Goal: Task Accomplishment & Management: Use online tool/utility

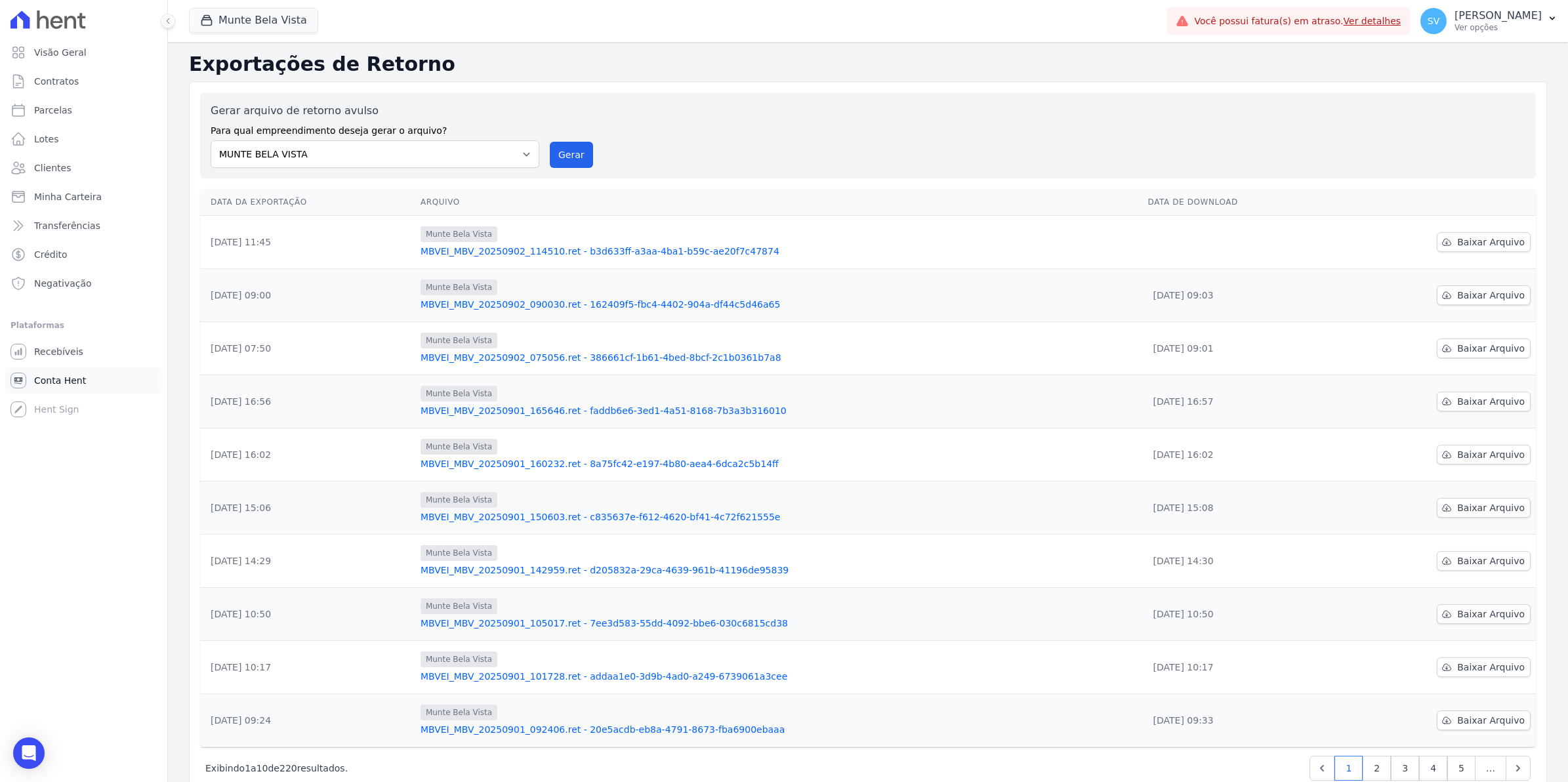
click at [60, 391] on link "Conta Hent" at bounding box center [83, 380] width 157 height 26
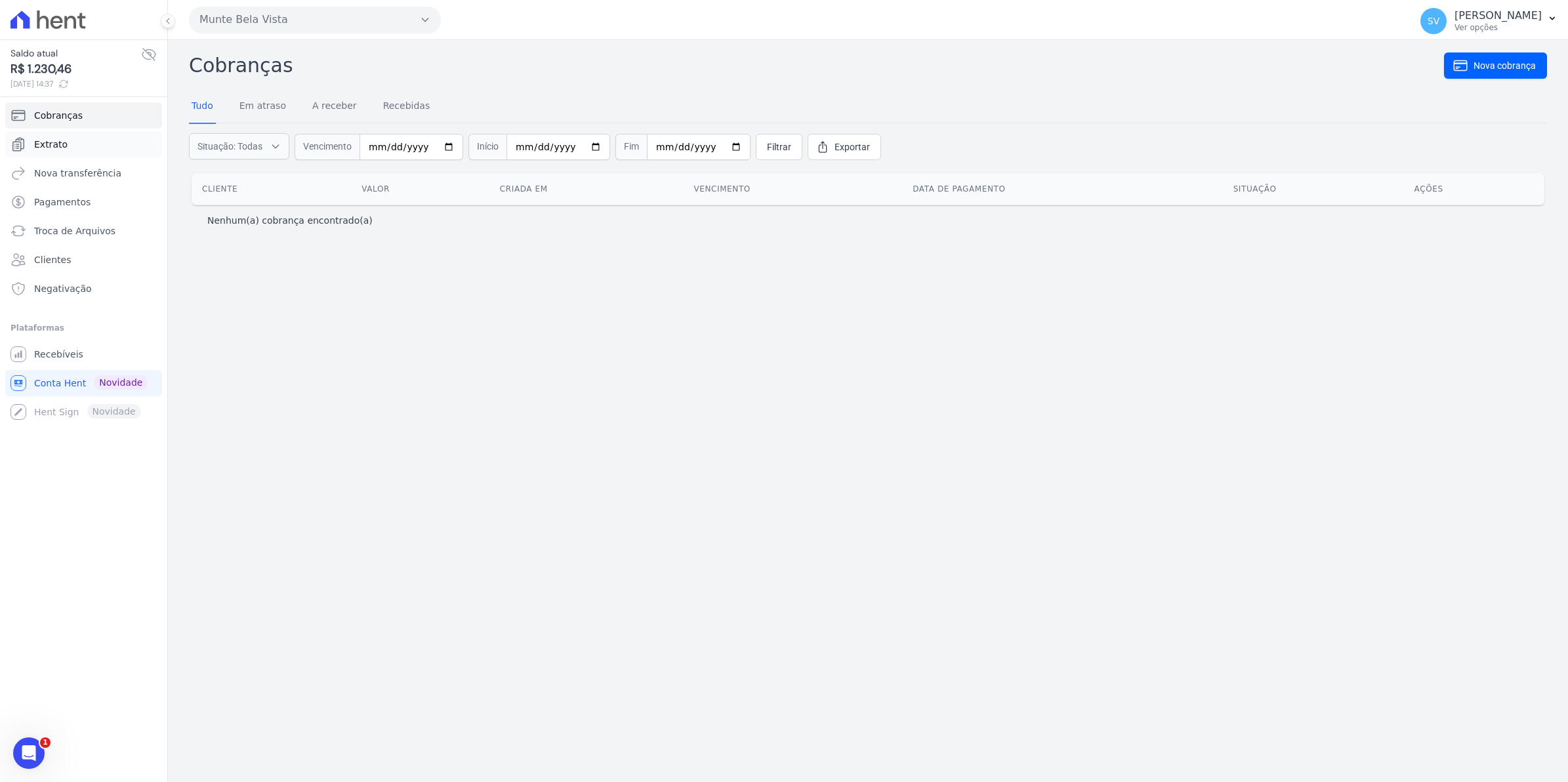
click at [56, 147] on span "Extrato" at bounding box center [51, 144] width 34 height 13
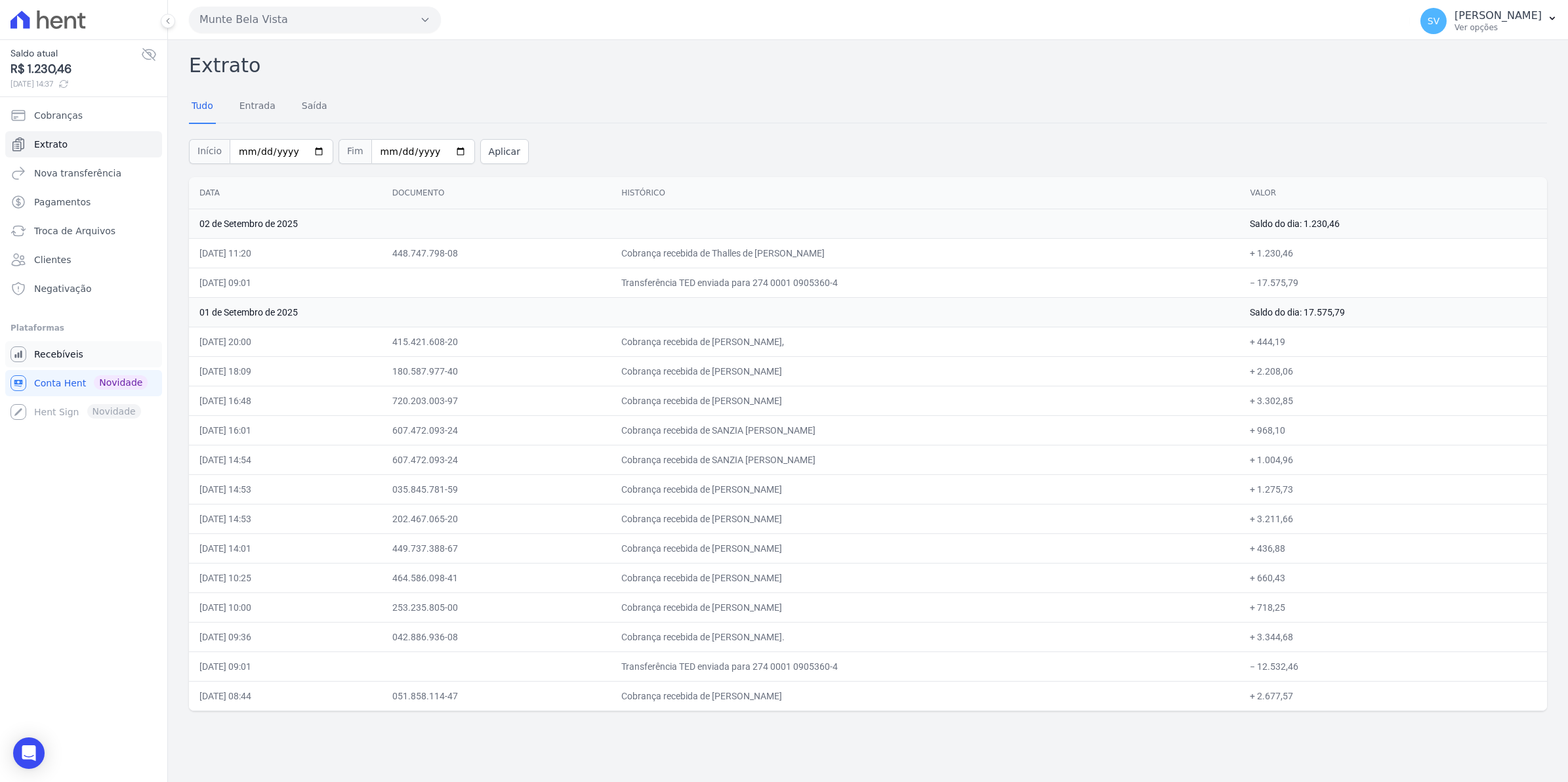
click at [46, 359] on span "Recebíveis" at bounding box center [59, 354] width 49 height 13
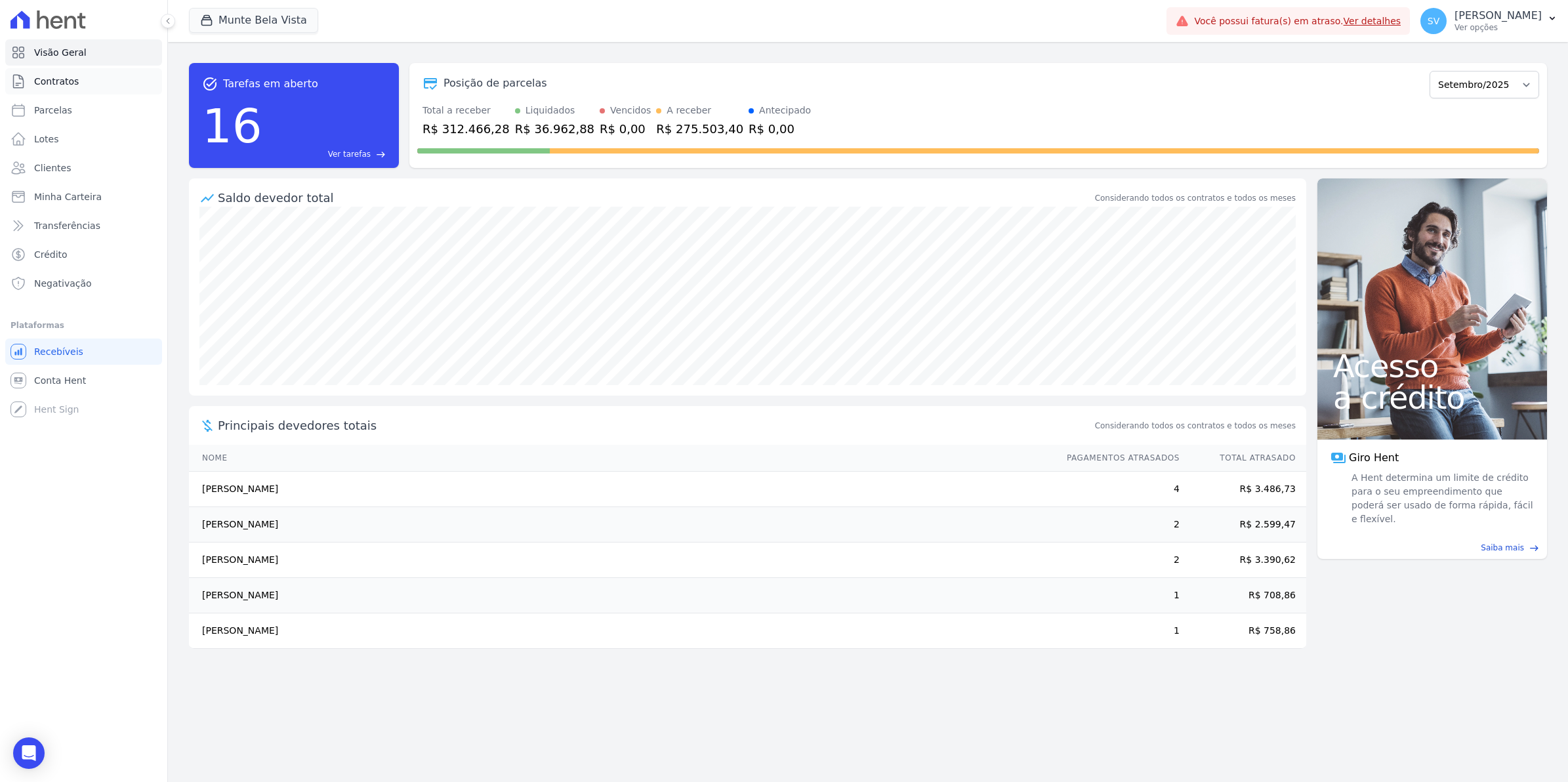
click at [46, 80] on span "Contratos" at bounding box center [57, 81] width 45 height 13
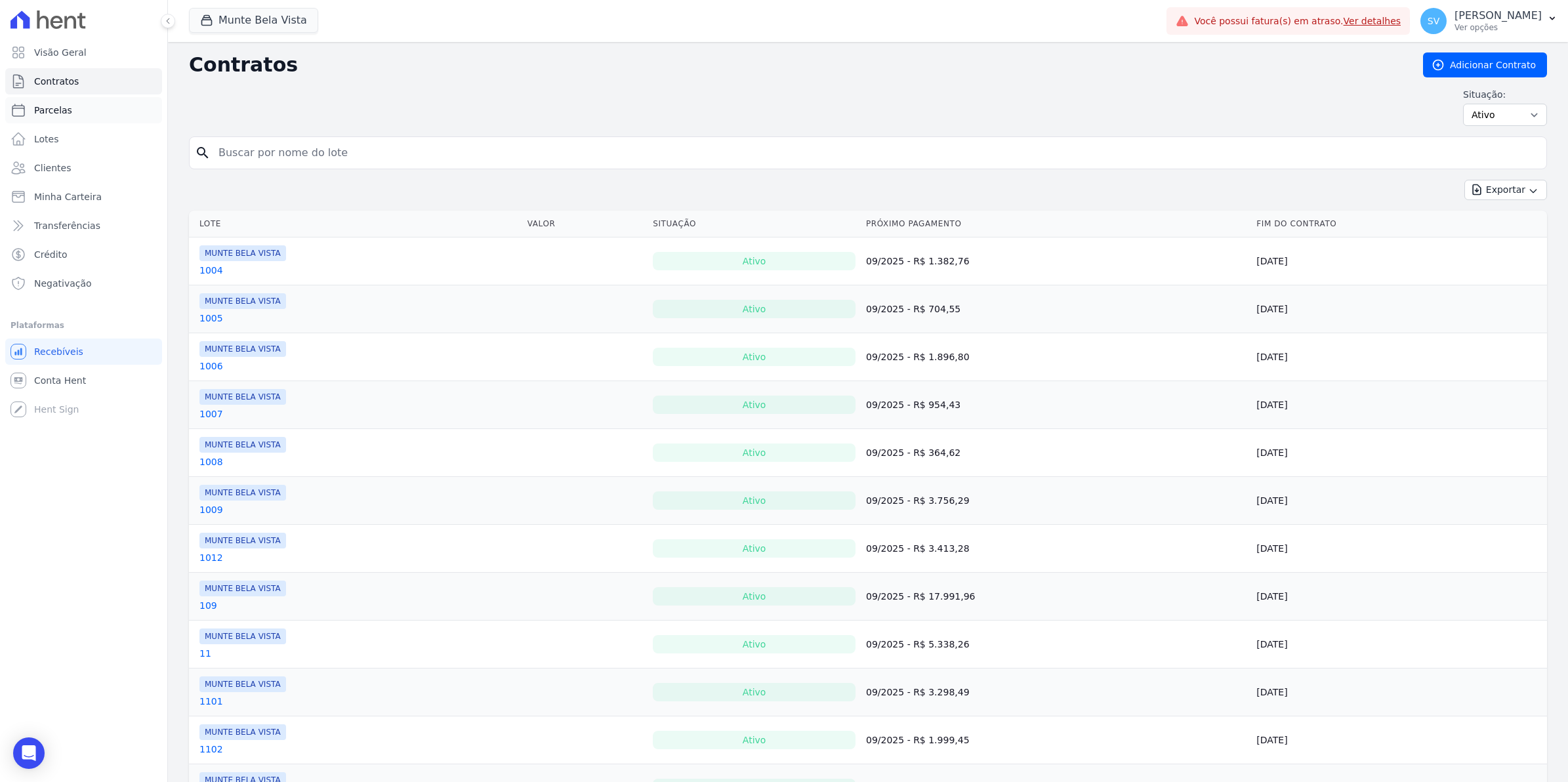
click at [50, 105] on span "Parcelas" at bounding box center [53, 110] width 38 height 13
select select
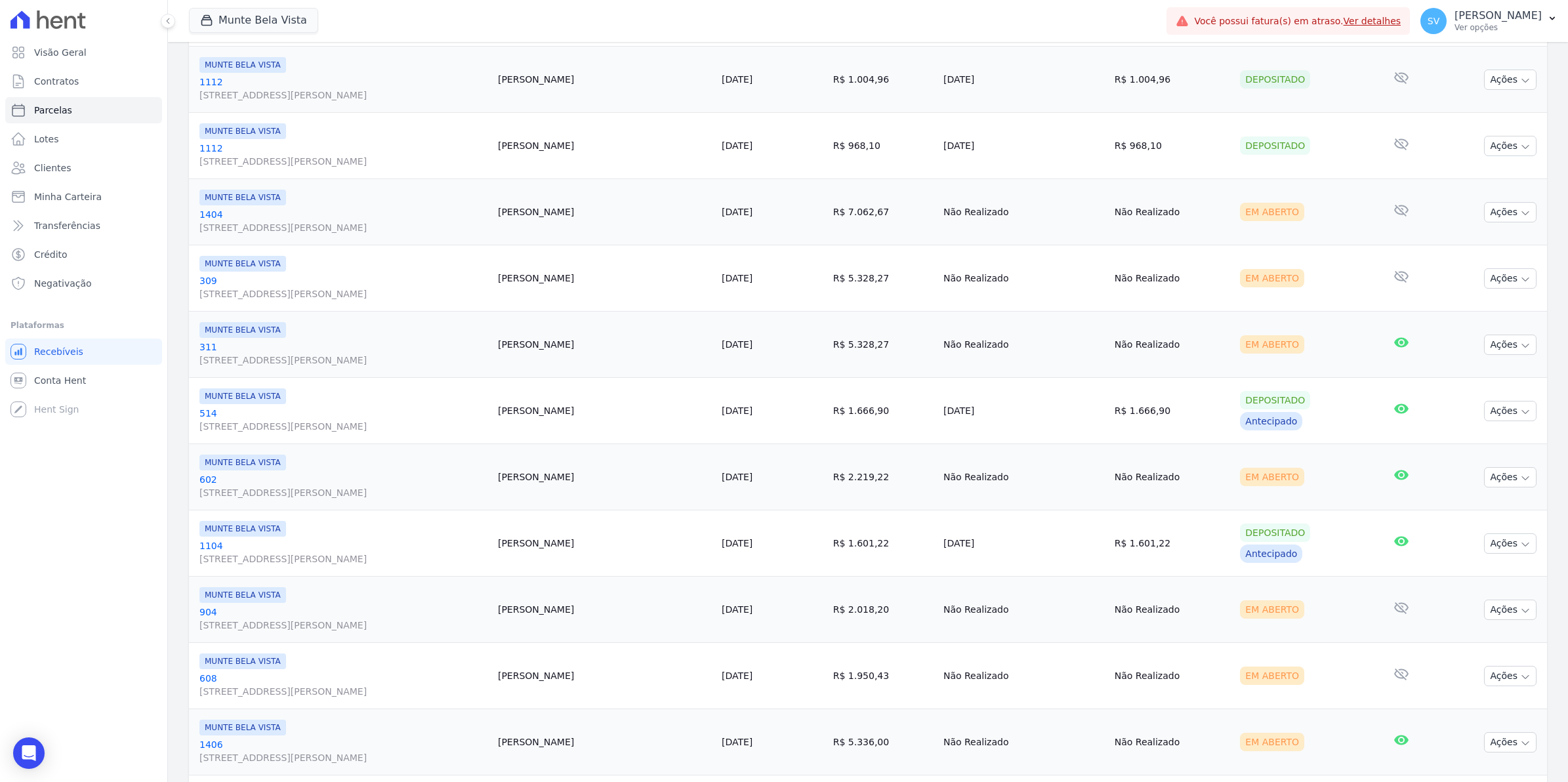
scroll to position [1230, 0]
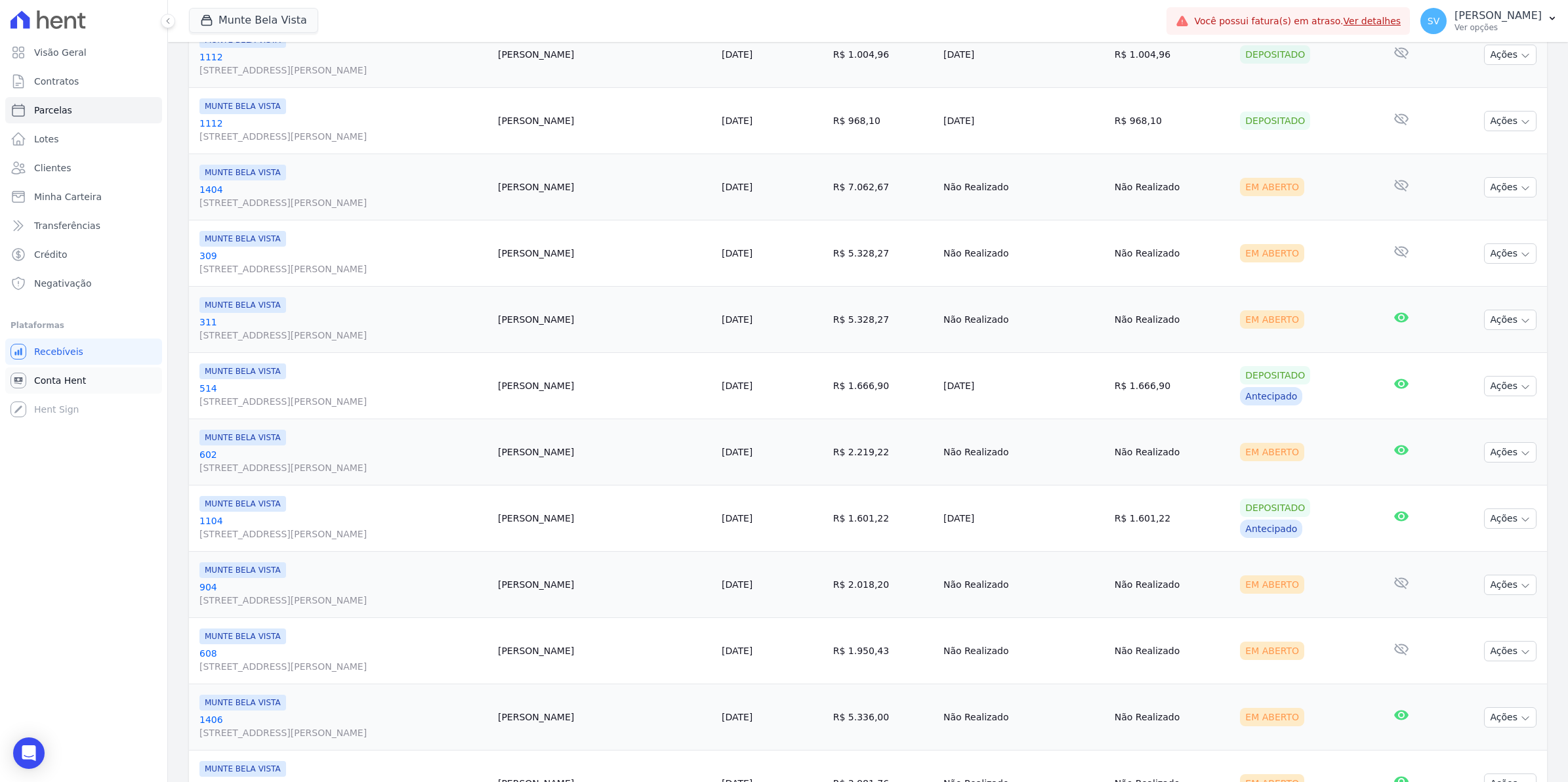
click at [54, 385] on span "Conta Hent" at bounding box center [60, 380] width 52 height 13
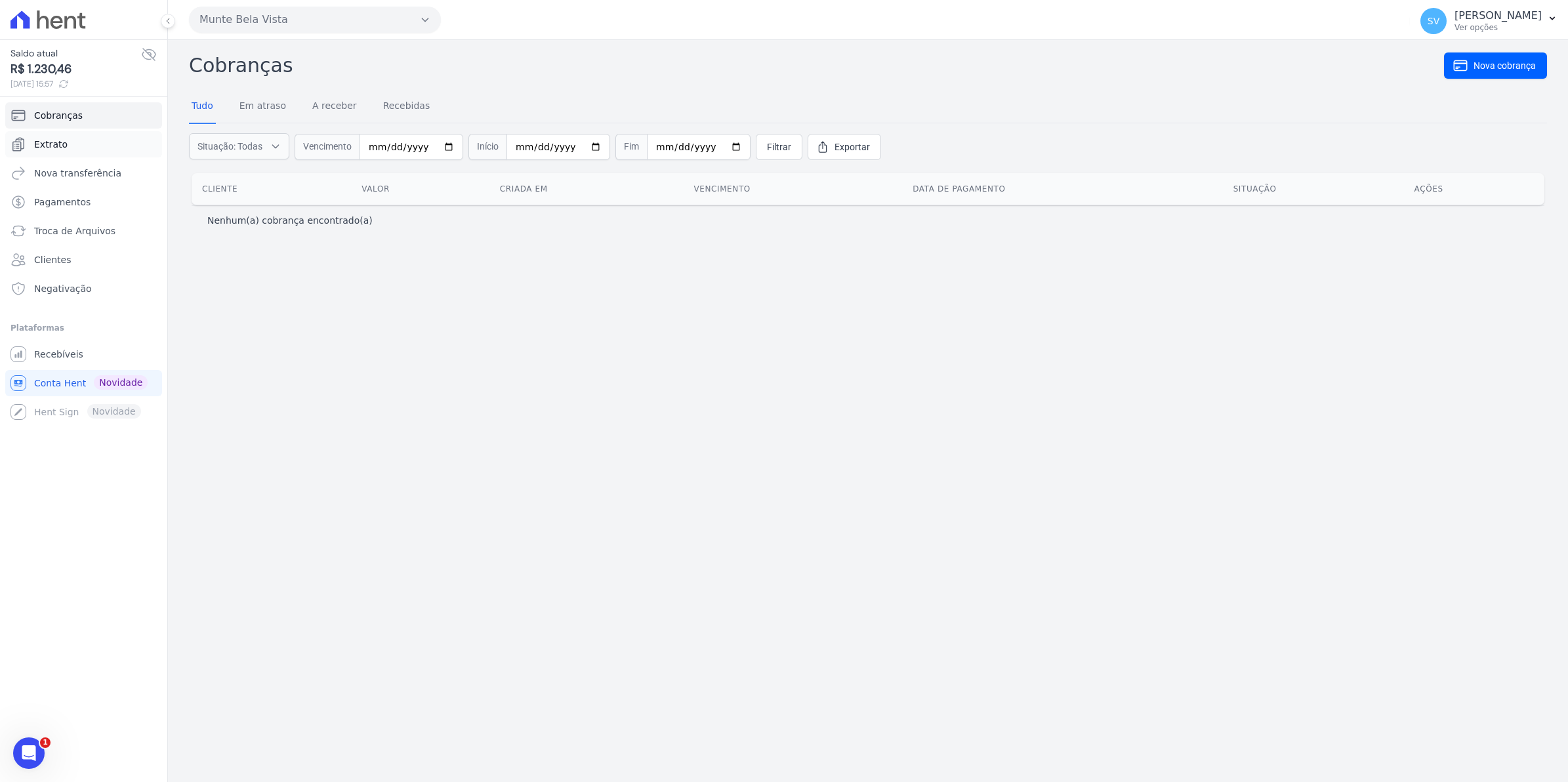
click at [46, 140] on span "Extrato" at bounding box center [51, 144] width 34 height 13
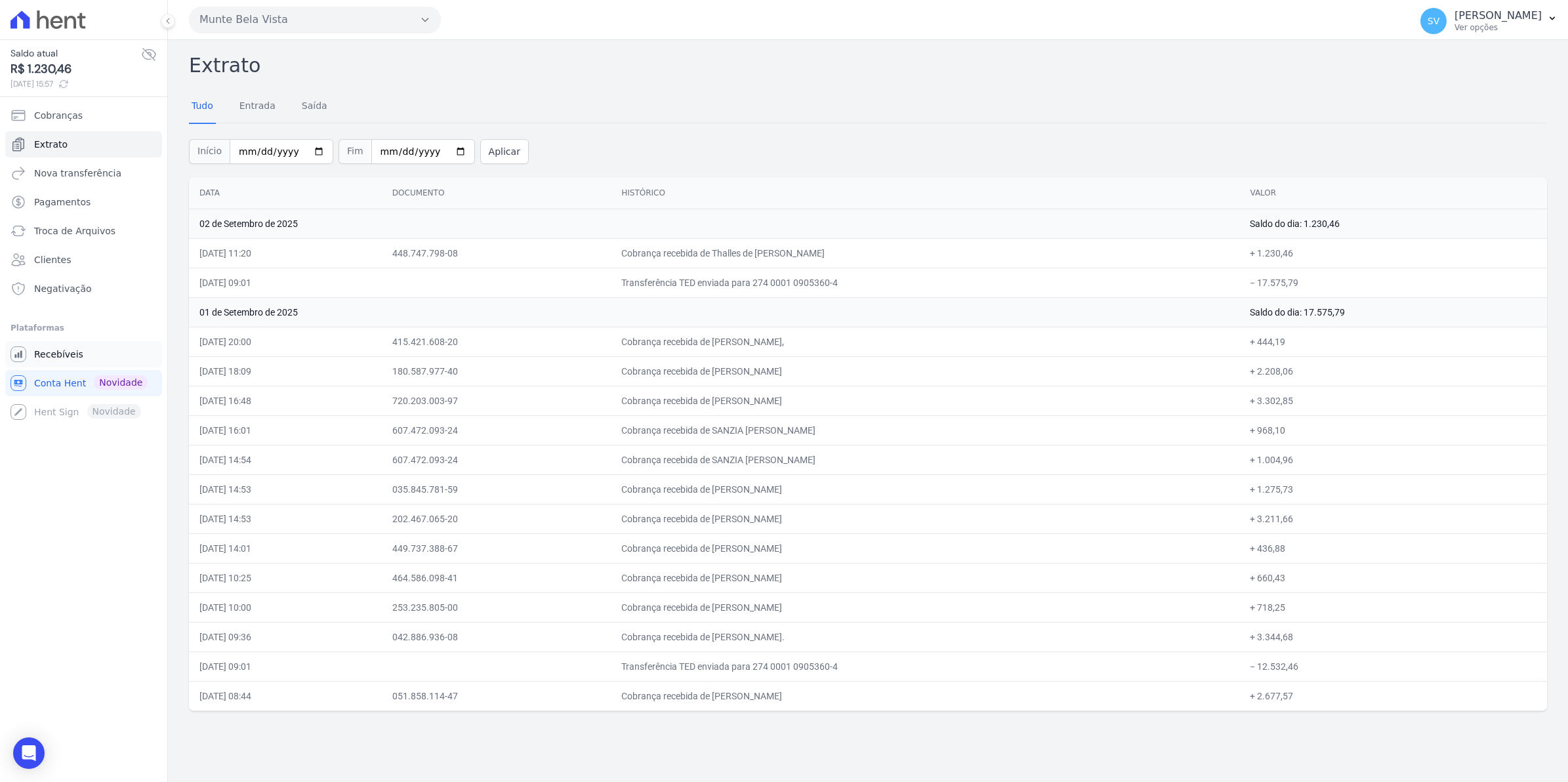
click at [60, 361] on link "Recebíveis" at bounding box center [83, 353] width 157 height 26
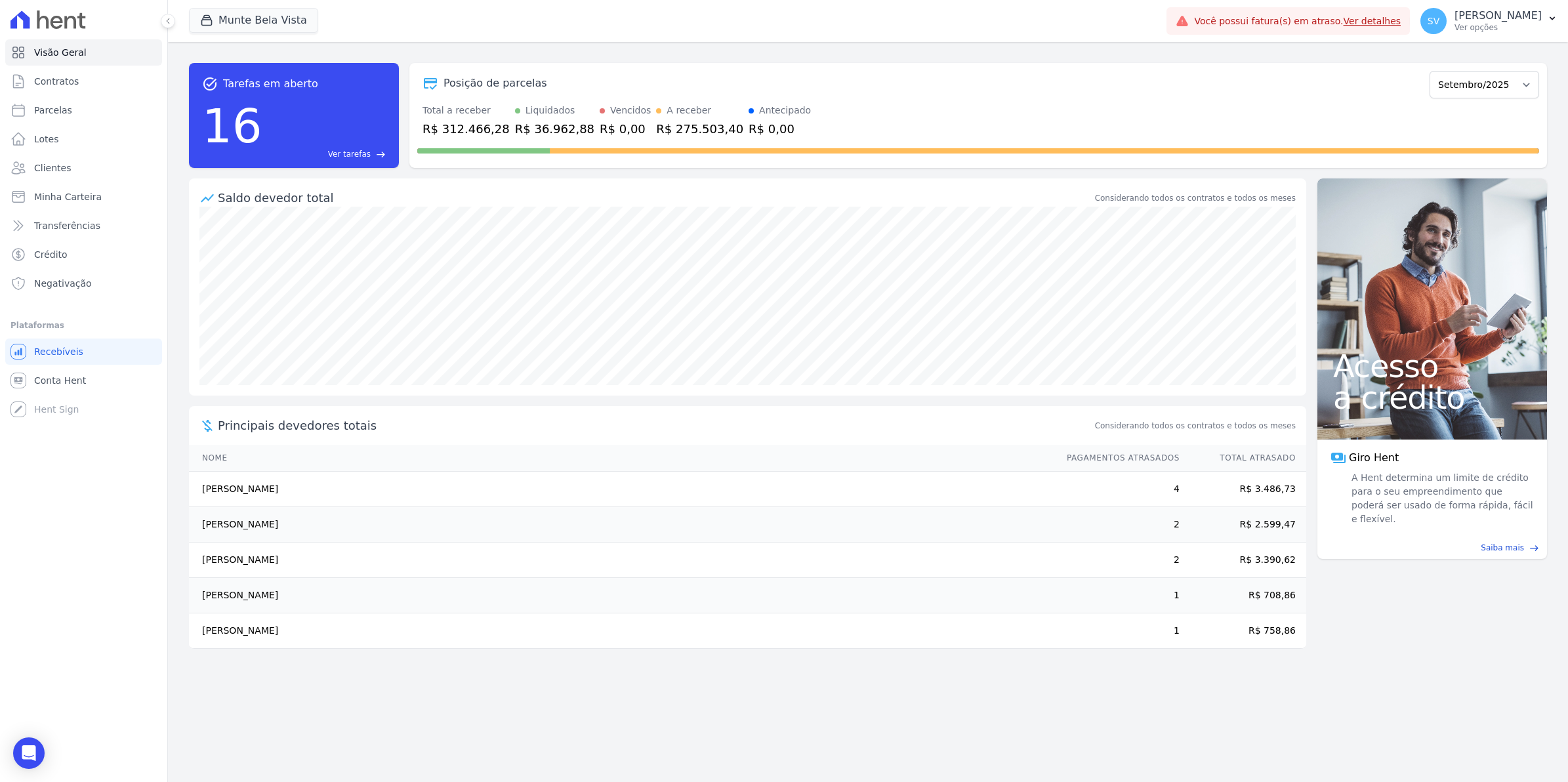
drag, startPoint x: 203, startPoint y: 494, endPoint x: 436, endPoint y: 529, distance: 235.6
click at [436, 529] on tbody "[PERSON_NAME] 4 R$ 3.486,73 [PERSON_NAME] 2 R$ 2.599,47 [PERSON_NAME] 2 R$ 3.39…" at bounding box center [747, 560] width 1117 height 177
drag, startPoint x: 198, startPoint y: 560, endPoint x: 409, endPoint y: 578, distance: 211.8
click at [409, 578] on tbody "[PERSON_NAME] 4 R$ 3.486,73 [PERSON_NAME] 2 R$ 2.599,47 [PERSON_NAME] 2 R$ 3.39…" at bounding box center [747, 560] width 1117 height 177
click at [51, 80] on span "Contratos" at bounding box center [57, 81] width 45 height 13
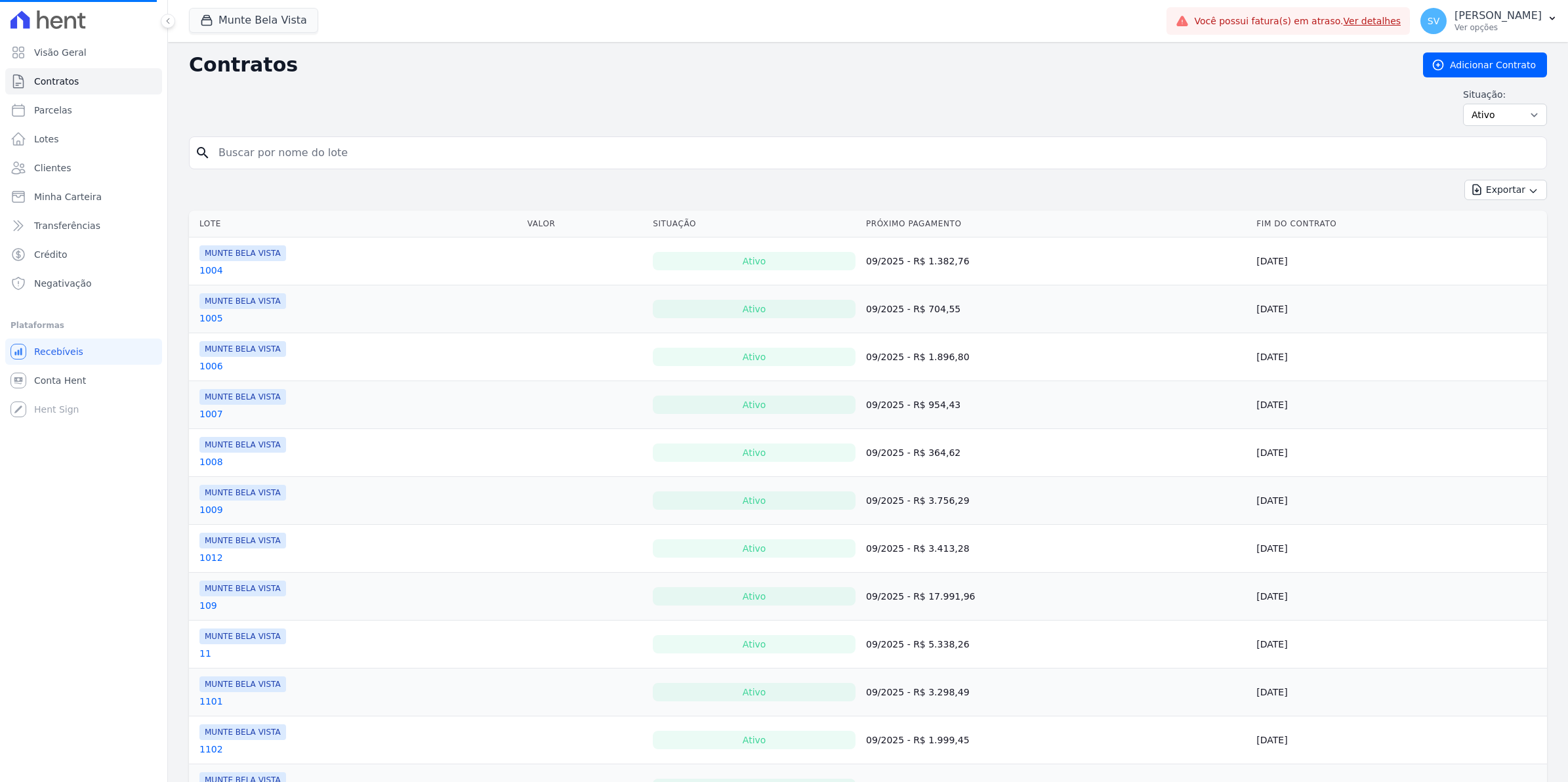
click at [238, 152] on input "search" at bounding box center [875, 152] width 1330 height 26
click at [61, 116] on span "Parcelas" at bounding box center [53, 110] width 38 height 13
select select
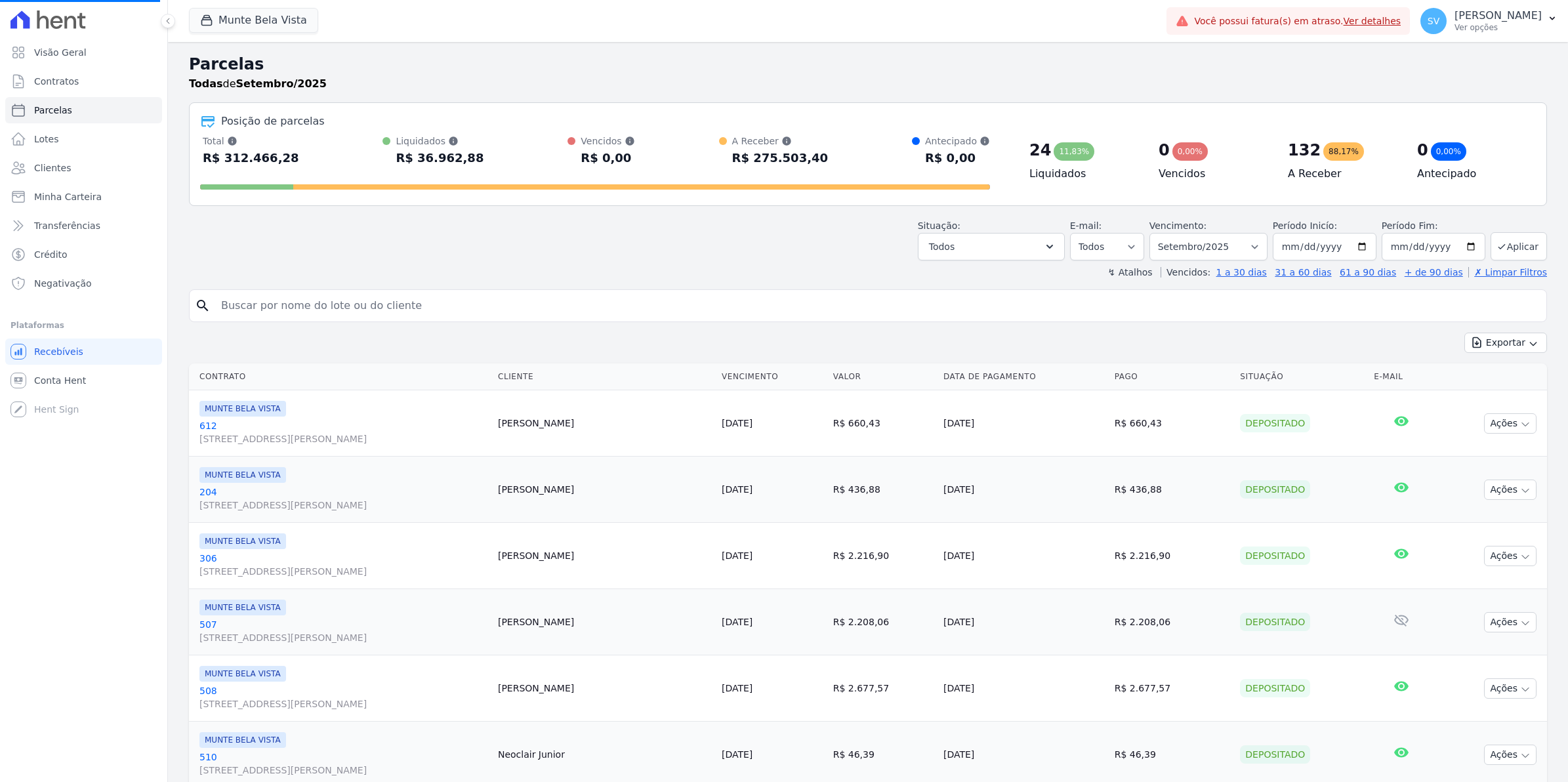
select select
click at [319, 310] on input "search" at bounding box center [877, 305] width 1328 height 26
type input "[PERSON_NAME]"
select select
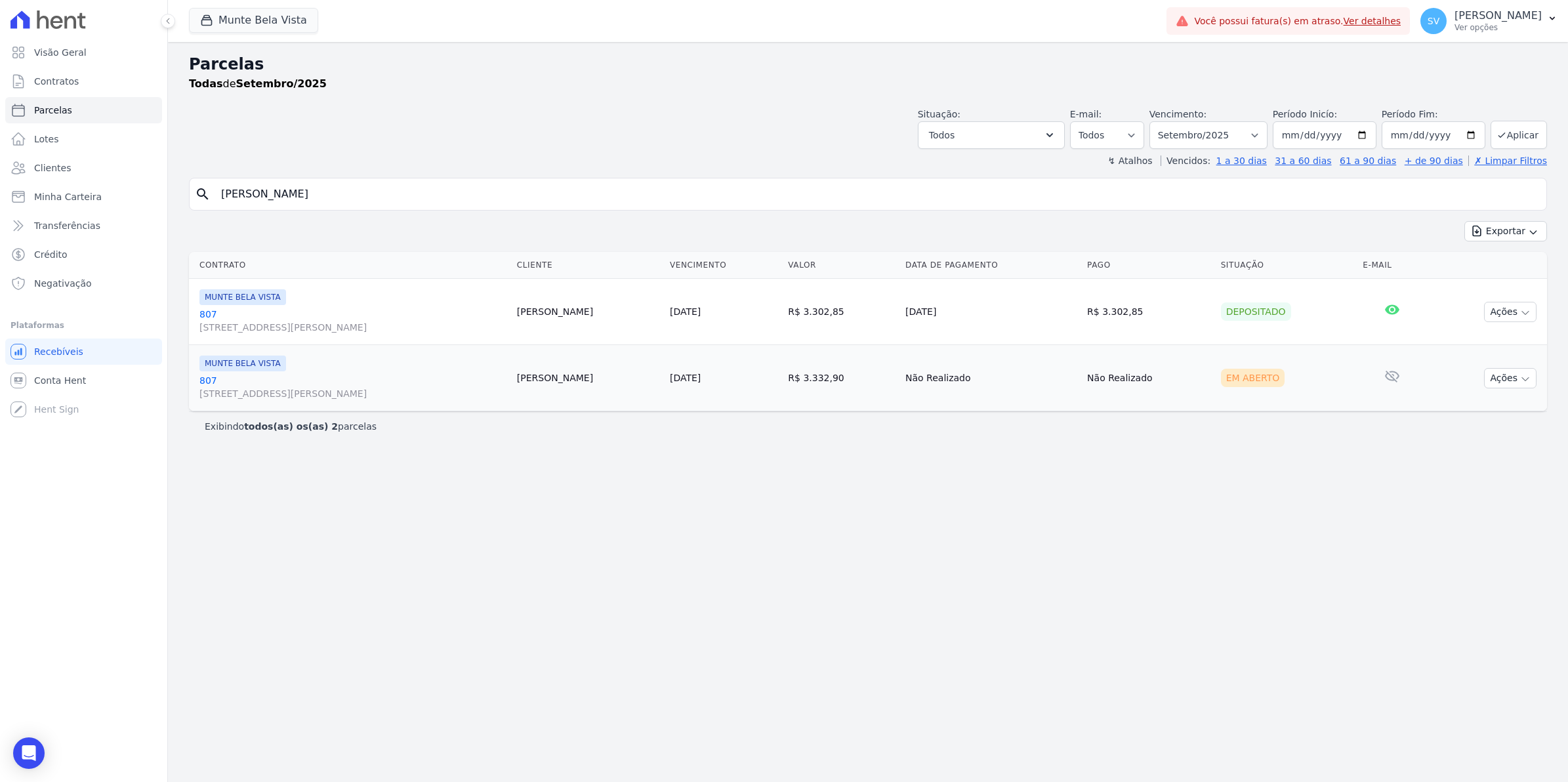
click at [210, 382] on link "[GEOGRAPHIC_DATA][STREET_ADDRESS][PERSON_NAME][GEOGRAPHIC_DATA]" at bounding box center [353, 386] width 307 height 26
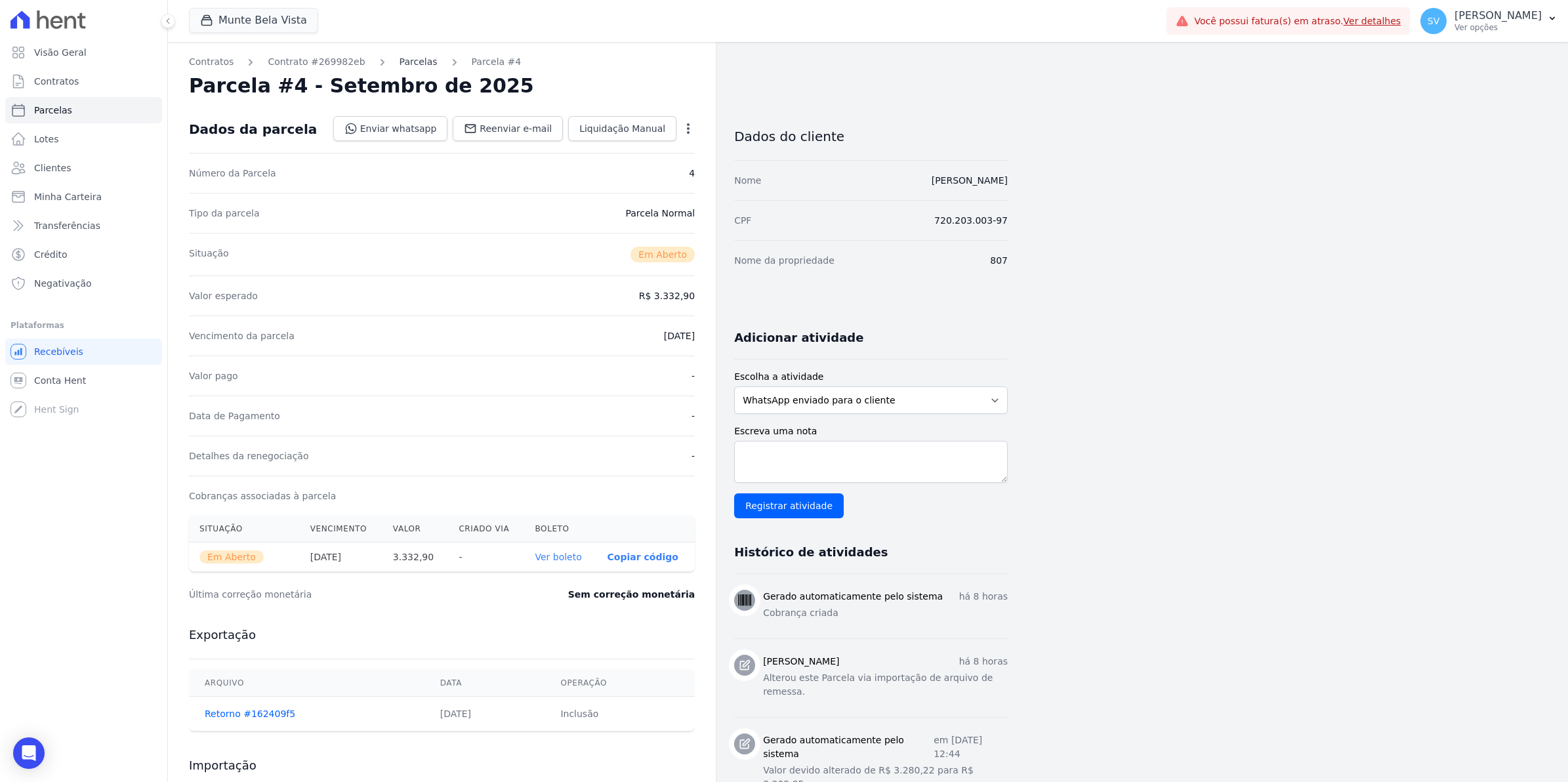
click at [400, 66] on link "Parcelas" at bounding box center [419, 62] width 38 height 14
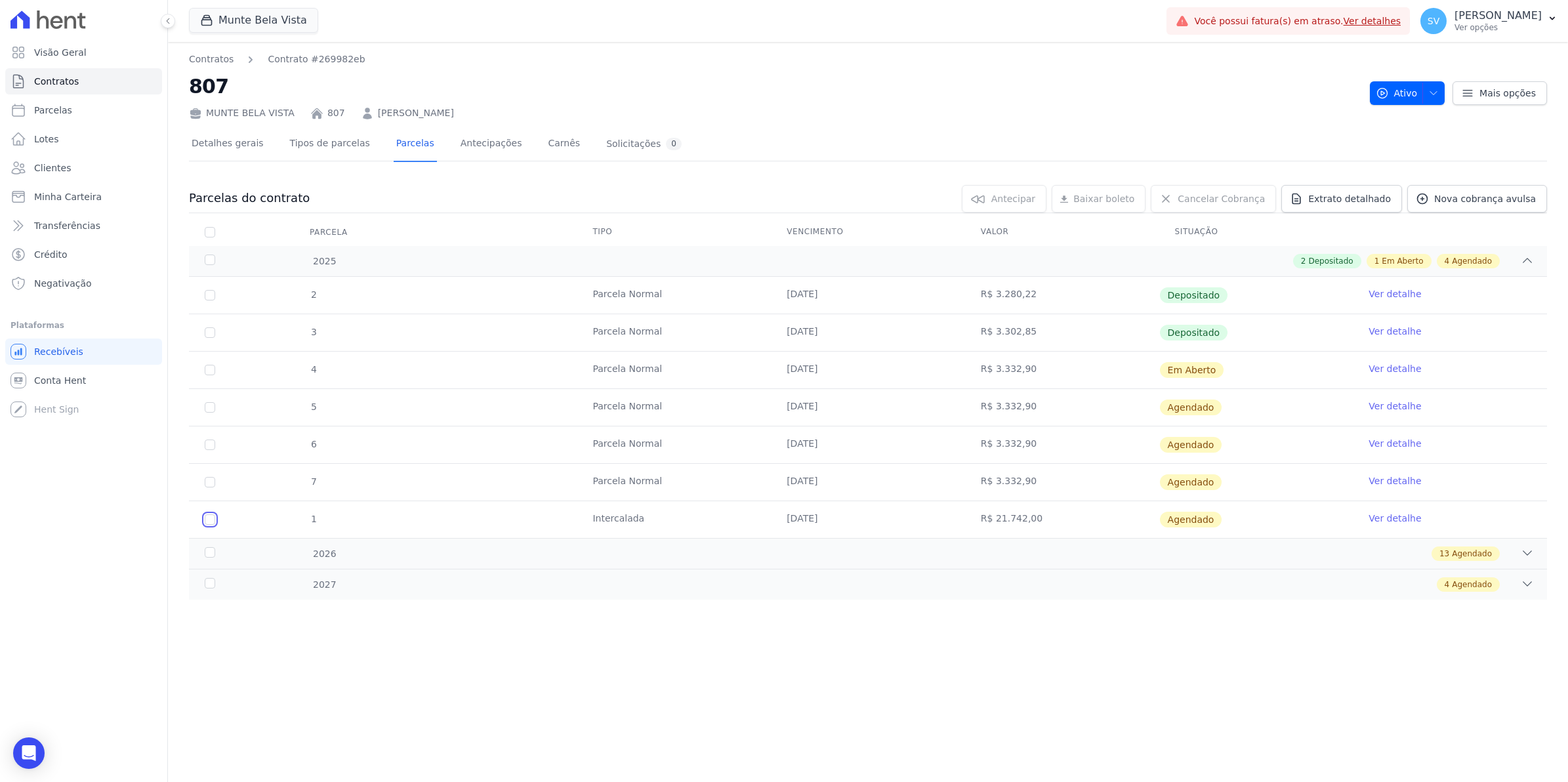
click at [209, 412] on input "checkbox" at bounding box center [210, 407] width 11 height 11
checkbox input "true"
click at [1407, 519] on link "Ver detalhe" at bounding box center [1395, 518] width 53 height 13
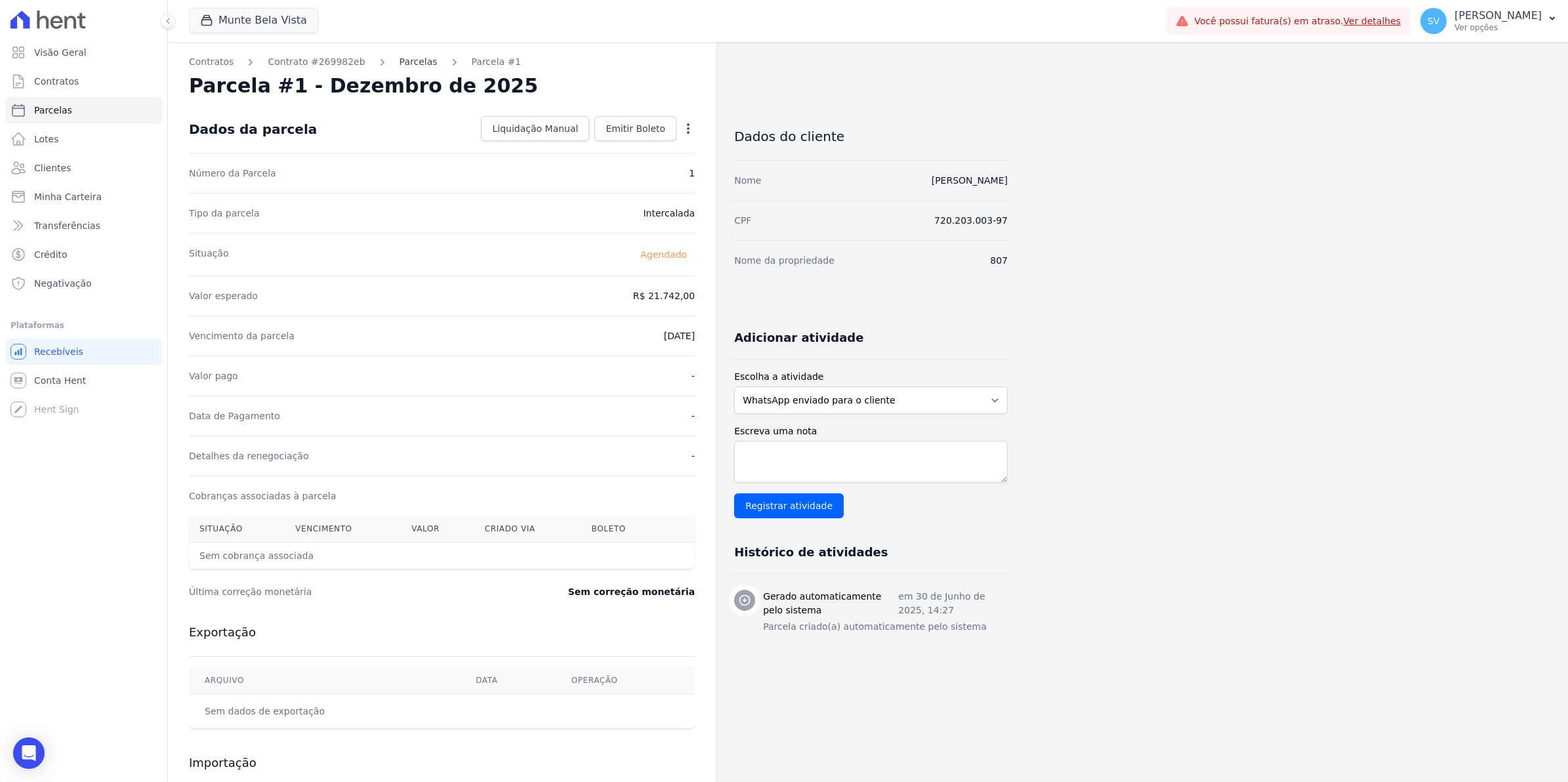
click at [414, 64] on link "Parcelas" at bounding box center [419, 62] width 38 height 14
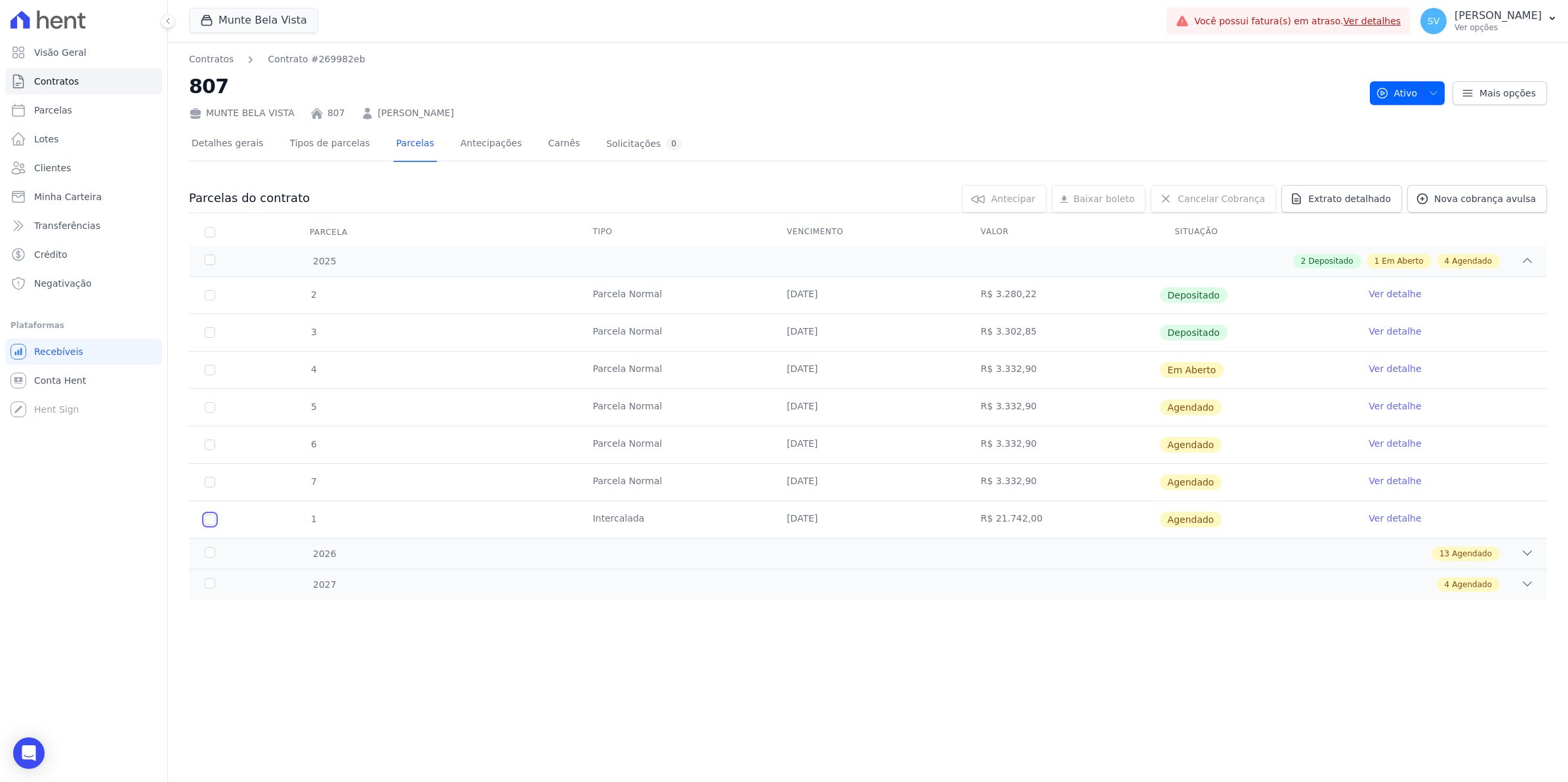
click at [210, 412] on input "checkbox" at bounding box center [210, 407] width 11 height 11
checkbox input "true"
click at [45, 107] on span "Parcelas" at bounding box center [53, 110] width 38 height 13
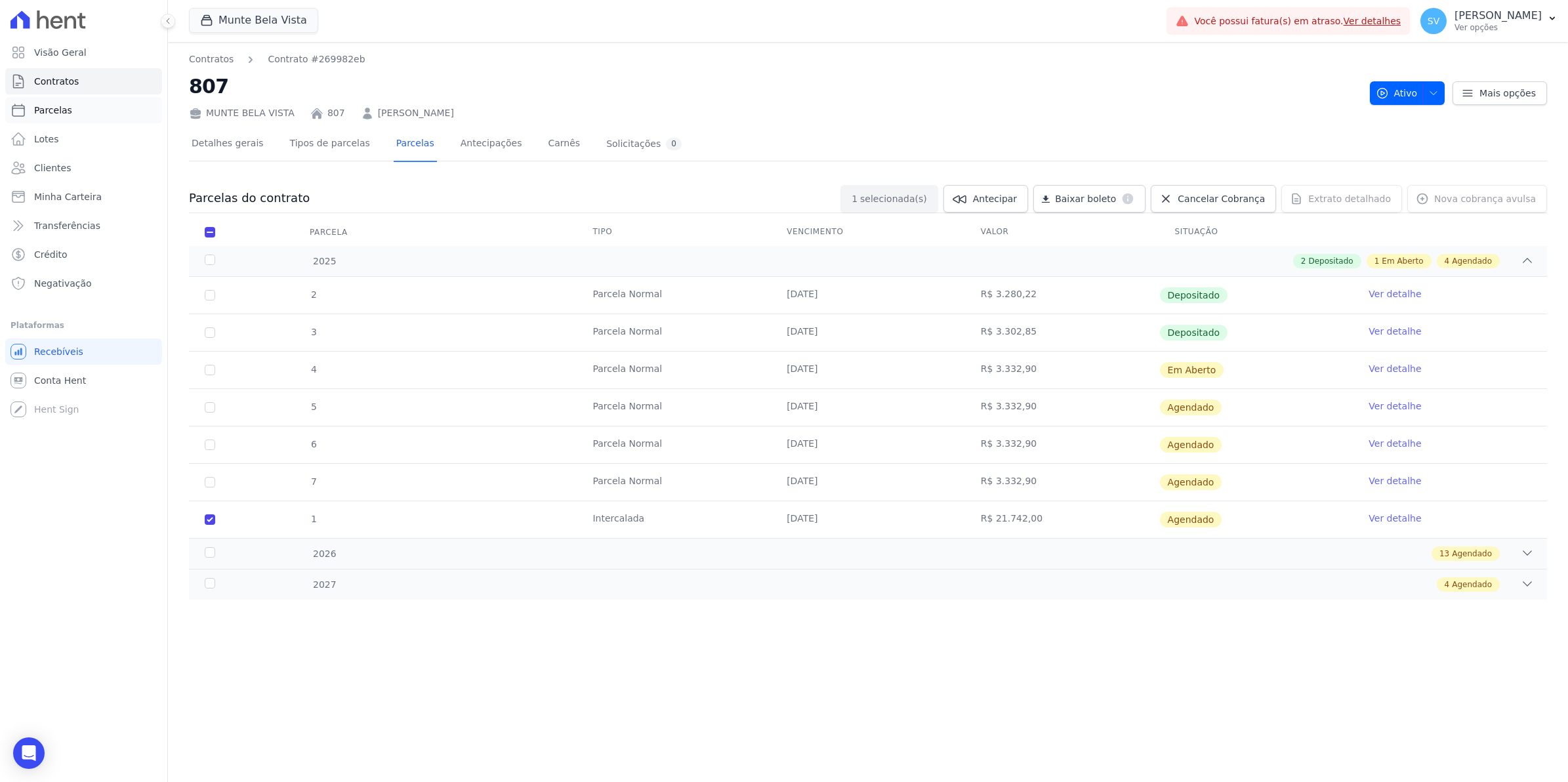
select select
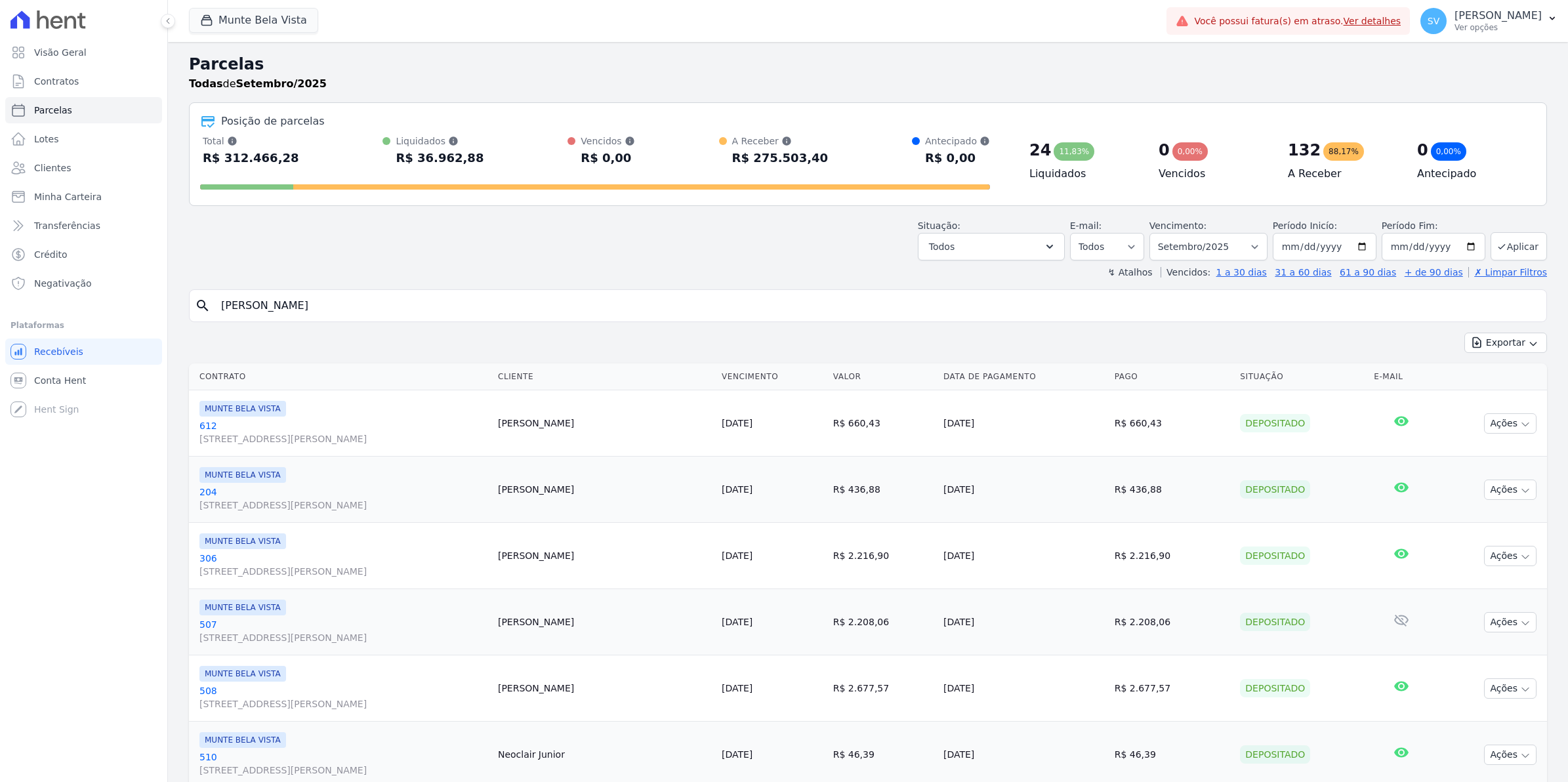
select select
click at [258, 309] on input "search" at bounding box center [877, 305] width 1328 height 26
type input "807"
select select
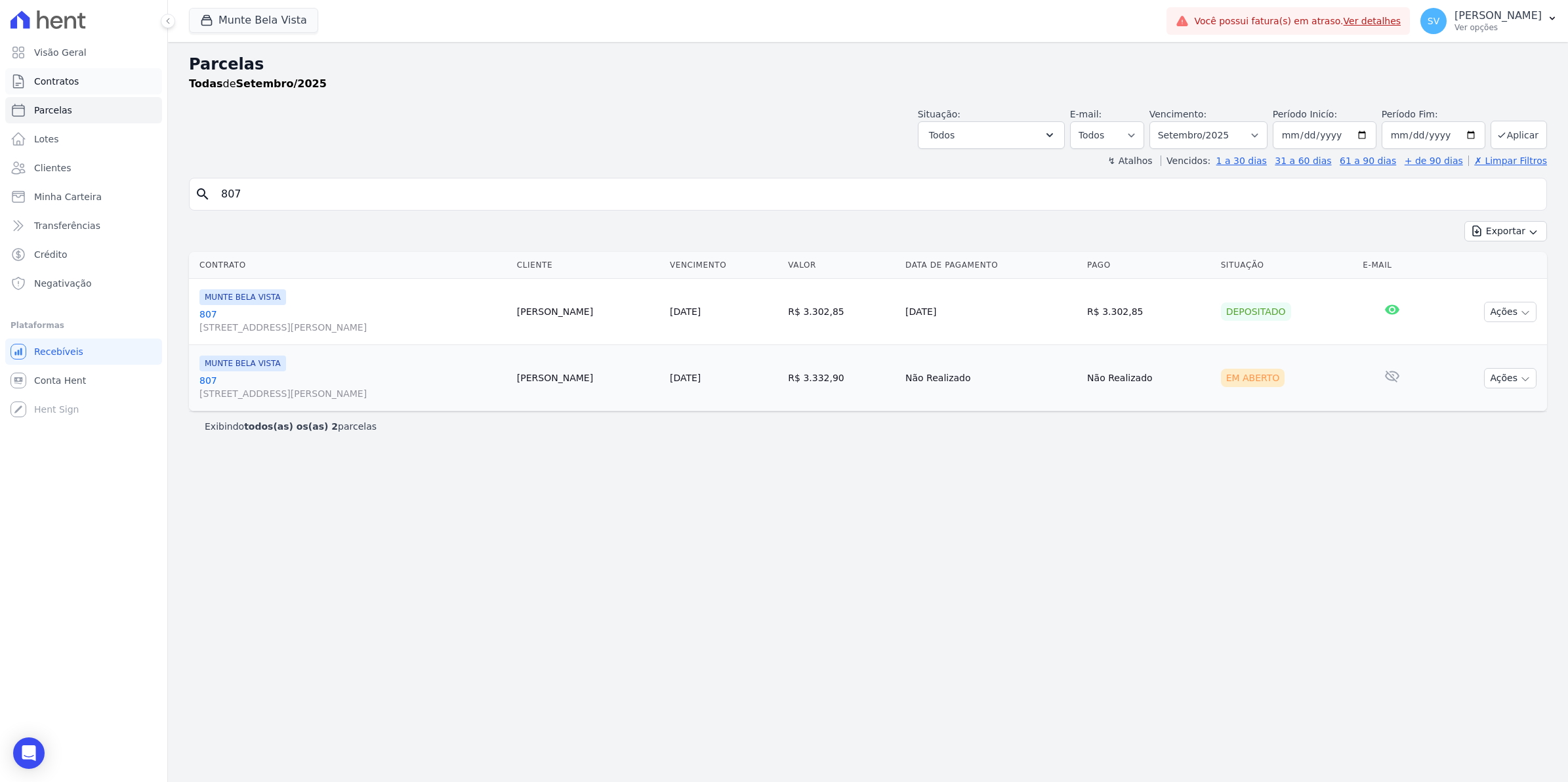
click at [60, 86] on span "Contratos" at bounding box center [57, 81] width 45 height 13
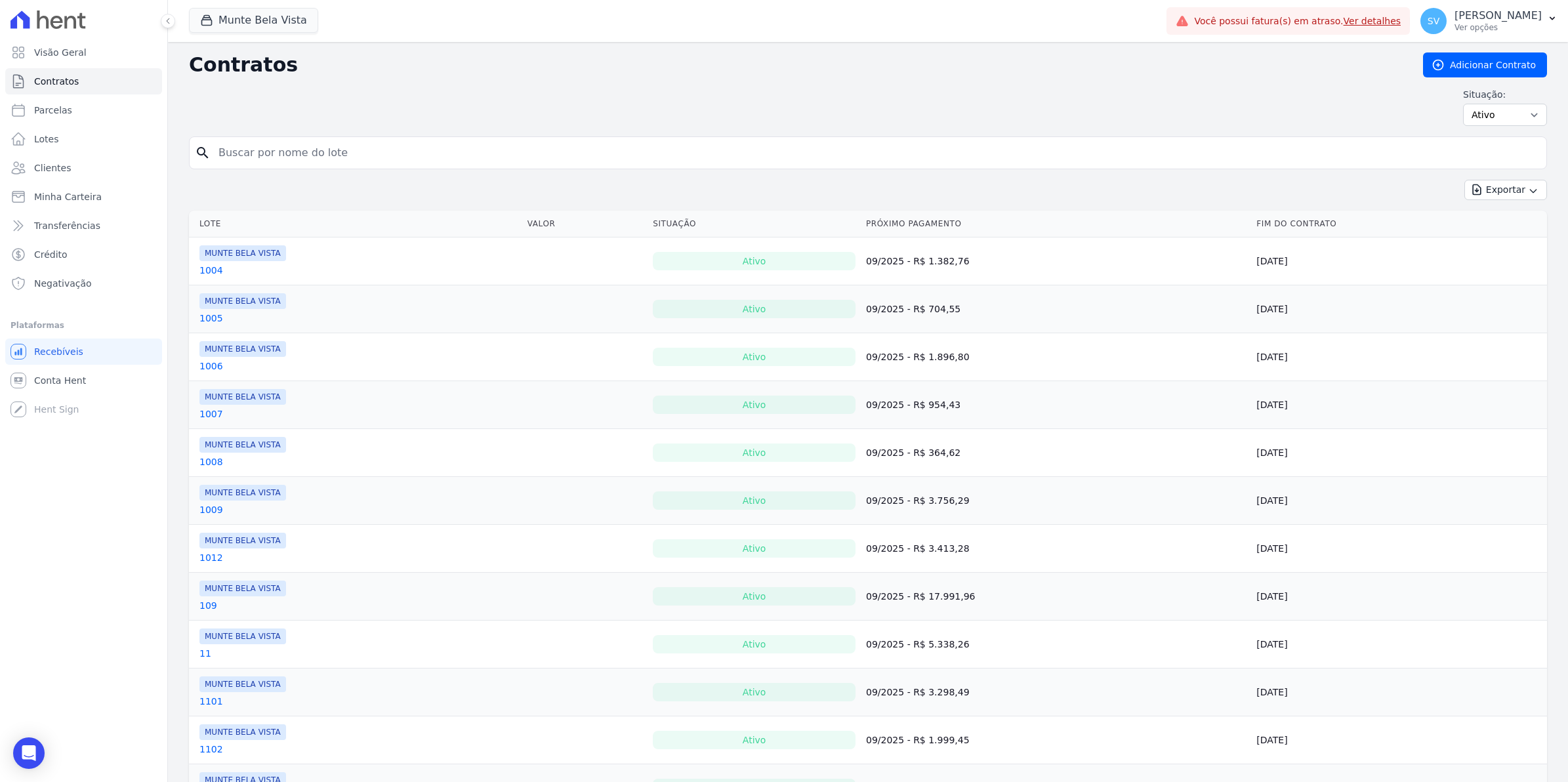
click at [243, 161] on input "search" at bounding box center [875, 152] width 1330 height 26
type input "807"
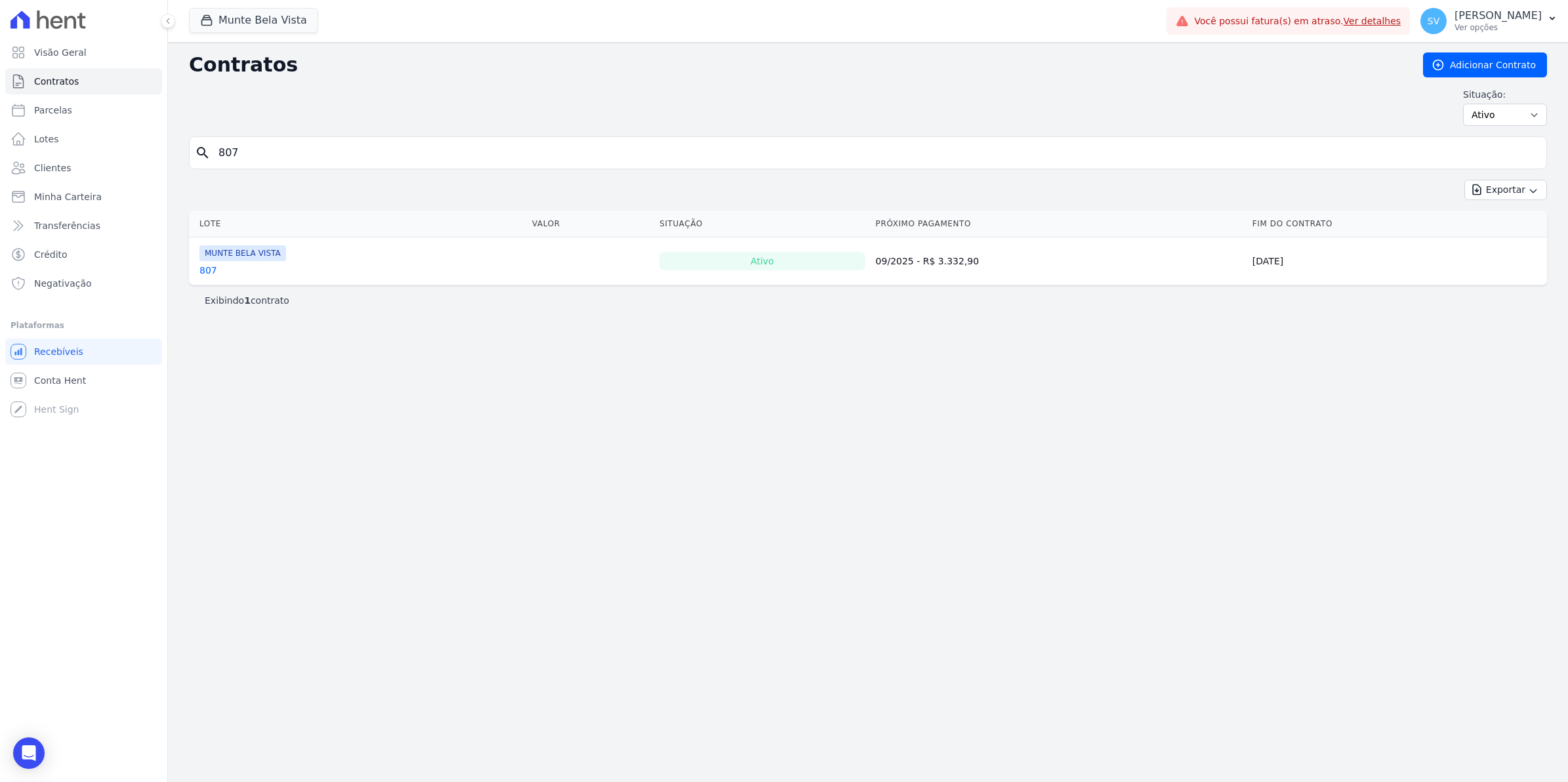
click at [204, 273] on link "807" at bounding box center [208, 270] width 18 height 13
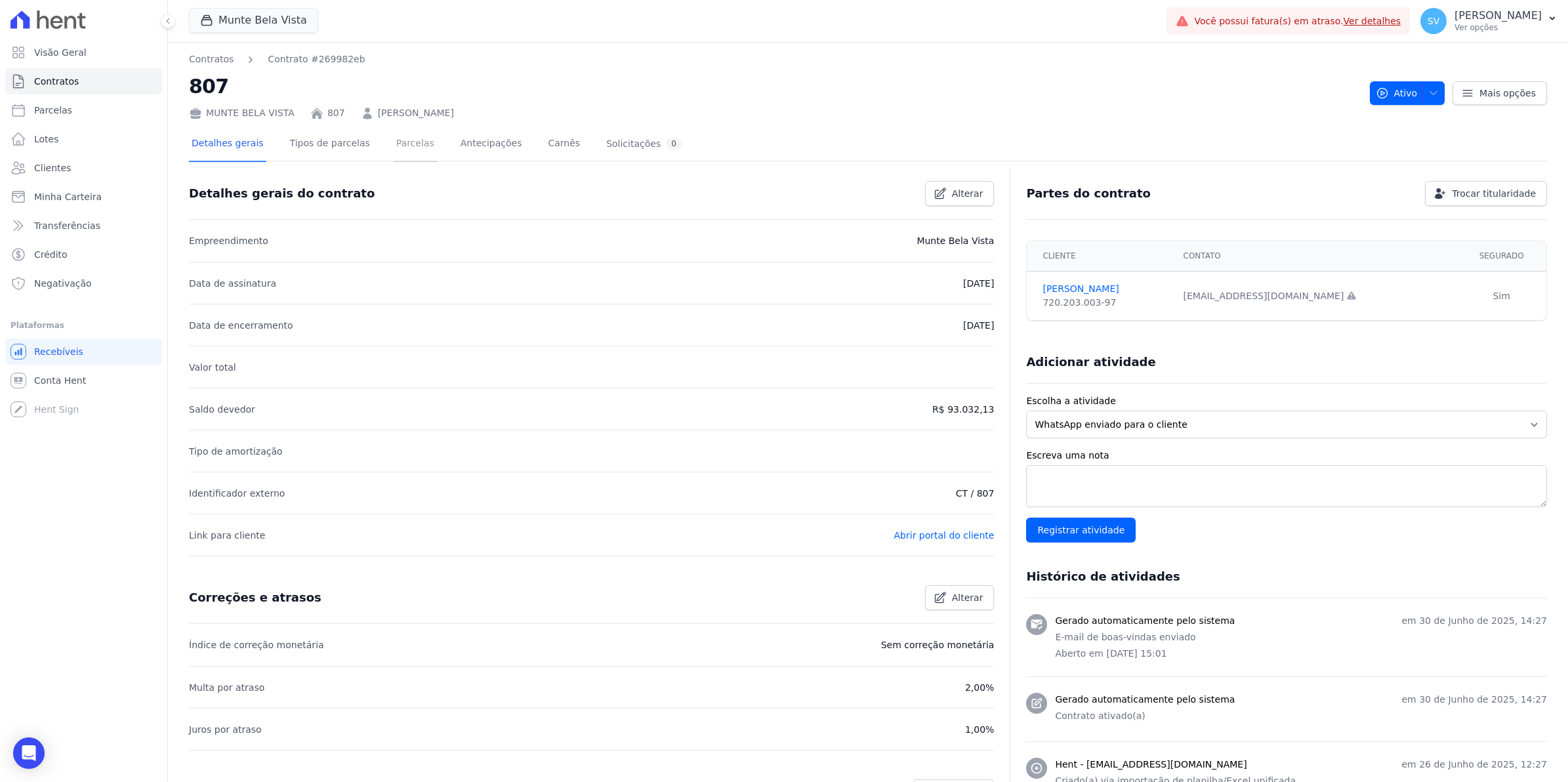
click at [397, 148] on link "Parcelas" at bounding box center [415, 144] width 43 height 35
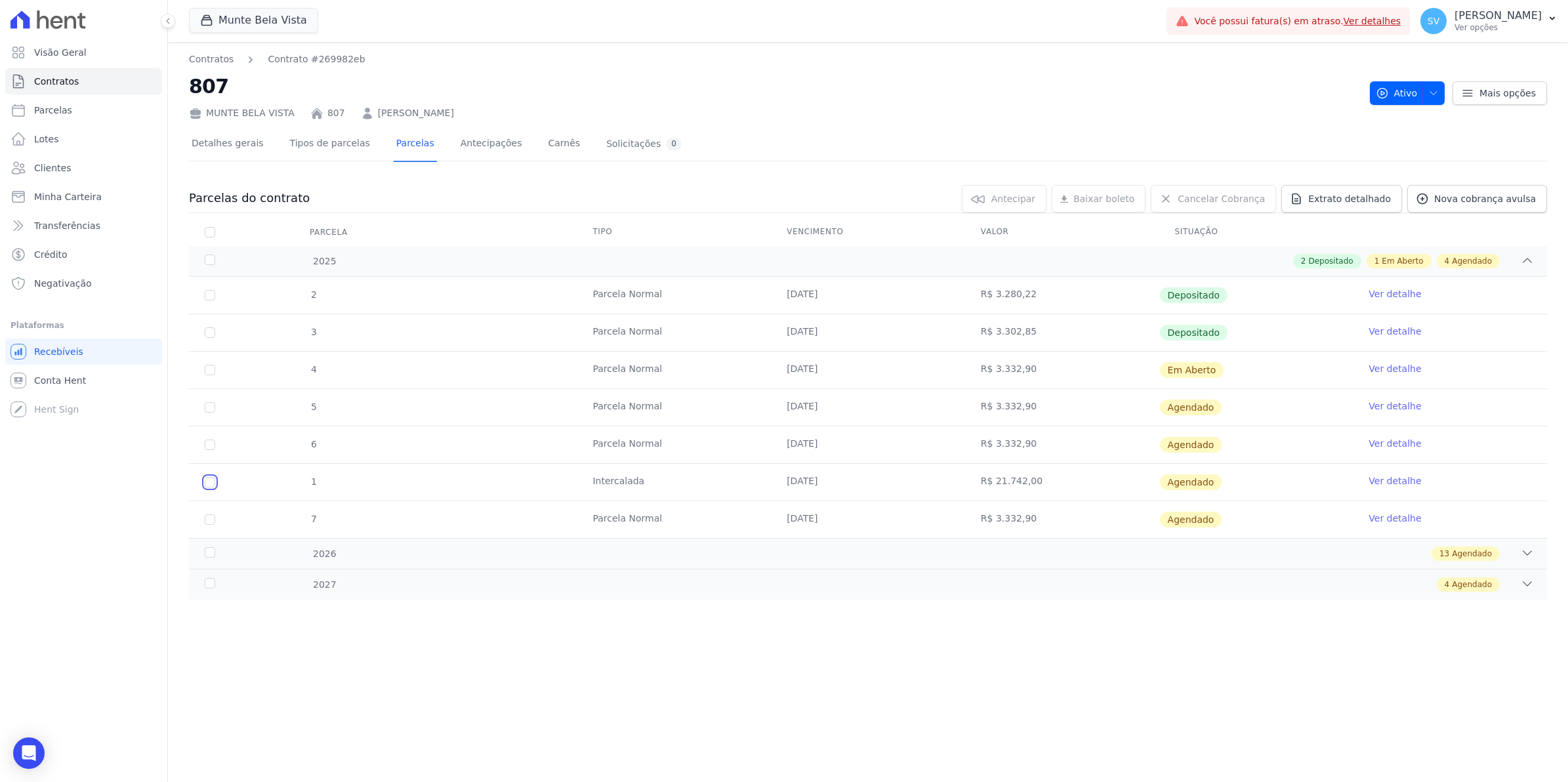
click at [208, 412] on input "checkbox" at bounding box center [210, 407] width 11 height 11
checkbox input "true"
click at [1384, 483] on link "Ver detalhe" at bounding box center [1395, 480] width 53 height 13
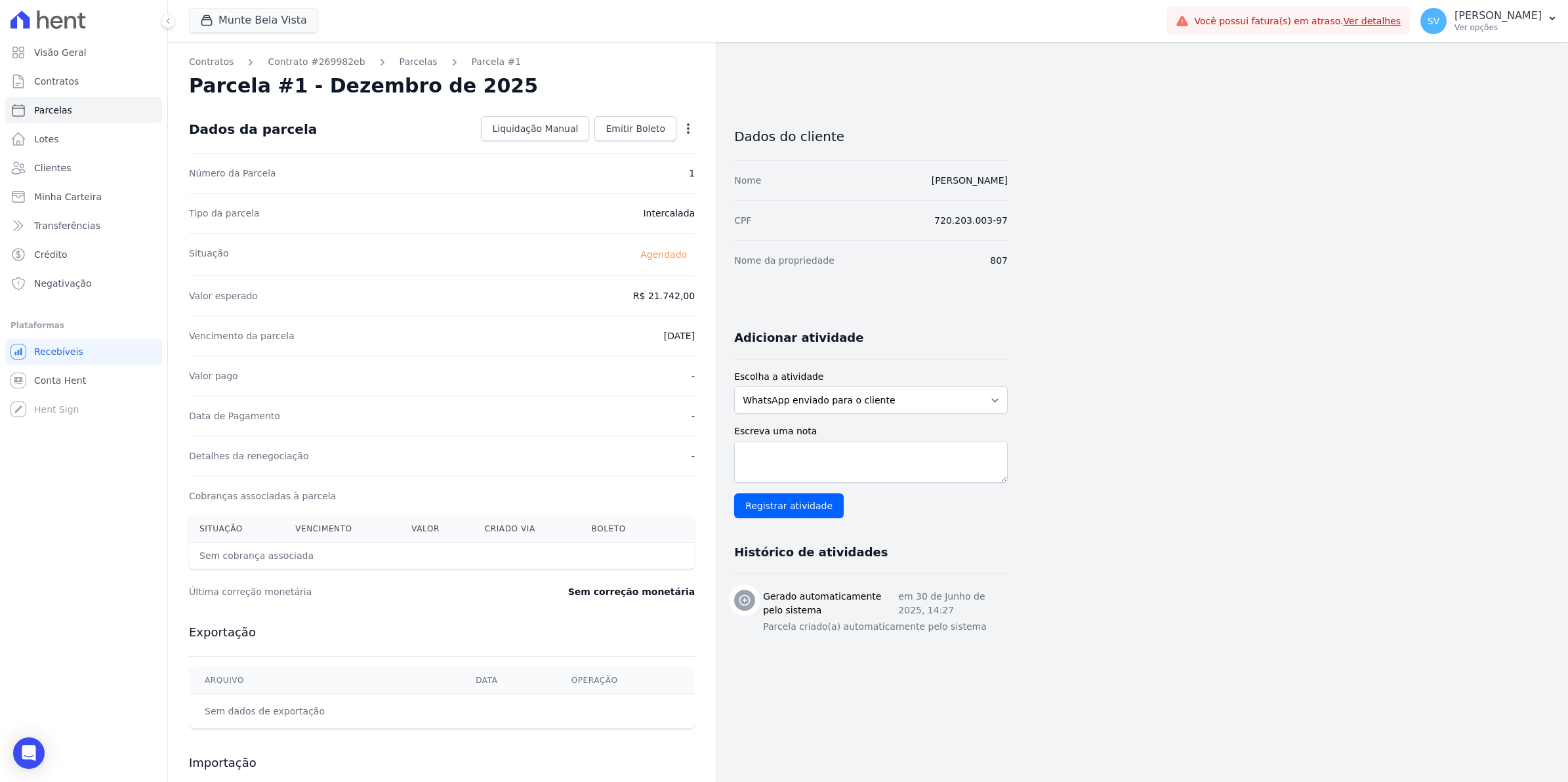
click at [683, 130] on icon "button" at bounding box center [688, 128] width 13 height 13
click at [332, 319] on div "Vencimento da parcela [DATE]" at bounding box center [441, 335] width 506 height 40
click at [407, 67] on link "Parcelas" at bounding box center [419, 62] width 38 height 14
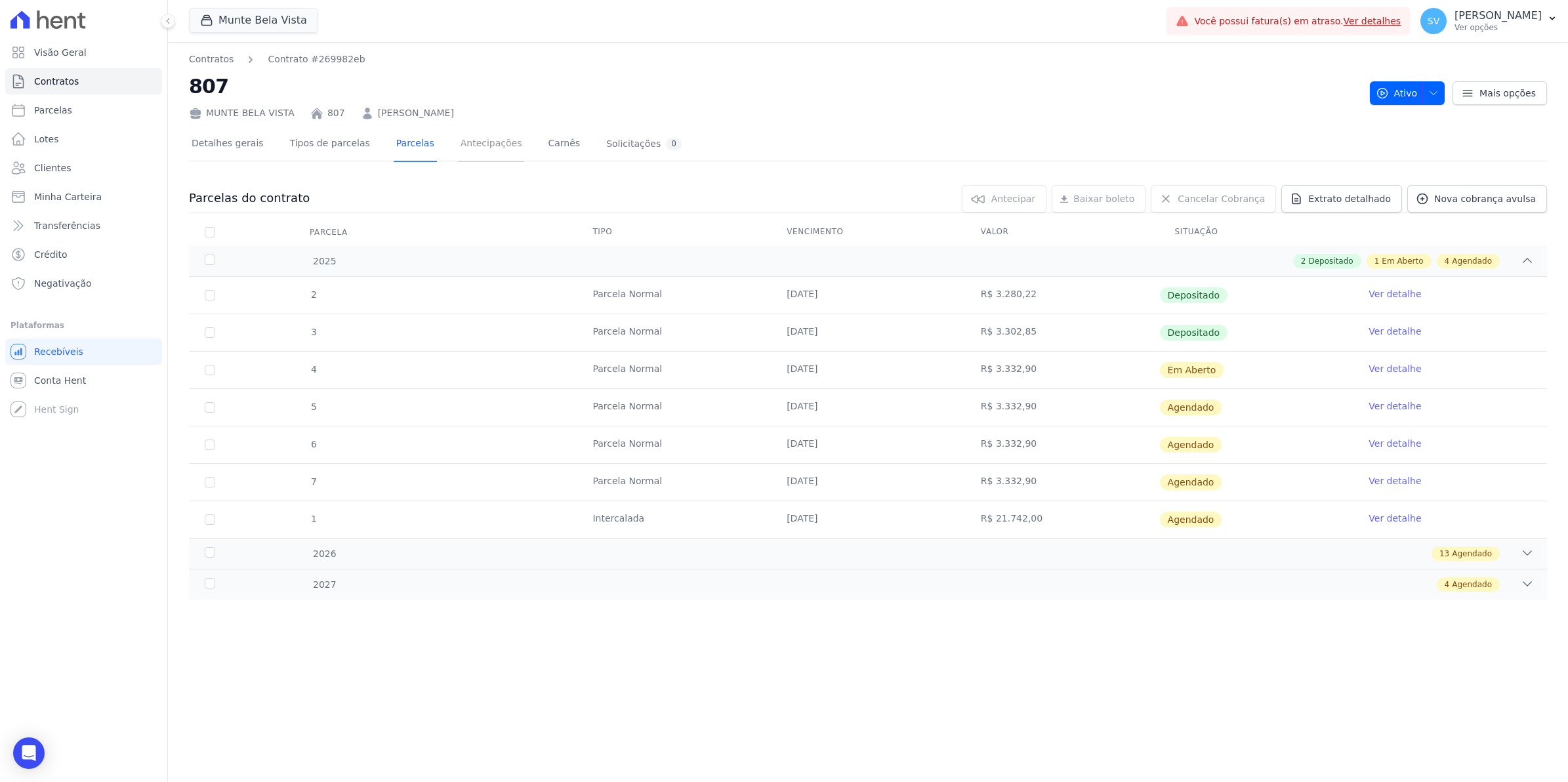
click at [474, 144] on link "Antecipações" at bounding box center [491, 144] width 67 height 35
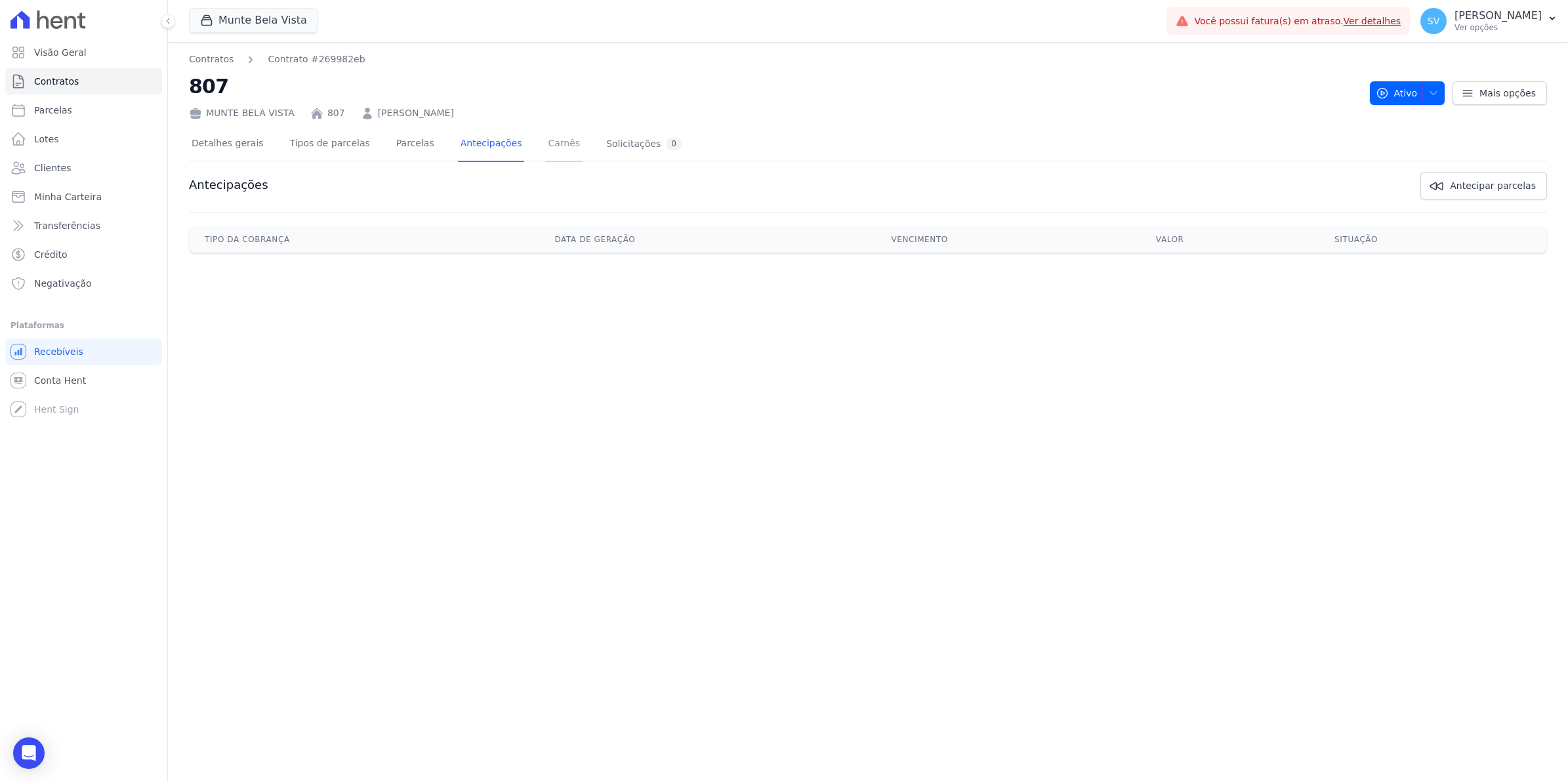
click at [545, 147] on link "Carnês" at bounding box center [563, 144] width 37 height 35
click at [393, 145] on link "Parcelas" at bounding box center [415, 144] width 43 height 35
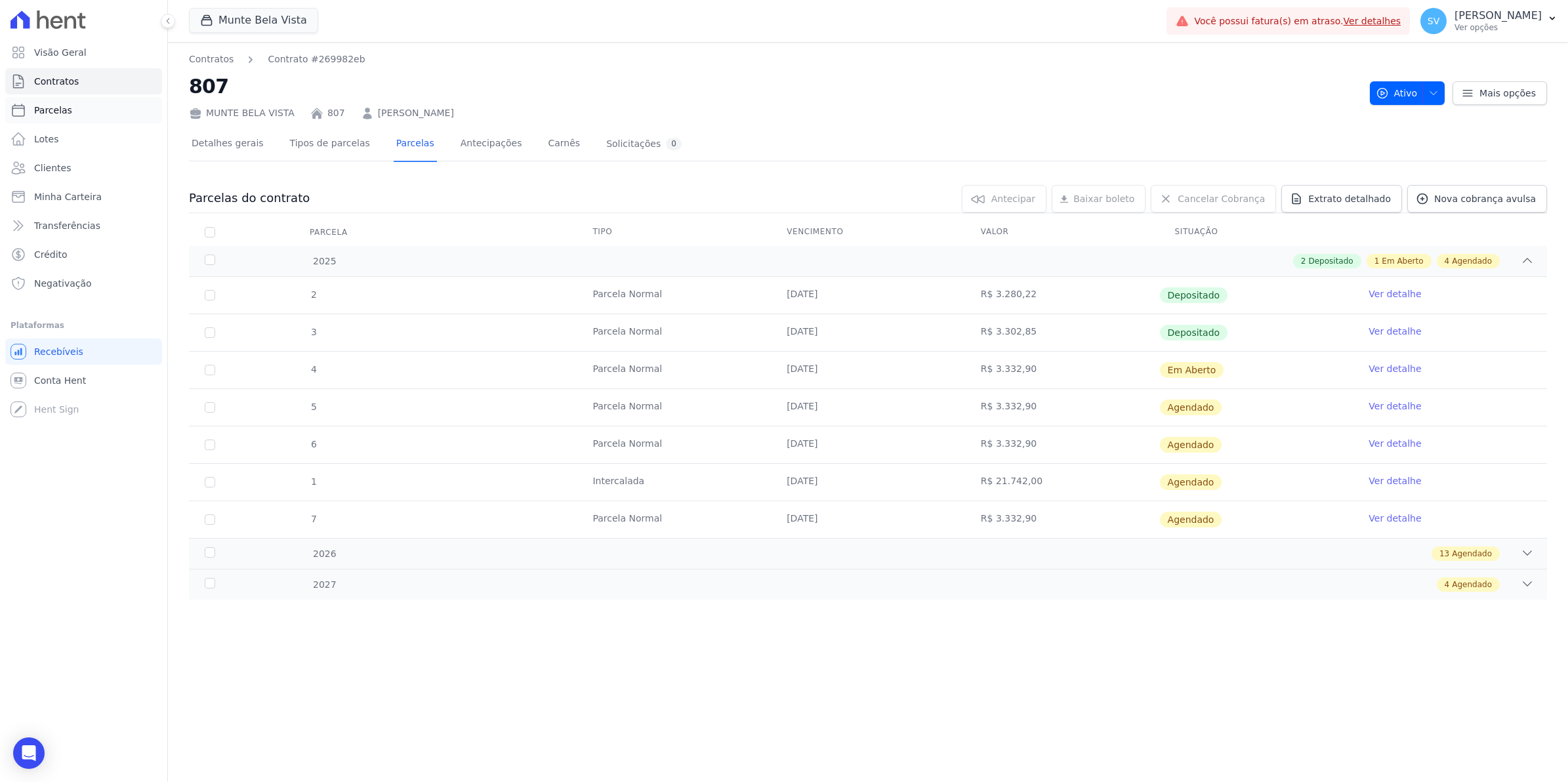
click at [66, 115] on span "Parcelas" at bounding box center [53, 110] width 38 height 13
select select
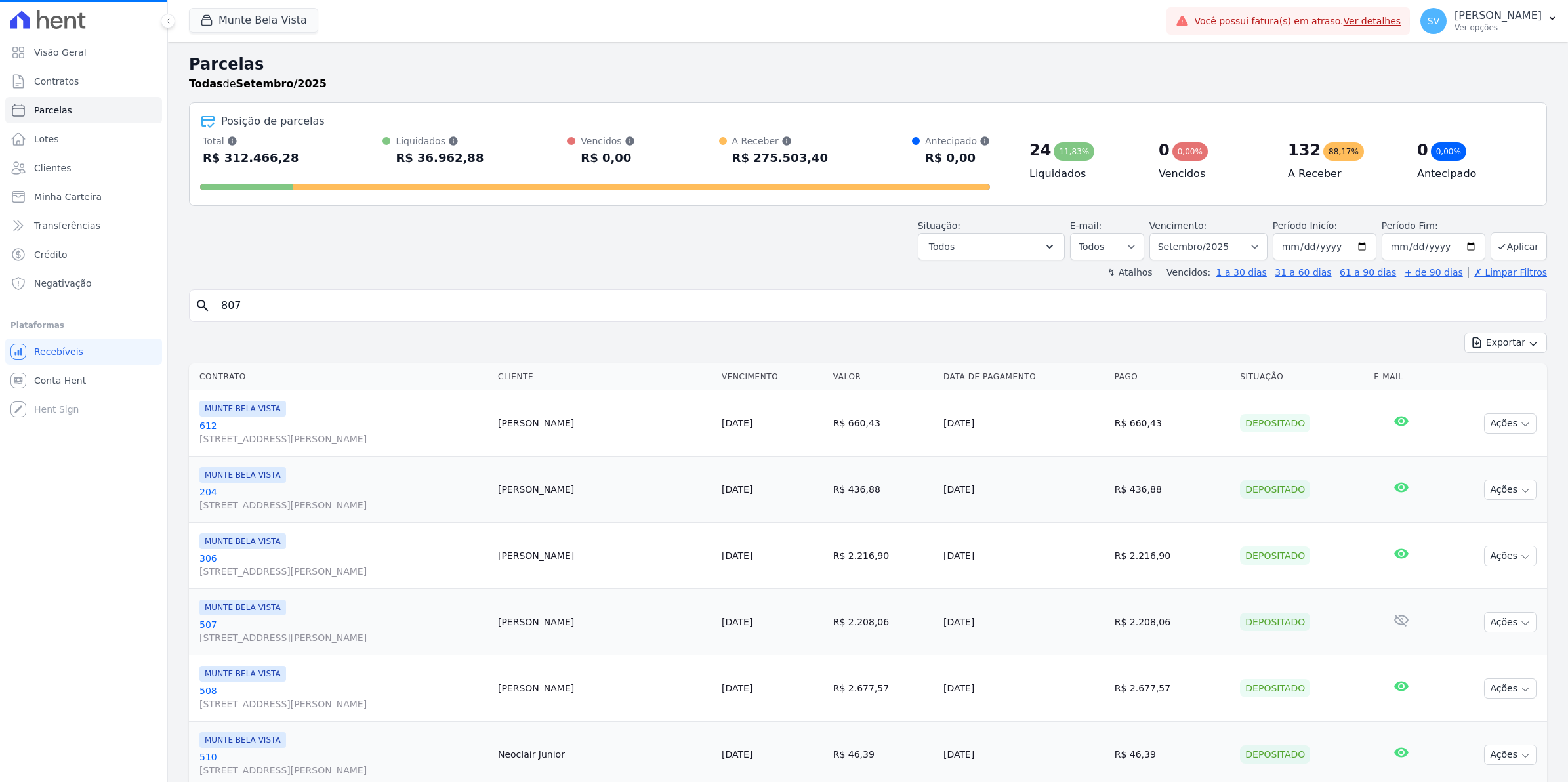
select select
click at [292, 303] on input "search" at bounding box center [877, 305] width 1328 height 26
type input "807"
select select
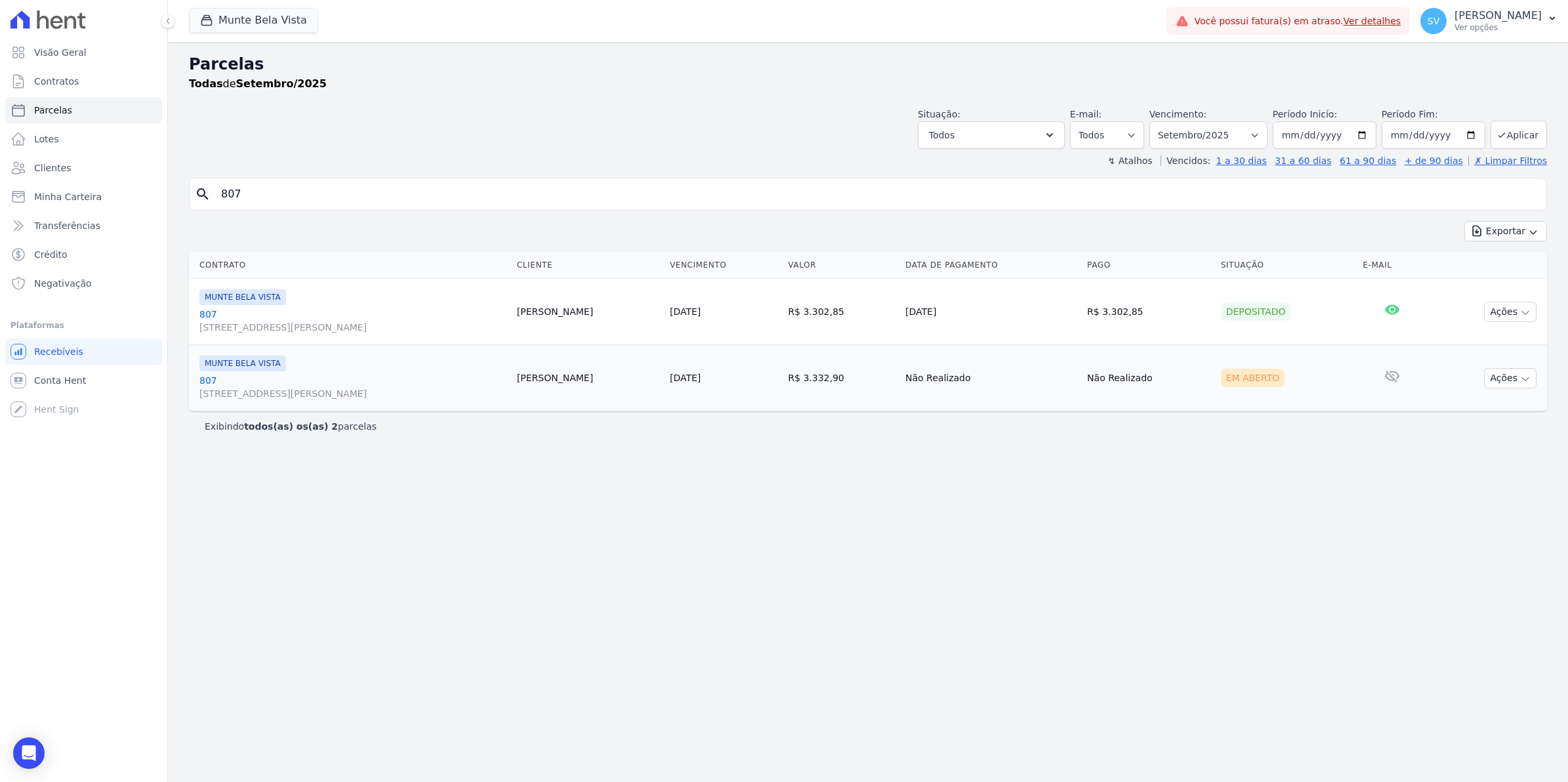
click at [207, 378] on link "[GEOGRAPHIC_DATA][STREET_ADDRESS][PERSON_NAME][GEOGRAPHIC_DATA]" at bounding box center [353, 386] width 307 height 26
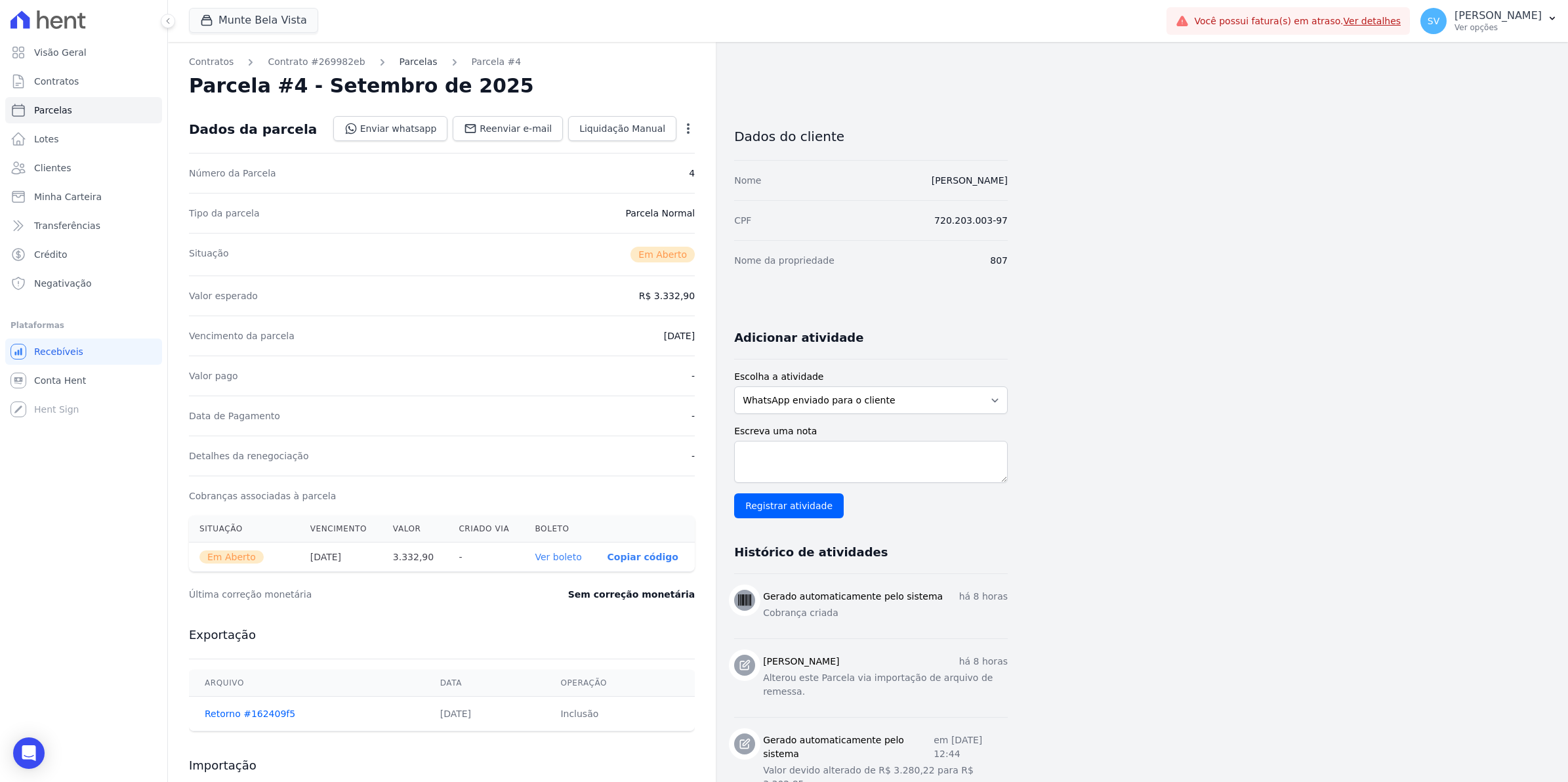
click at [403, 60] on link "Parcelas" at bounding box center [419, 62] width 38 height 14
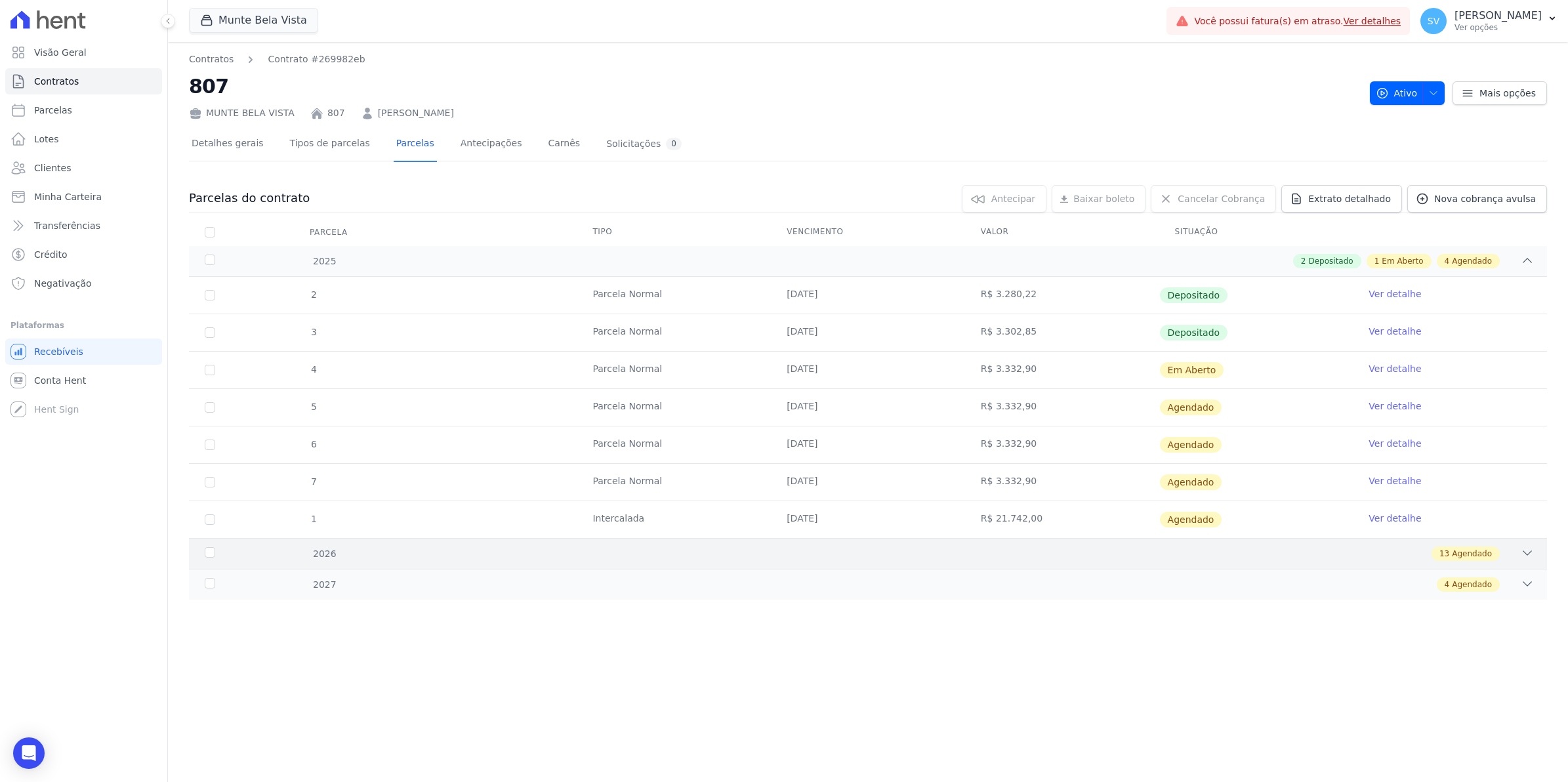
click at [210, 553] on div "2026" at bounding box center [265, 554] width 126 height 14
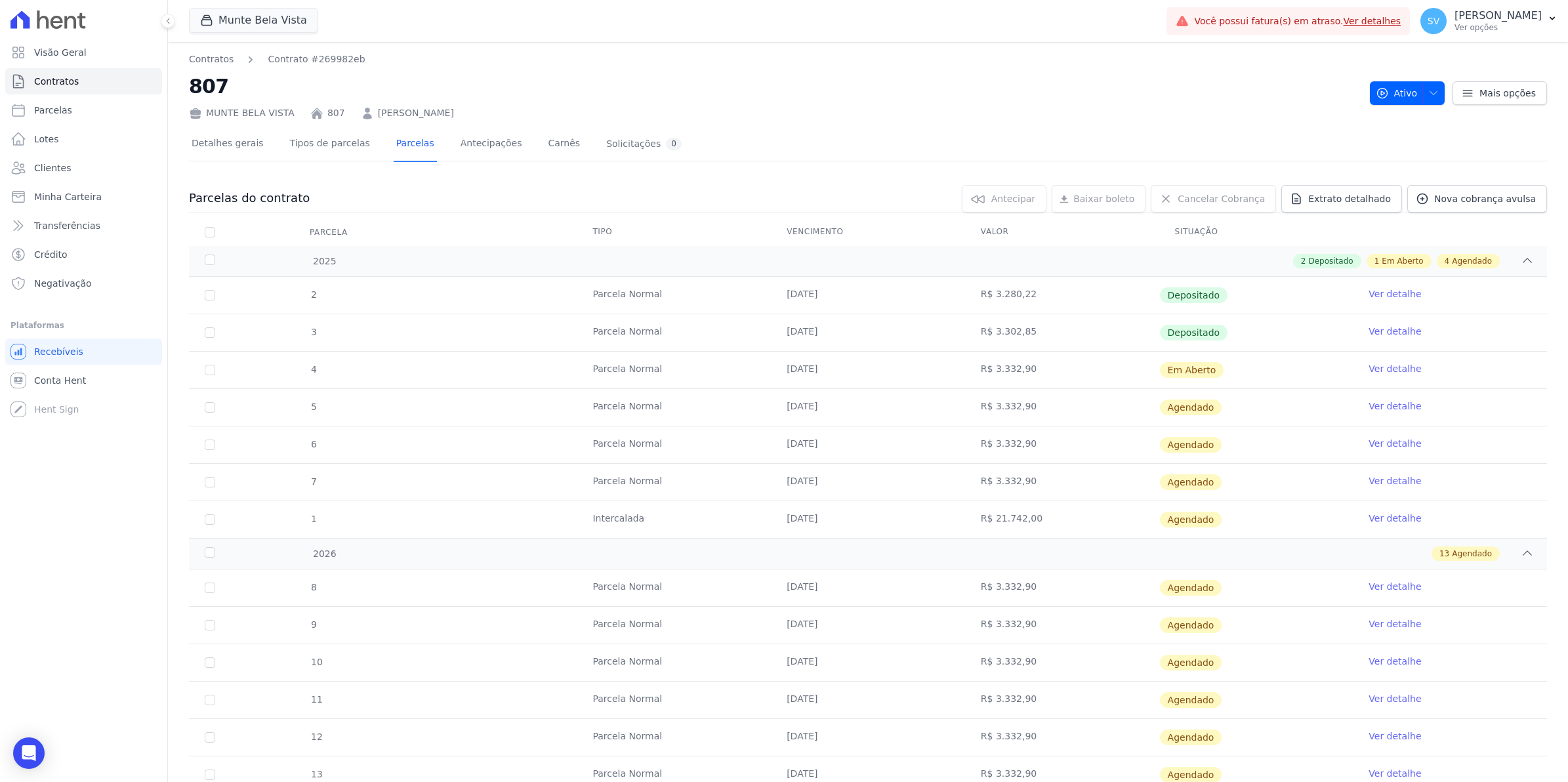
click at [1399, 520] on link "Ver detalhe" at bounding box center [1395, 518] width 53 height 13
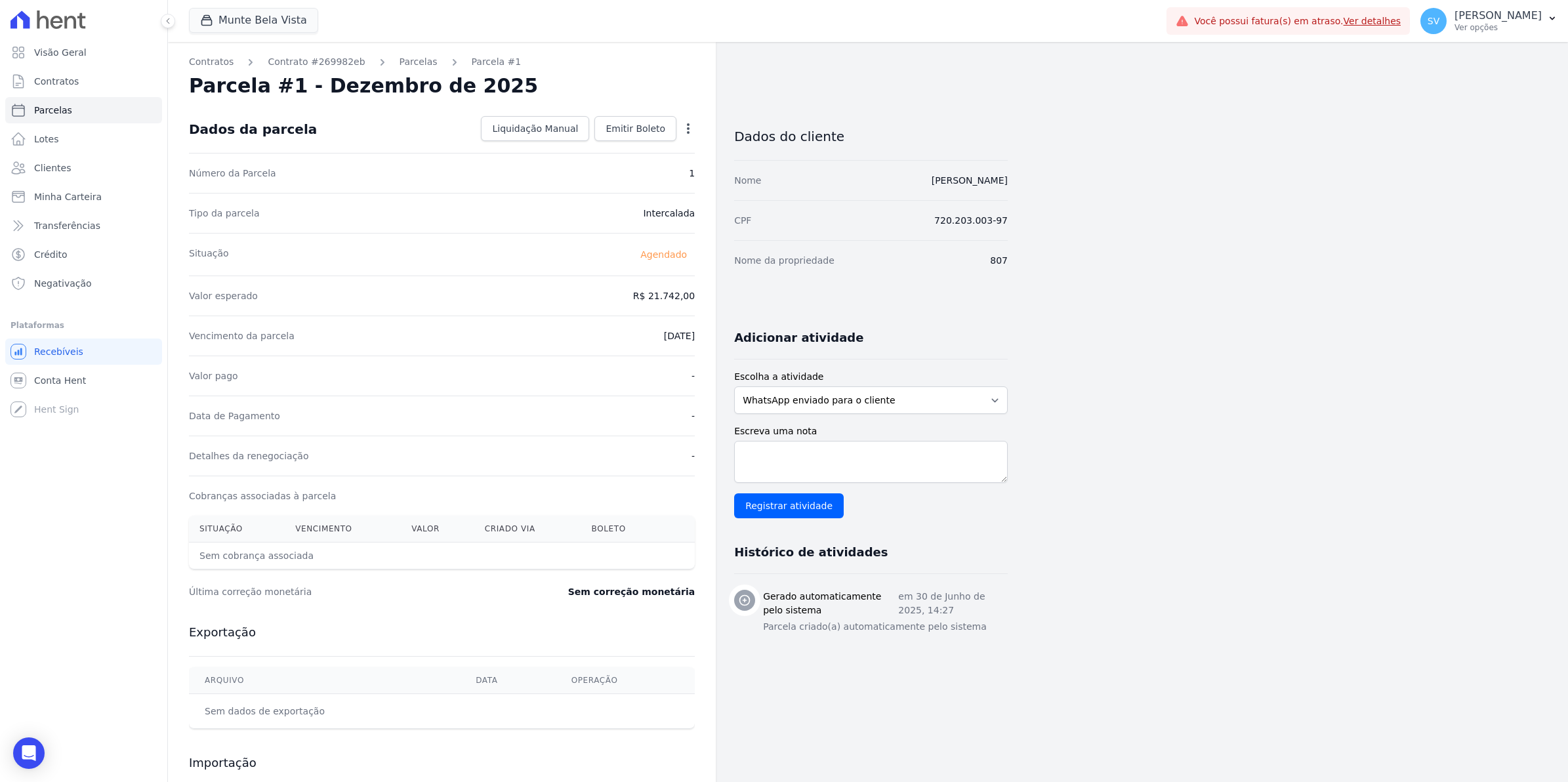
click at [690, 129] on icon "button" at bounding box center [688, 128] width 13 height 13
click at [1445, 480] on div "Contratos Contrato #269982eb [GEOGRAPHIC_DATA] Parcela #1 [GEOGRAPHIC_DATA] #1 …" at bounding box center [858, 464] width 1379 height 844
click at [400, 61] on link "Parcelas" at bounding box center [419, 62] width 38 height 14
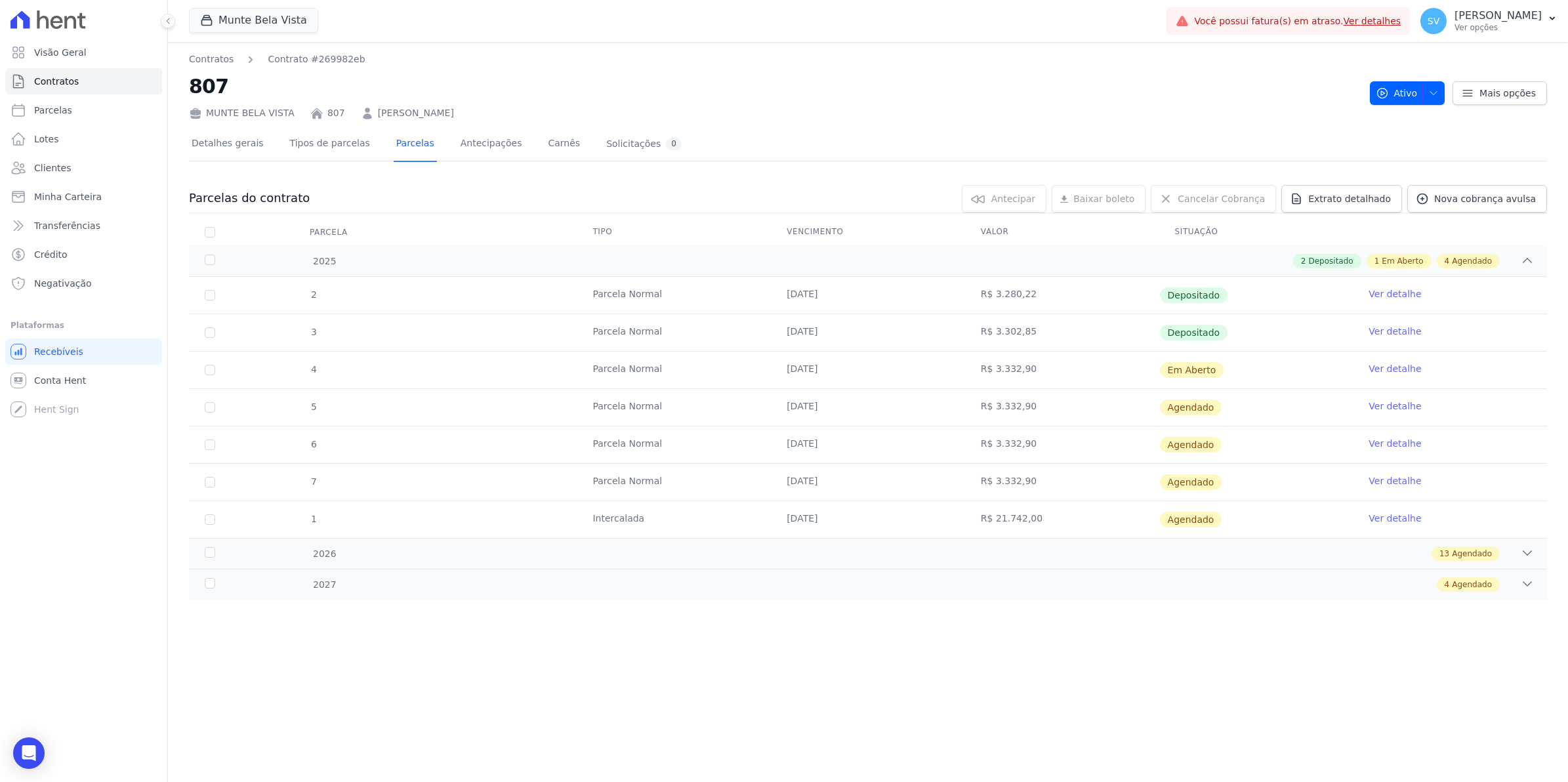
click at [1404, 520] on link "Ver detalhe" at bounding box center [1395, 518] width 53 height 13
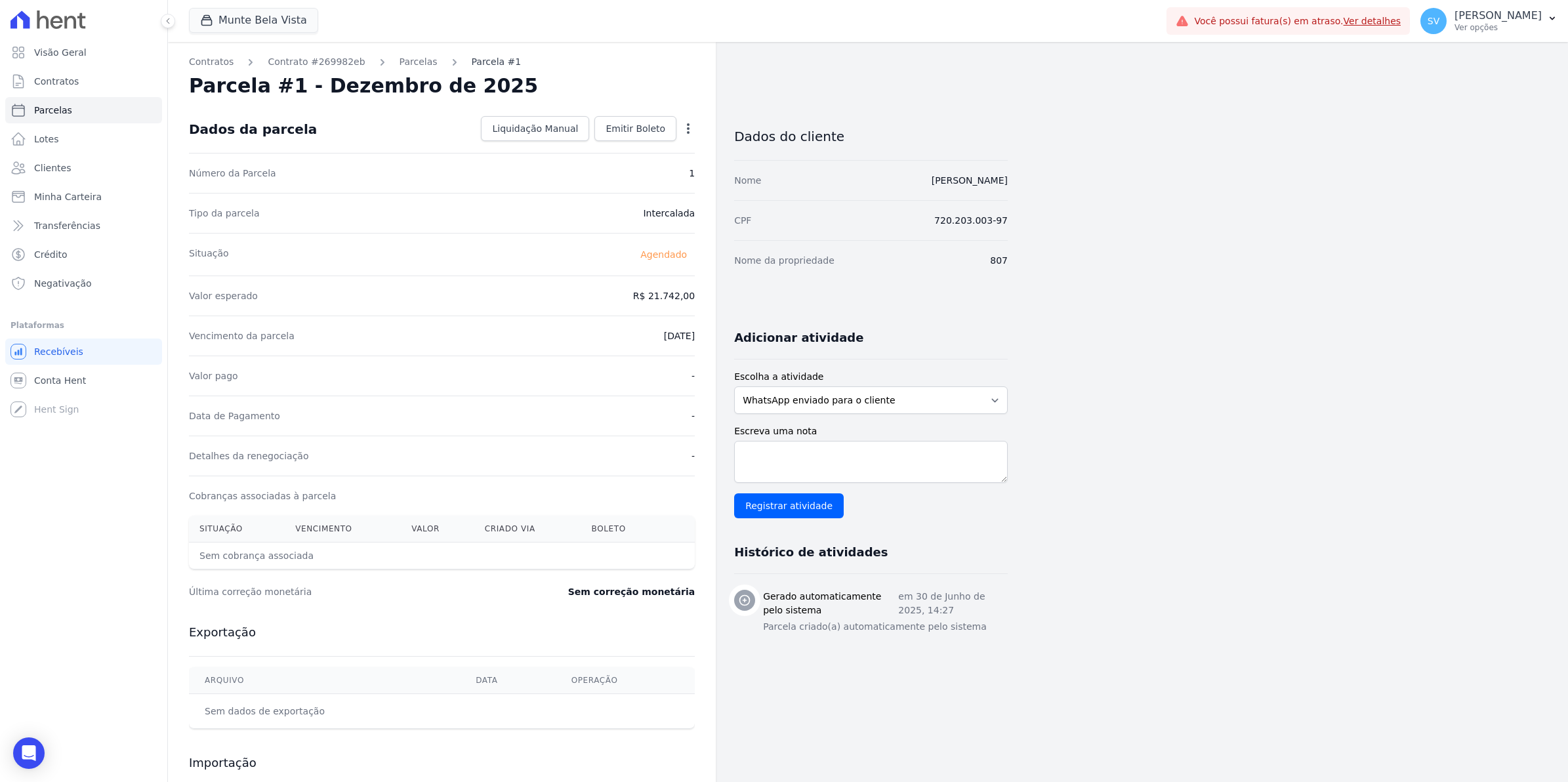
click at [472, 61] on link "Parcela #1" at bounding box center [496, 62] width 50 height 14
click at [684, 127] on icon "button" at bounding box center [688, 128] width 13 height 13
drag, startPoint x: 1156, startPoint y: 565, endPoint x: 1073, endPoint y: 497, distance: 107.3
click at [1156, 565] on div "Contratos Contrato #269982eb [GEOGRAPHIC_DATA] Parcela #1 [GEOGRAPHIC_DATA] #1 …" at bounding box center [858, 464] width 1379 height 844
click at [60, 137] on link "Lotes" at bounding box center [83, 139] width 157 height 26
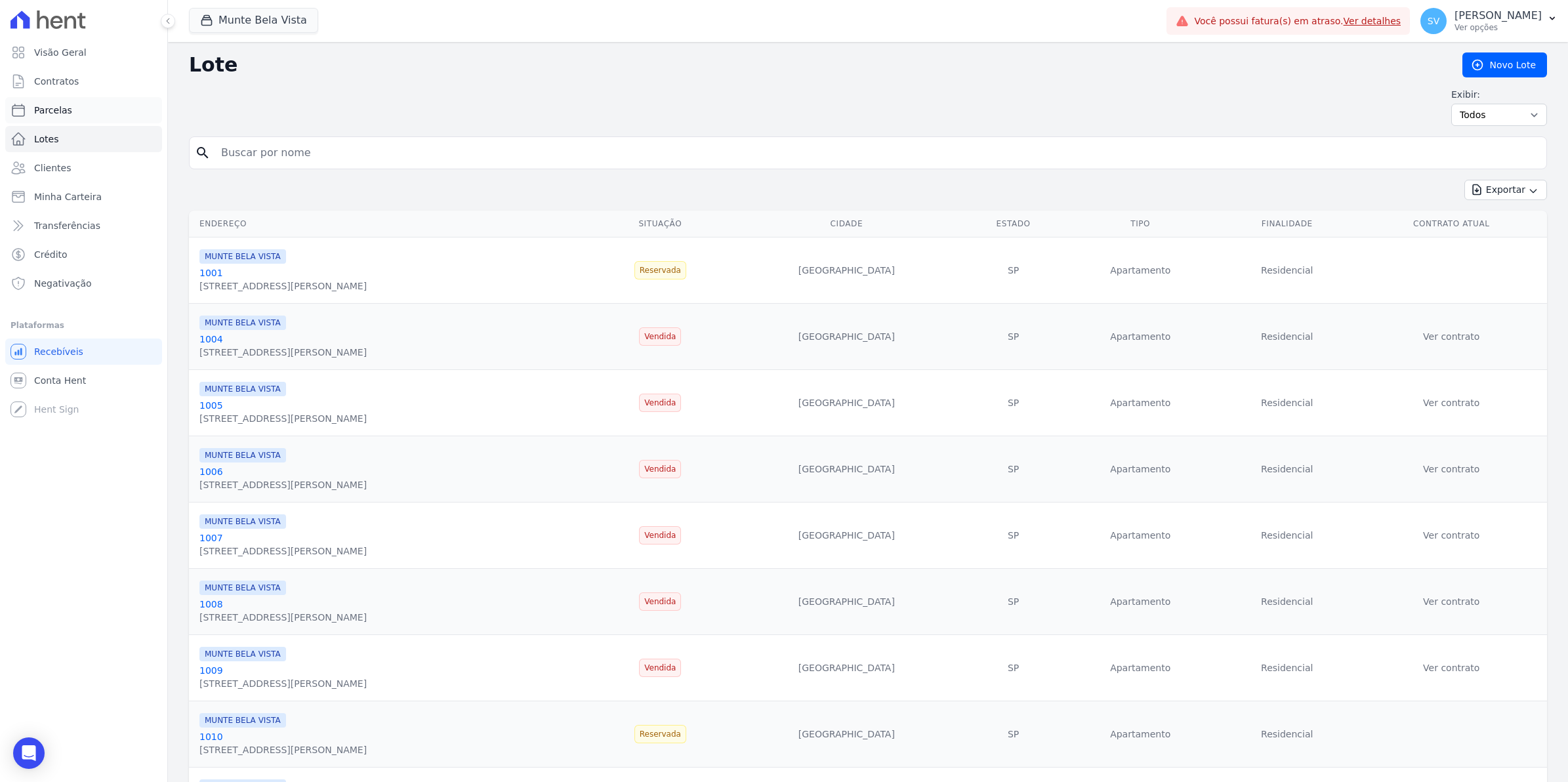
click at [69, 112] on link "Parcelas" at bounding box center [83, 109] width 157 height 26
select select
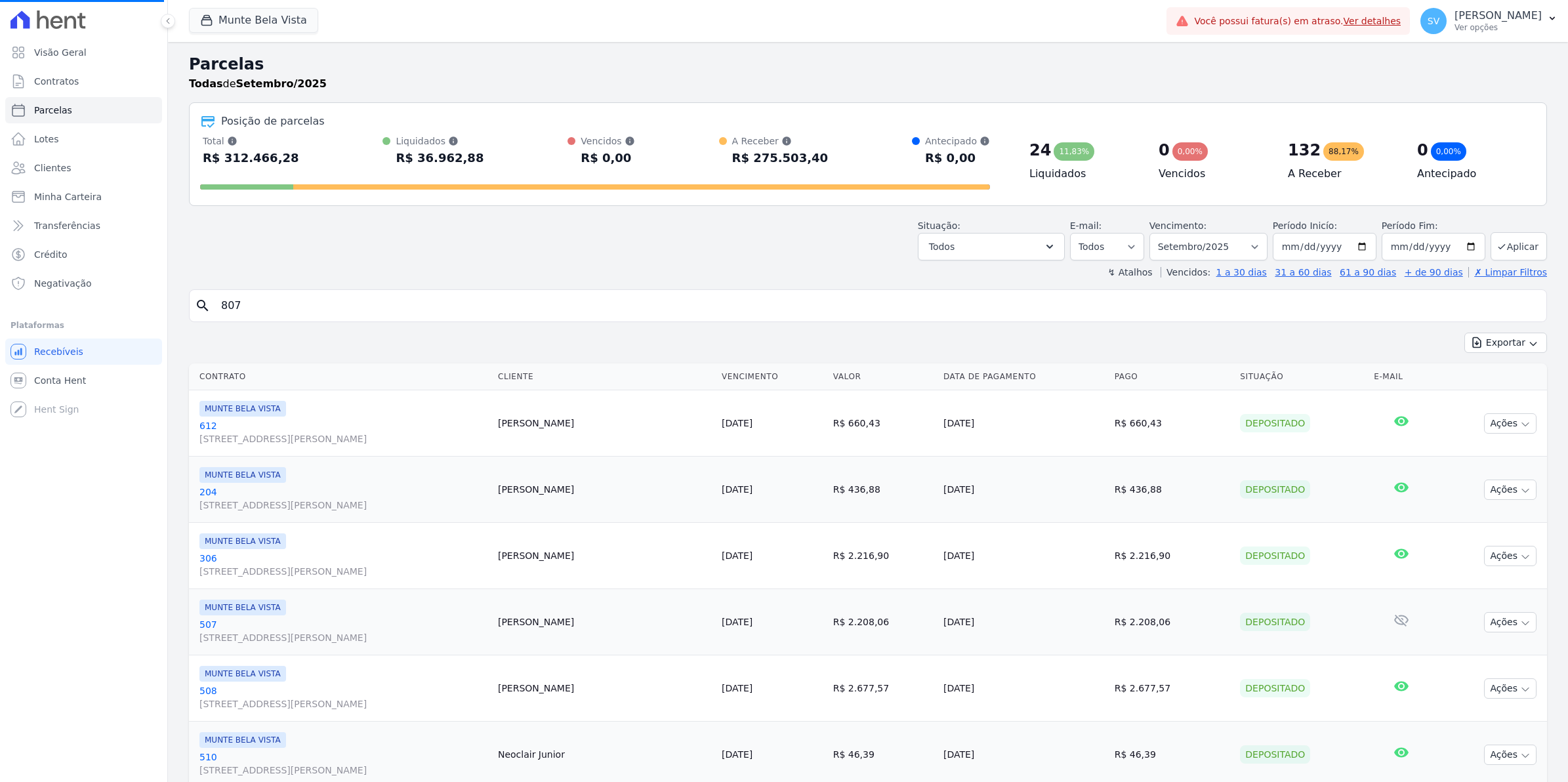
click at [349, 306] on input "807" at bounding box center [877, 305] width 1328 height 26
select select
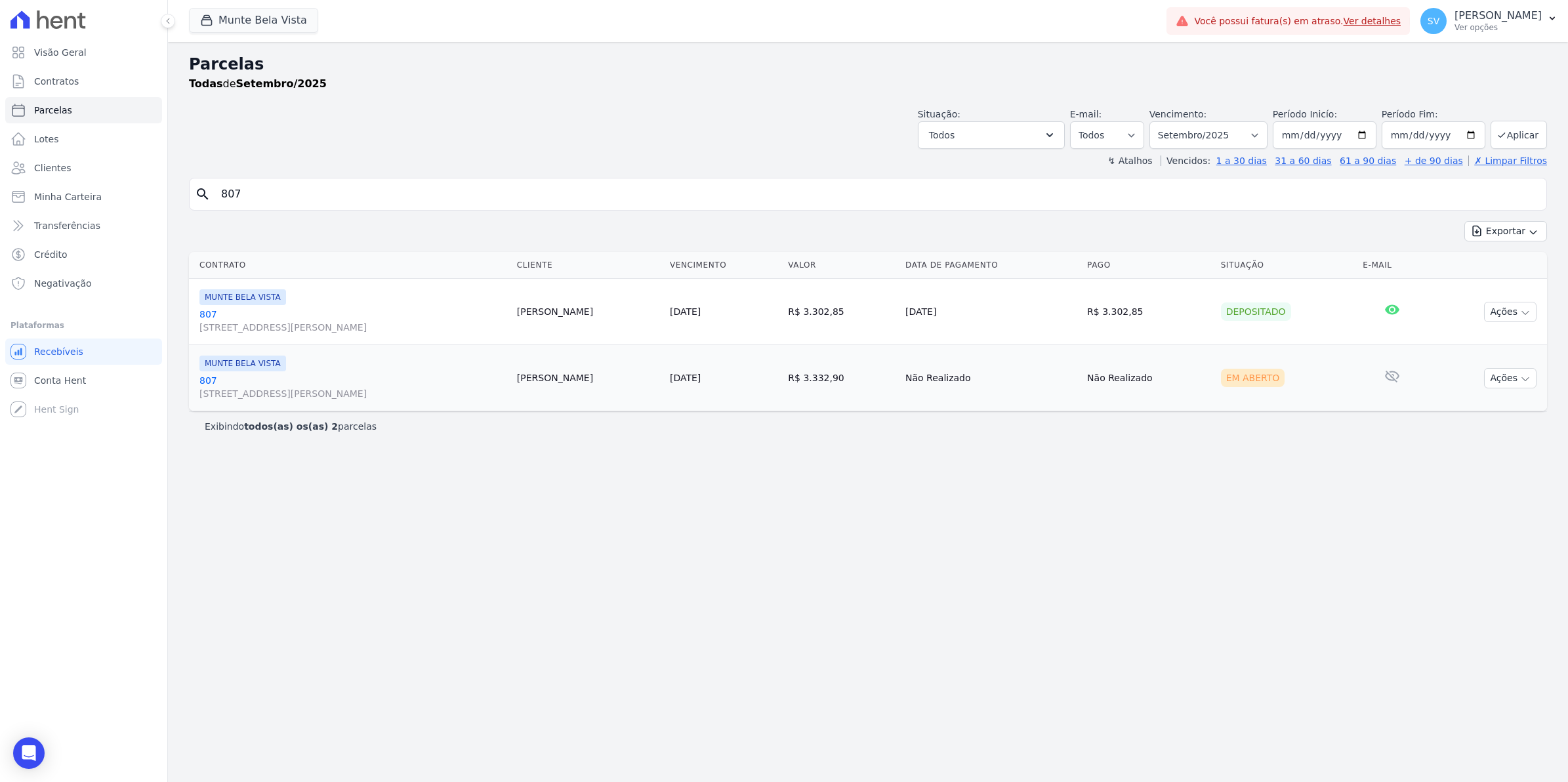
select select
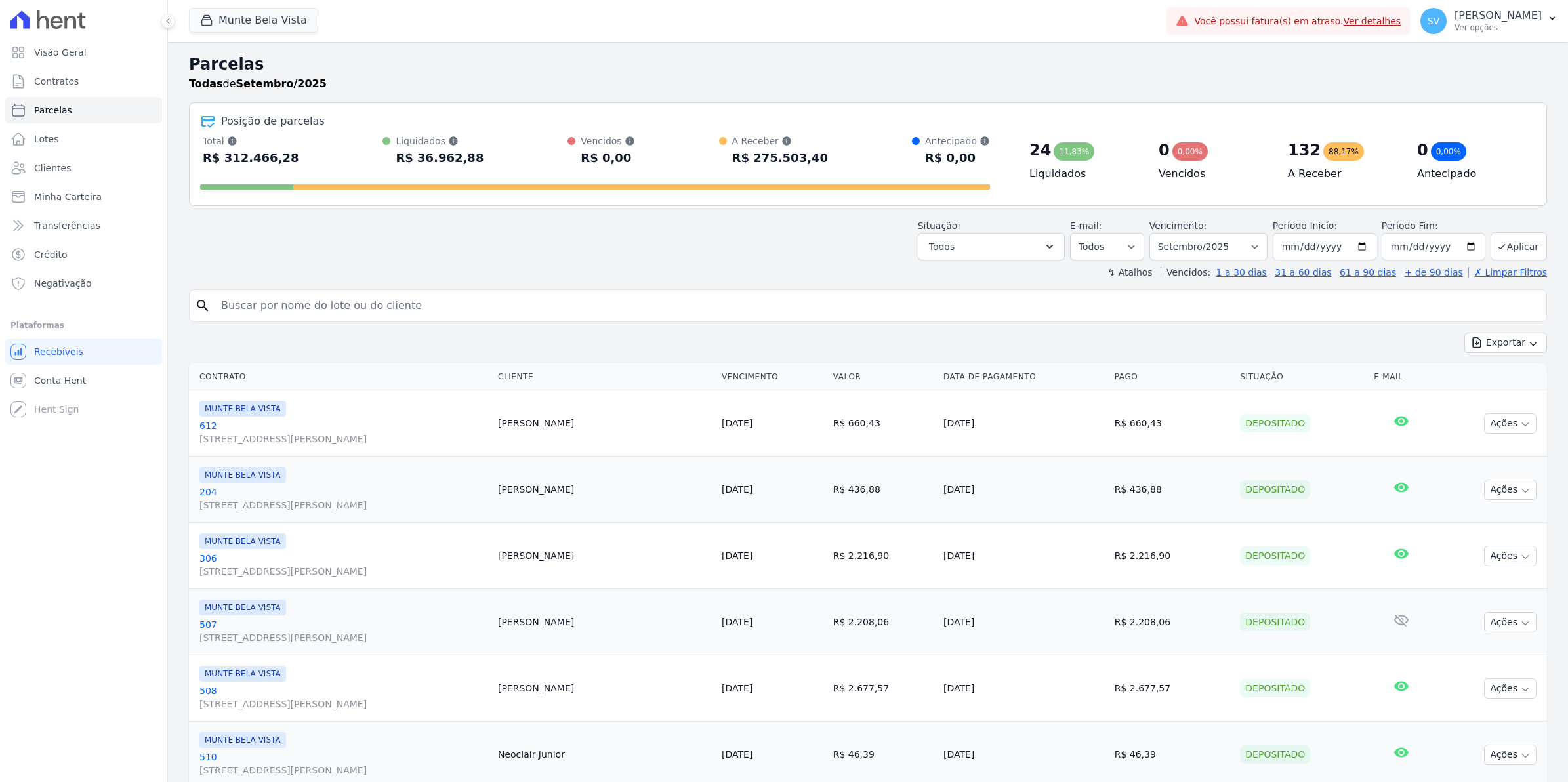
click at [321, 307] on input "search" at bounding box center [877, 305] width 1328 height 26
type input "807"
select select
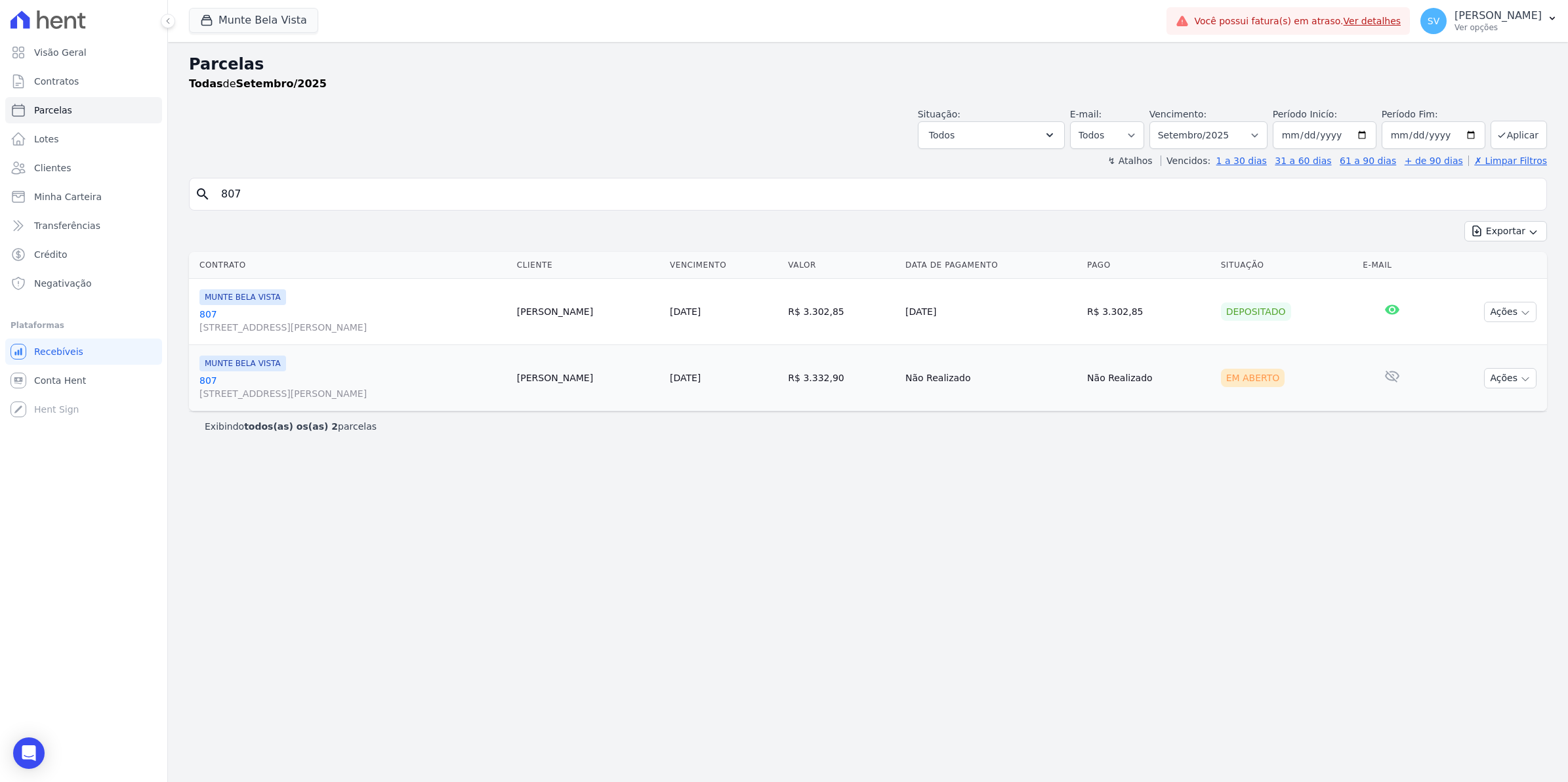
click at [209, 384] on link "[GEOGRAPHIC_DATA][STREET_ADDRESS][PERSON_NAME][GEOGRAPHIC_DATA]" at bounding box center [353, 386] width 307 height 26
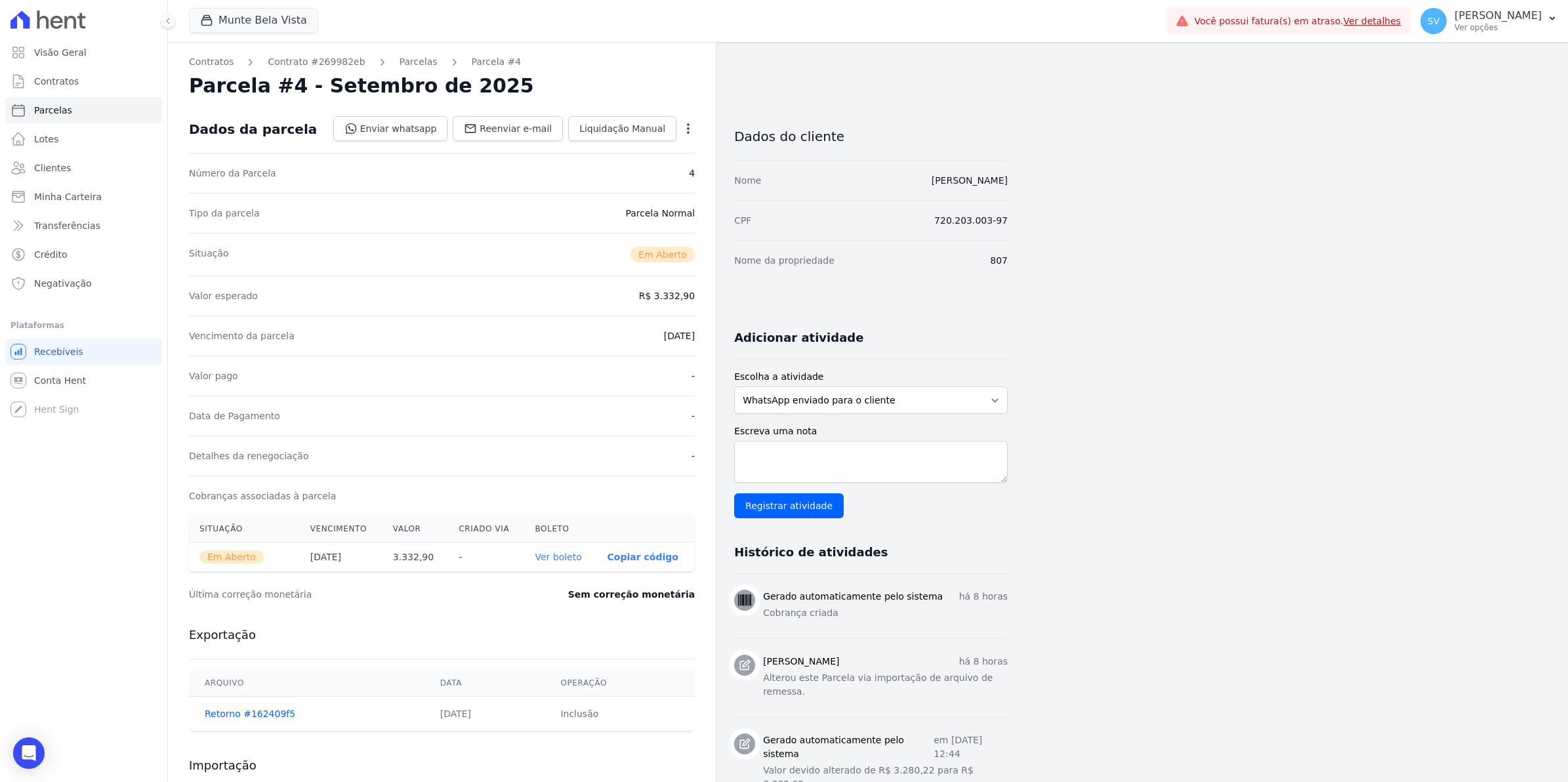
click at [689, 129] on icon "button" at bounding box center [688, 128] width 13 height 13
click at [359, 307] on div "Valor esperado R$ 3.332,90" at bounding box center [441, 295] width 506 height 40
click at [37, 77] on span "Contratos" at bounding box center [57, 81] width 45 height 13
click at [44, 86] on span "Contratos" at bounding box center [57, 81] width 45 height 13
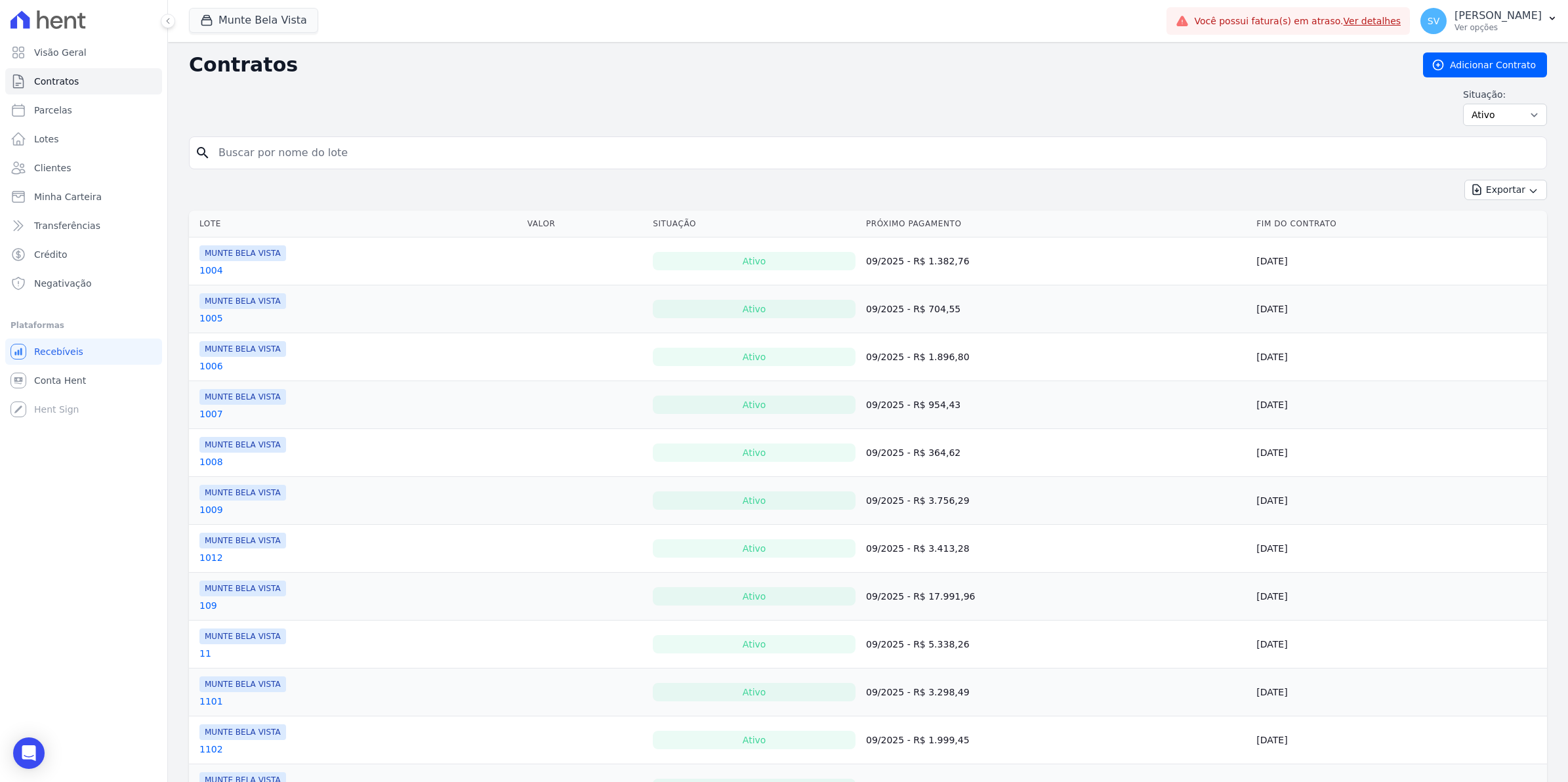
click at [235, 155] on input "search" at bounding box center [875, 152] width 1330 height 26
type input "807"
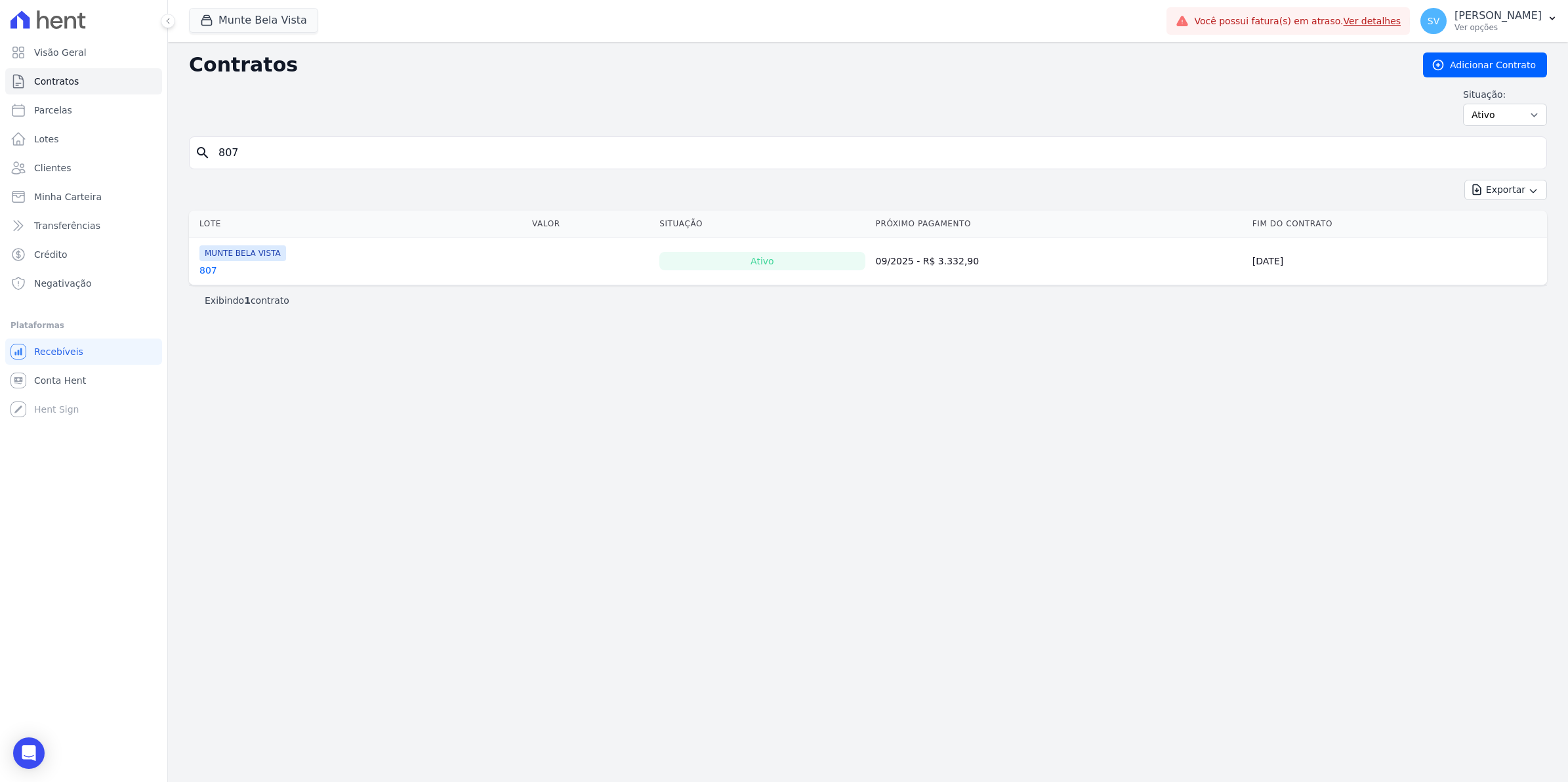
click at [211, 273] on link "807" at bounding box center [208, 270] width 18 height 13
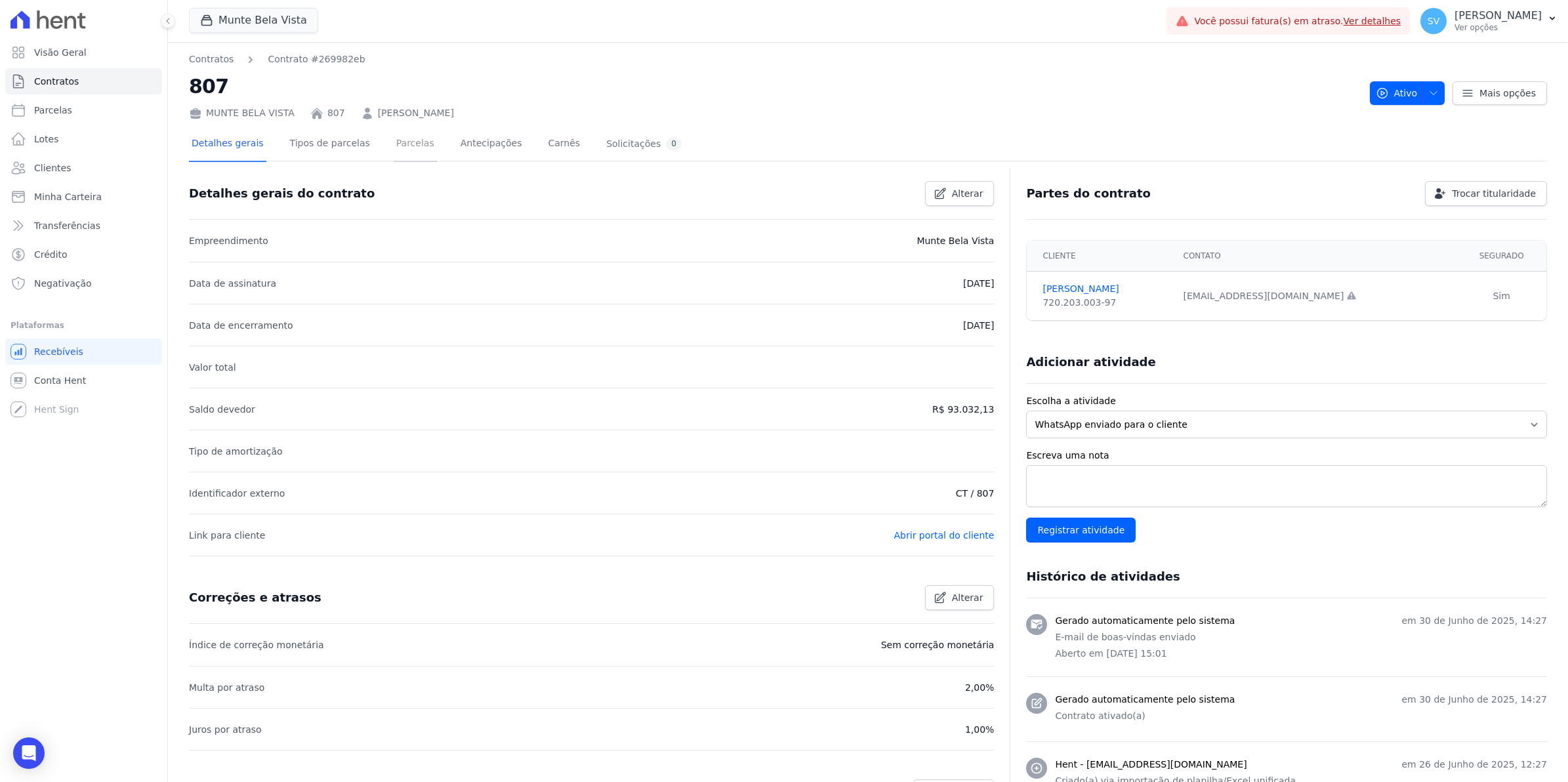
click at [394, 139] on link "Parcelas" at bounding box center [415, 144] width 43 height 35
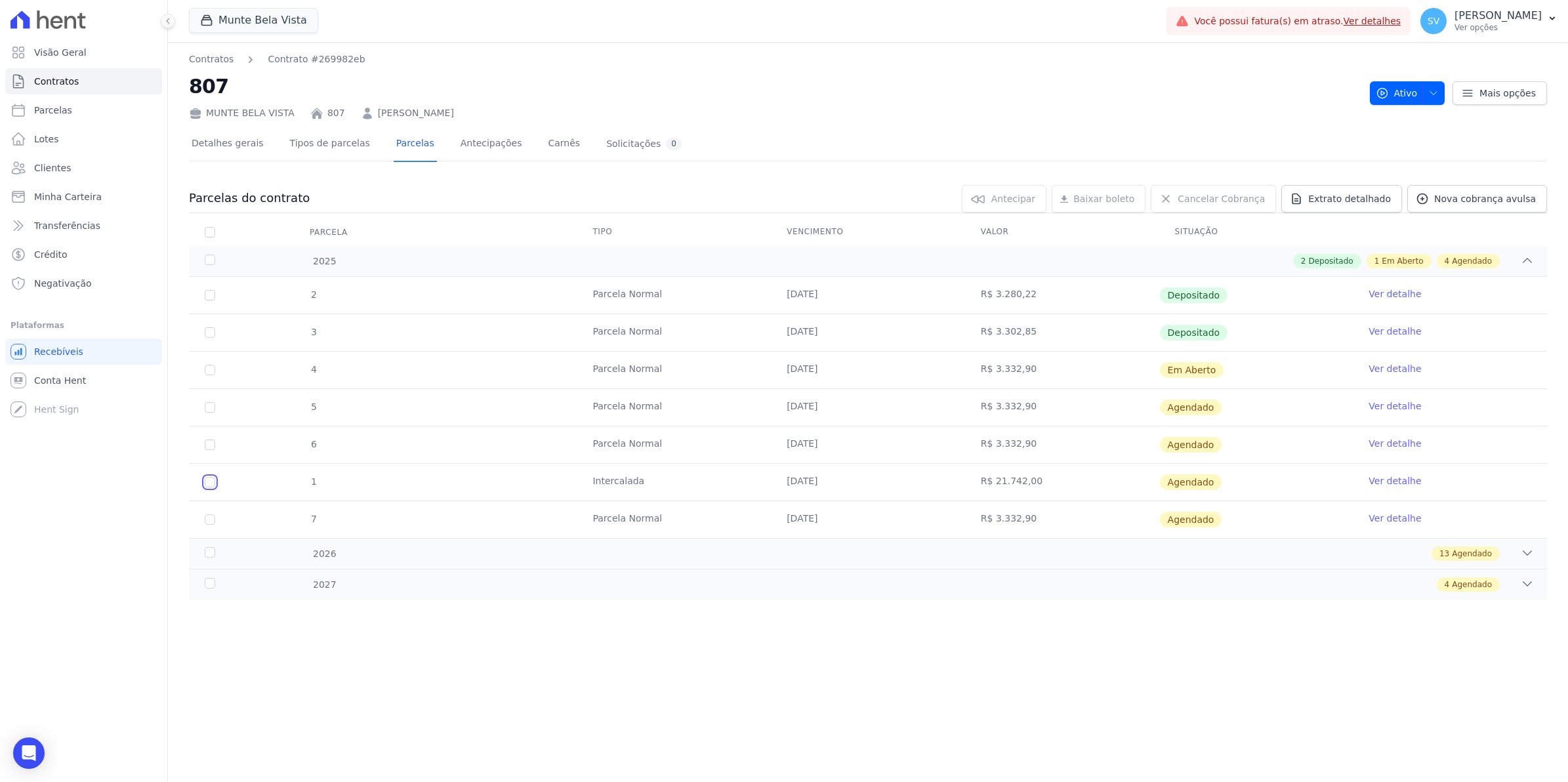
click at [209, 412] on input "checkbox" at bounding box center [210, 407] width 11 height 11
checkbox input "true"
click at [1398, 480] on link "Ver detalhe" at bounding box center [1395, 480] width 53 height 13
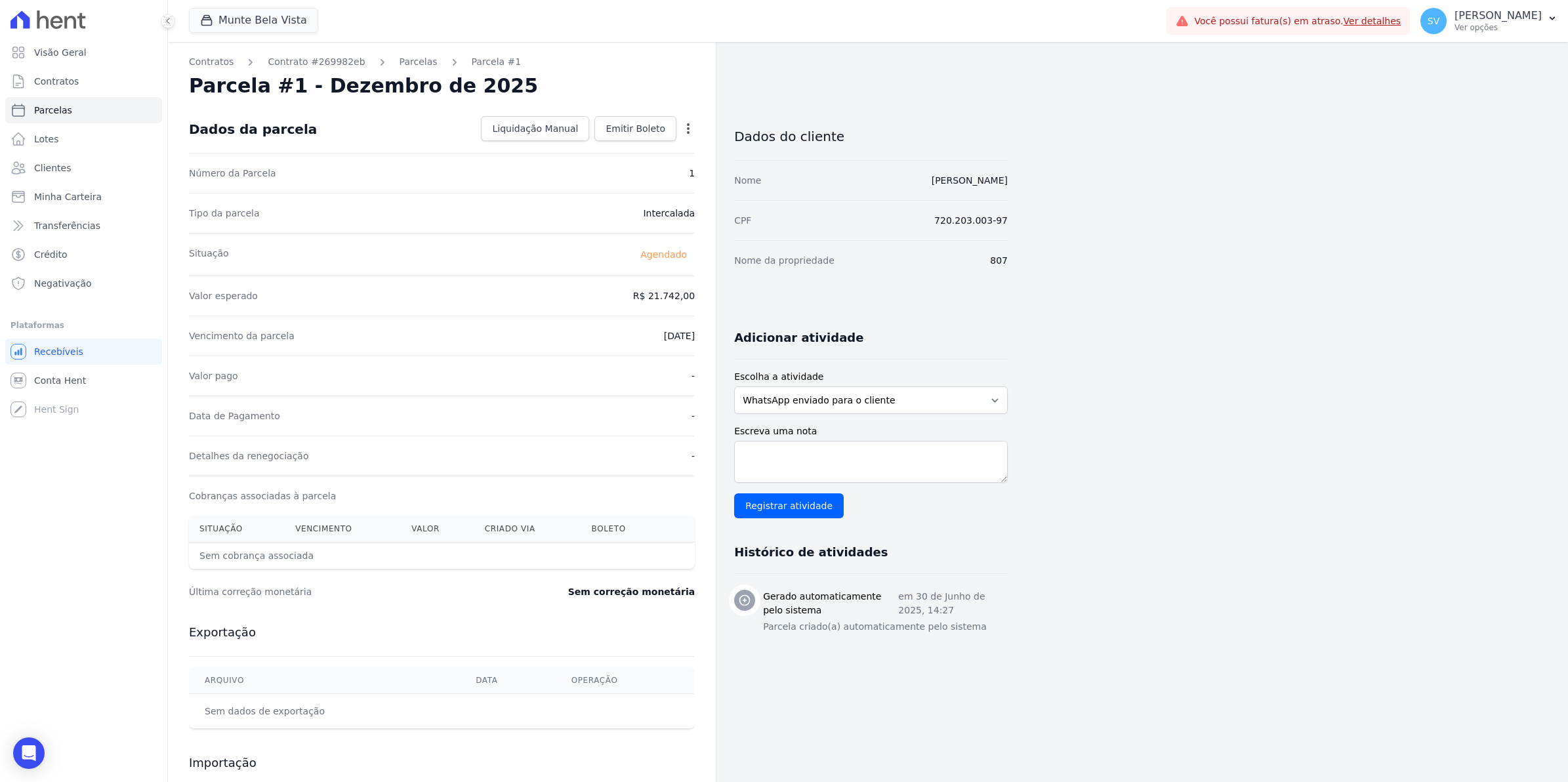
click at [691, 128] on icon "button" at bounding box center [688, 128] width 13 height 13
click at [654, 145] on link "Alterar" at bounding box center [632, 147] width 116 height 24
click at [535, 210] on div "Tipo da parcela [GEOGRAPHIC_DATA]" at bounding box center [441, 211] width 506 height 40
click at [51, 382] on span "Conta Hent" at bounding box center [60, 380] width 52 height 13
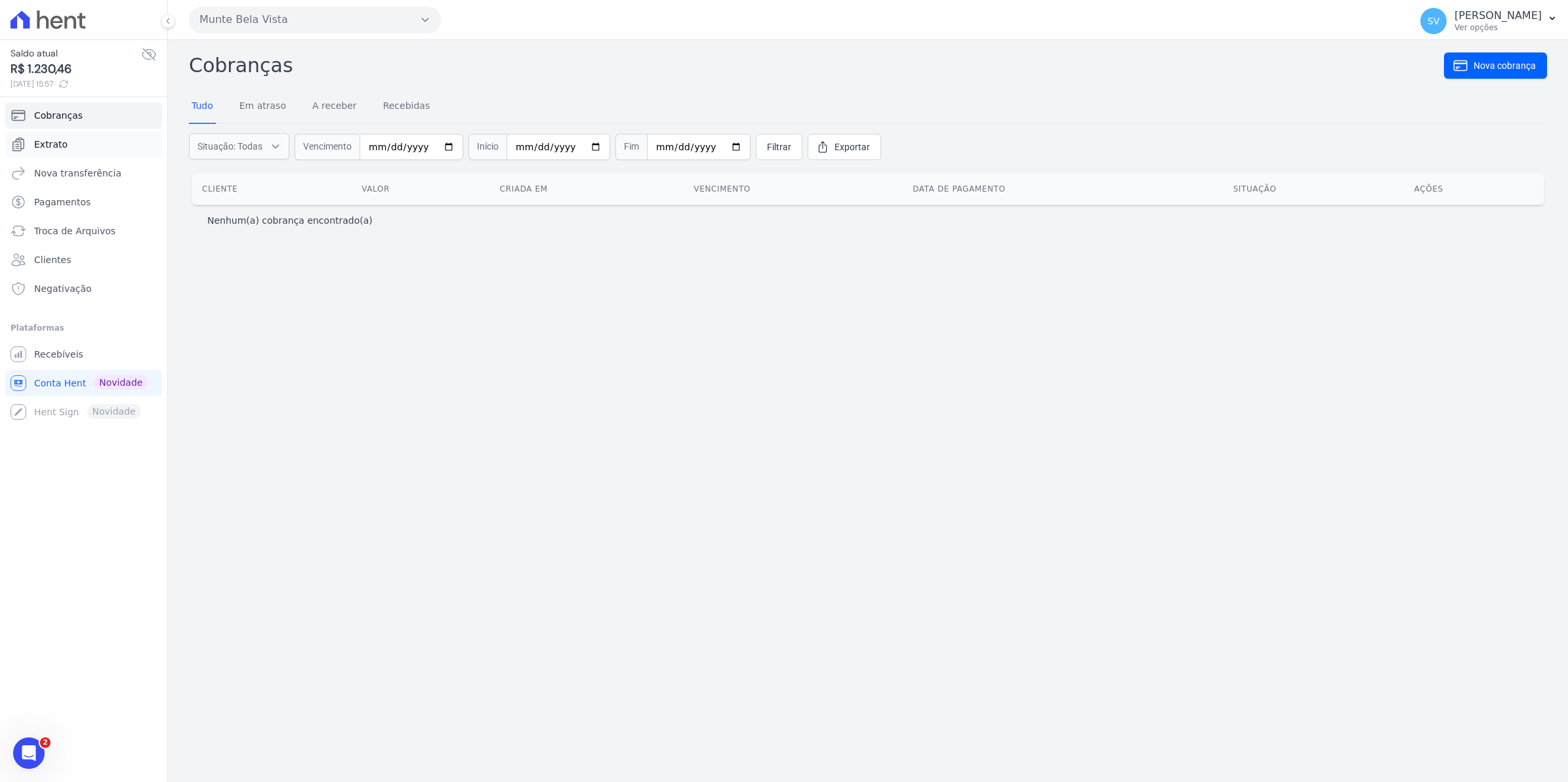
click at [58, 147] on span "Extrato" at bounding box center [51, 144] width 34 height 13
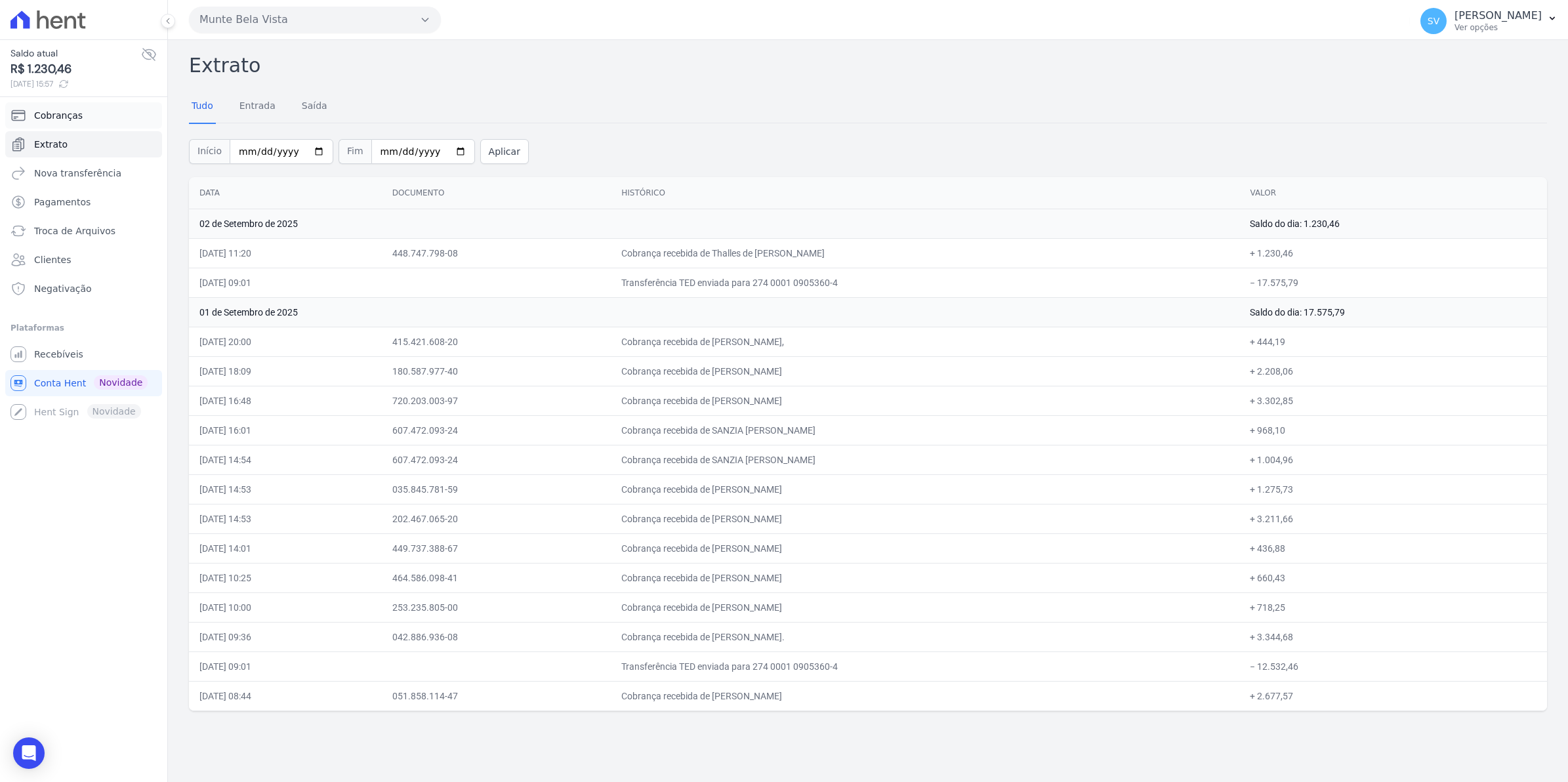
click at [62, 121] on span "Cobranças" at bounding box center [58, 115] width 48 height 13
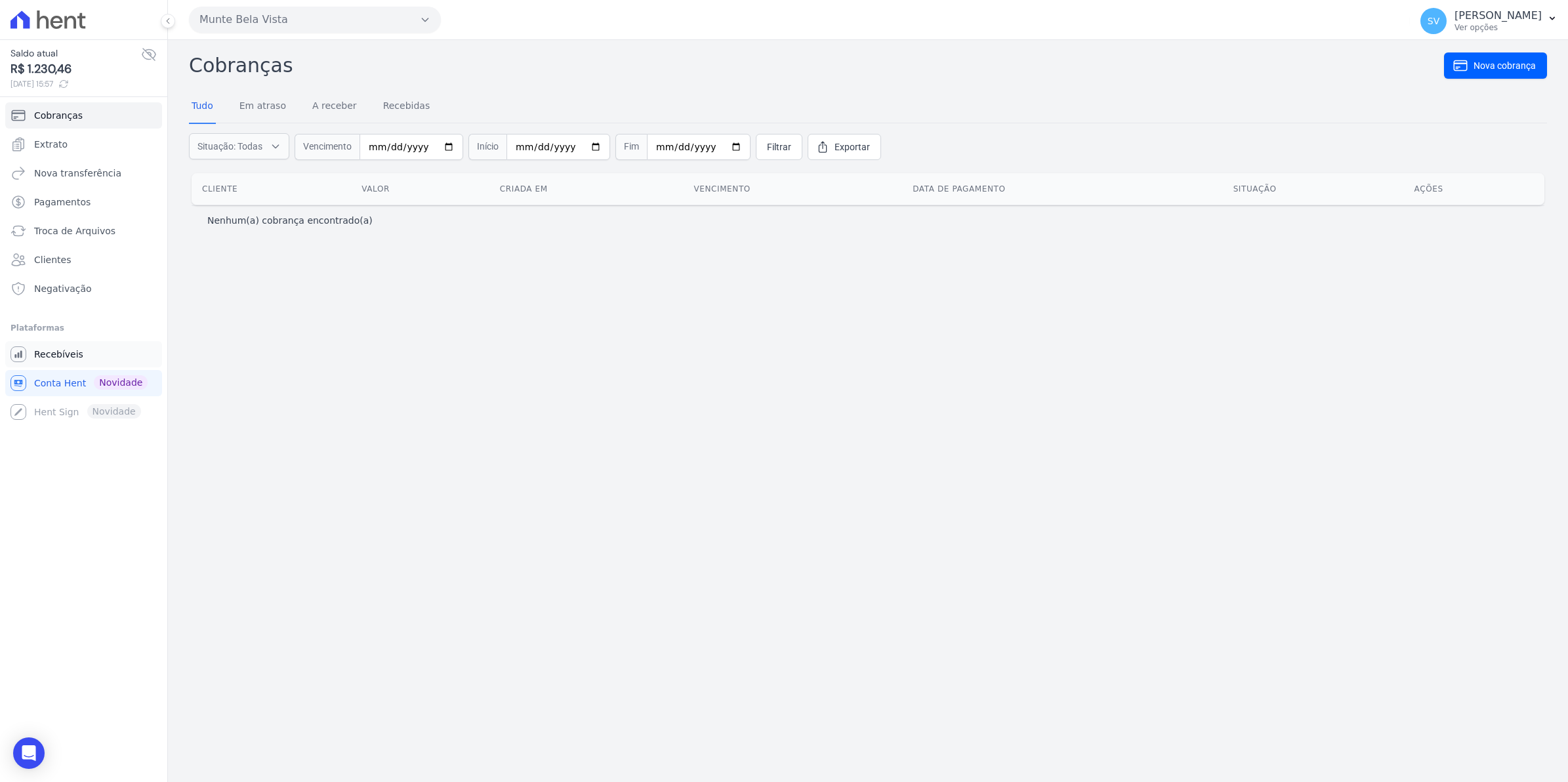
click at [69, 356] on span "Recebíveis" at bounding box center [59, 354] width 49 height 13
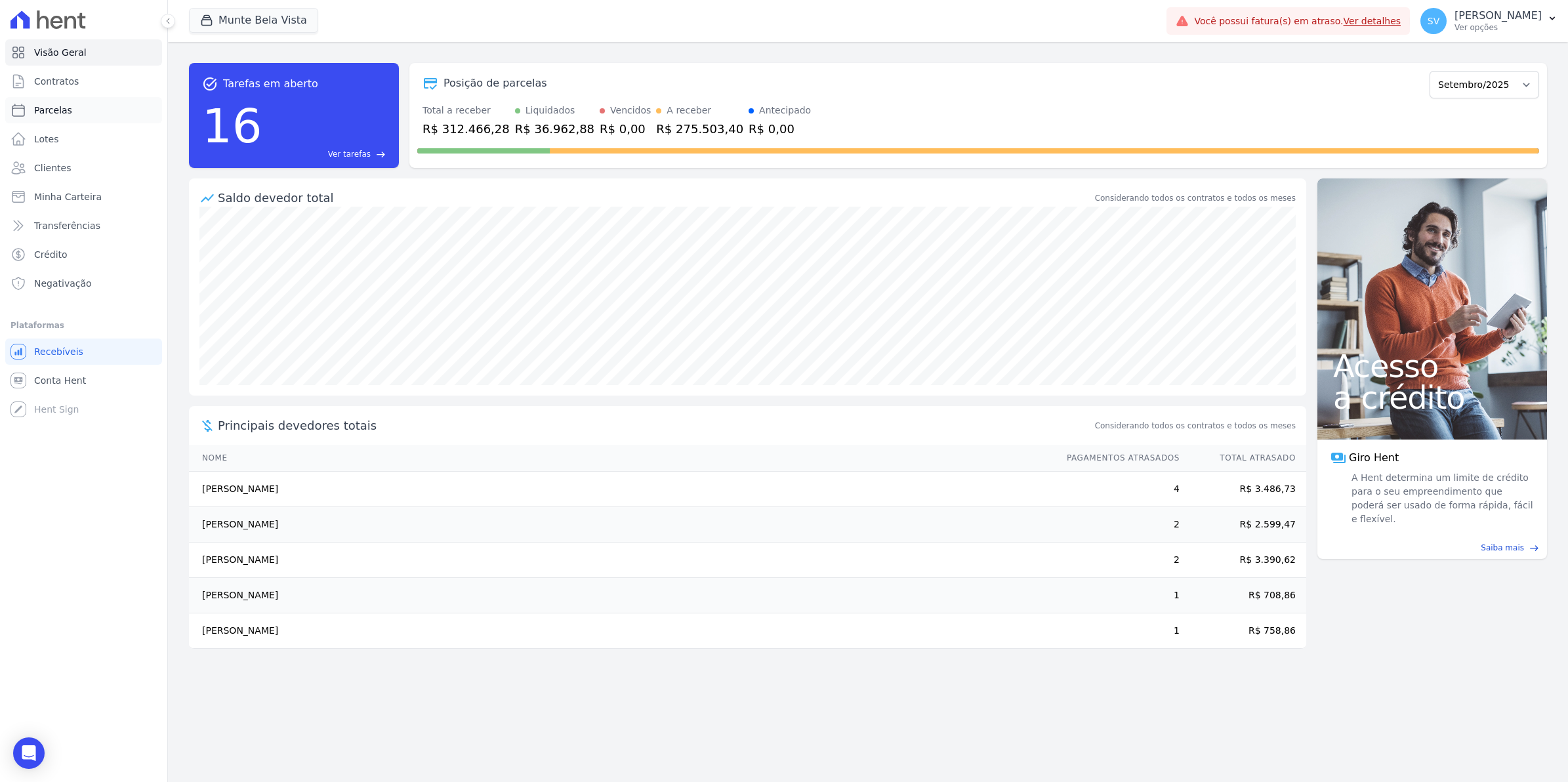
click at [37, 113] on span "Parcelas" at bounding box center [53, 110] width 38 height 13
select select
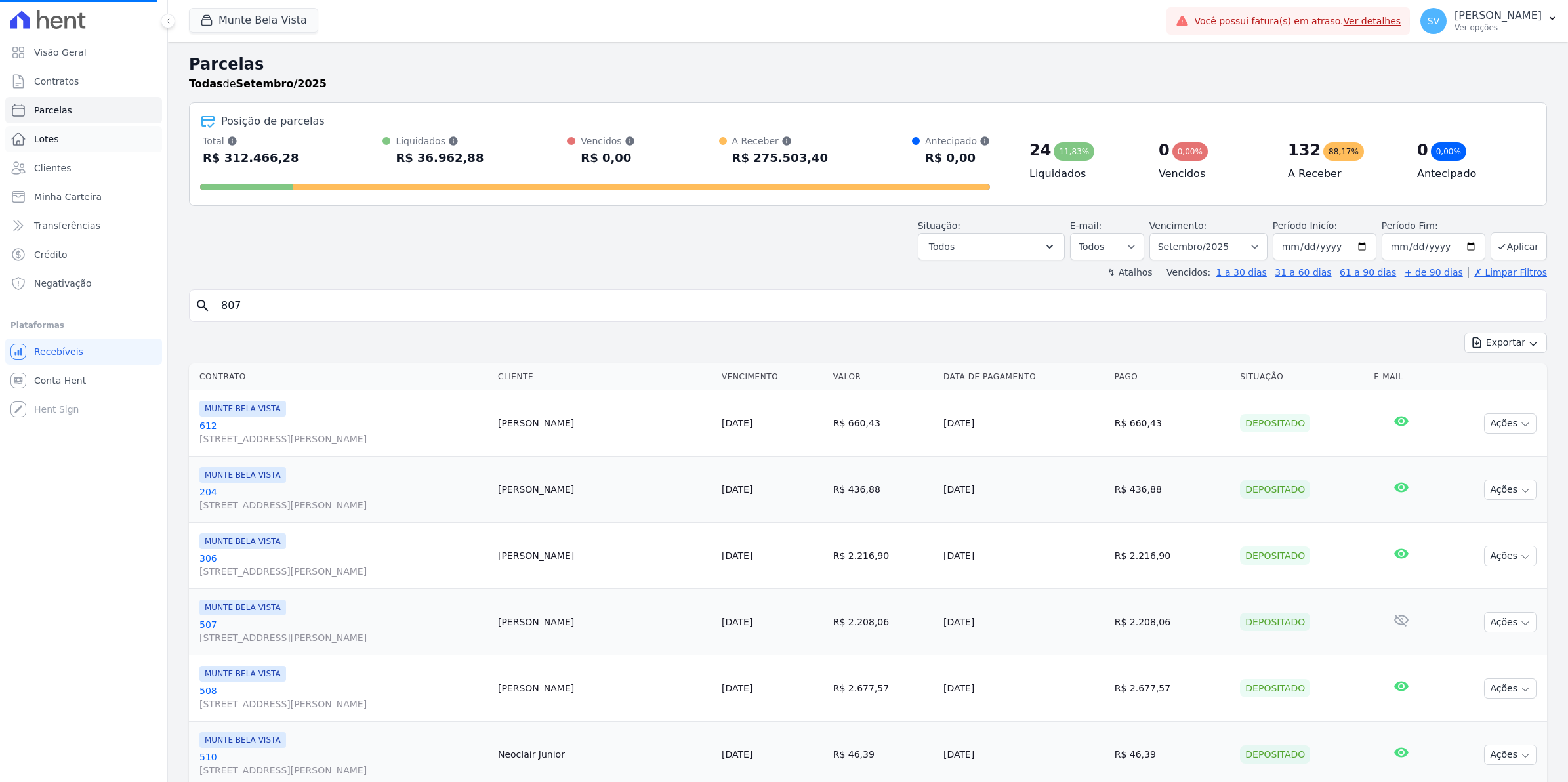
select select
click at [358, 311] on input "search" at bounding box center [877, 305] width 1328 height 26
type input "807"
select select
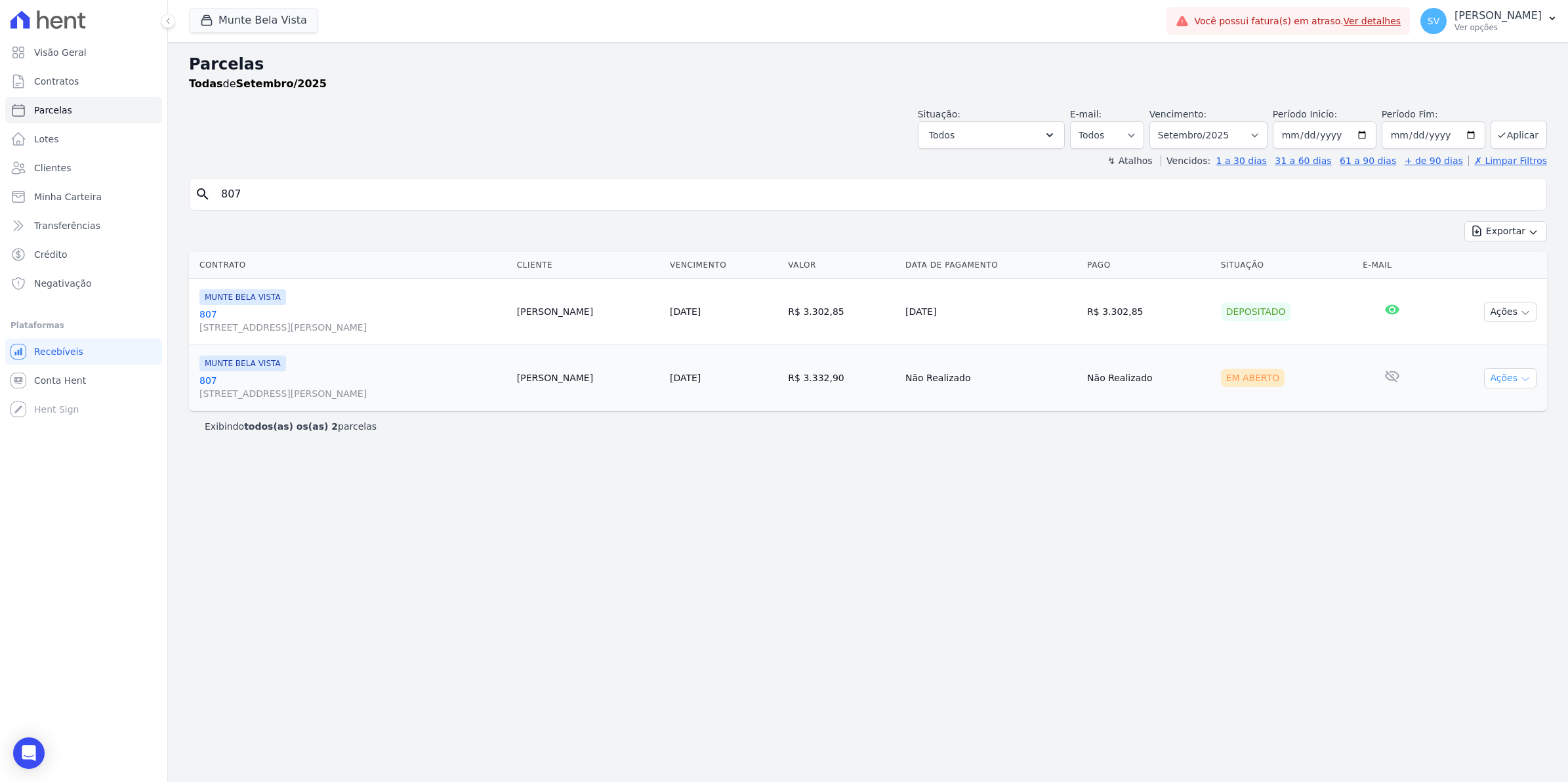
click at [1527, 375] on icon "button" at bounding box center [1525, 379] width 11 height 11
click at [208, 377] on link "[GEOGRAPHIC_DATA][STREET_ADDRESS][PERSON_NAME][GEOGRAPHIC_DATA]" at bounding box center [353, 386] width 307 height 26
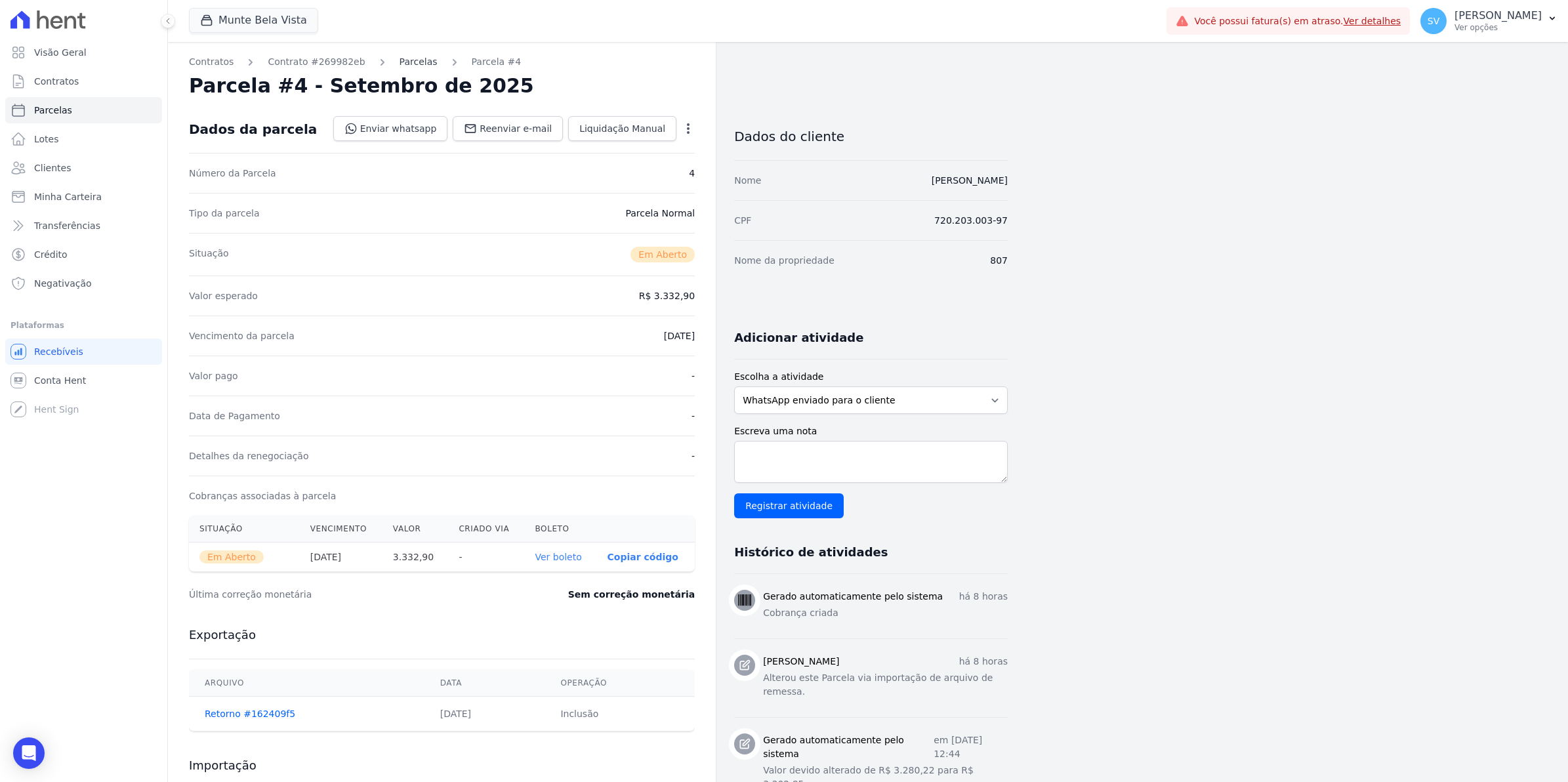
click at [407, 64] on link "Parcelas" at bounding box center [419, 62] width 38 height 14
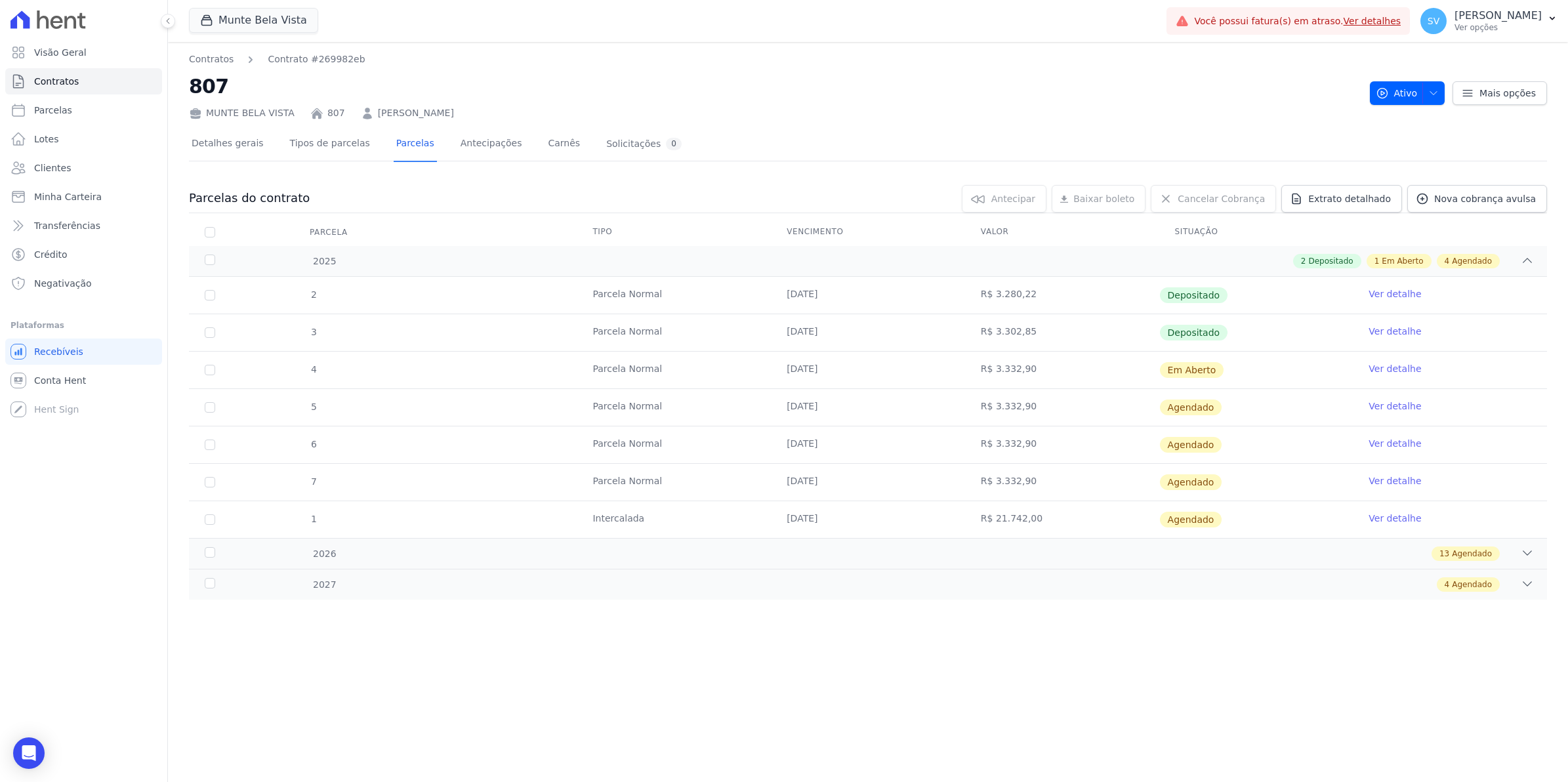
click at [1391, 516] on link "Ver detalhe" at bounding box center [1395, 518] width 53 height 13
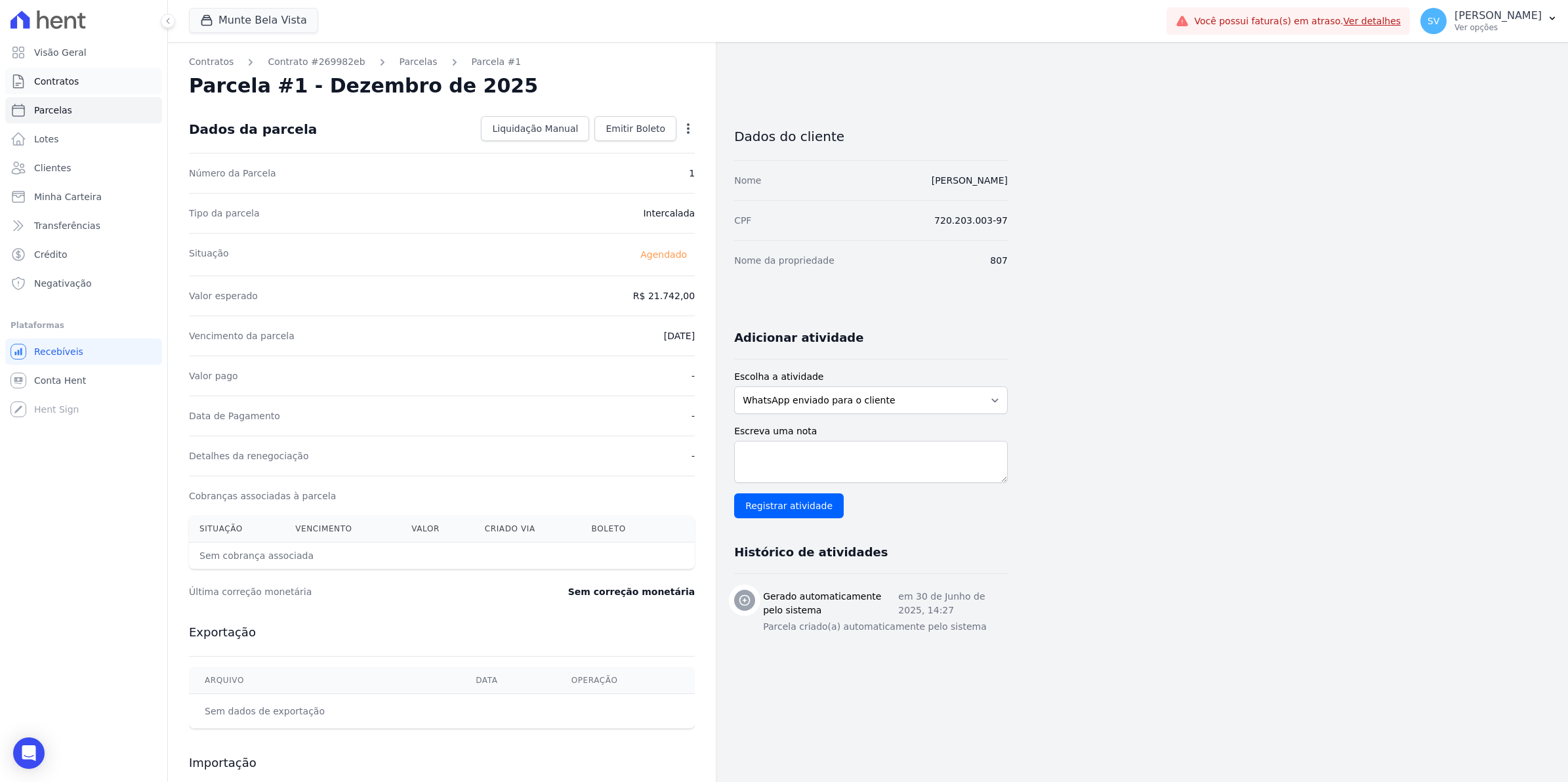
click at [56, 82] on span "Contratos" at bounding box center [57, 81] width 45 height 13
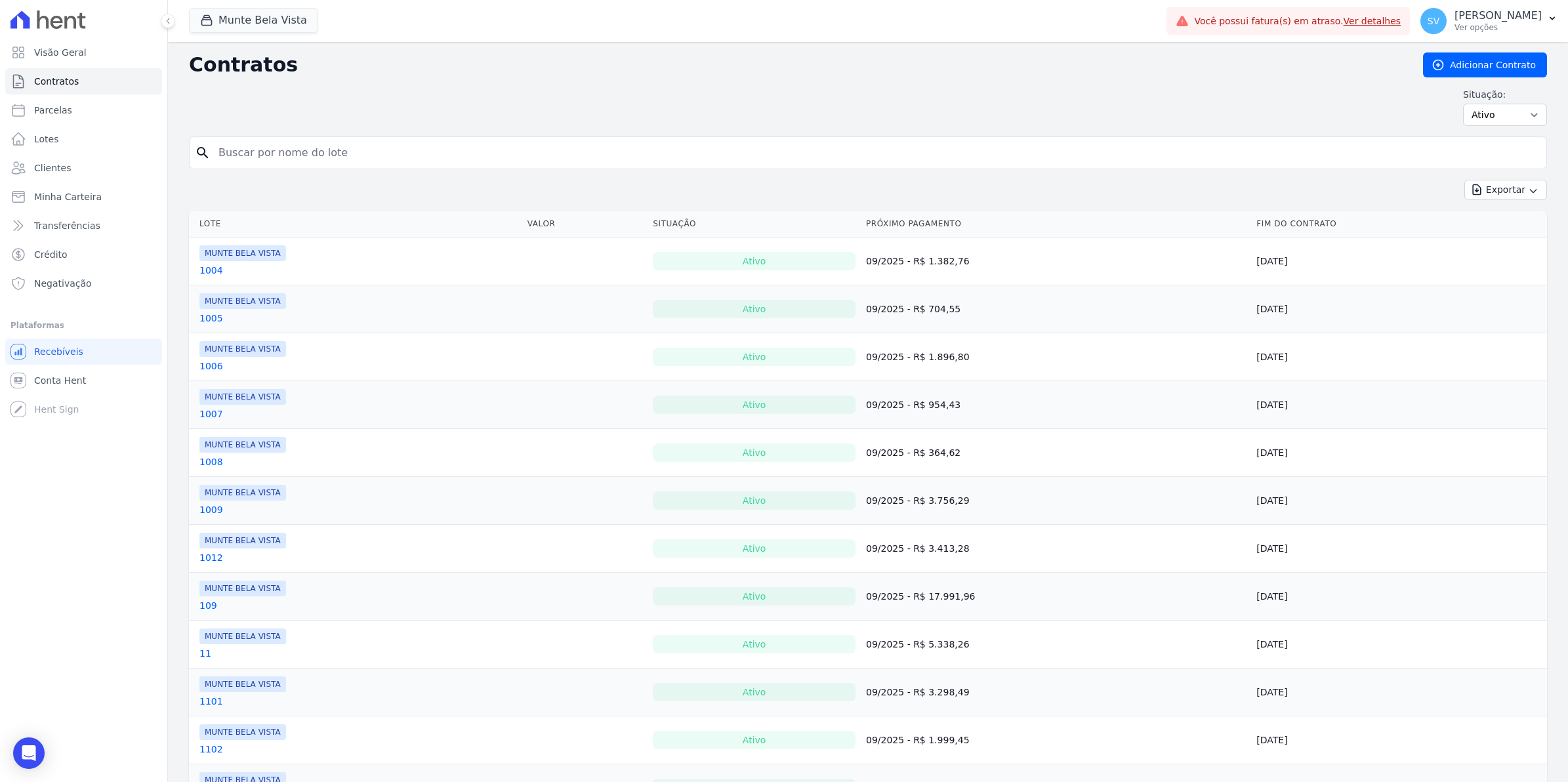
click at [257, 152] on input "search" at bounding box center [875, 152] width 1330 height 26
type input "807"
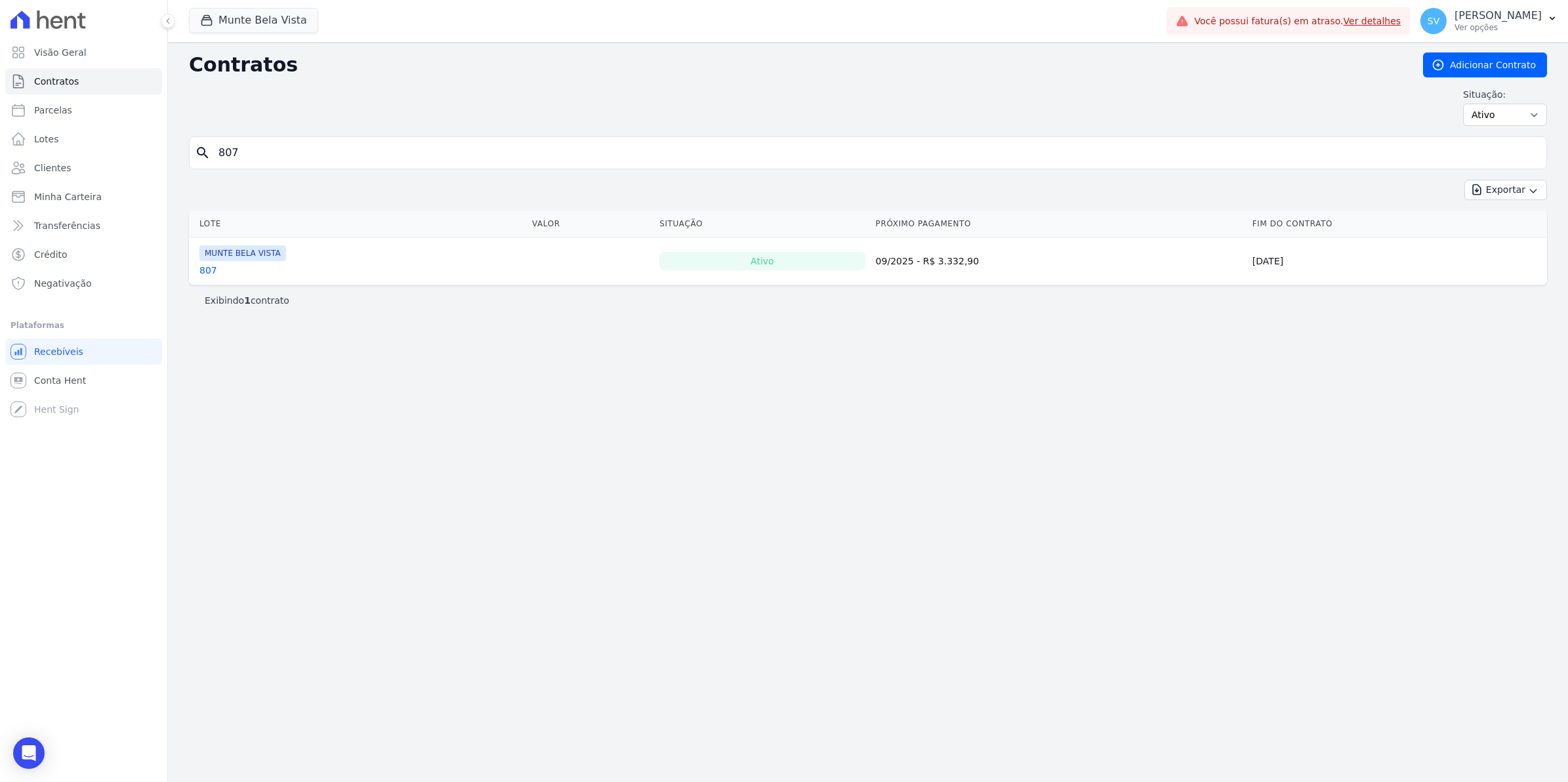
click at [210, 269] on link "807" at bounding box center [208, 270] width 18 height 13
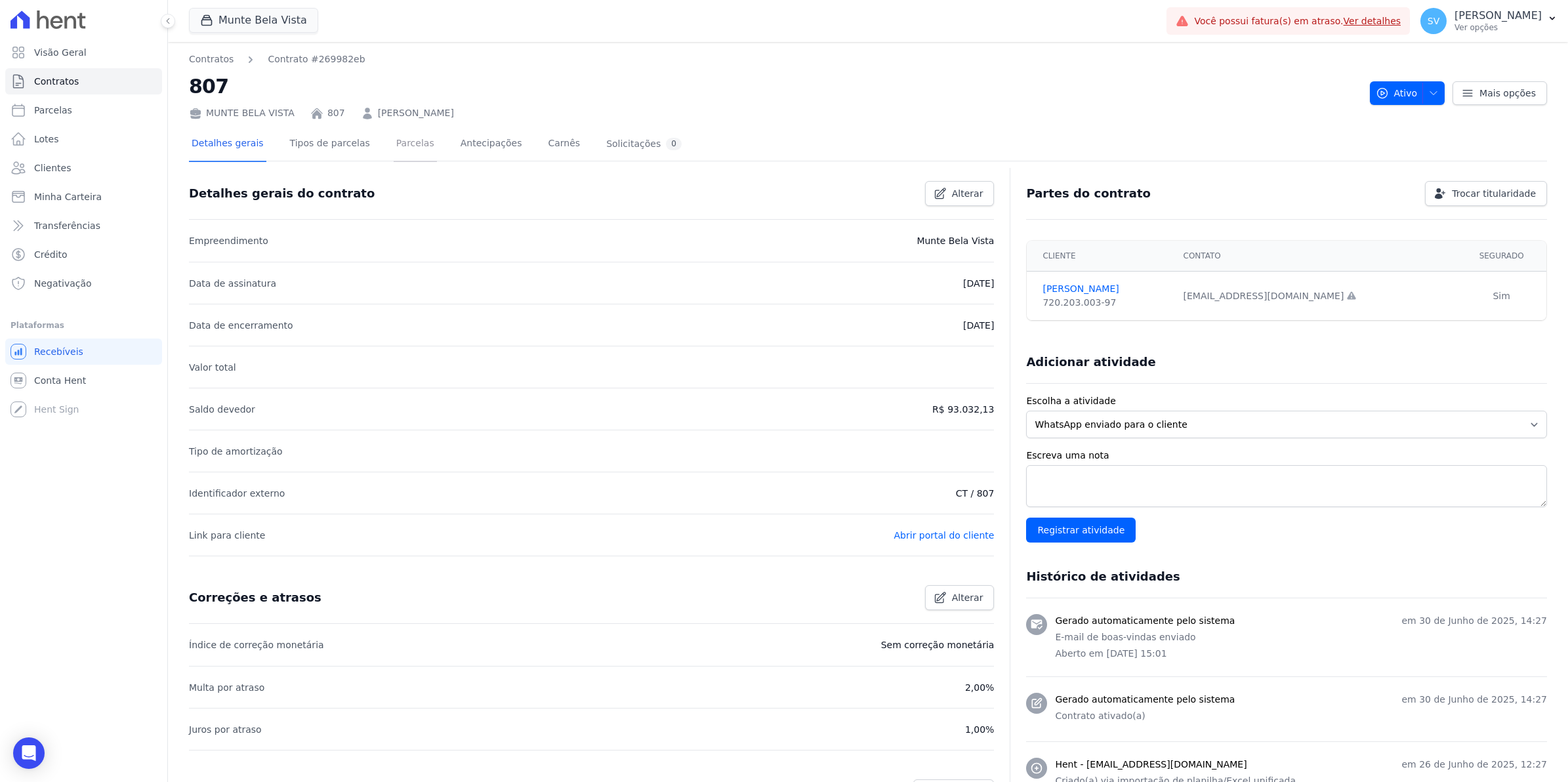
click at [408, 145] on link "Parcelas" at bounding box center [415, 144] width 43 height 35
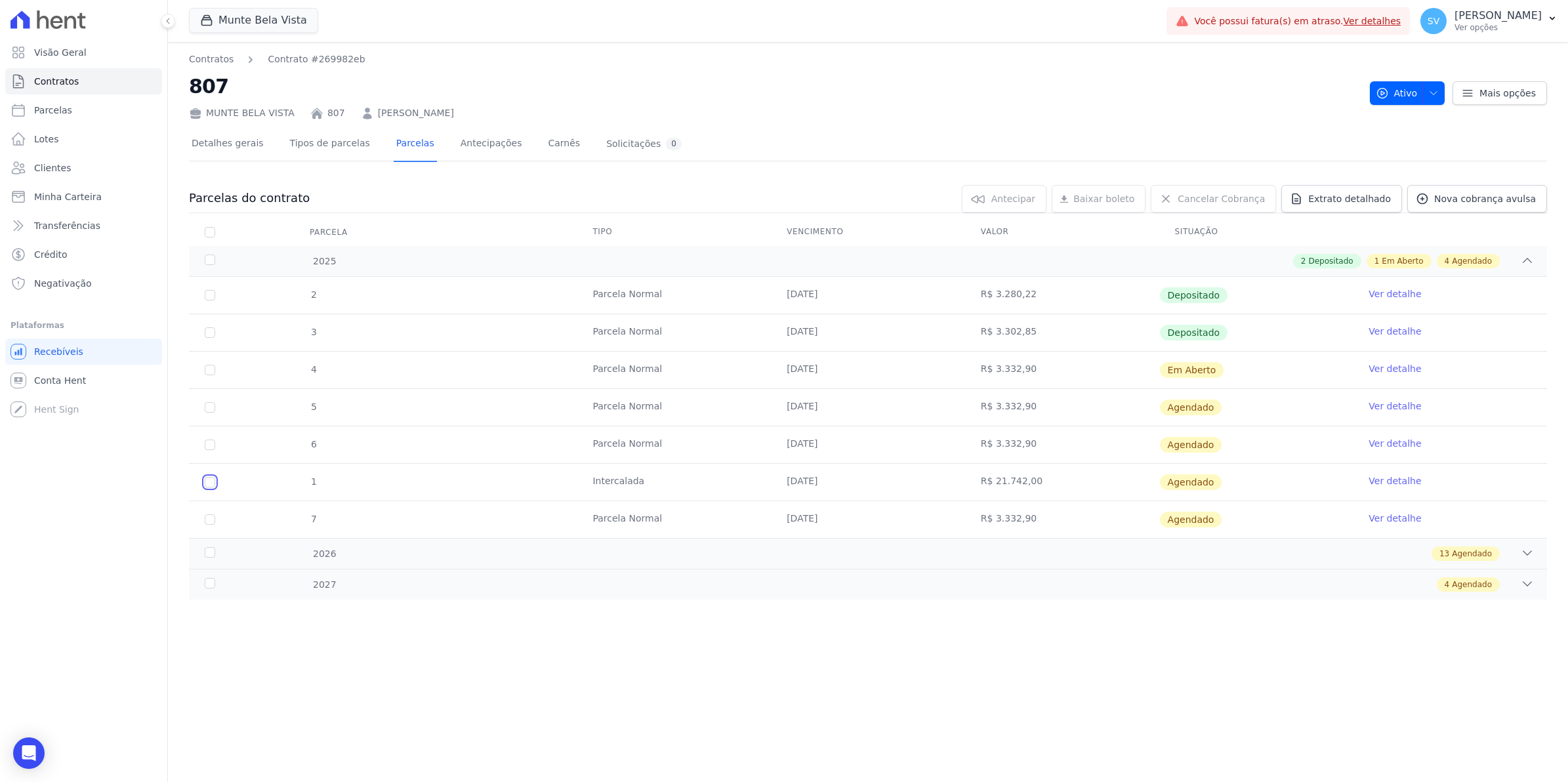
click at [208, 412] on input "checkbox" at bounding box center [210, 407] width 11 height 11
checkbox input "true"
click at [1400, 481] on link "Ver detalhe" at bounding box center [1395, 480] width 53 height 13
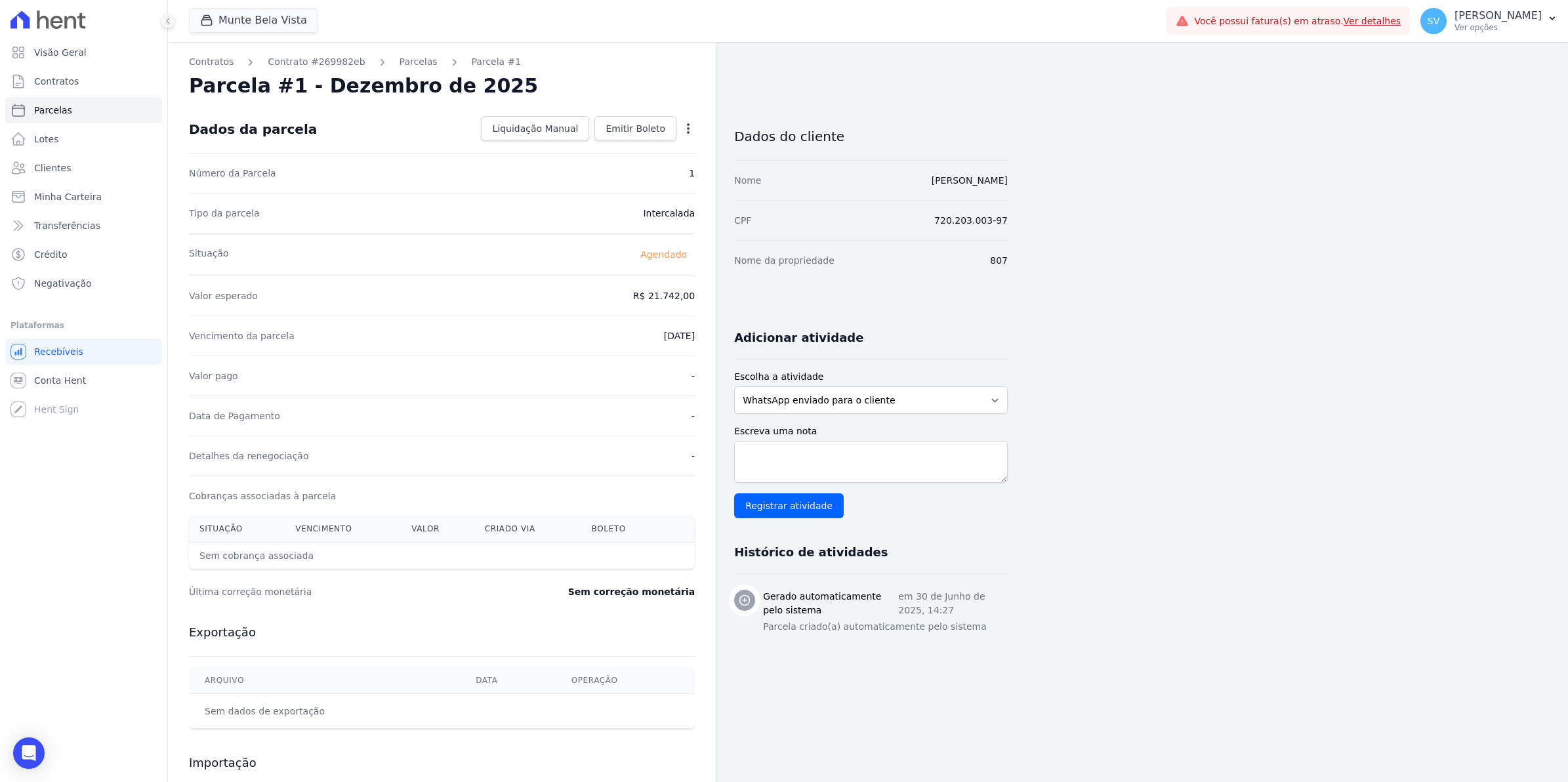
click at [687, 132] on icon "button" at bounding box center [689, 128] width 3 height 11
click at [542, 269] on div "Situação [GEOGRAPHIC_DATA]" at bounding box center [441, 254] width 506 height 43
click at [401, 61] on link "Parcelas" at bounding box center [419, 62] width 38 height 14
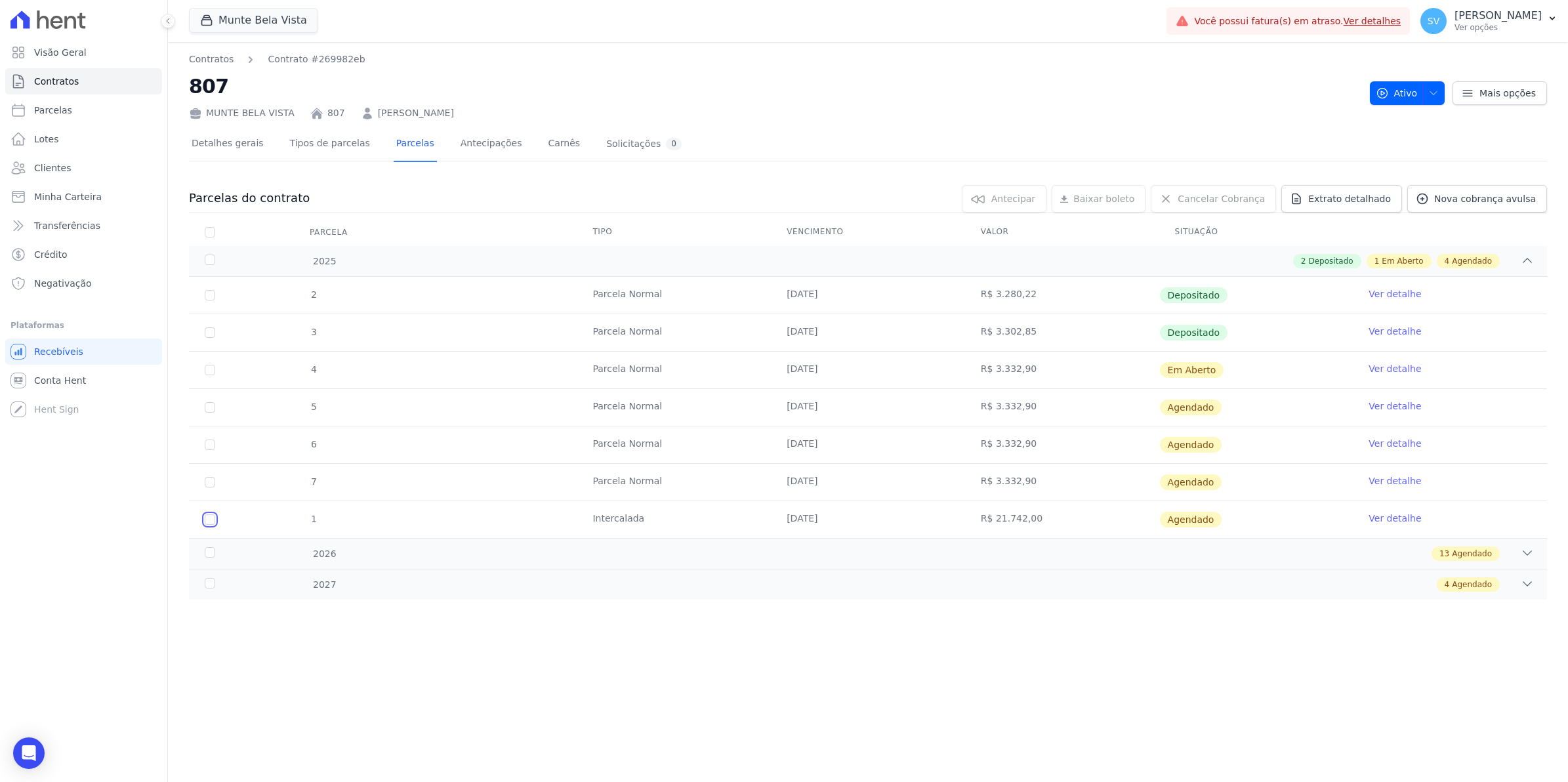
click at [205, 412] on input "checkbox" at bounding box center [210, 407] width 11 height 11
checkbox input "true"
click at [1398, 516] on link "Ver detalhe" at bounding box center [1395, 518] width 53 height 13
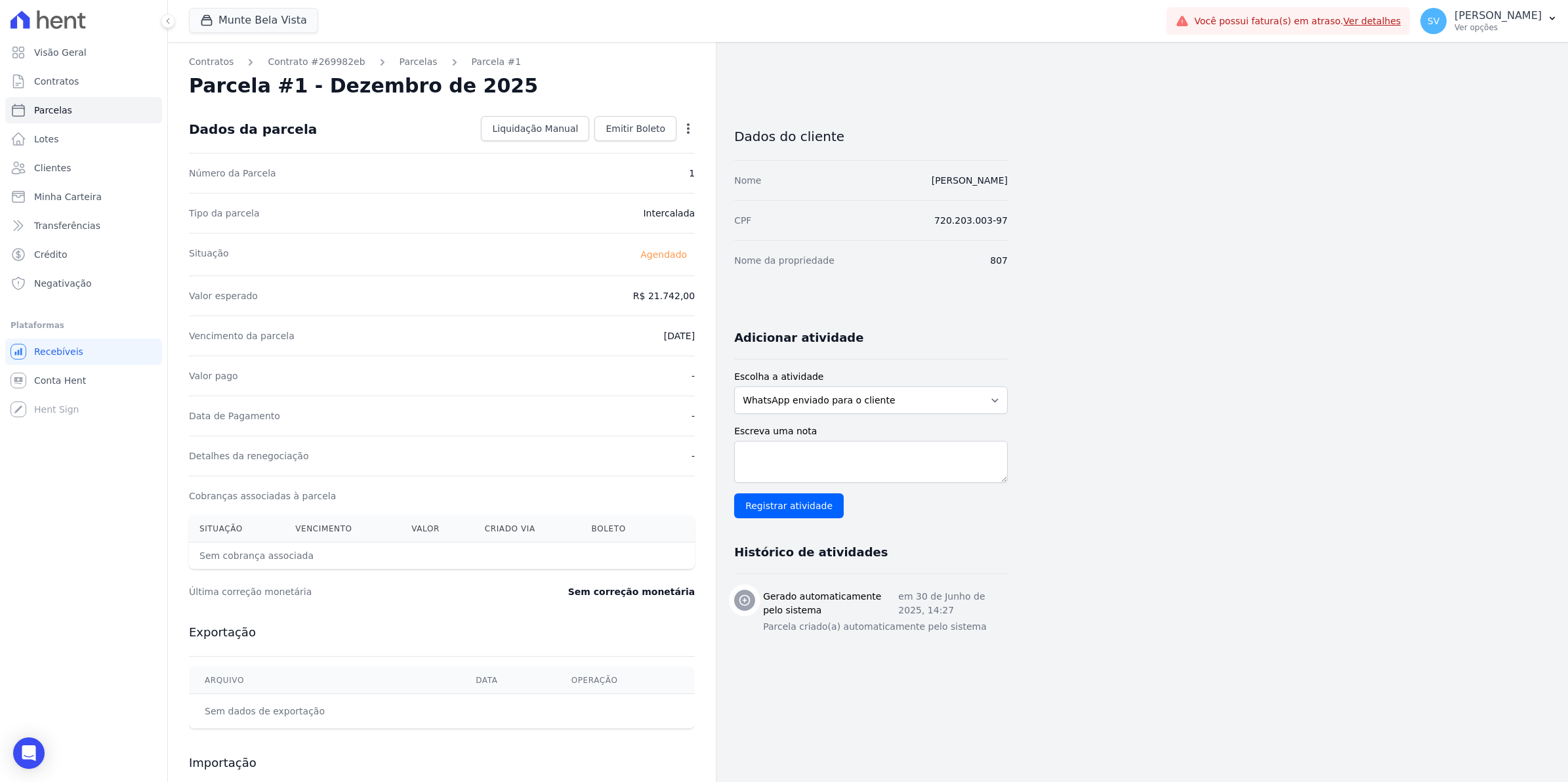
click at [690, 131] on icon "button" at bounding box center [688, 128] width 13 height 13
click at [566, 283] on div "Valor esperado R$ 21.742,00" at bounding box center [441, 295] width 506 height 40
click at [67, 56] on span "Visão Geral" at bounding box center [60, 52] width 53 height 13
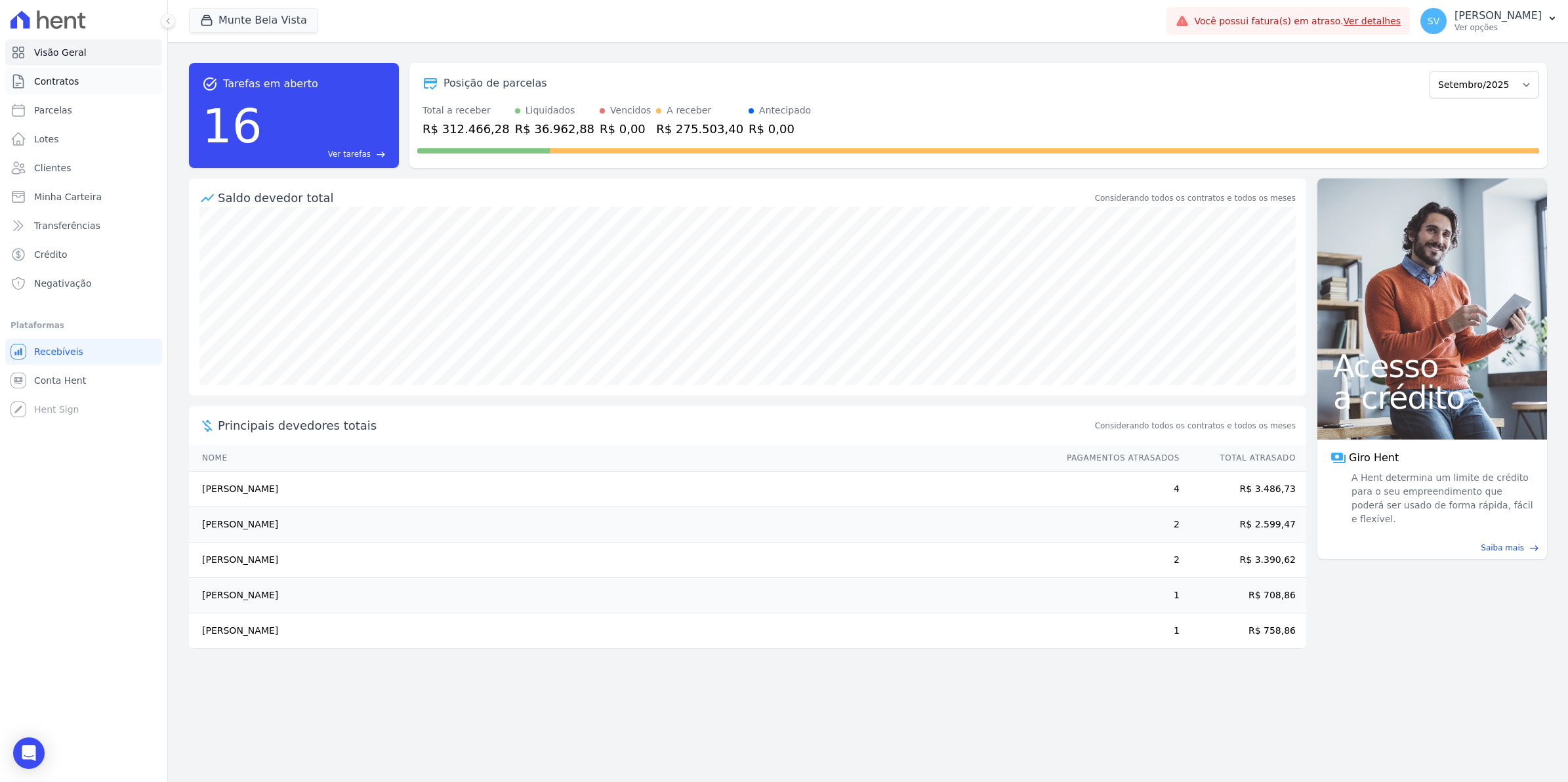
click at [76, 83] on link "Contratos" at bounding box center [83, 81] width 157 height 26
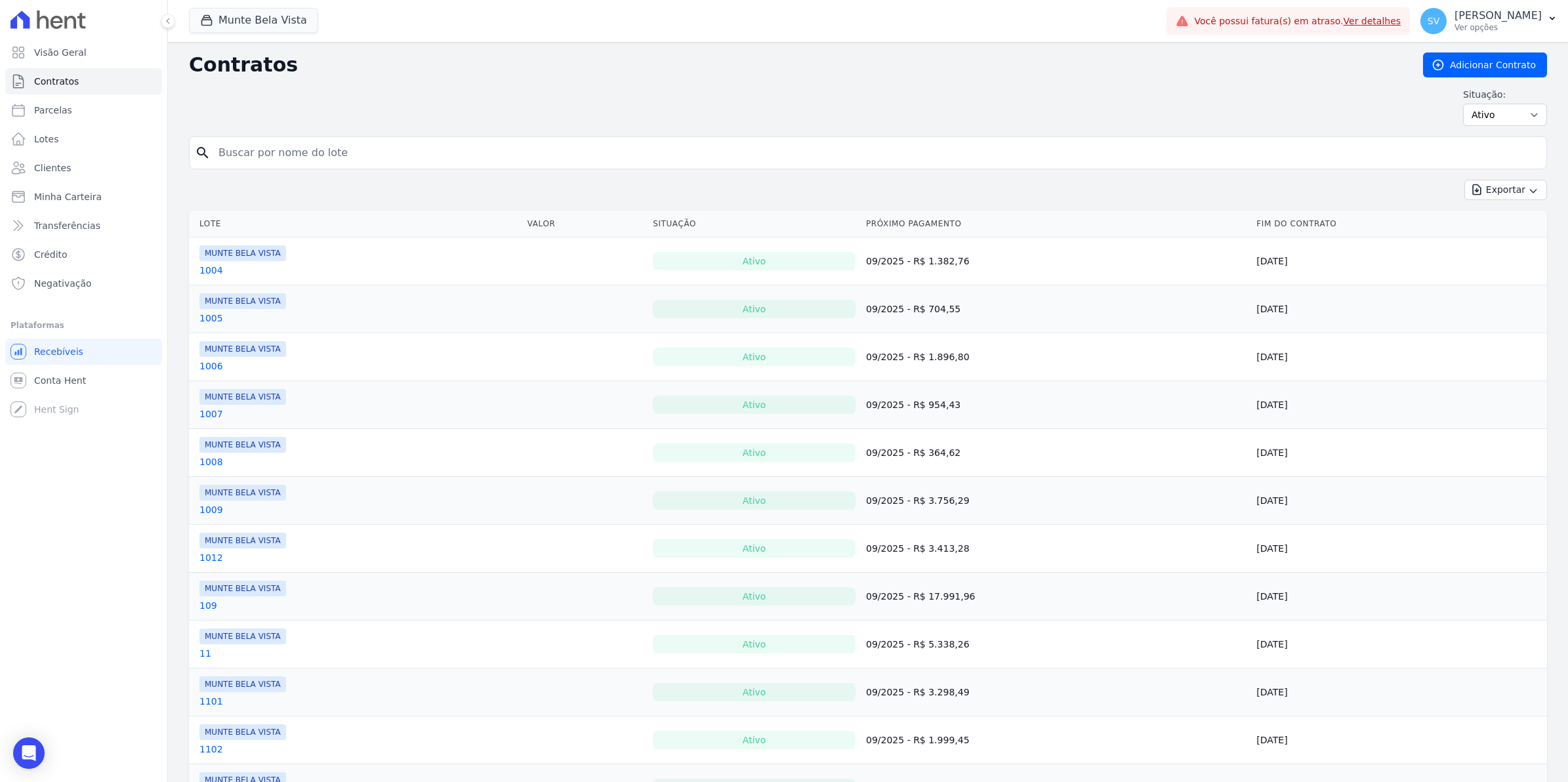
click at [326, 149] on input "search" at bounding box center [875, 152] width 1330 height 26
type input "807"
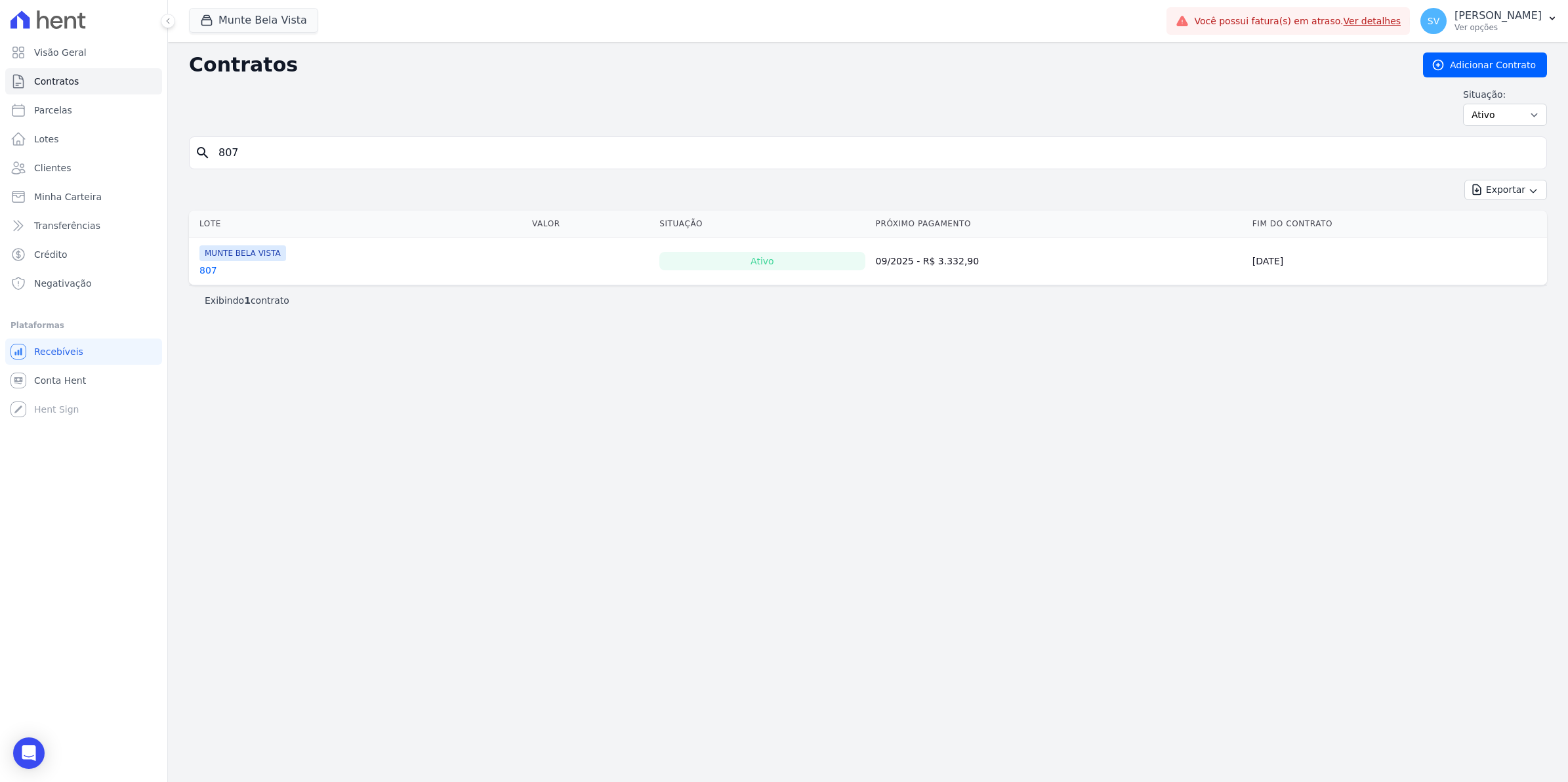
click at [204, 270] on link "807" at bounding box center [208, 270] width 18 height 13
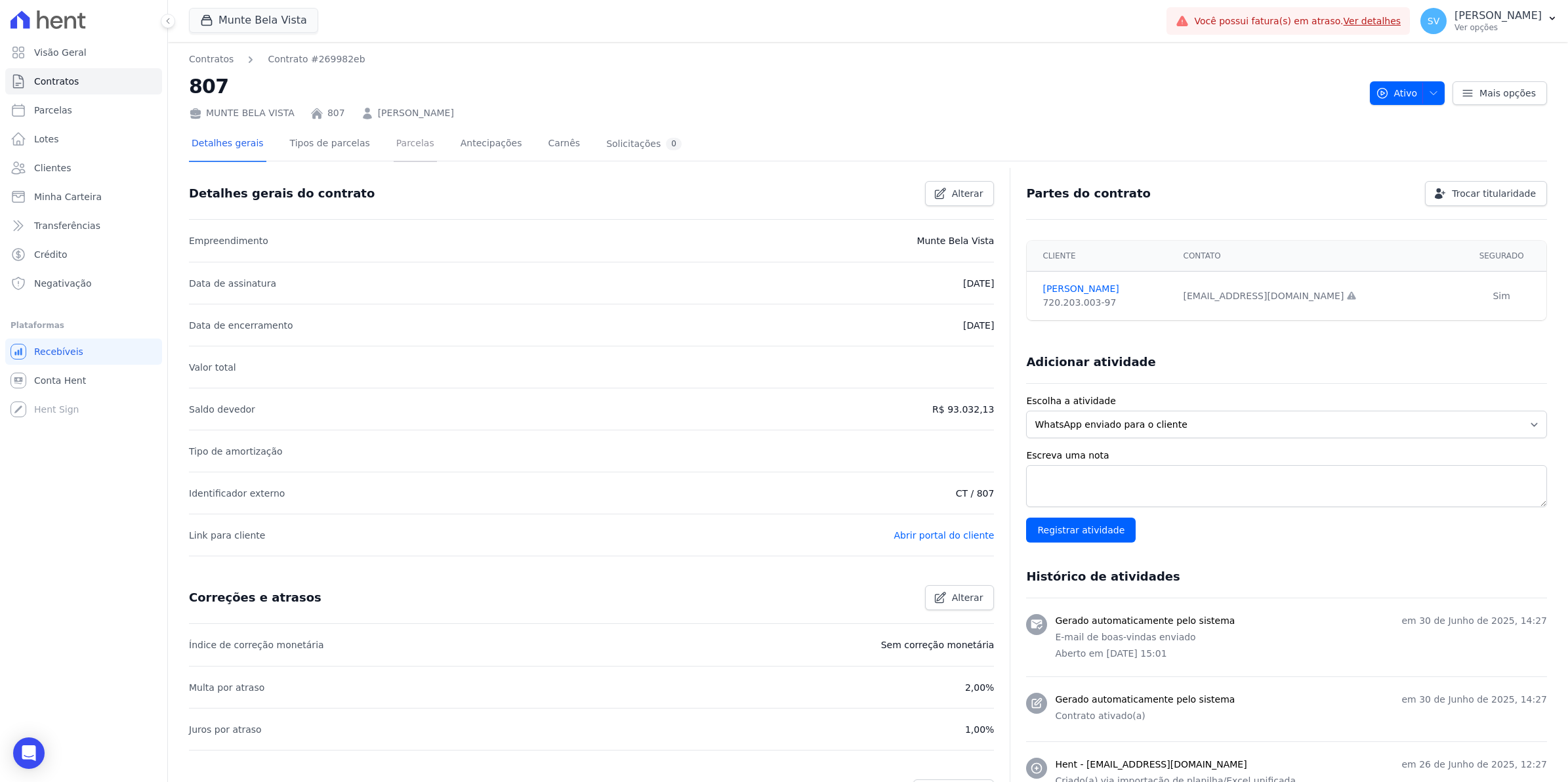
click at [393, 147] on link "Parcelas" at bounding box center [415, 144] width 43 height 35
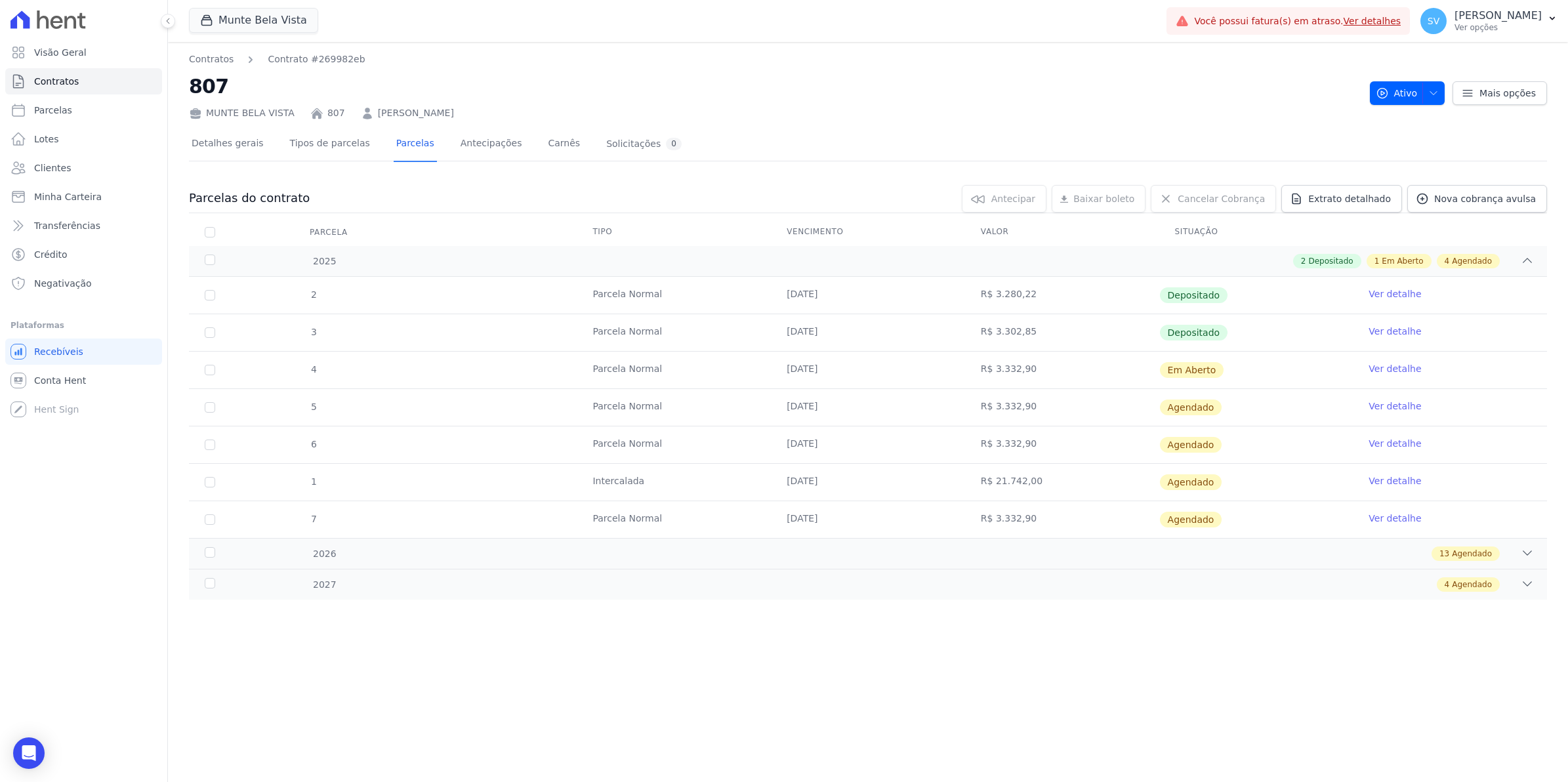
click at [1395, 481] on link "Ver detalhe" at bounding box center [1395, 480] width 53 height 13
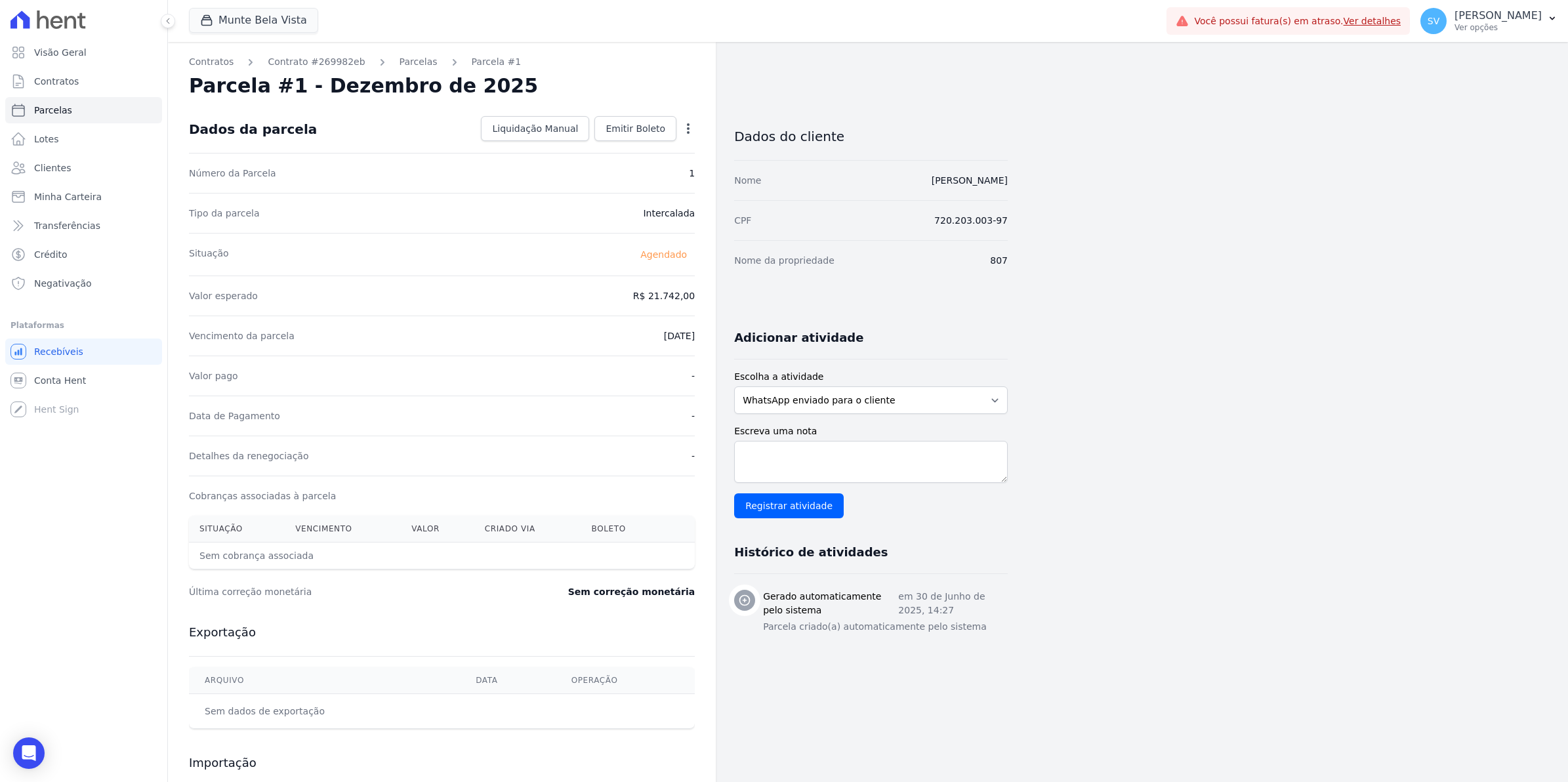
click at [689, 135] on icon "button" at bounding box center [688, 128] width 13 height 13
click at [611, 140] on link "Alterar" at bounding box center [632, 147] width 116 height 24
drag, startPoint x: 573, startPoint y: 433, endPoint x: 483, endPoint y: 312, distance: 150.8
click at [572, 431] on div "Data de Pagamento -" at bounding box center [441, 414] width 506 height 40
click at [61, 205] on link "Minha Carteira" at bounding box center [83, 196] width 157 height 26
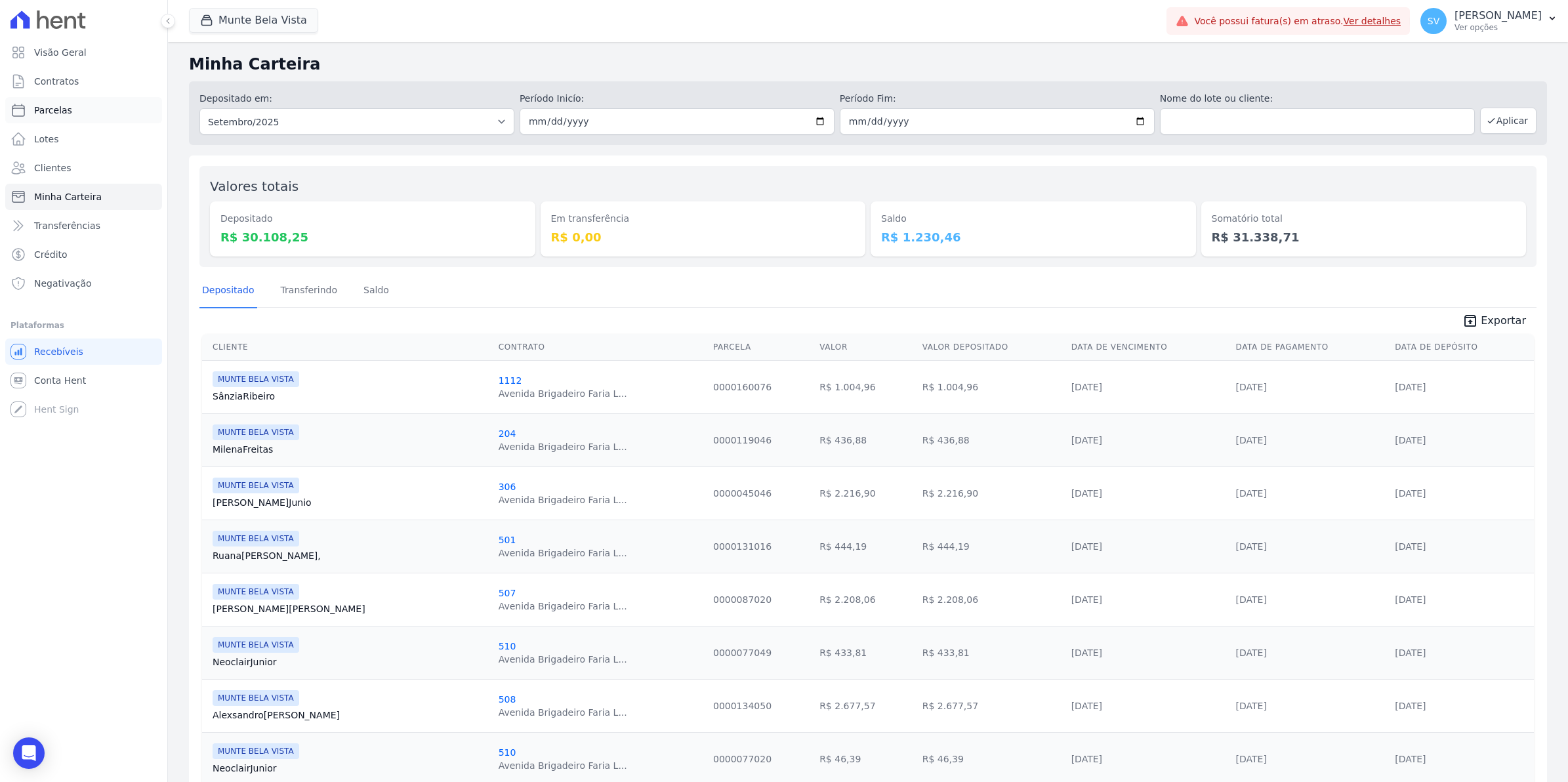
click at [41, 113] on span "Parcelas" at bounding box center [53, 110] width 38 height 13
select select
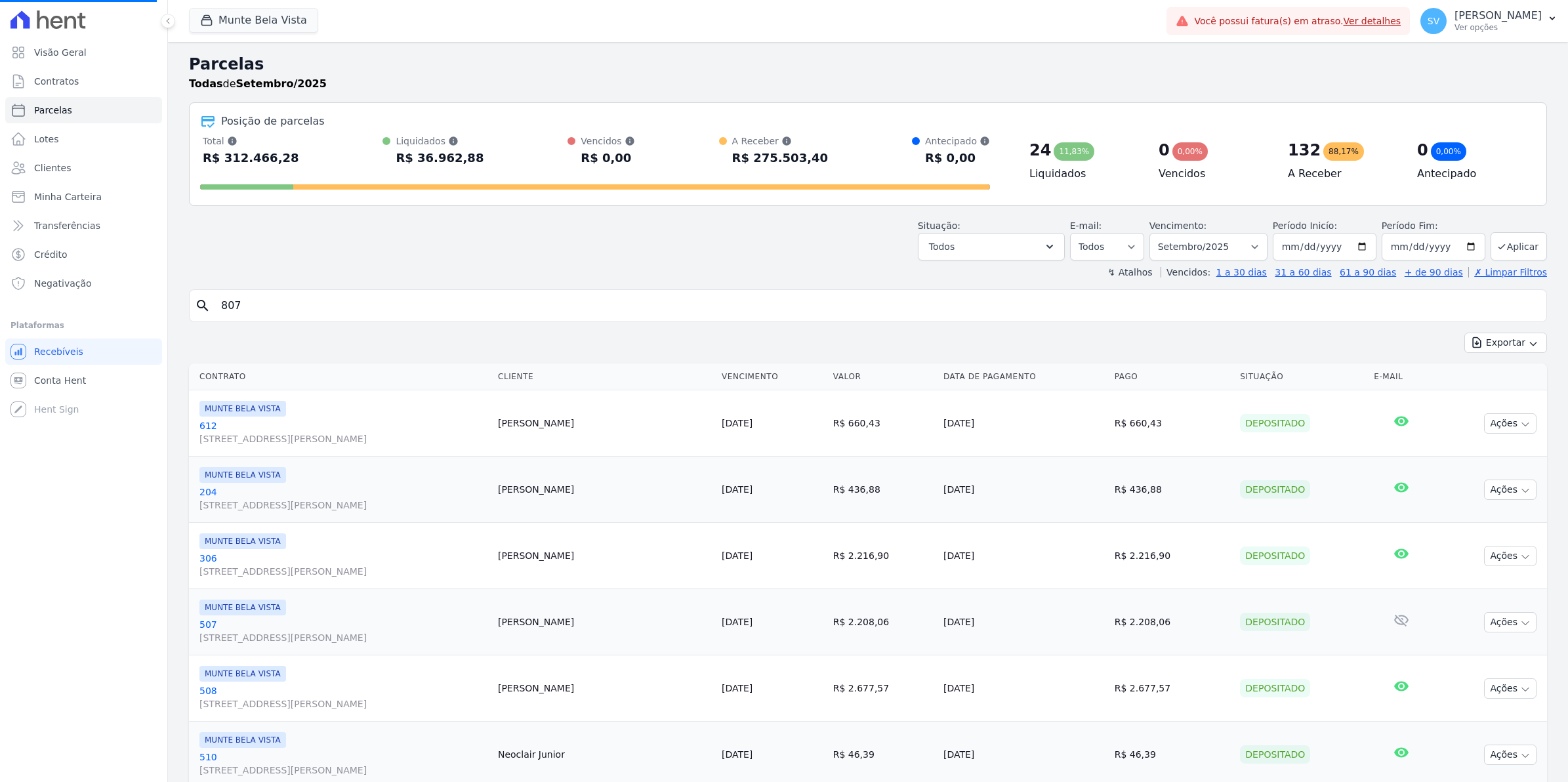
select select
click at [278, 306] on input "search" at bounding box center [877, 305] width 1328 height 26
type input "807"
select select
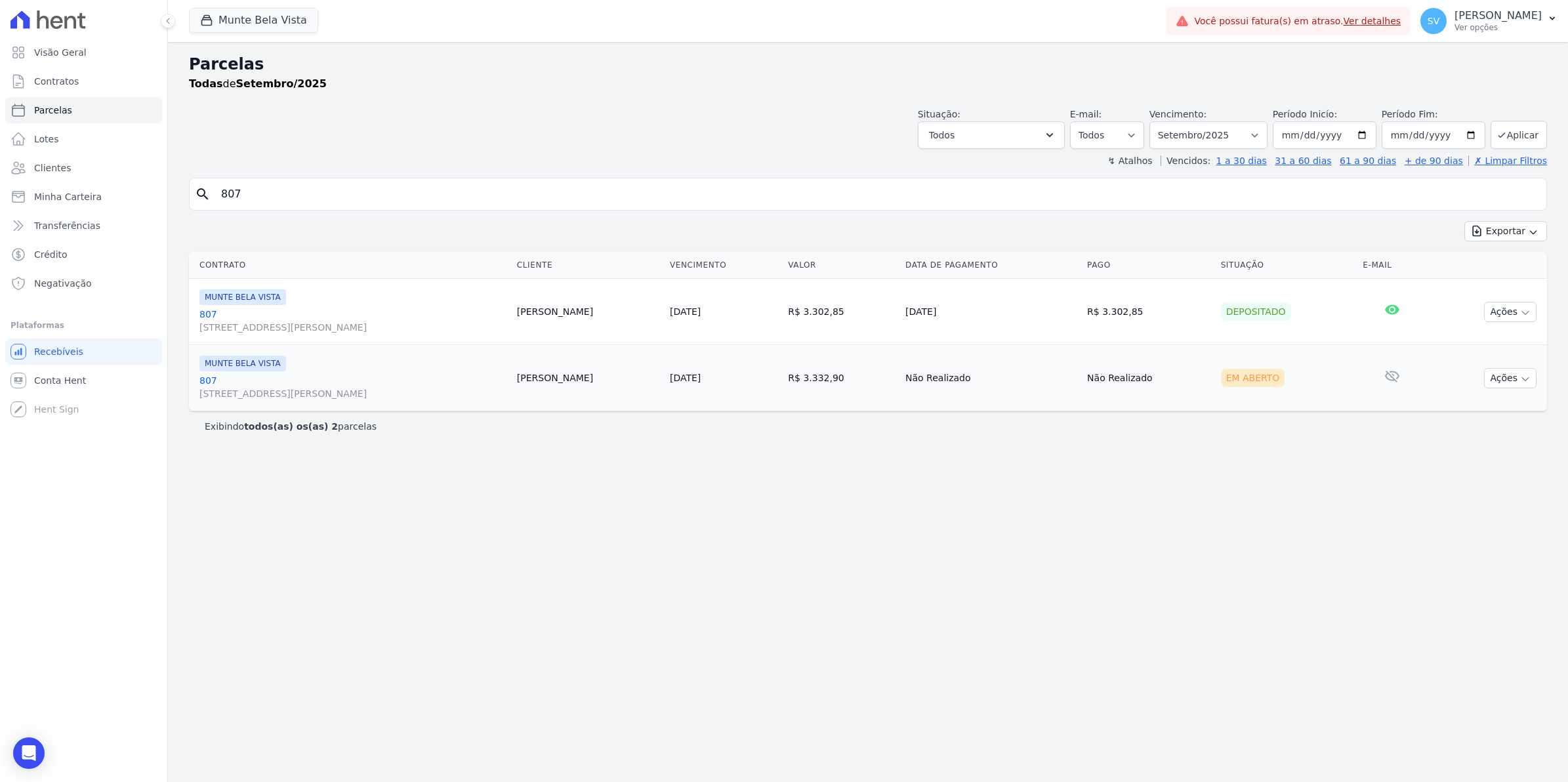
click at [209, 315] on link "[GEOGRAPHIC_DATA][STREET_ADDRESS][PERSON_NAME][GEOGRAPHIC_DATA]" at bounding box center [353, 321] width 307 height 26
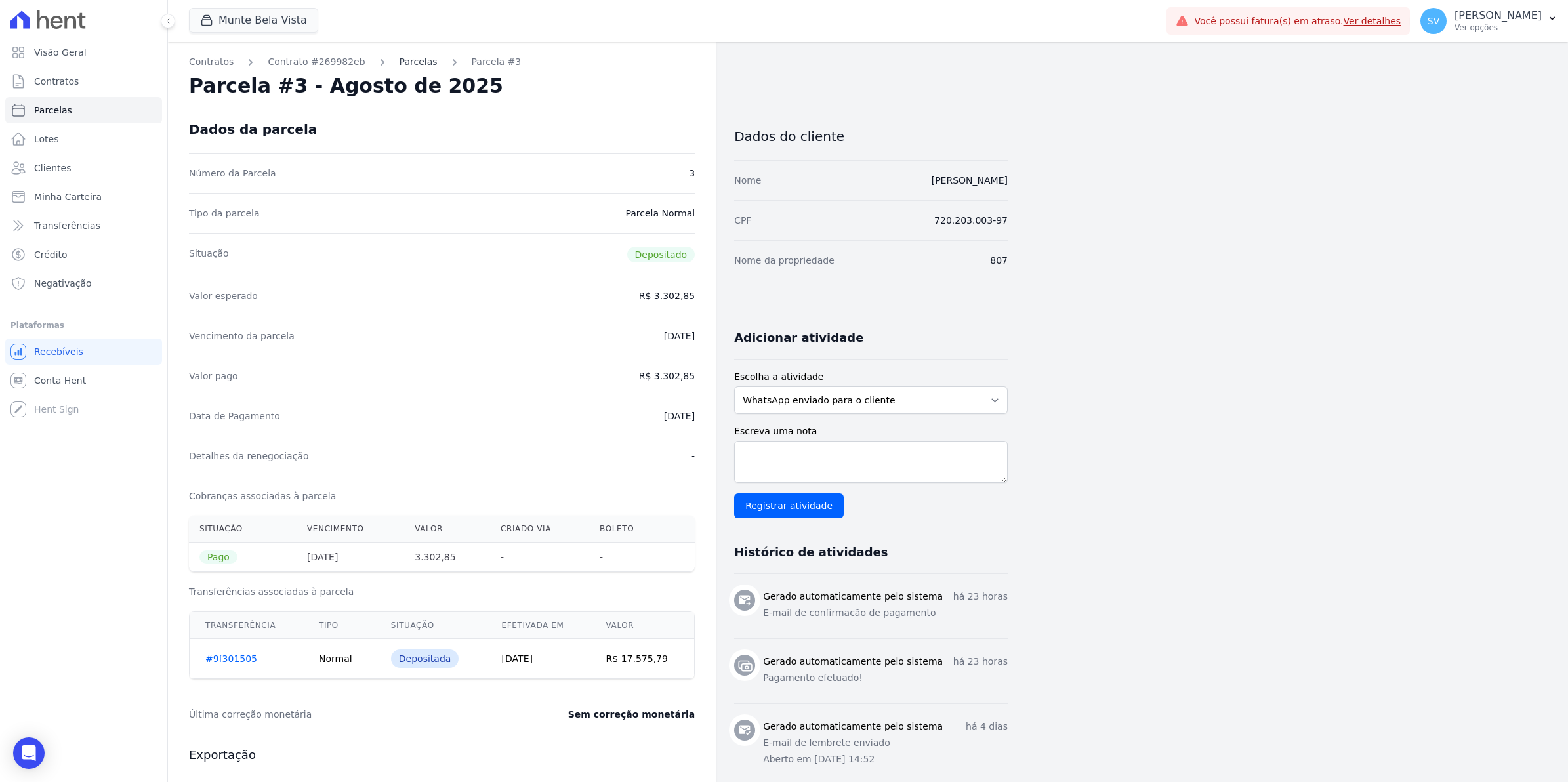
click at [400, 67] on link "Parcelas" at bounding box center [419, 62] width 38 height 14
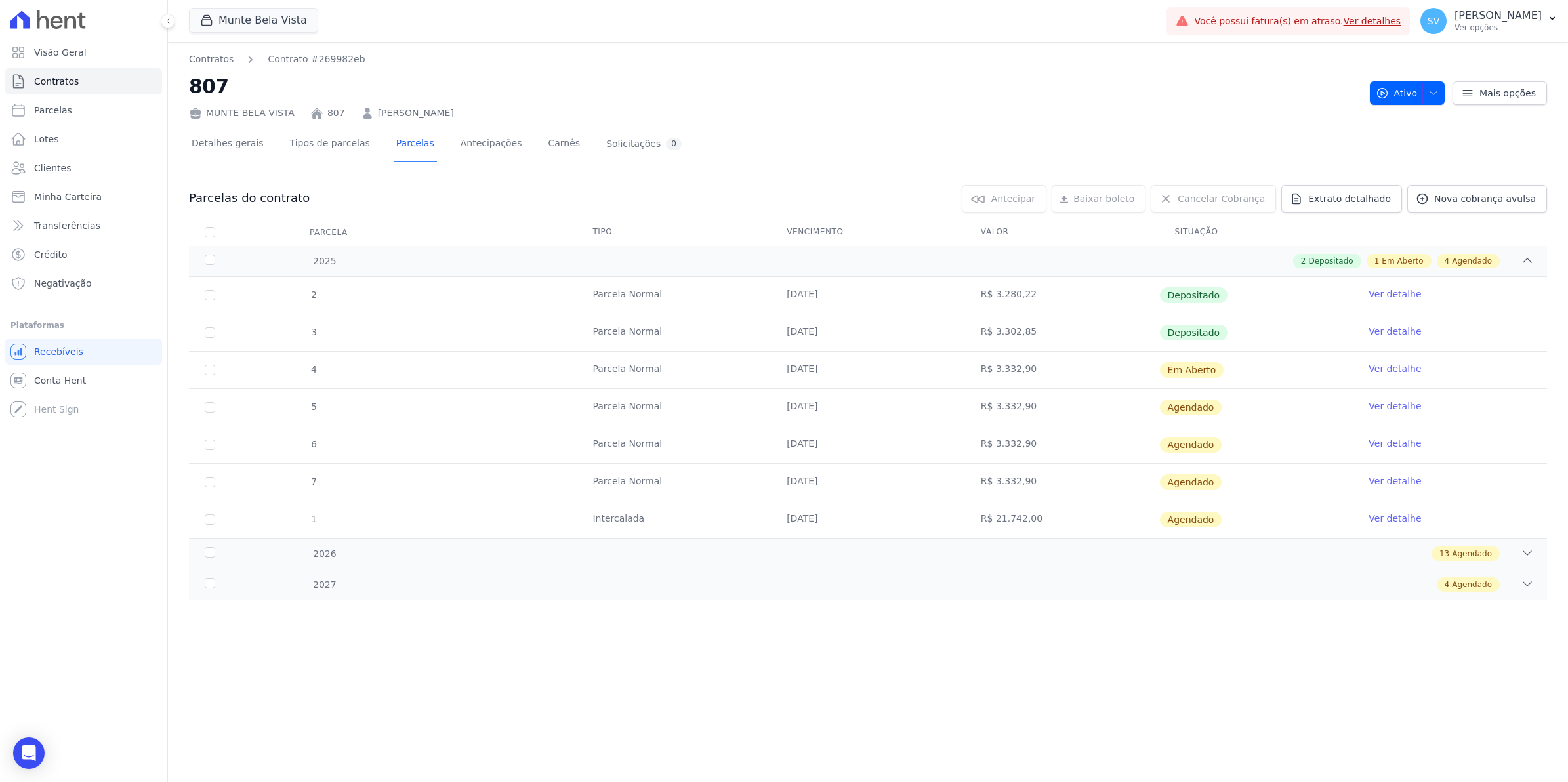
click at [1407, 522] on link "Ver detalhe" at bounding box center [1395, 518] width 53 height 13
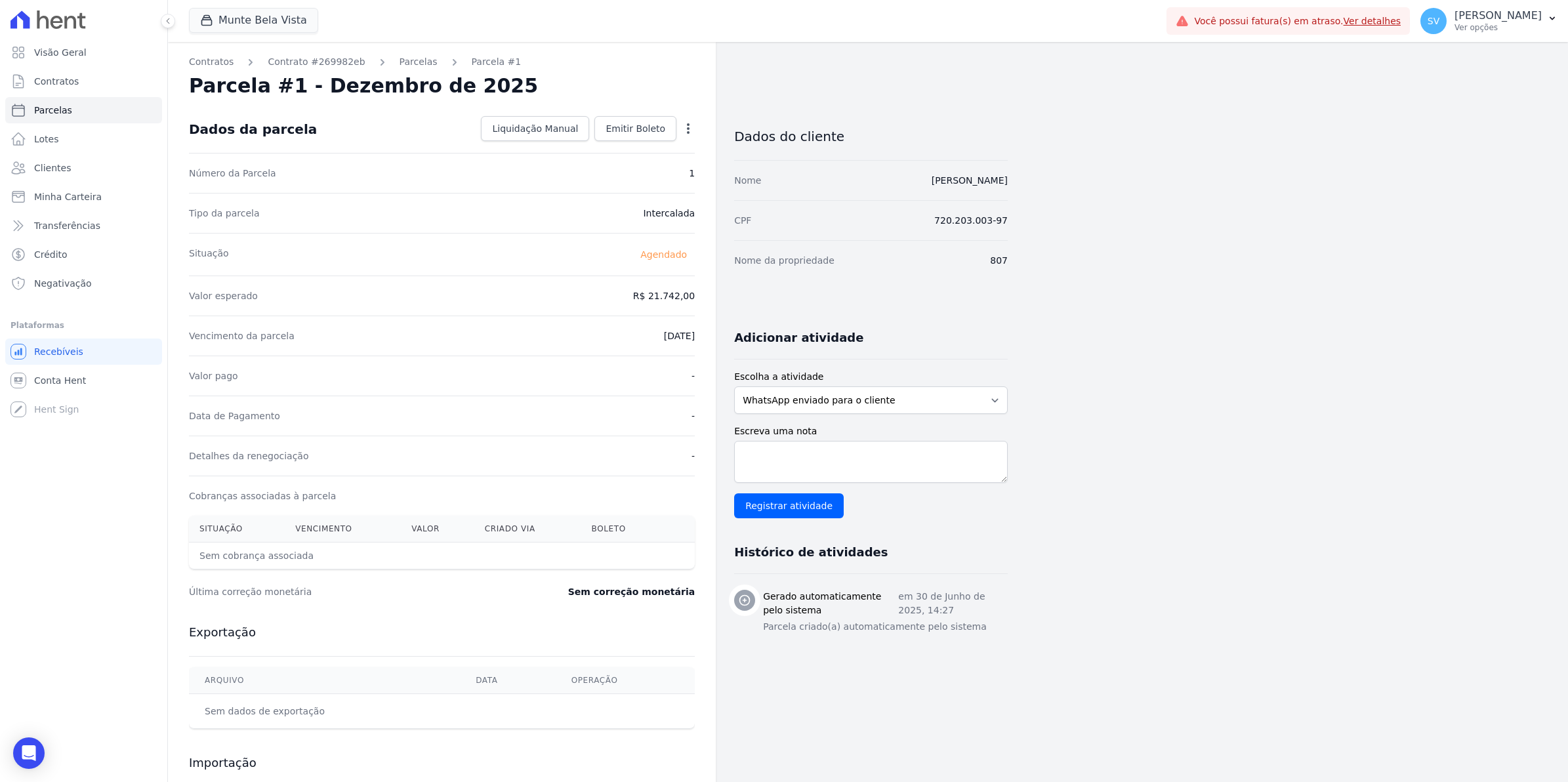
click at [691, 123] on icon "button" at bounding box center [688, 128] width 13 height 13
click at [497, 276] on div "Valor esperado R$ 21.742,00" at bounding box center [441, 295] width 506 height 40
click at [56, 224] on span "Transferências" at bounding box center [67, 225] width 66 height 13
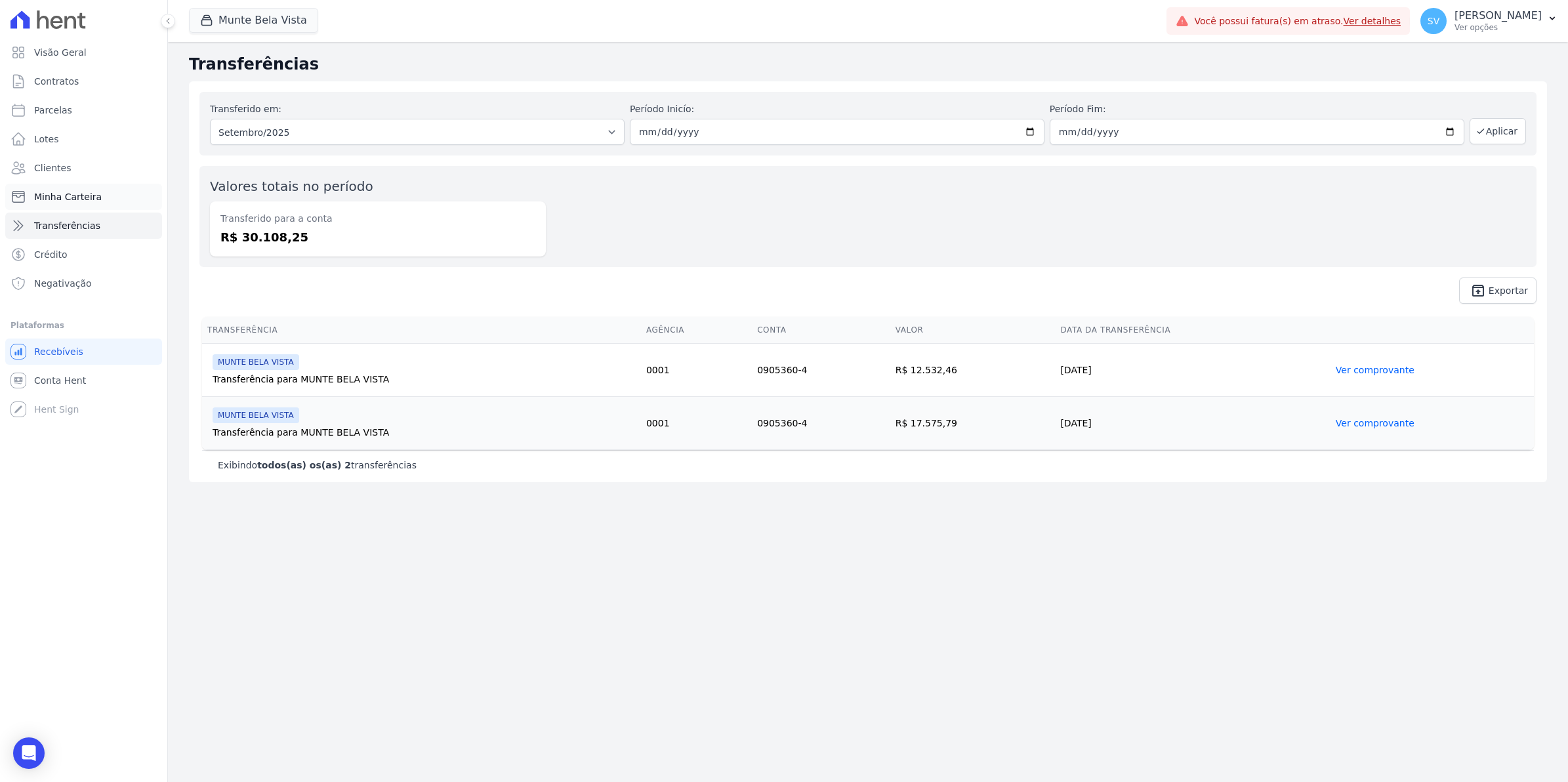
click at [60, 198] on span "Minha Carteira" at bounding box center [68, 196] width 67 height 13
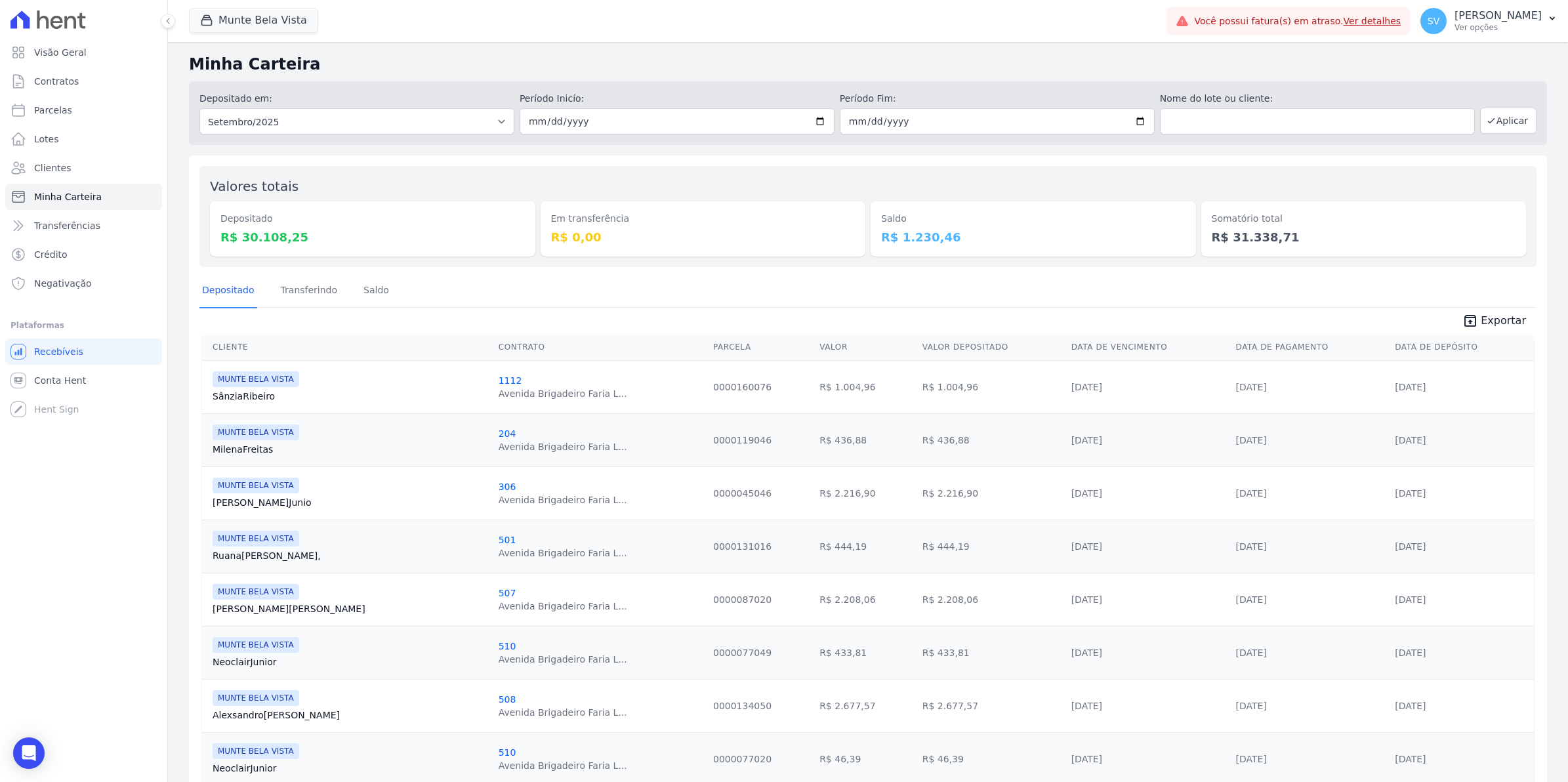
click at [282, 339] on th "Cliente" at bounding box center [347, 347] width 291 height 27
click at [50, 112] on span "Parcelas" at bounding box center [53, 110] width 38 height 13
select select
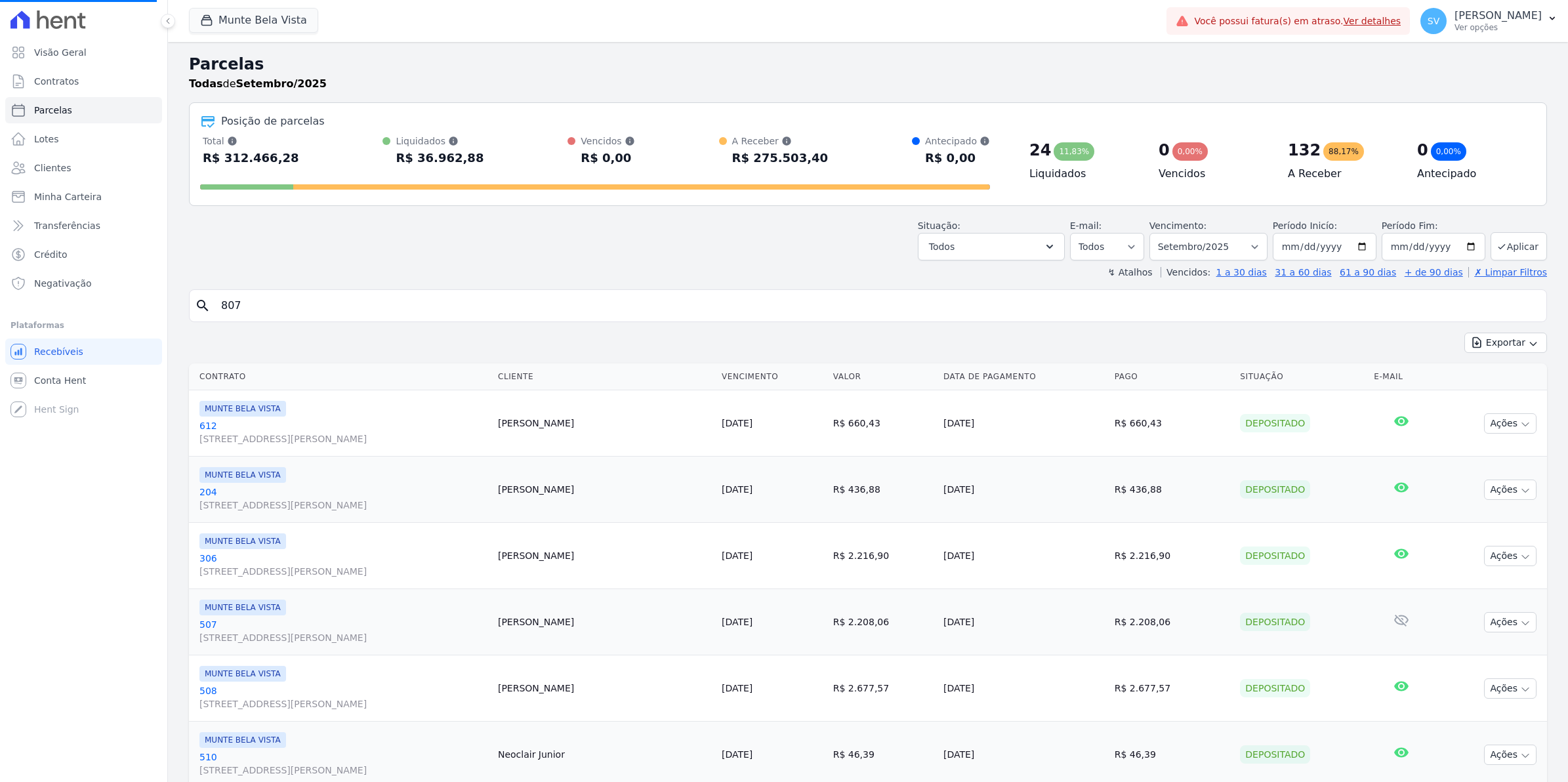
select select
click at [379, 306] on input "search" at bounding box center [877, 305] width 1328 height 26
type input "807"
select select
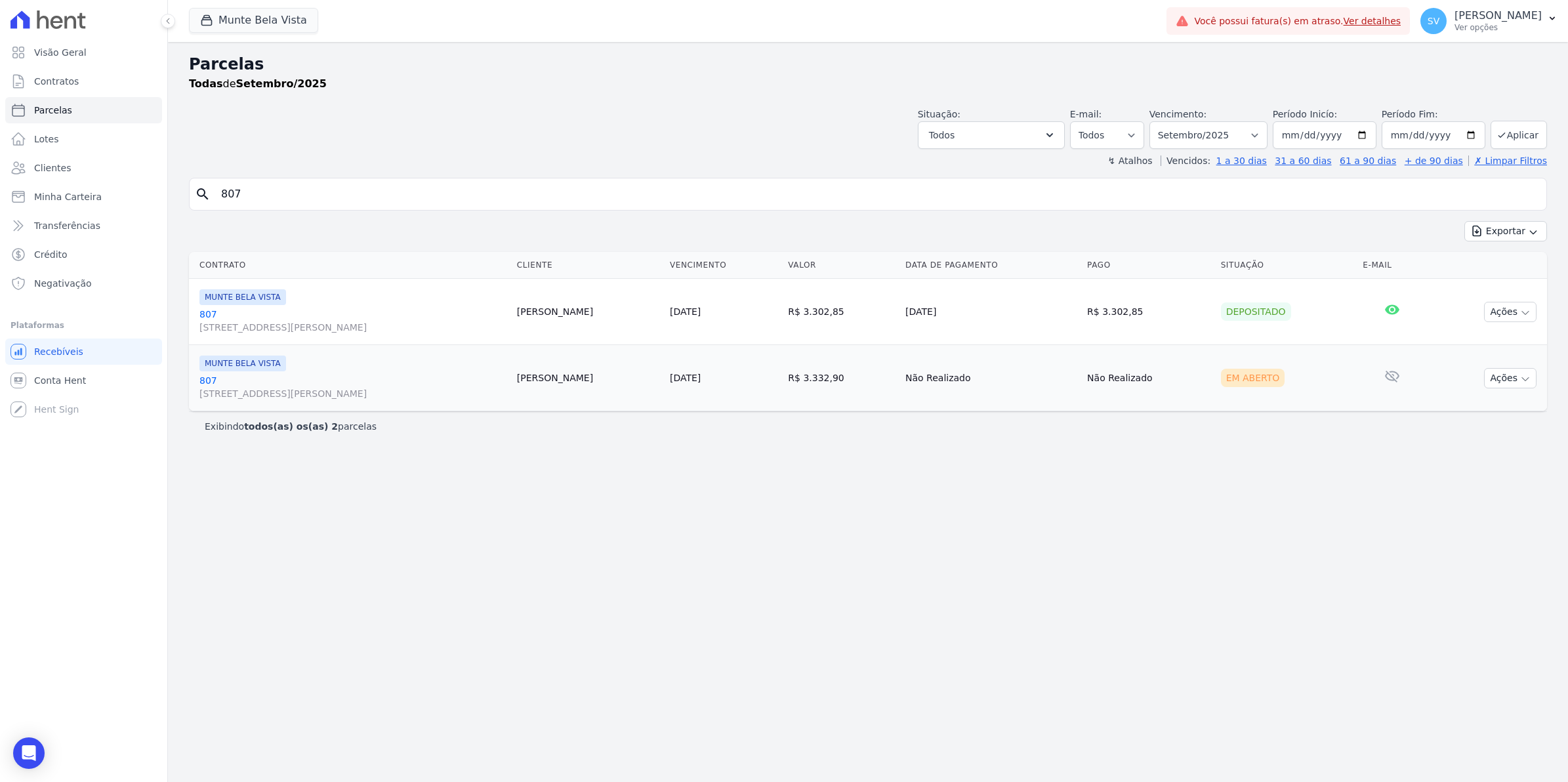
click at [214, 379] on link "[GEOGRAPHIC_DATA][STREET_ADDRESS][PERSON_NAME][GEOGRAPHIC_DATA]" at bounding box center [353, 386] width 307 height 26
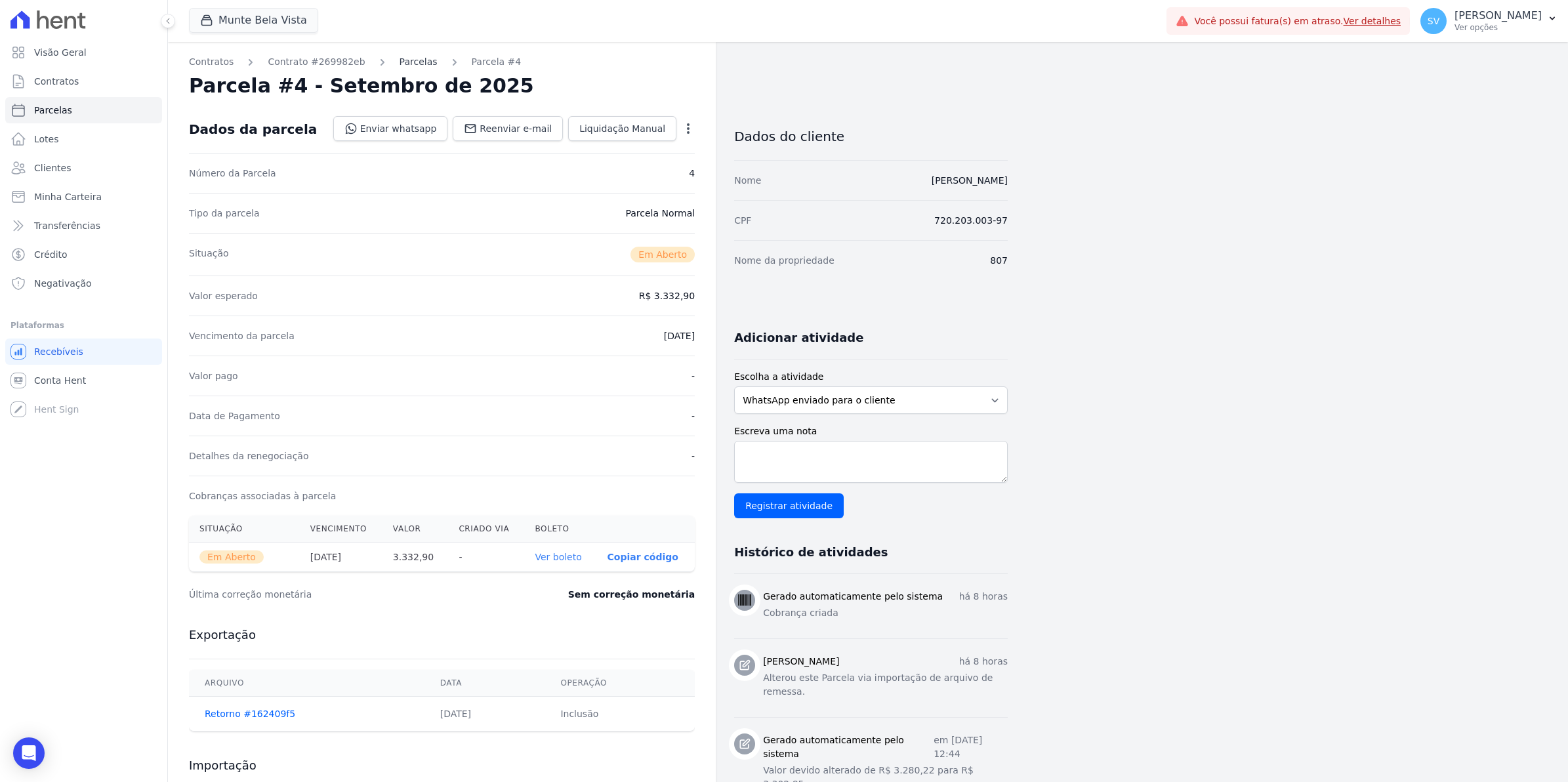
click at [410, 64] on link "Parcelas" at bounding box center [419, 62] width 38 height 14
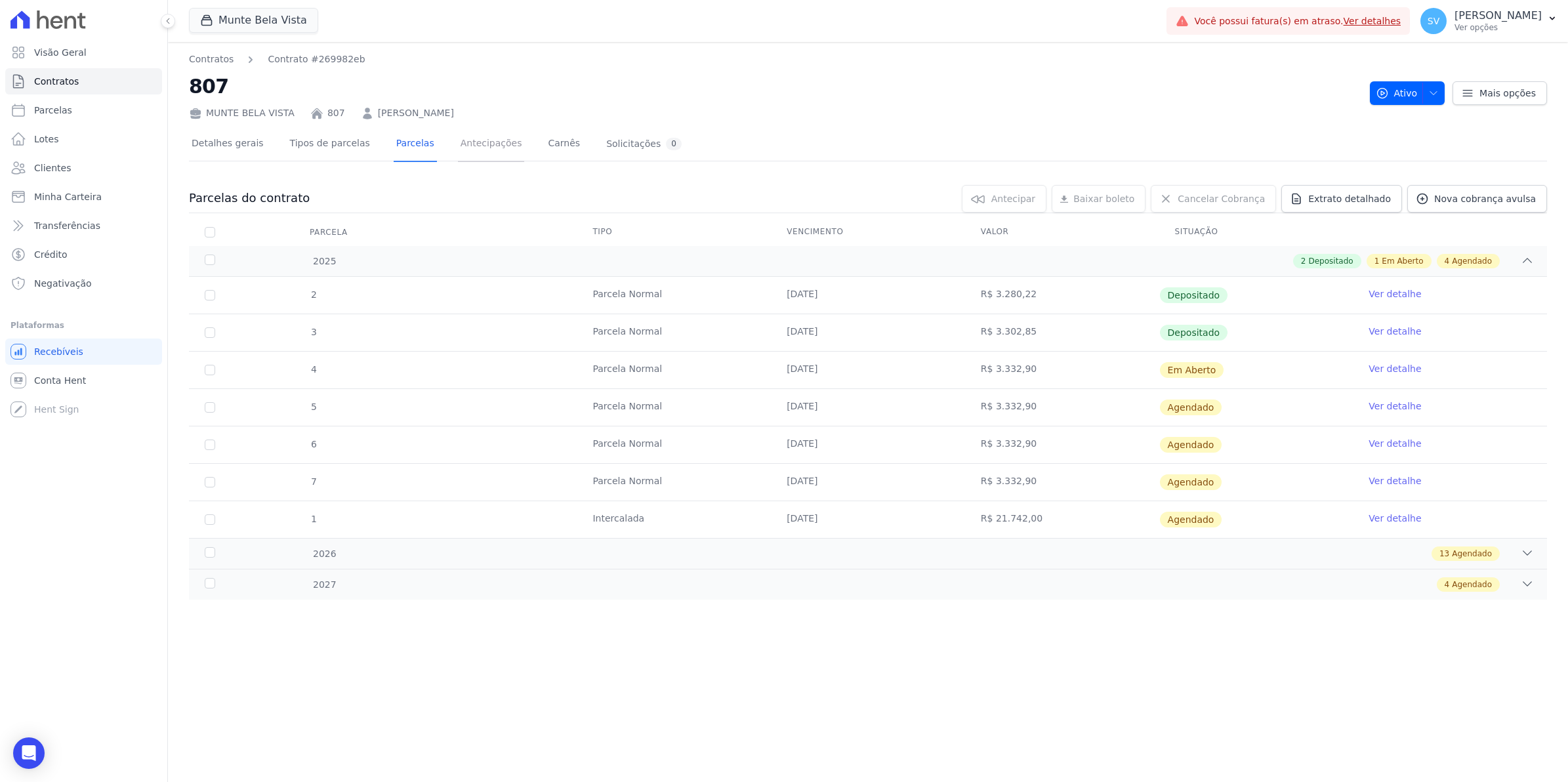
click at [469, 143] on link "Antecipações" at bounding box center [491, 144] width 67 height 35
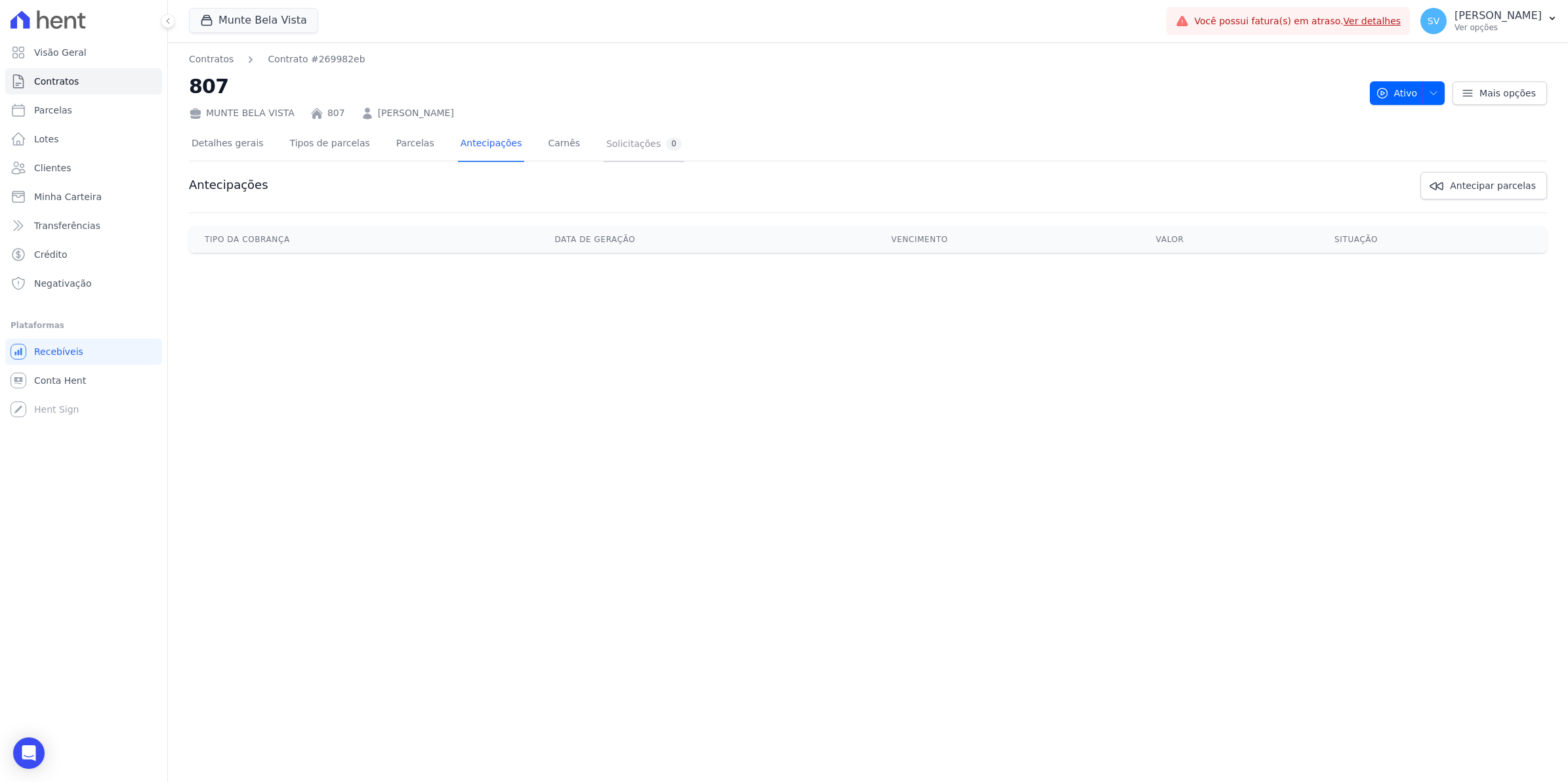
click at [610, 143] on div "Solicitações 0" at bounding box center [644, 144] width 76 height 13
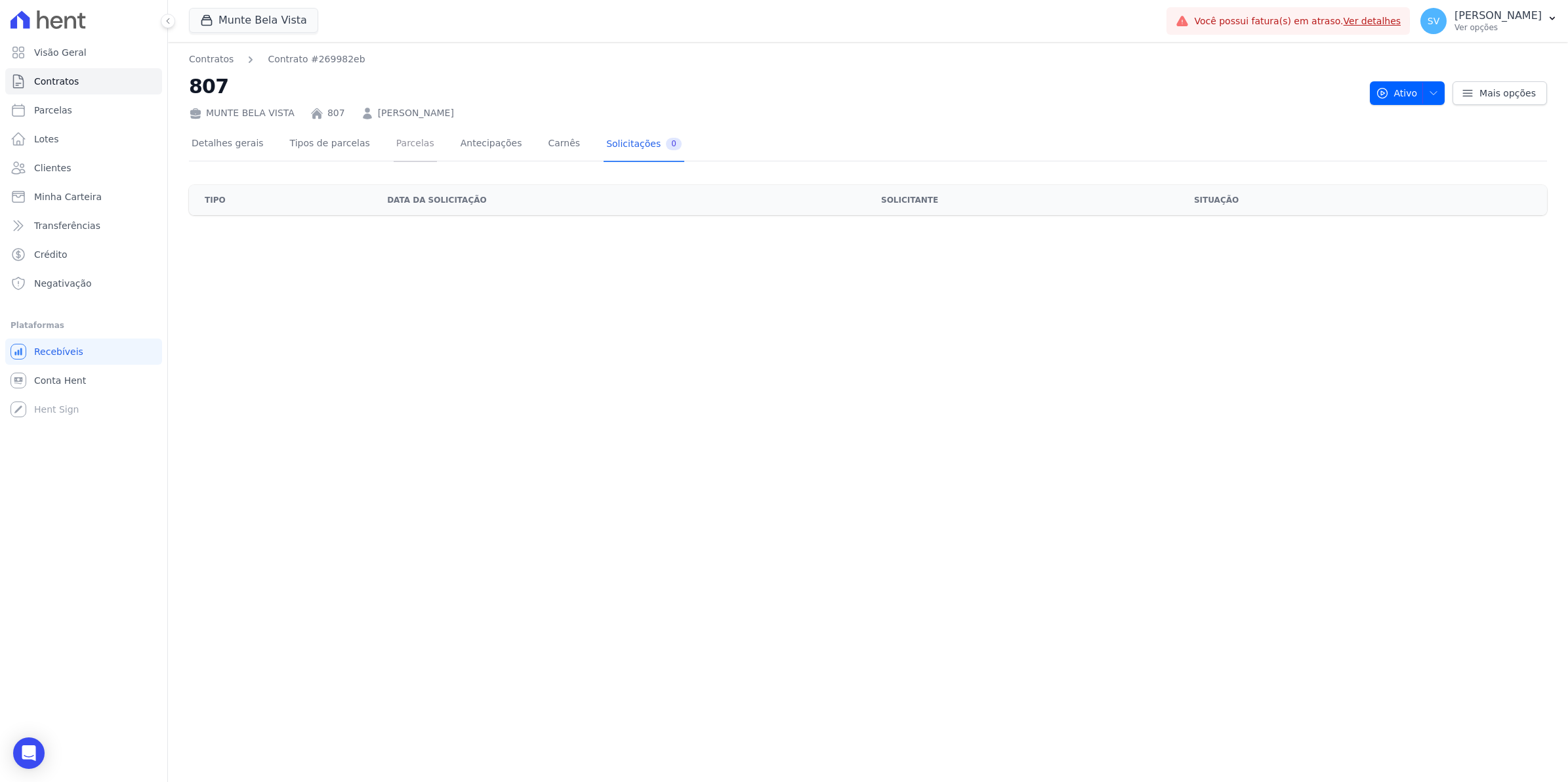
click at [407, 143] on link "Parcelas" at bounding box center [415, 144] width 43 height 35
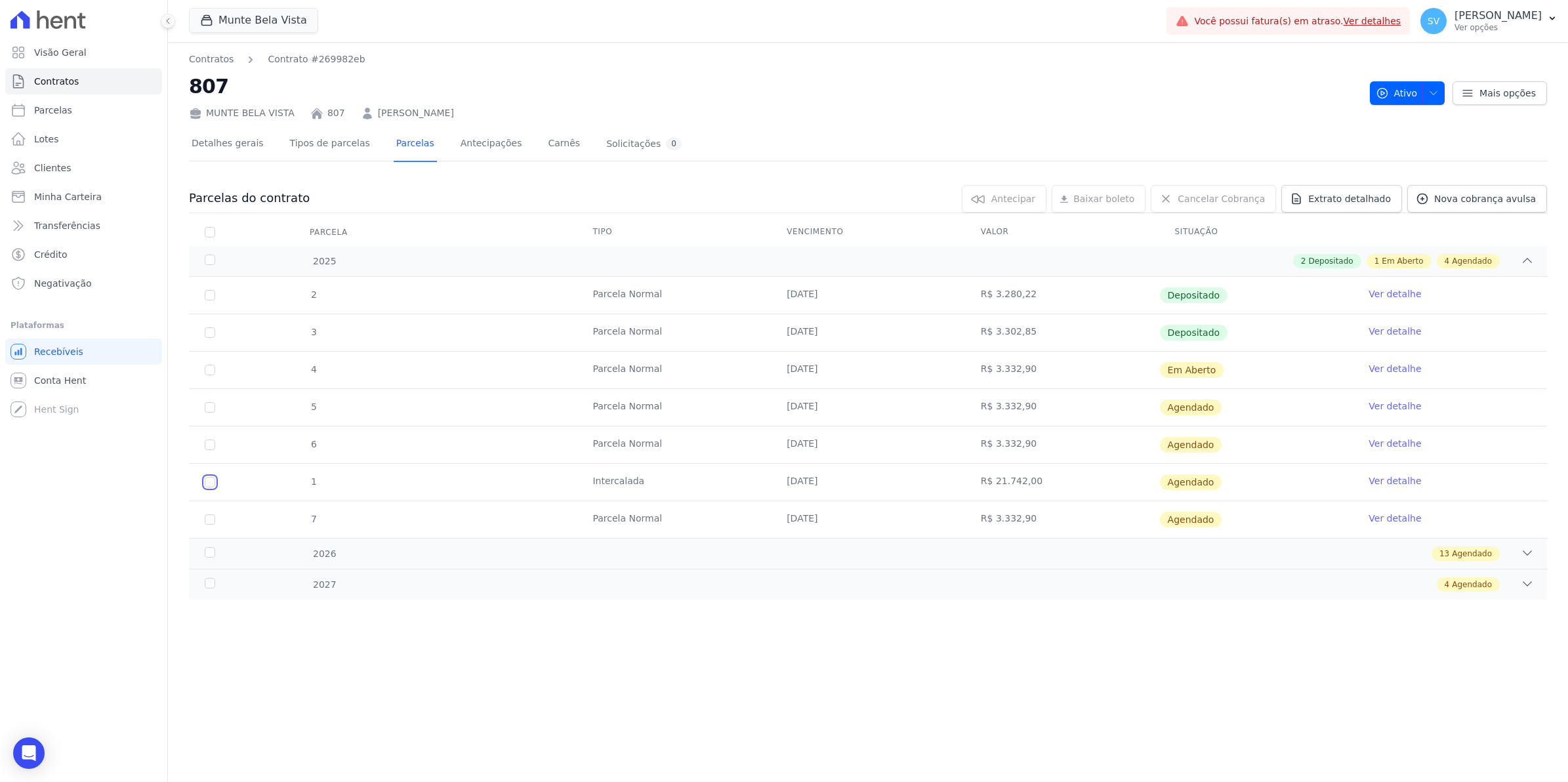
click at [205, 412] on input "checkbox" at bounding box center [210, 407] width 11 height 11
checkbox input "true"
click at [1405, 483] on link "Ver detalhe" at bounding box center [1395, 480] width 53 height 13
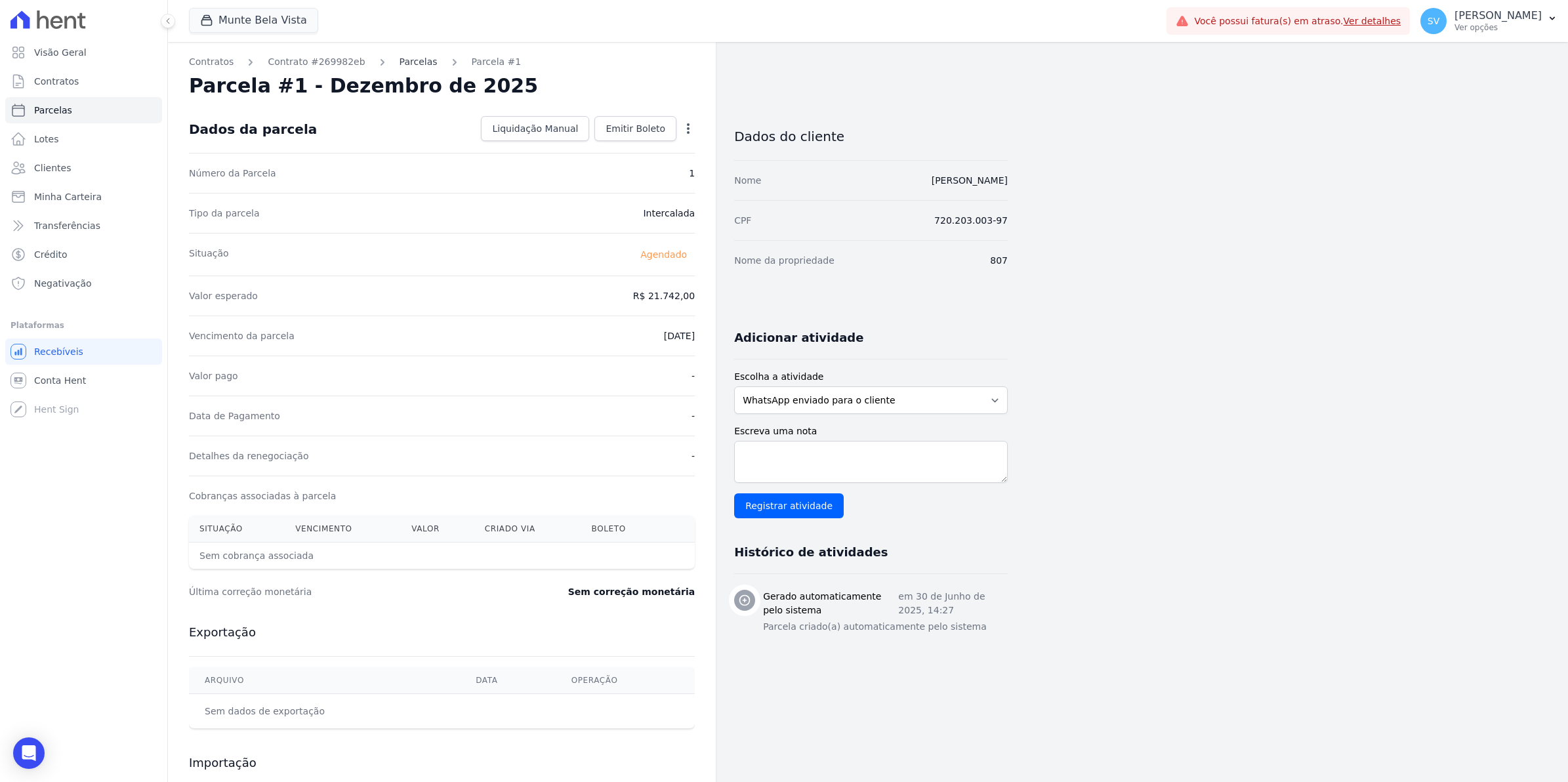
click at [400, 56] on link "Parcelas" at bounding box center [419, 62] width 38 height 14
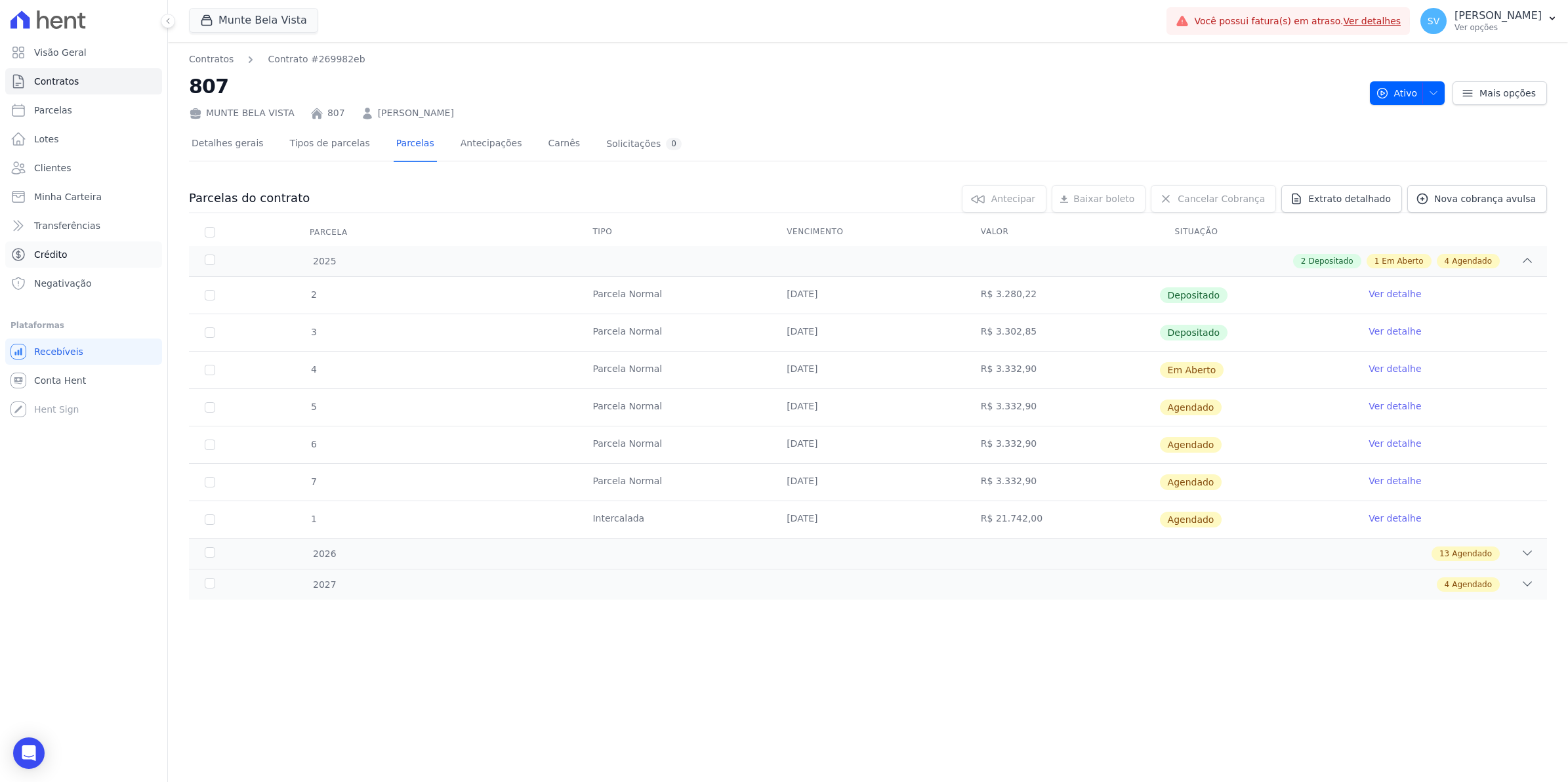
click at [53, 251] on span "Crédito" at bounding box center [51, 255] width 34 height 13
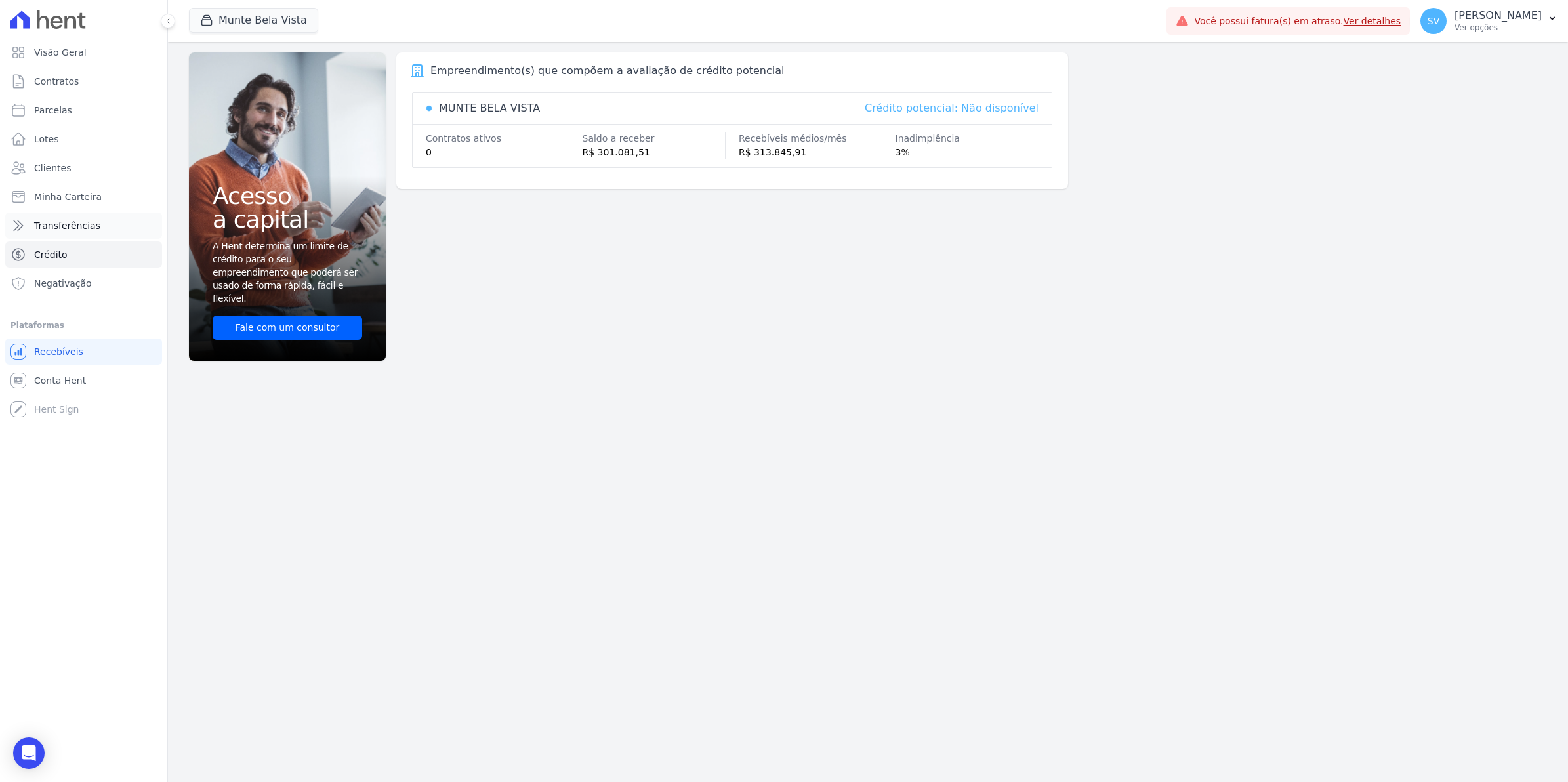
click at [53, 227] on span "Transferências" at bounding box center [67, 225] width 66 height 13
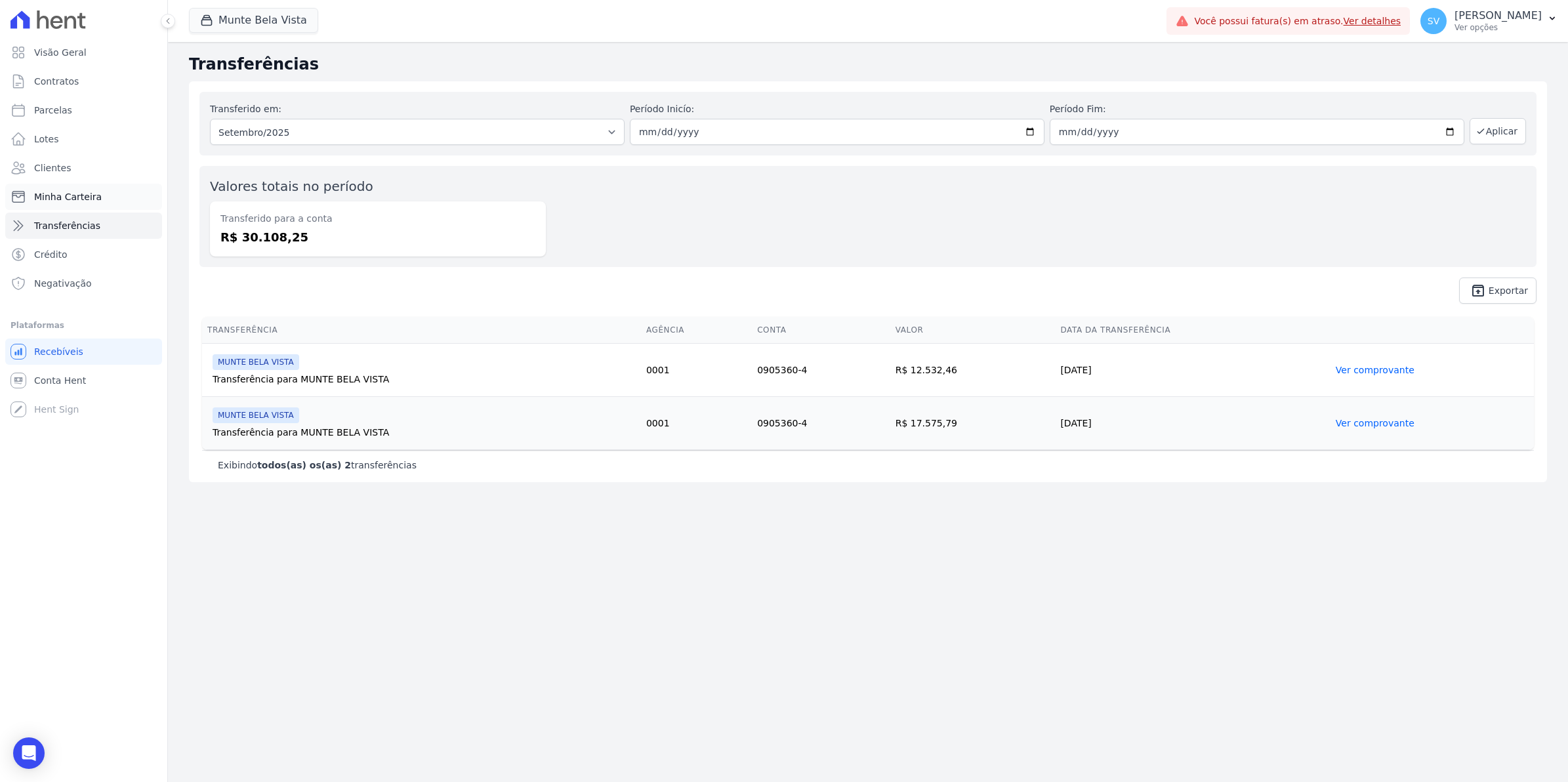
click at [53, 192] on span "Minha Carteira" at bounding box center [68, 196] width 67 height 13
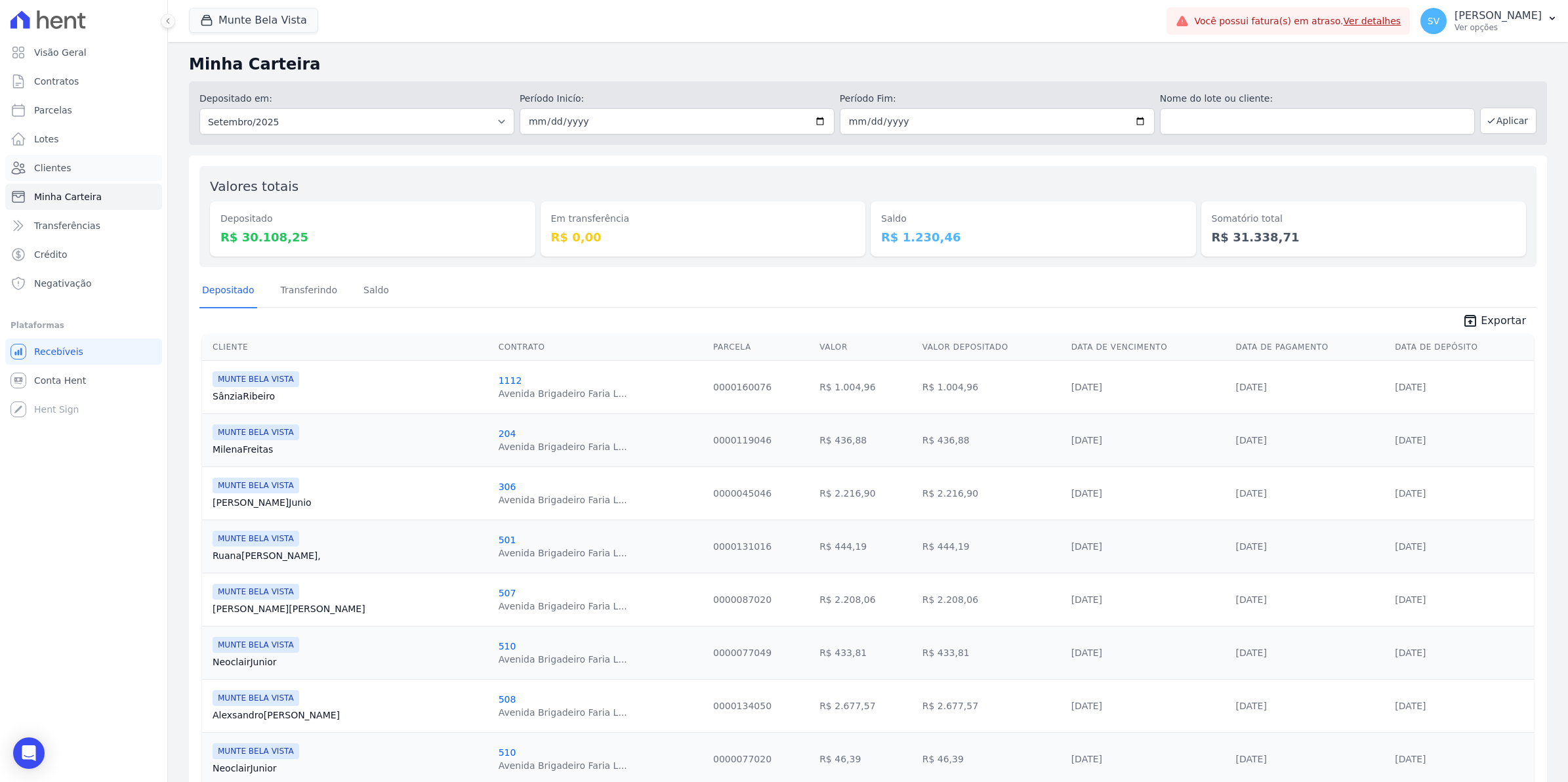
click at [41, 168] on span "Clientes" at bounding box center [53, 168] width 36 height 13
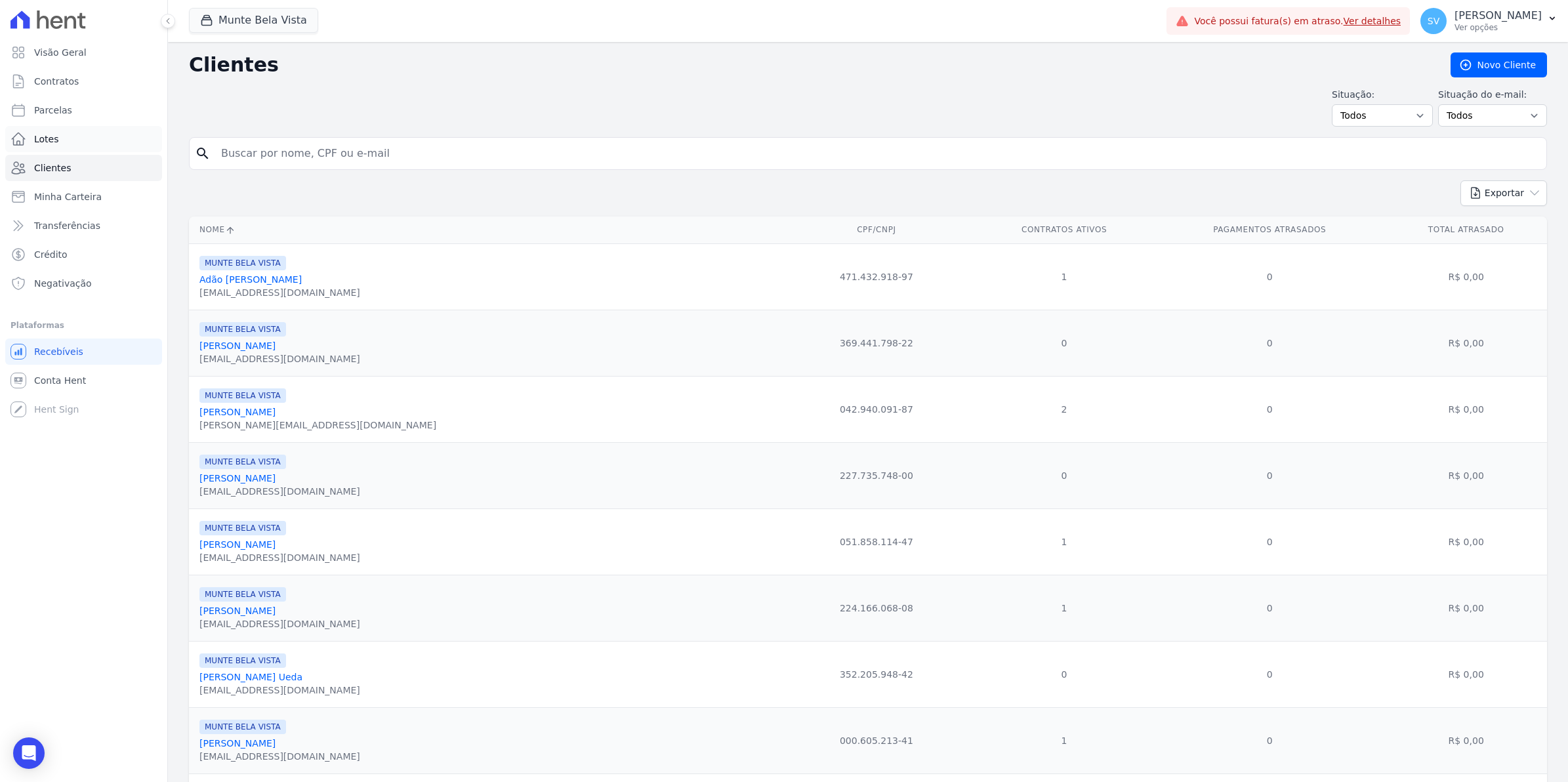
click at [43, 145] on span "Lotes" at bounding box center [47, 139] width 25 height 13
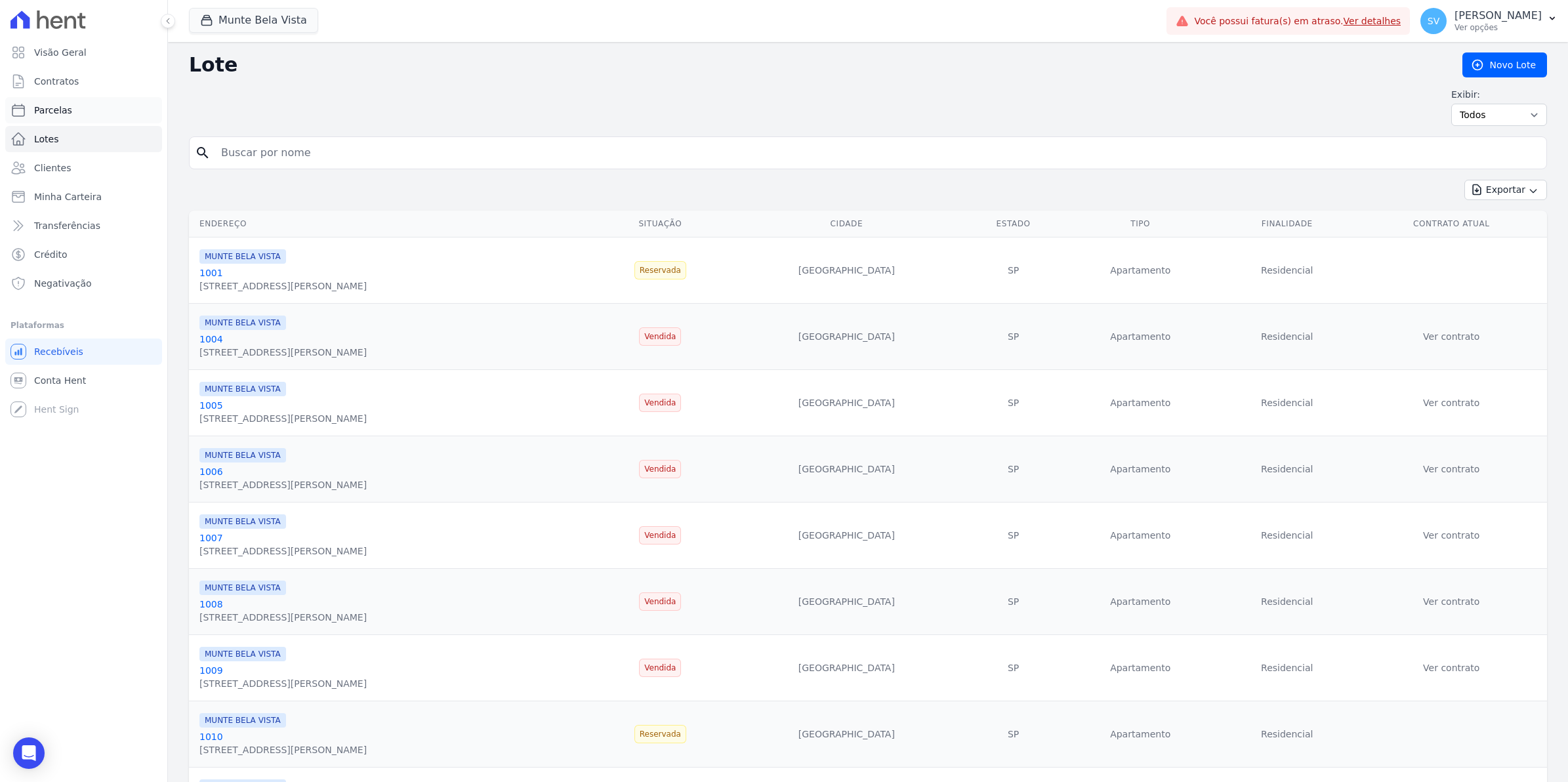
click at [53, 113] on span "Parcelas" at bounding box center [53, 110] width 38 height 13
select select
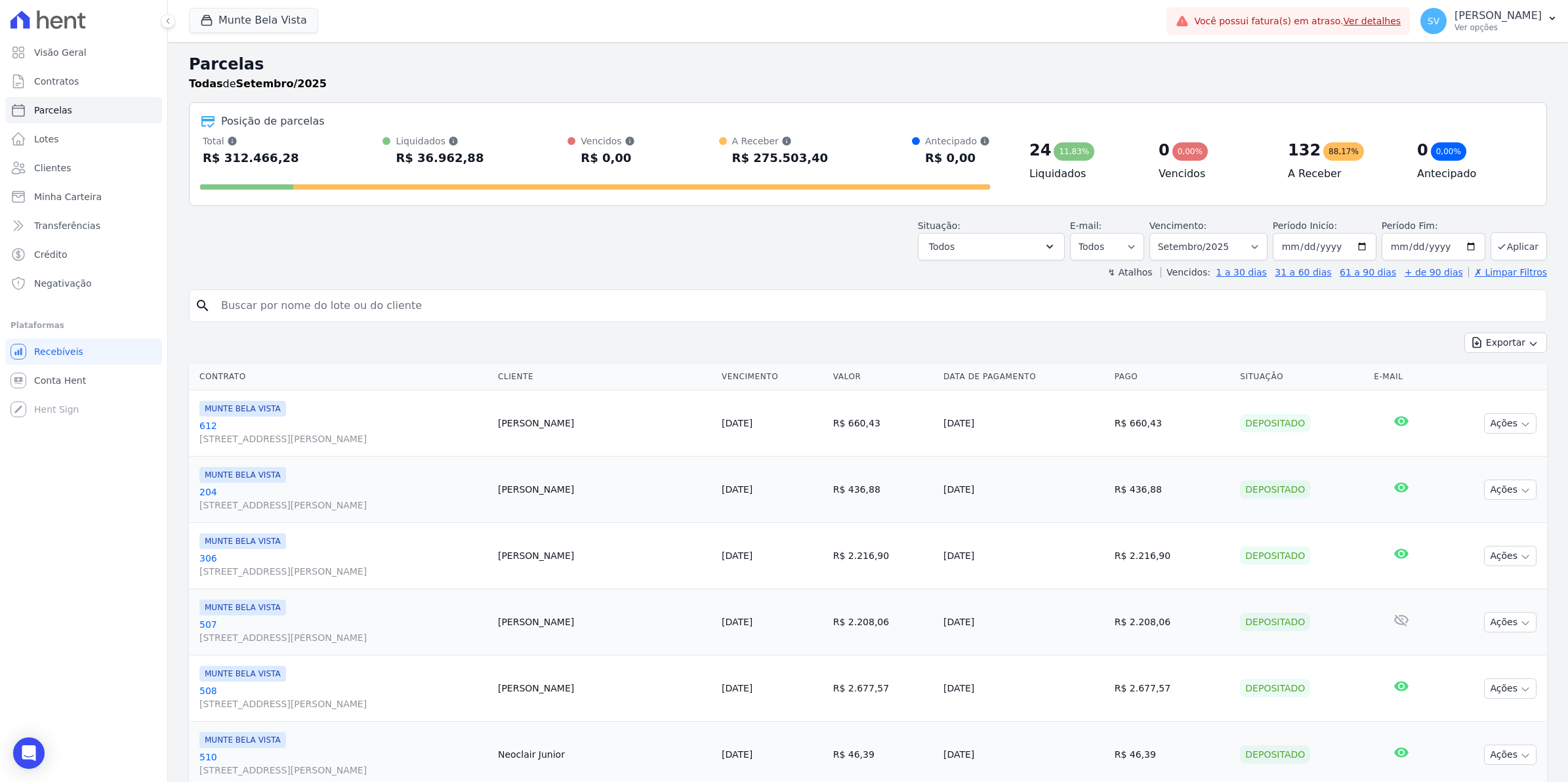
click at [332, 309] on input "search" at bounding box center [877, 305] width 1328 height 26
type input "807"
select select
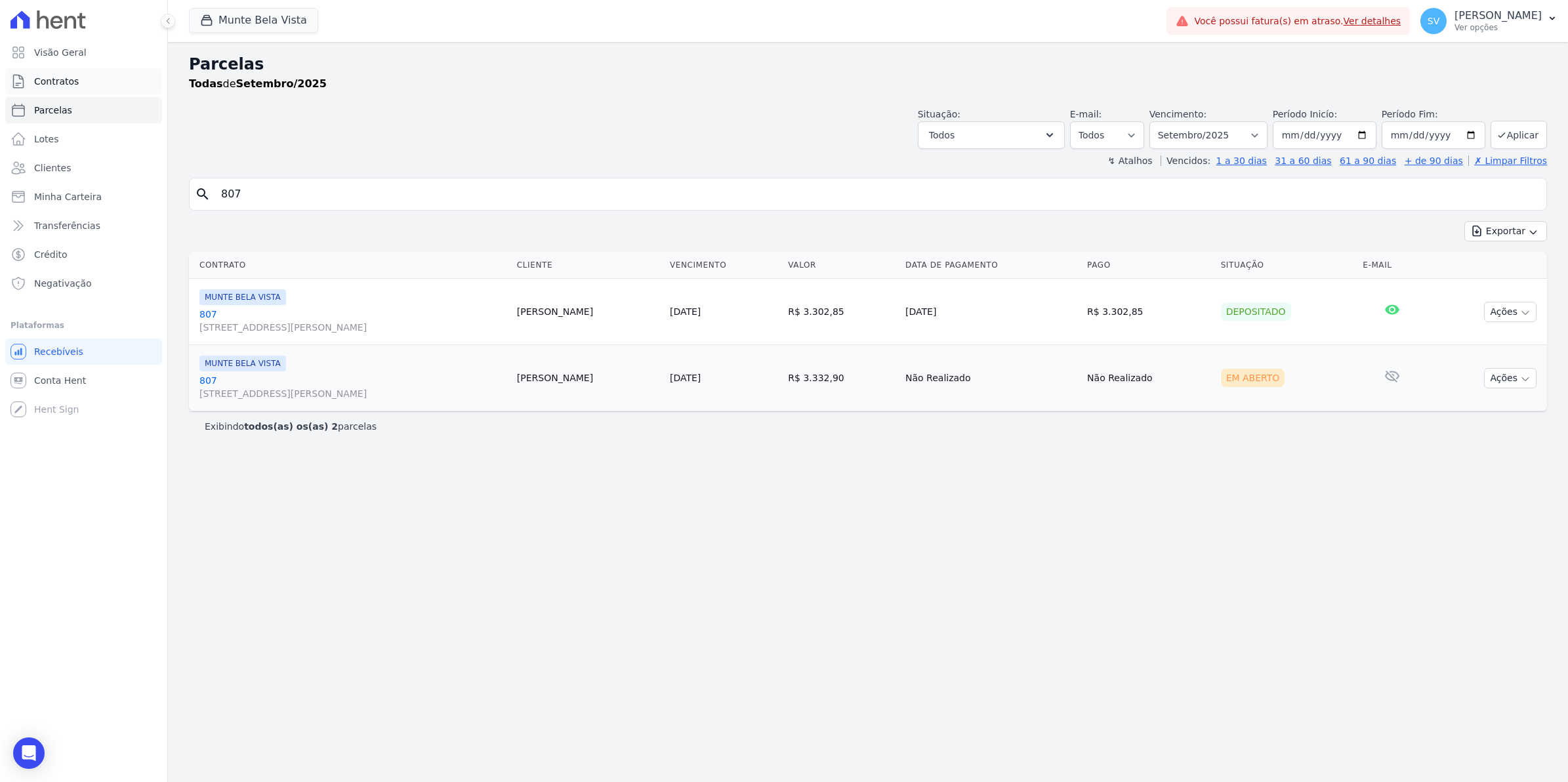
click at [56, 79] on span "Contratos" at bounding box center [57, 81] width 45 height 13
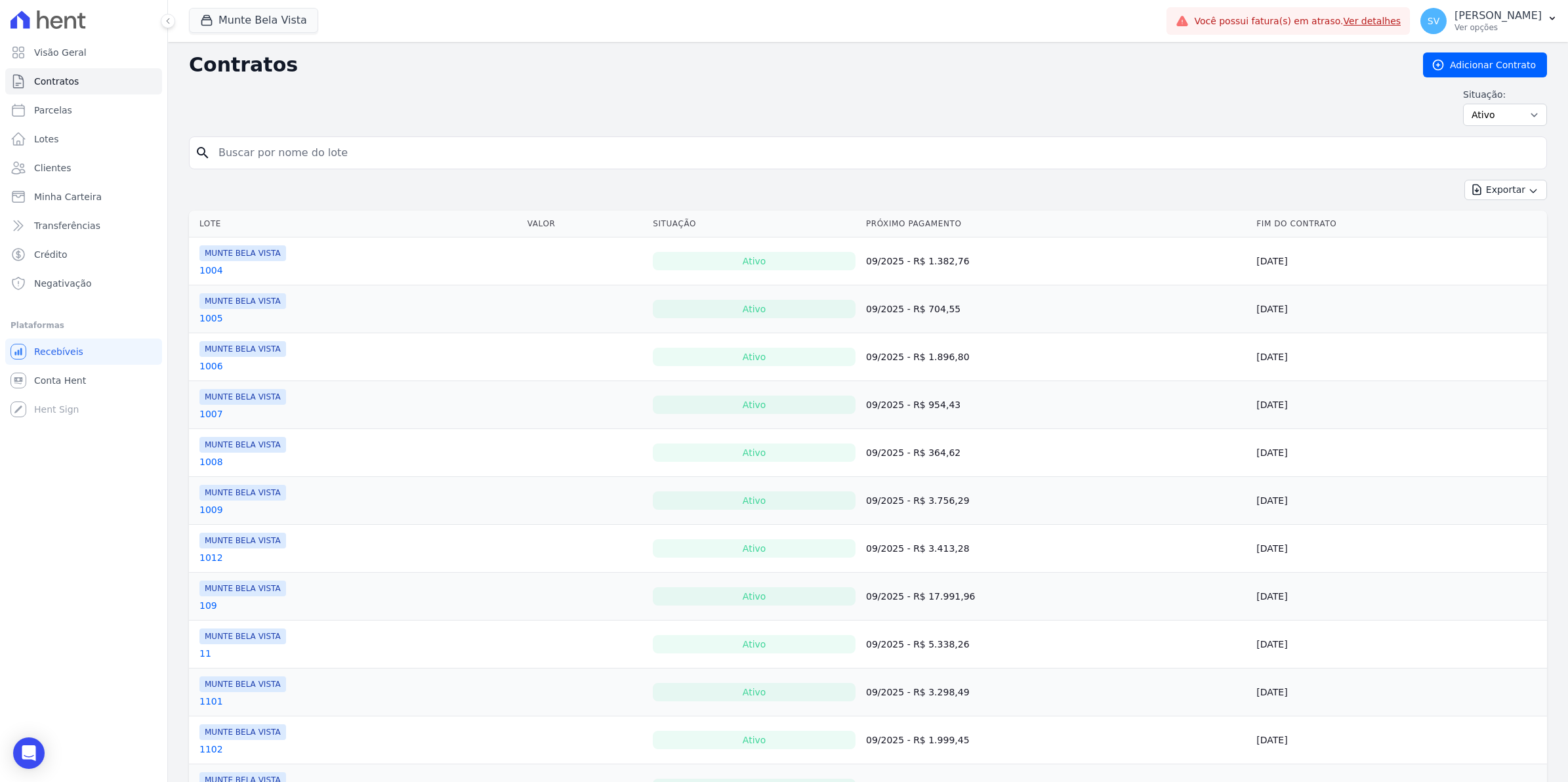
click at [280, 145] on input "search" at bounding box center [875, 152] width 1330 height 26
type input "807"
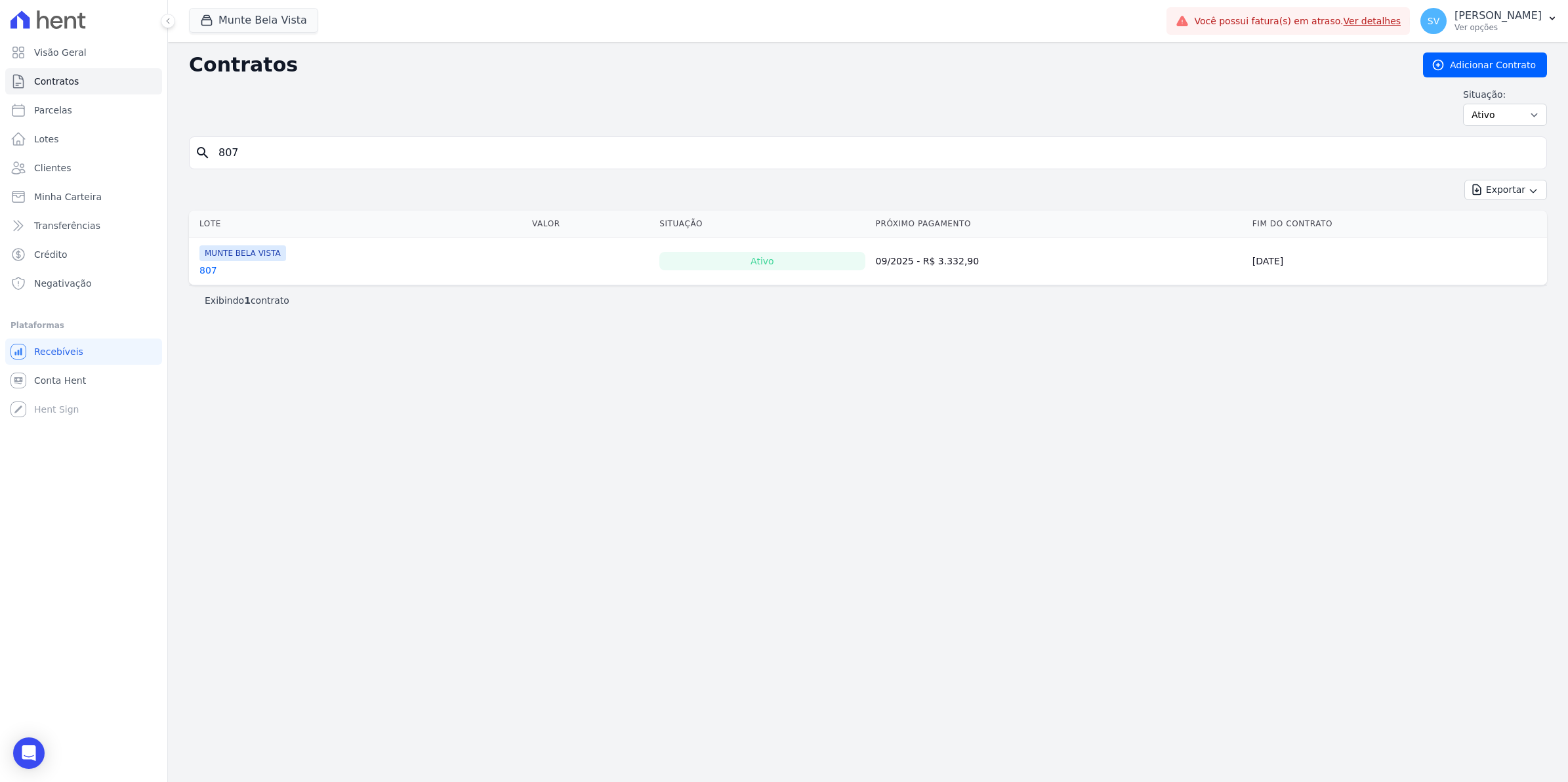
click at [205, 274] on link "807" at bounding box center [208, 270] width 18 height 13
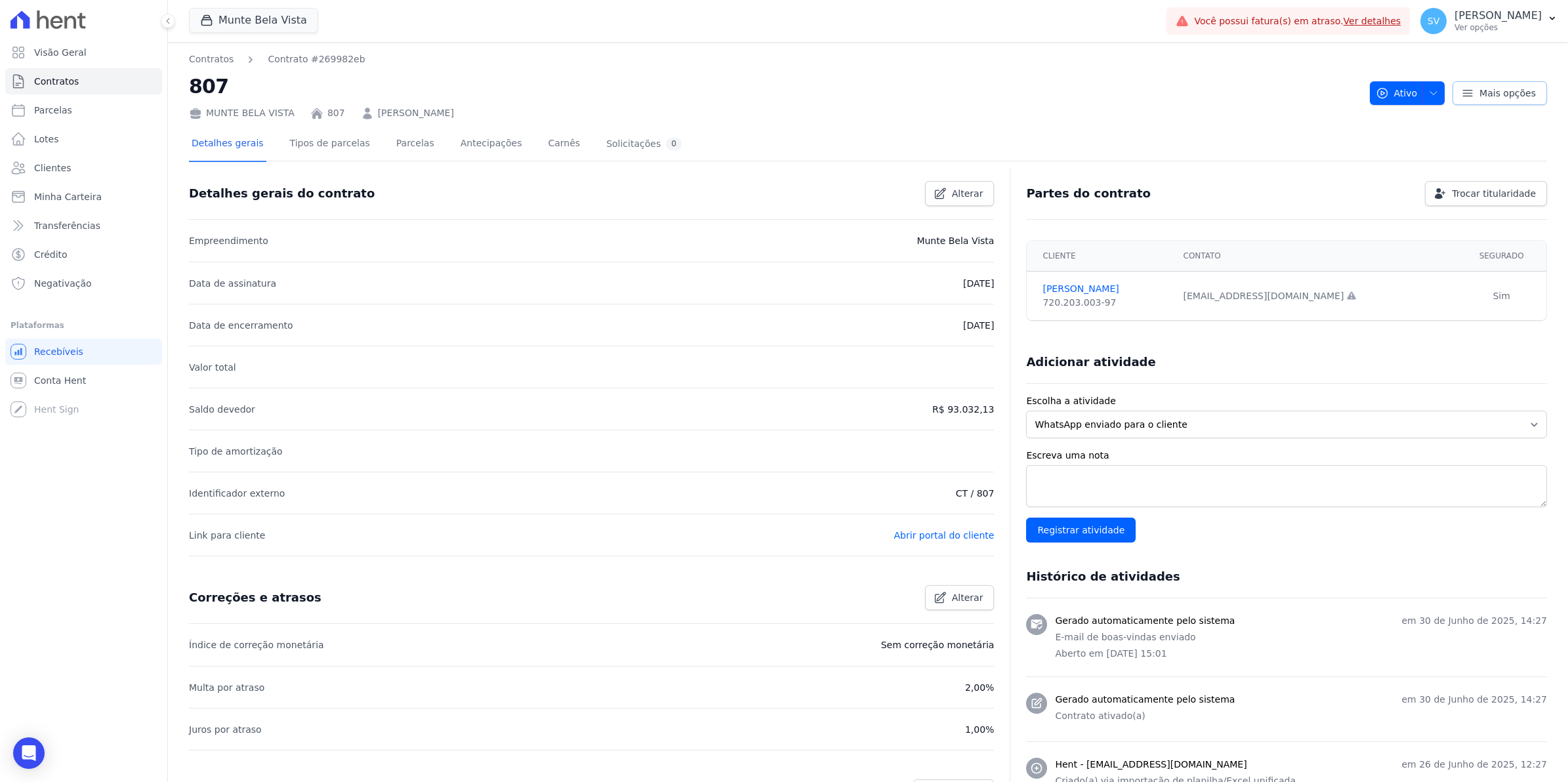
click at [1514, 86] on span "Mais opções" at bounding box center [1508, 93] width 56 height 13
click at [321, 146] on link "Tipos de parcelas" at bounding box center [330, 144] width 86 height 35
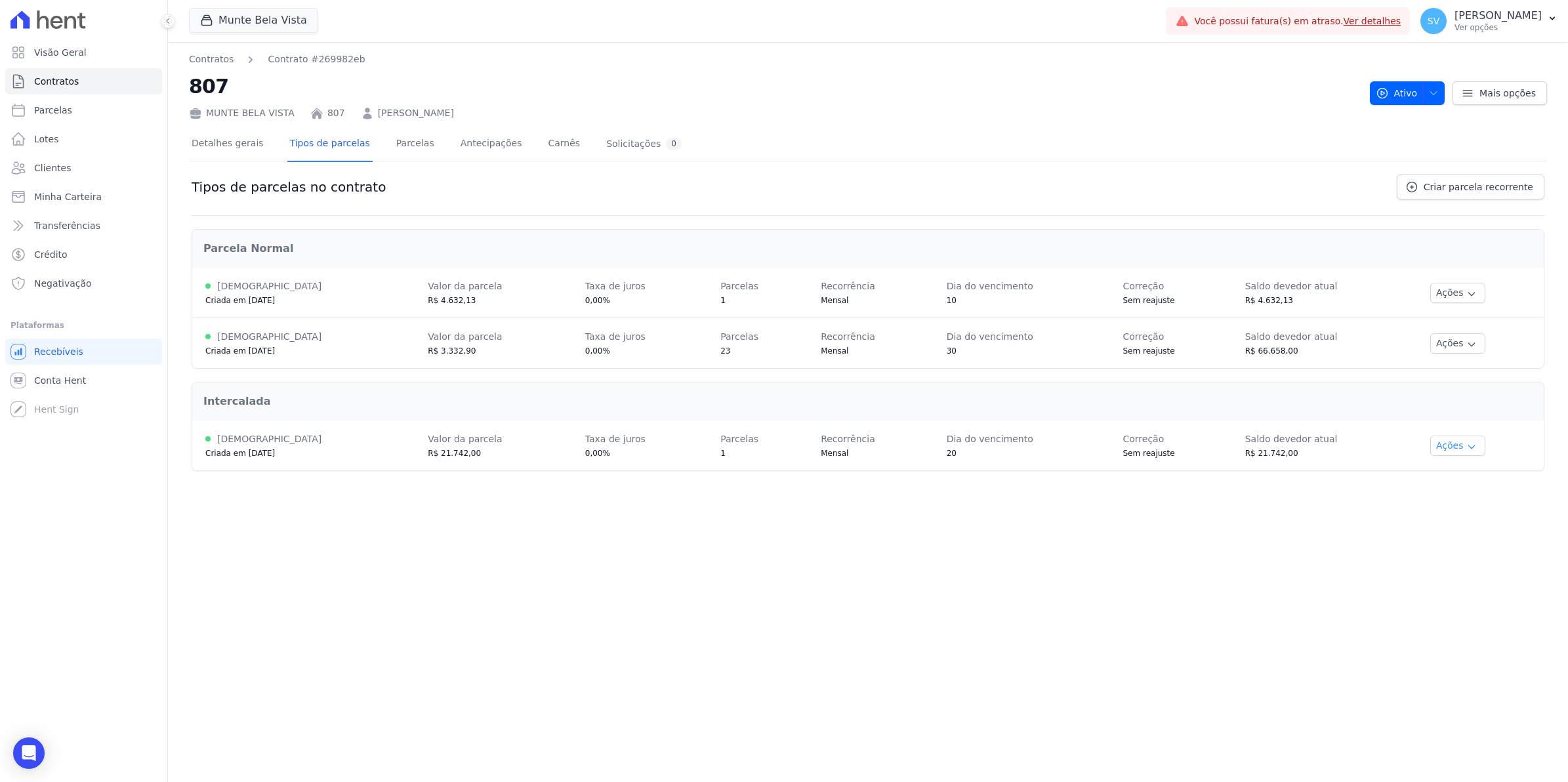
click at [1466, 444] on icon "button" at bounding box center [1471, 447] width 11 height 11
click at [396, 142] on link "Parcelas" at bounding box center [415, 144] width 43 height 35
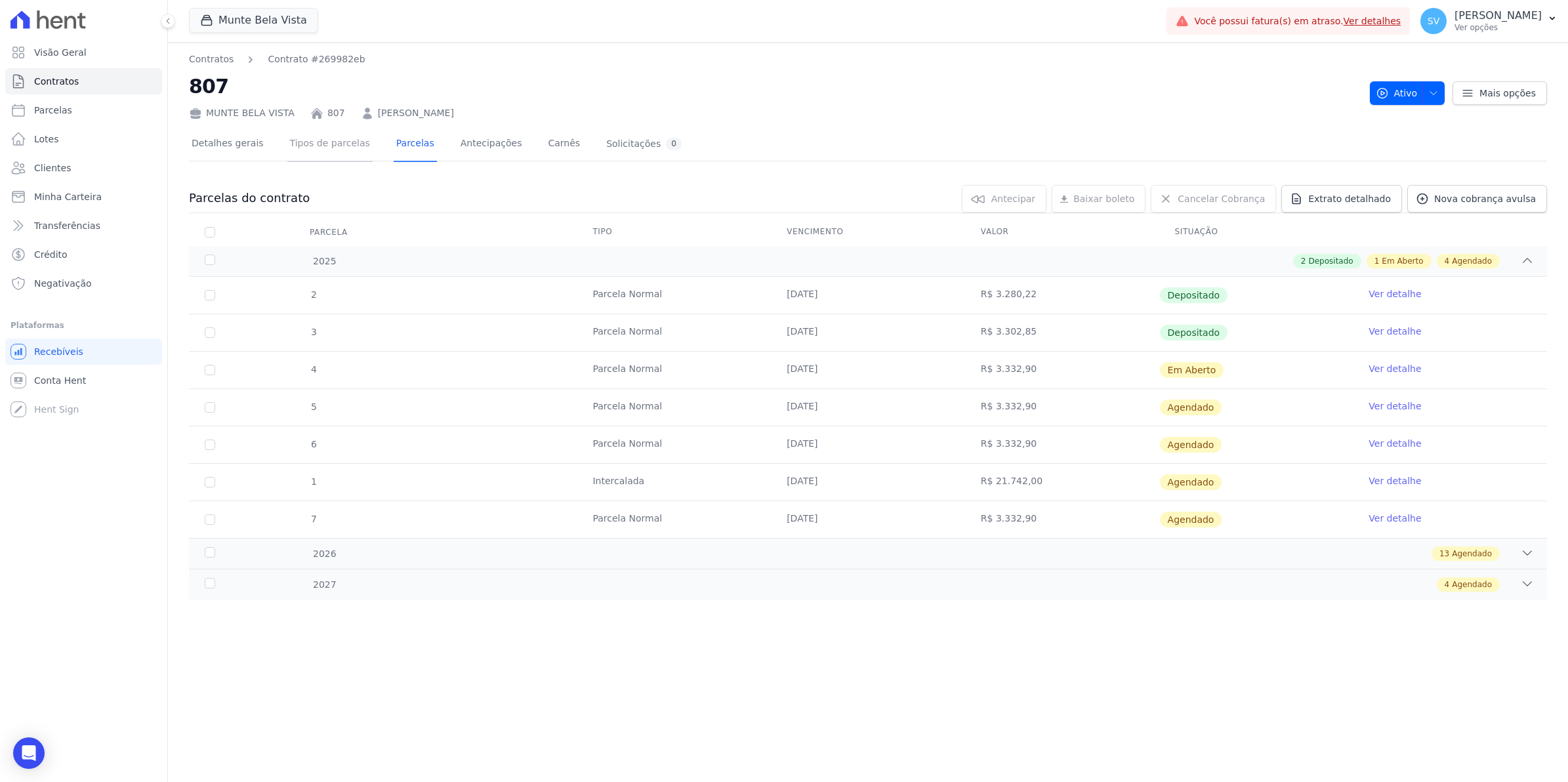
click at [316, 142] on link "Tipos de parcelas" at bounding box center [330, 144] width 86 height 35
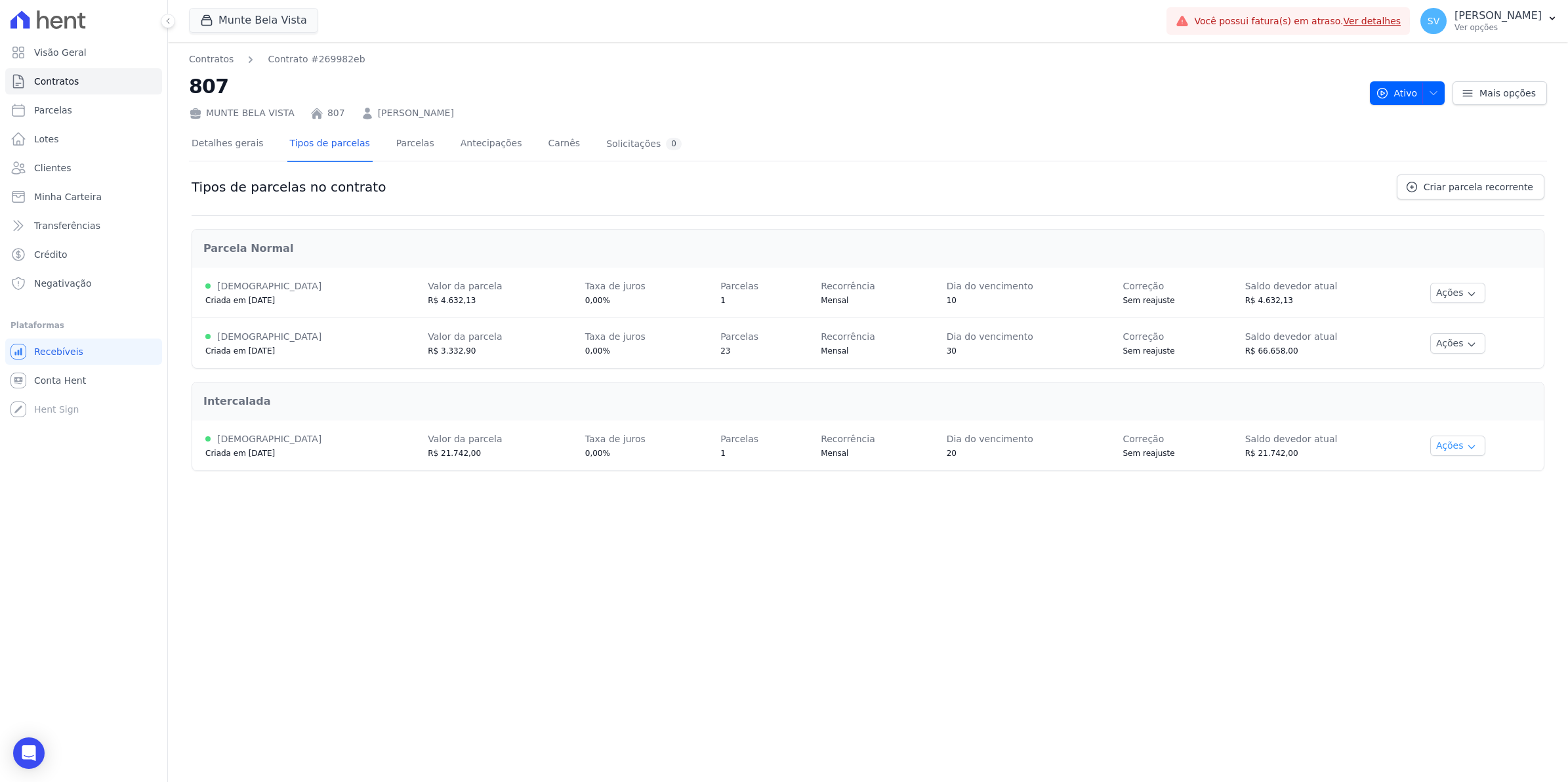
click at [1457, 440] on button "Ações" at bounding box center [1457, 445] width 55 height 20
click at [1457, 511] on link "Renegociar" at bounding box center [1474, 512] width 101 height 15
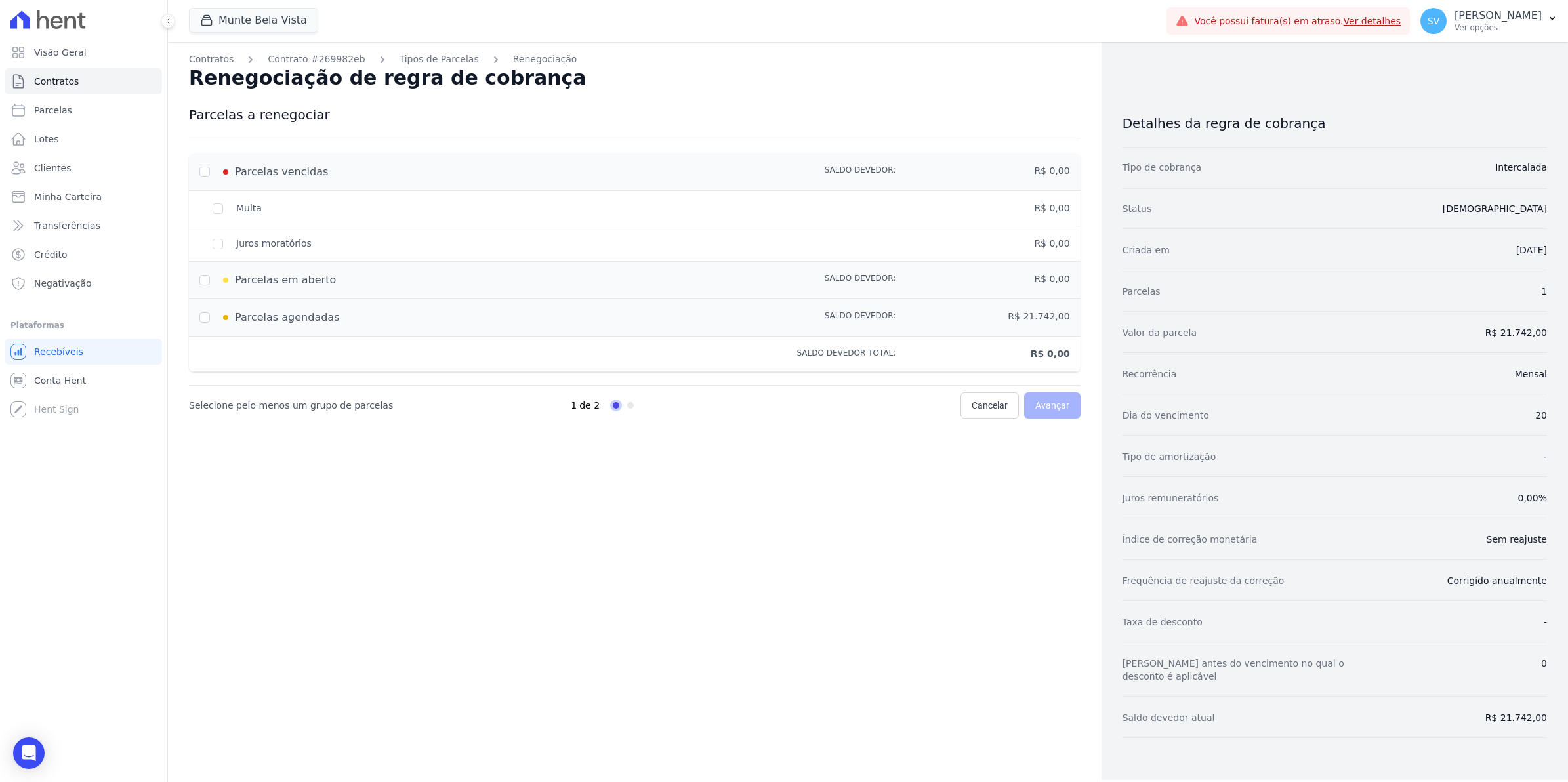
click at [205, 168] on div "Parcelas vencidas" at bounding box center [460, 172] width 522 height 15
click at [201, 173] on div "Parcelas vencidas" at bounding box center [460, 172] width 522 height 15
click at [203, 170] on div "Parcelas vencidas" at bounding box center [460, 172] width 522 height 15
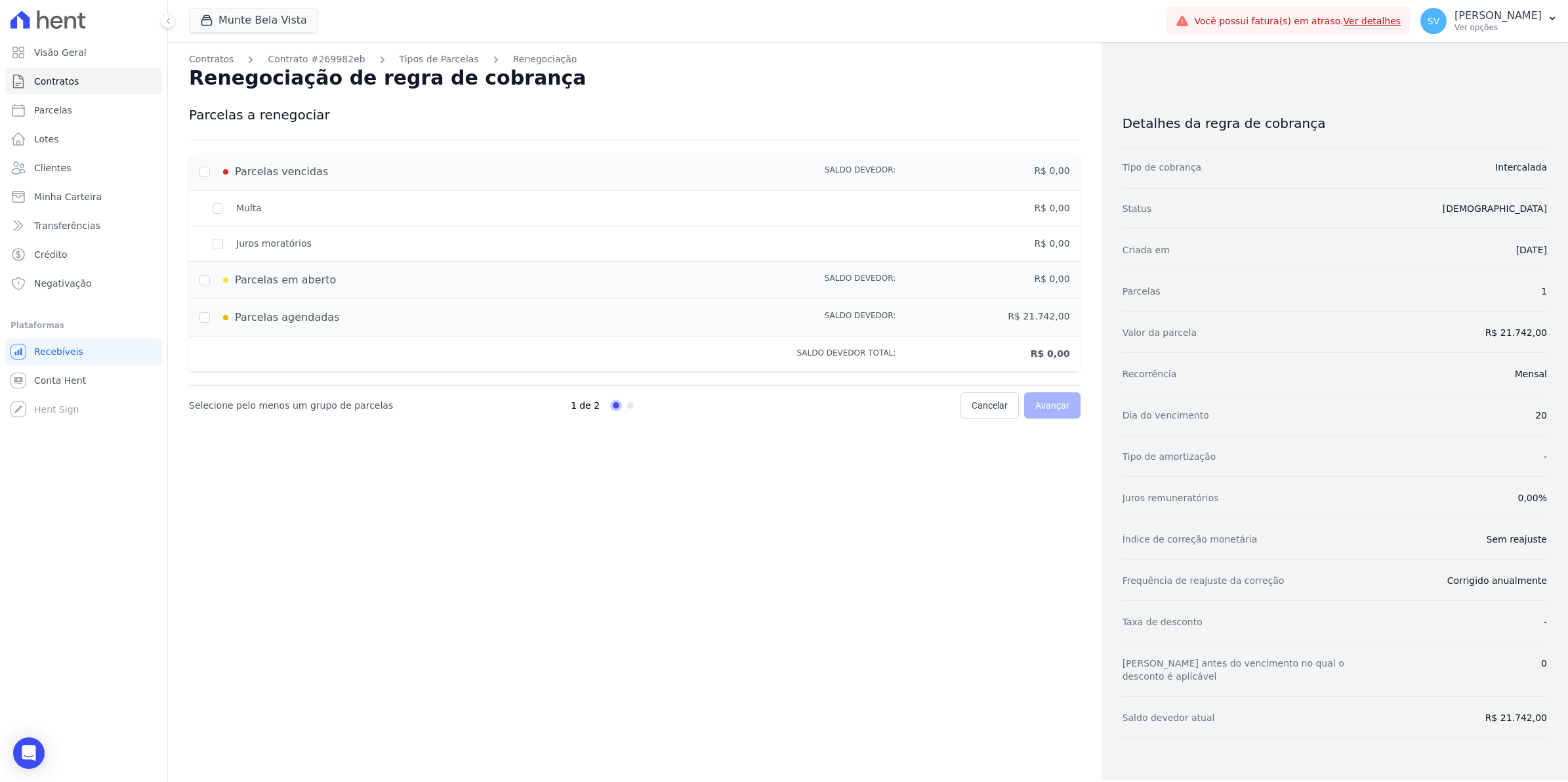
drag, startPoint x: 203, startPoint y: 170, endPoint x: 215, endPoint y: 282, distance: 112.6
click at [215, 282] on div "Parcelas em aberto" at bounding box center [460, 280] width 522 height 15
click at [204, 281] on div "Parcelas em aberto" at bounding box center [460, 280] width 522 height 15
click at [221, 245] on div "Juros moratórios" at bounding box center [460, 244] width 522 height 14
click at [220, 211] on div "Multa" at bounding box center [460, 208] width 522 height 14
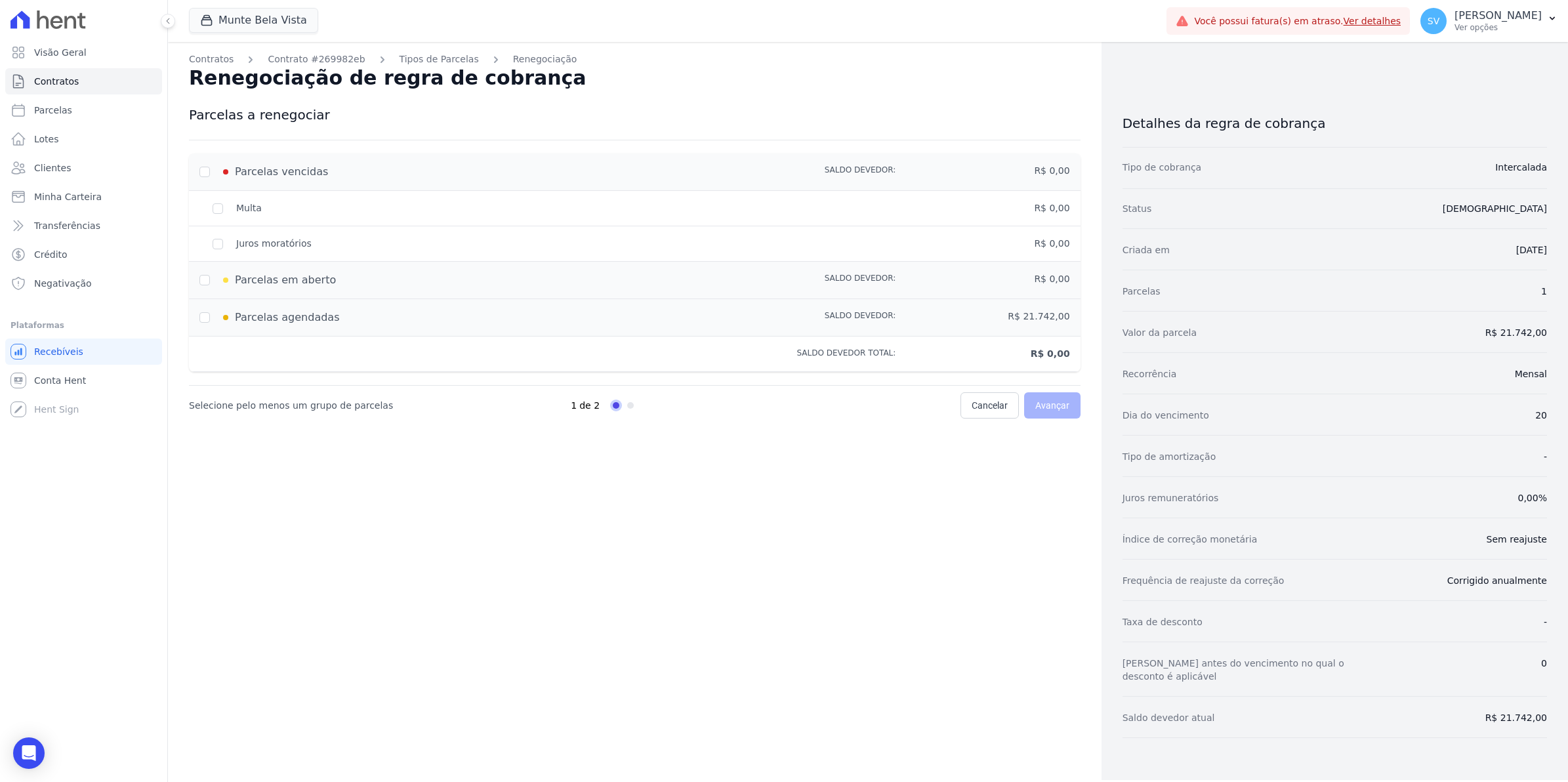
click at [220, 211] on div "Multa" at bounding box center [460, 208] width 522 height 14
click at [199, 280] on div "Parcelas em aberto" at bounding box center [460, 280] width 522 height 15
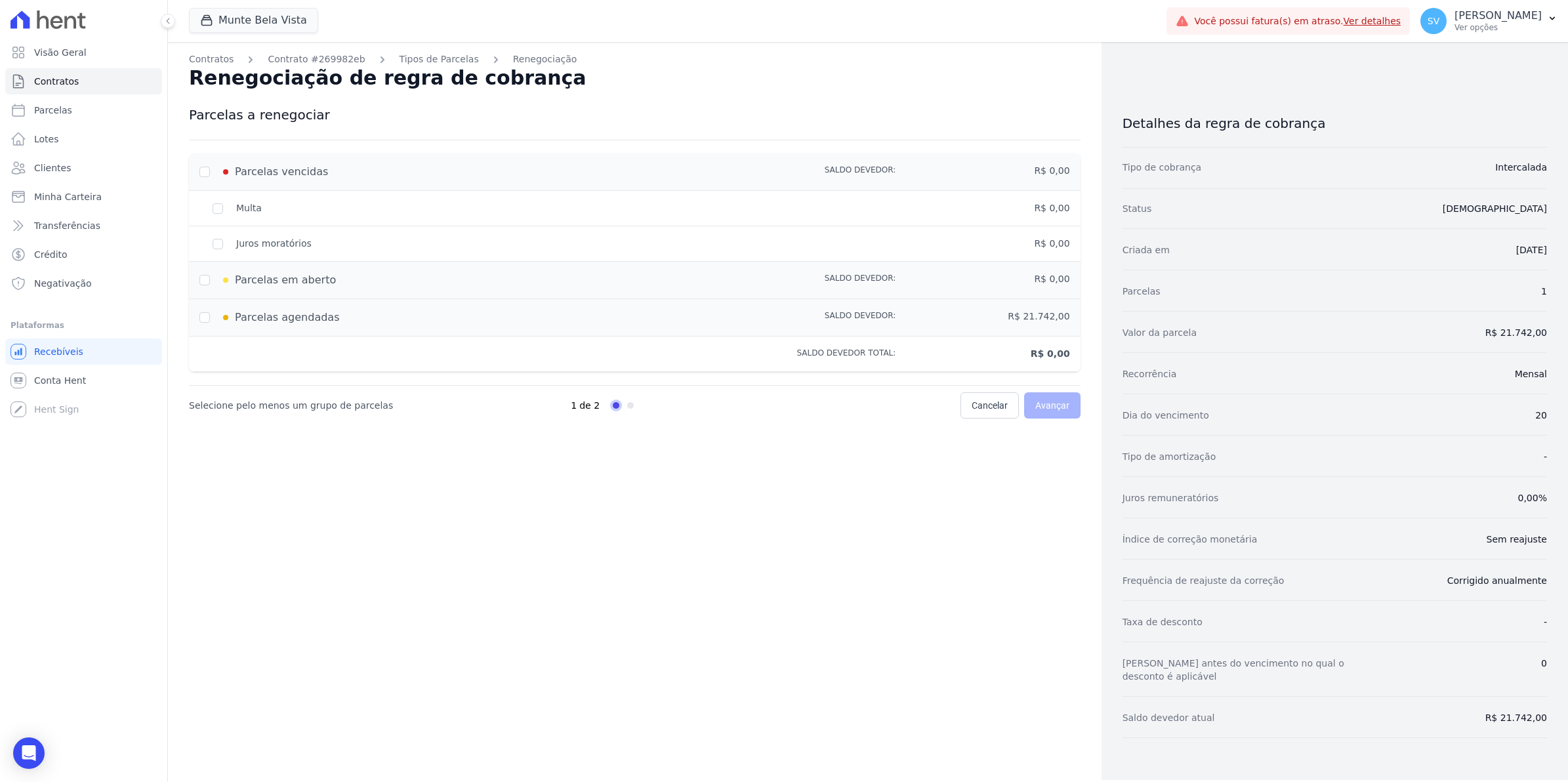
click at [199, 280] on div "Parcelas em aberto" at bounding box center [460, 280] width 522 height 15
drag, startPoint x: 198, startPoint y: 280, endPoint x: 322, endPoint y: 248, distance: 128.1
click at [399, 250] on div "Juros moratórios" at bounding box center [460, 244] width 522 height 14
click at [214, 239] on div "Juros moratórios" at bounding box center [460, 244] width 522 height 14
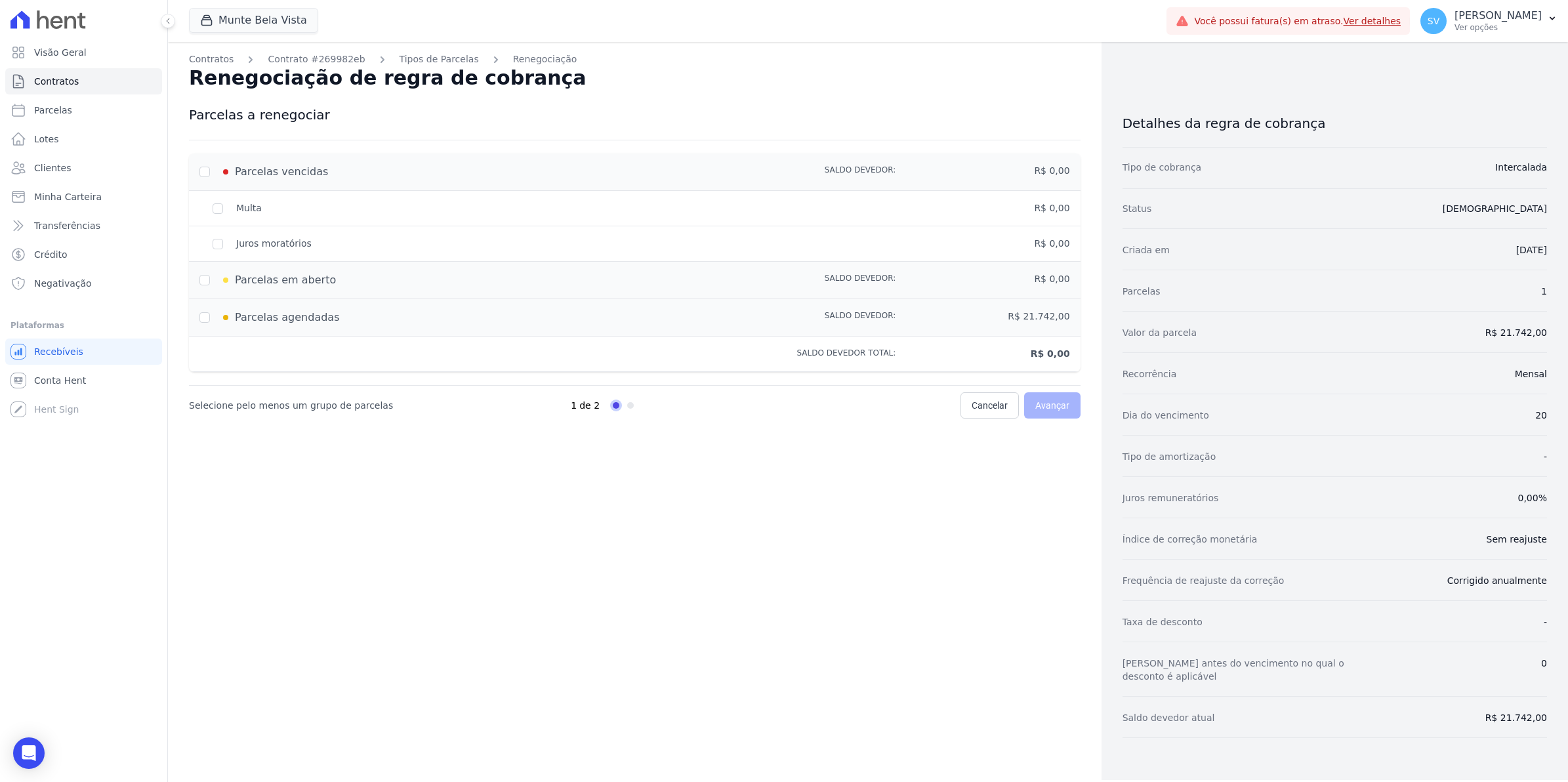
click at [214, 239] on div "Juros moratórios" at bounding box center [460, 244] width 522 height 14
drag, startPoint x: 214, startPoint y: 239, endPoint x: 215, endPoint y: 210, distance: 29.0
click at [215, 210] on div "Multa" at bounding box center [460, 208] width 522 height 14
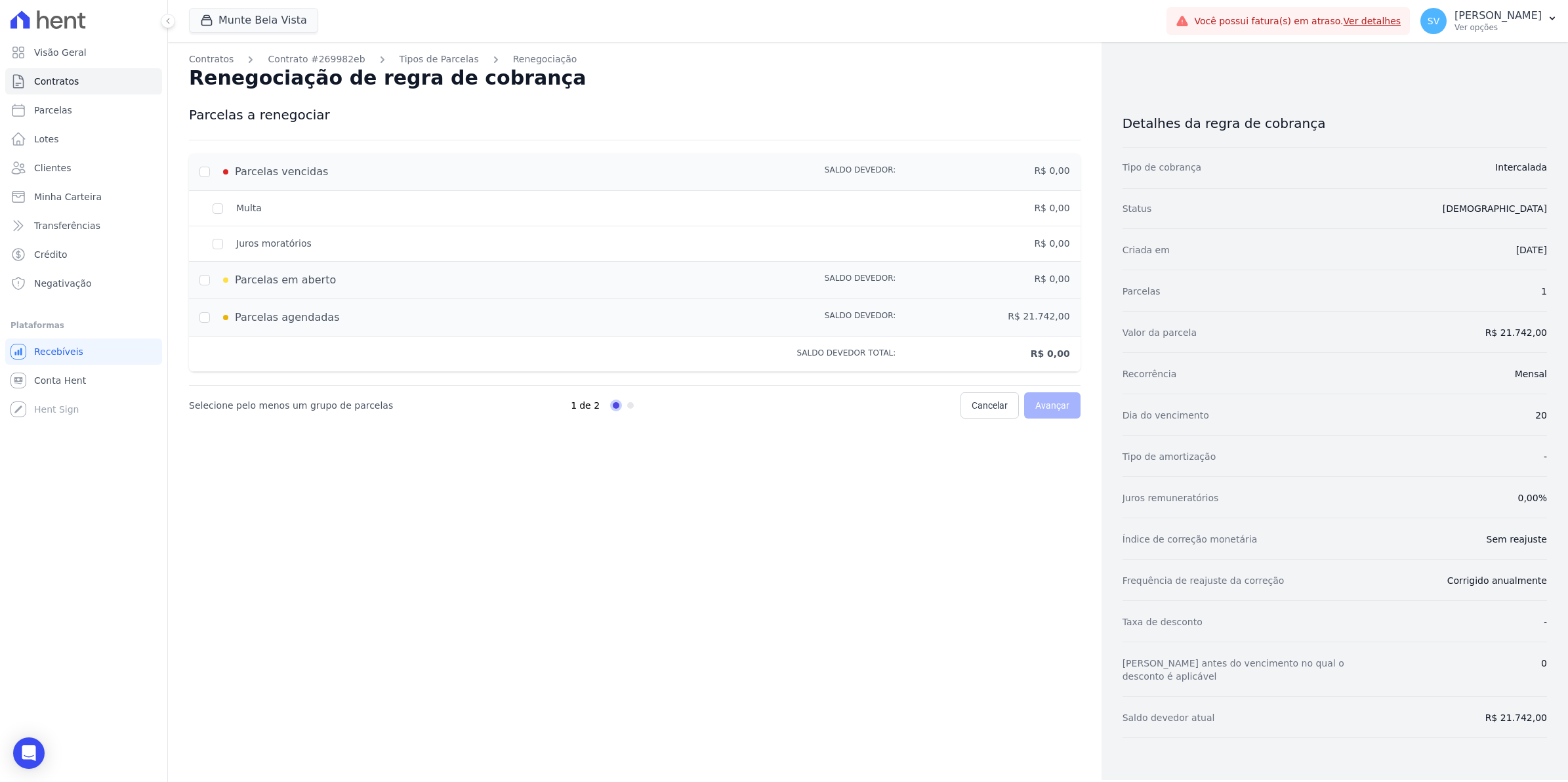
drag, startPoint x: 215, startPoint y: 210, endPoint x: 207, endPoint y: 168, distance: 42.8
click at [207, 168] on div "Parcelas vencidas" at bounding box center [460, 172] width 522 height 15
click at [400, 54] on link "Tipos de Parcelas" at bounding box center [439, 60] width 79 height 14
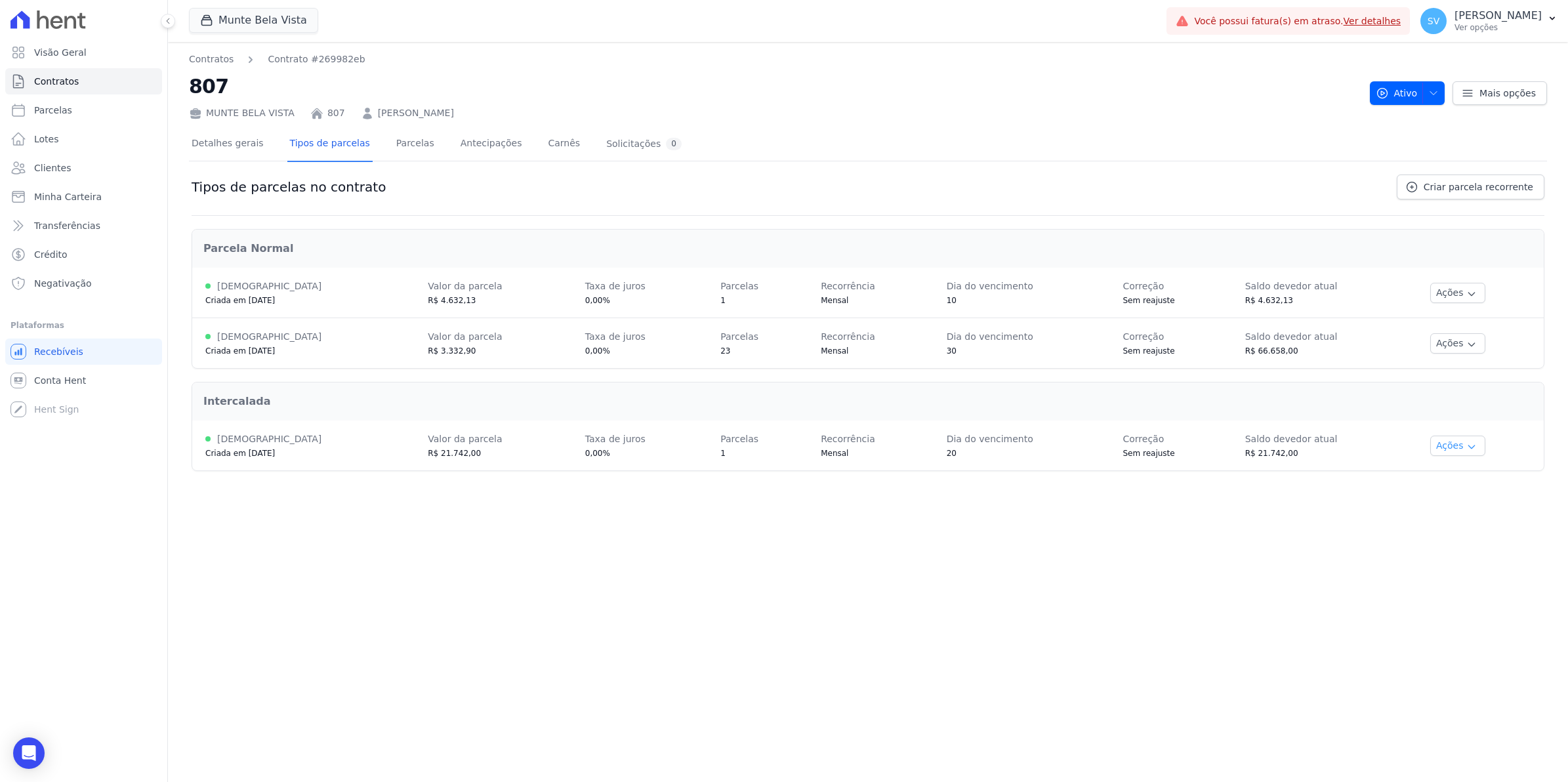
click at [1466, 448] on icon "button" at bounding box center [1471, 447] width 11 height 11
click at [1473, 517] on link "Renegociar" at bounding box center [1474, 512] width 101 height 15
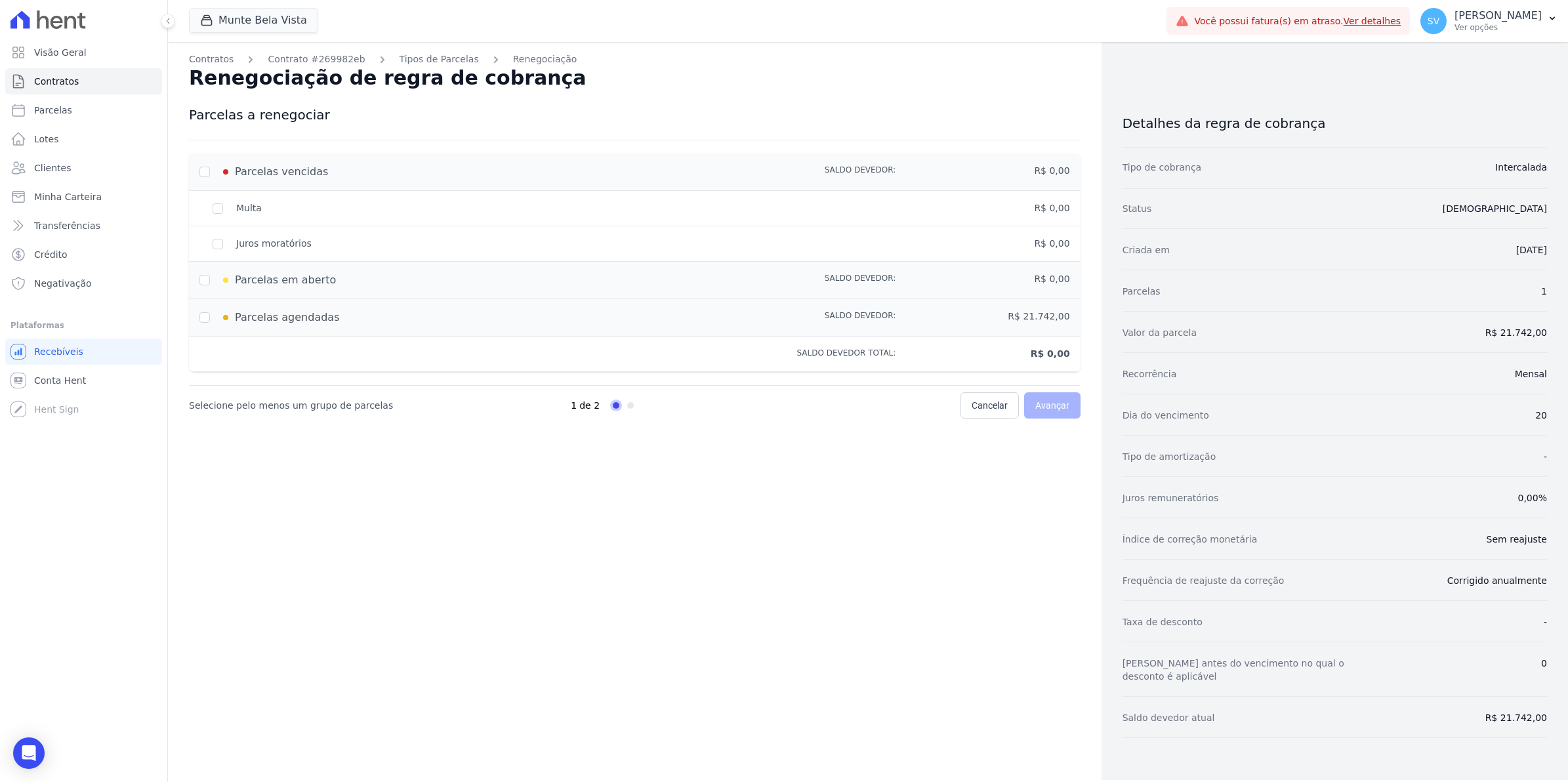
click at [952, 524] on div "Contratos Contrato #269982eb Tipos de Parcelas Renegociação Renegociação de reg…" at bounding box center [635, 411] width 933 height 738
click at [204, 172] on div "Parcelas vencidas" at bounding box center [460, 172] width 522 height 15
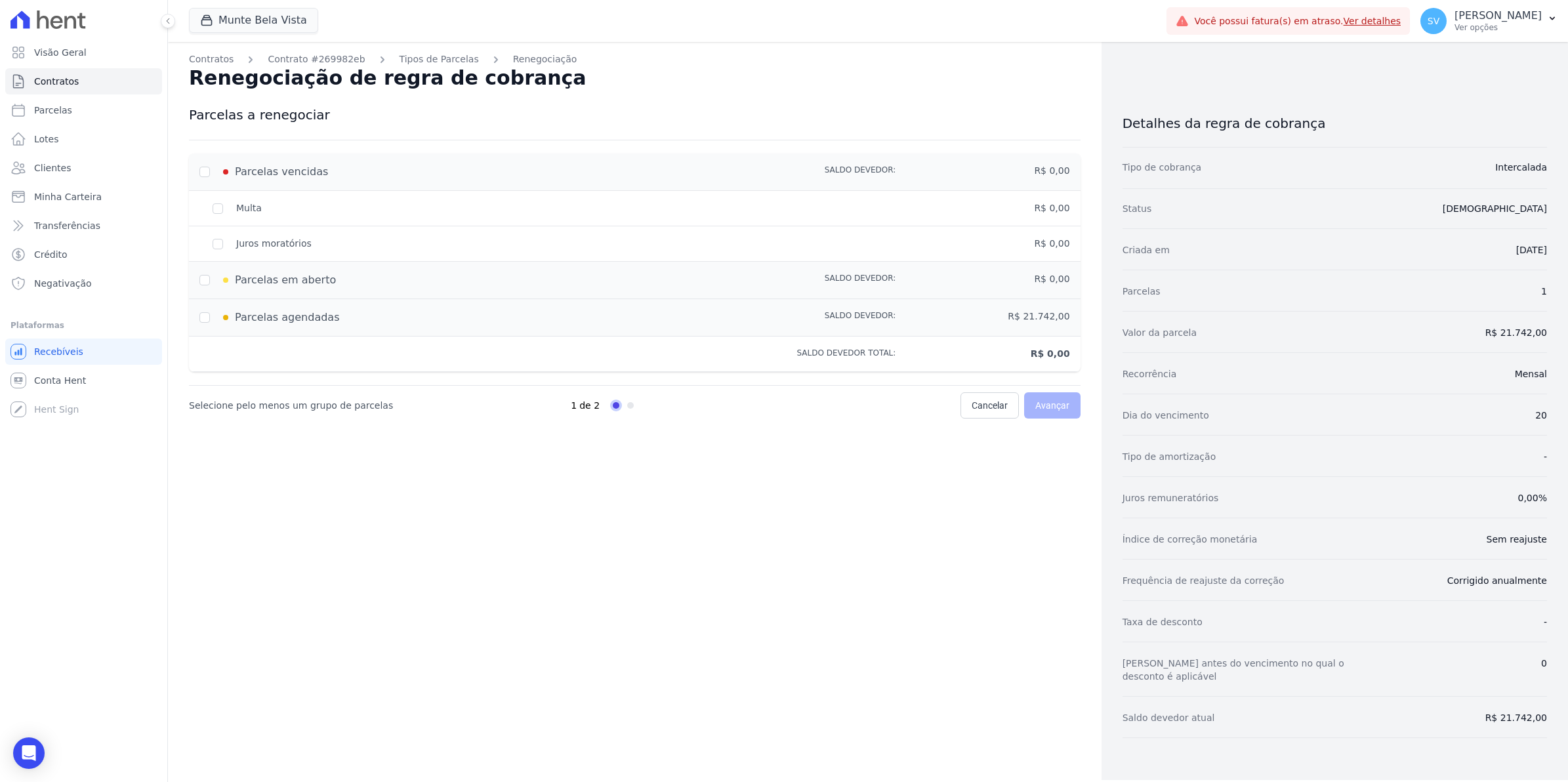
click at [204, 172] on div "Parcelas vencidas" at bounding box center [460, 172] width 522 height 15
drag, startPoint x: 204, startPoint y: 172, endPoint x: 415, endPoint y: 57, distance: 240.3
click at [415, 57] on link "Tipos de Parcelas" at bounding box center [439, 60] width 79 height 14
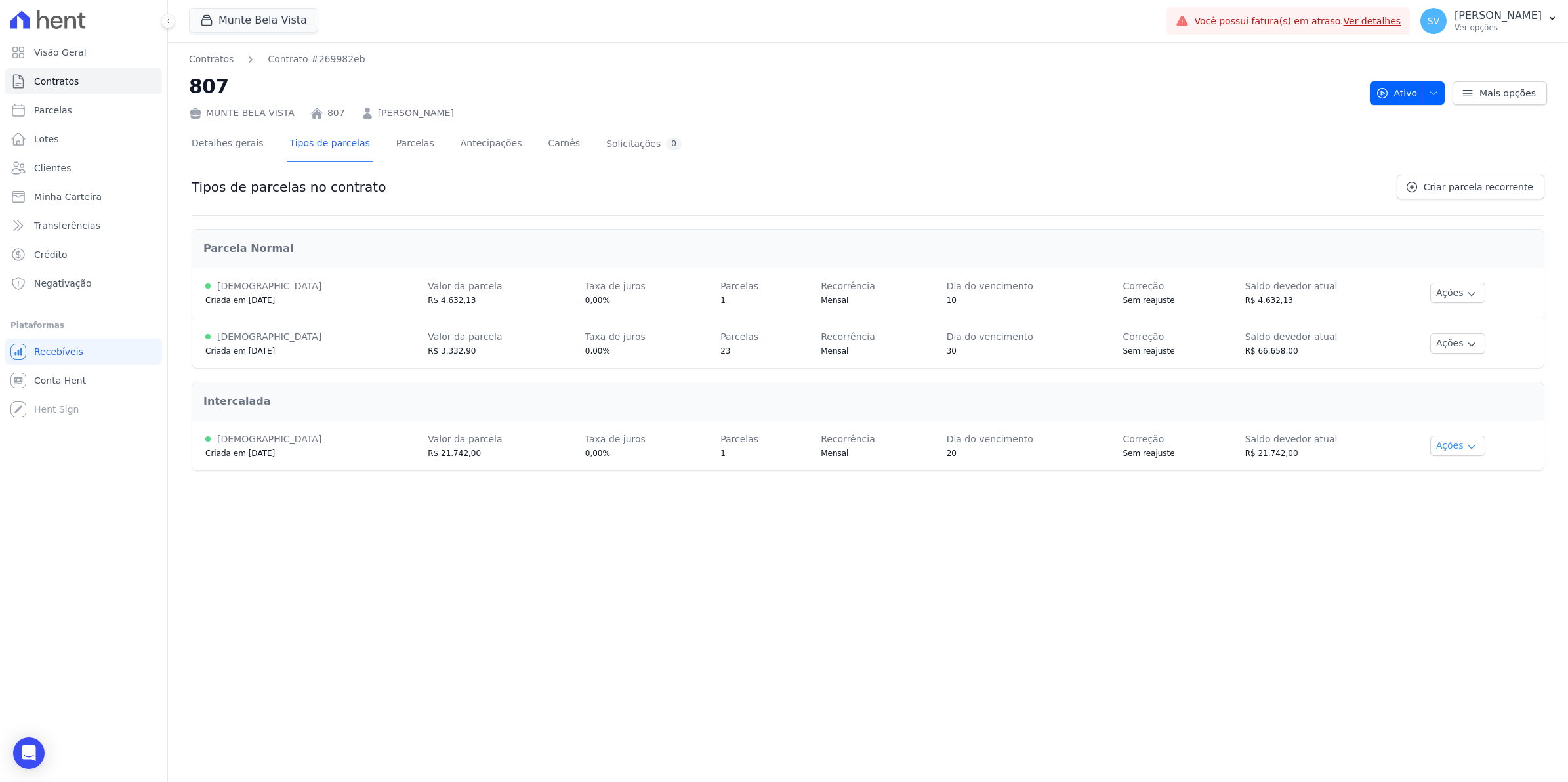
click at [1448, 443] on button "Ações" at bounding box center [1457, 445] width 55 height 20
click at [1447, 473] on span "Ver detalhes" at bounding box center [1474, 470] width 101 height 15
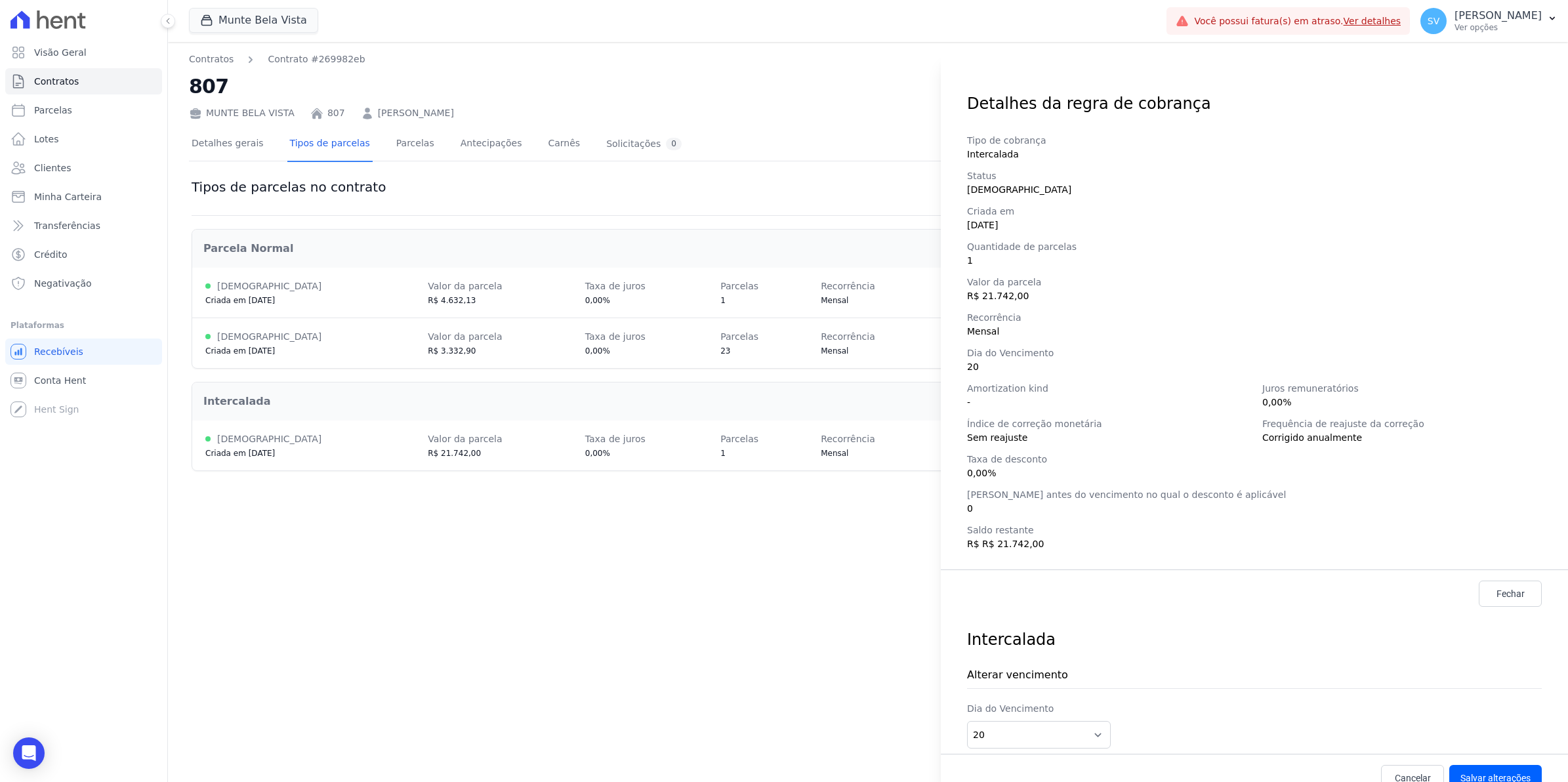
click at [621, 630] on div "Detalhes da regra de cobrança Tipo de cobrança Intercalada Status [DEMOGRAPHIC_…" at bounding box center [784, 391] width 1568 height 782
click at [1513, 588] on link "Fechar" at bounding box center [1510, 593] width 63 height 26
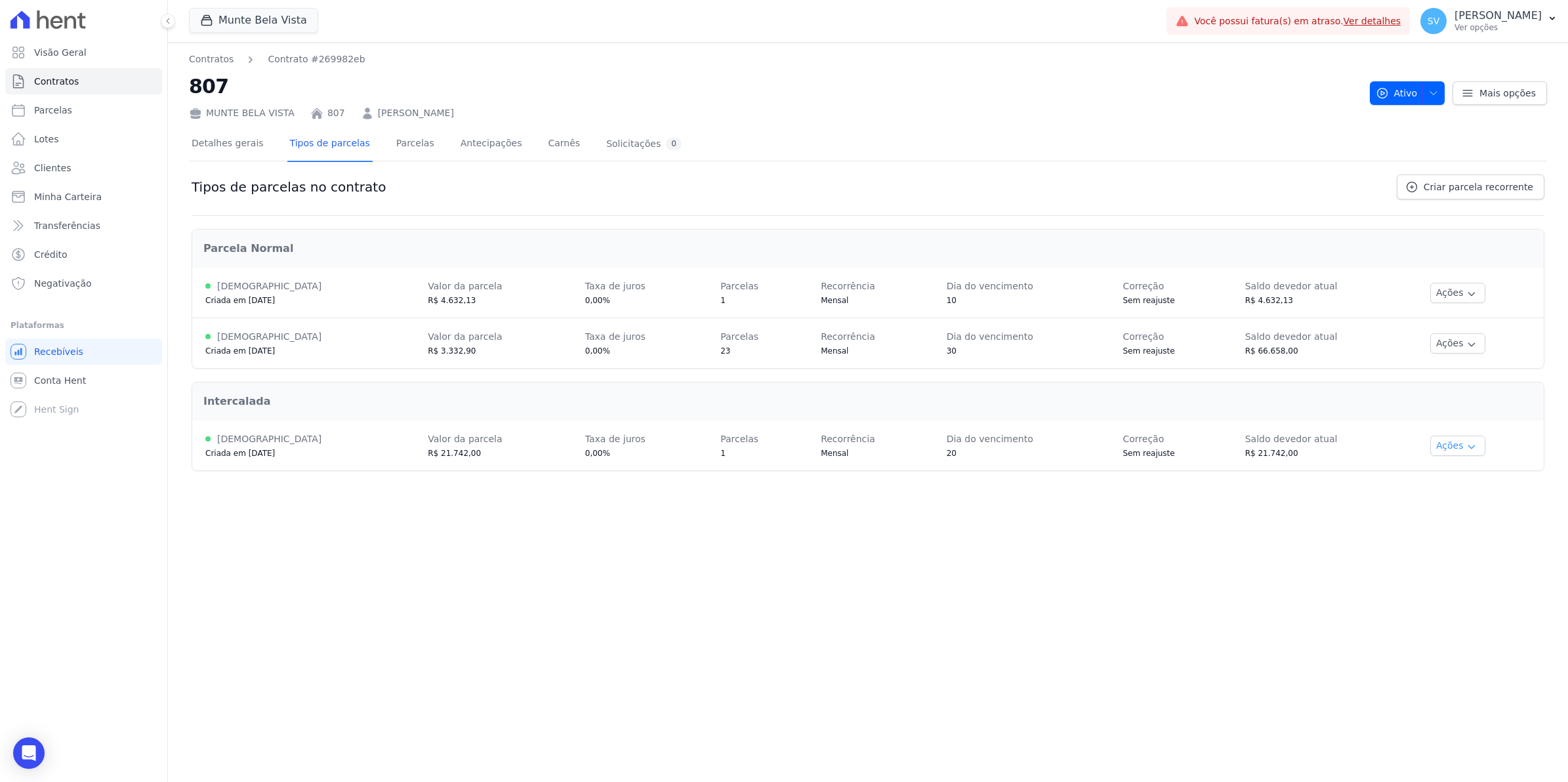
click at [1450, 438] on button "Ações" at bounding box center [1457, 445] width 55 height 20
click at [1453, 497] on span "Alterar vencimento" at bounding box center [1474, 491] width 101 height 15
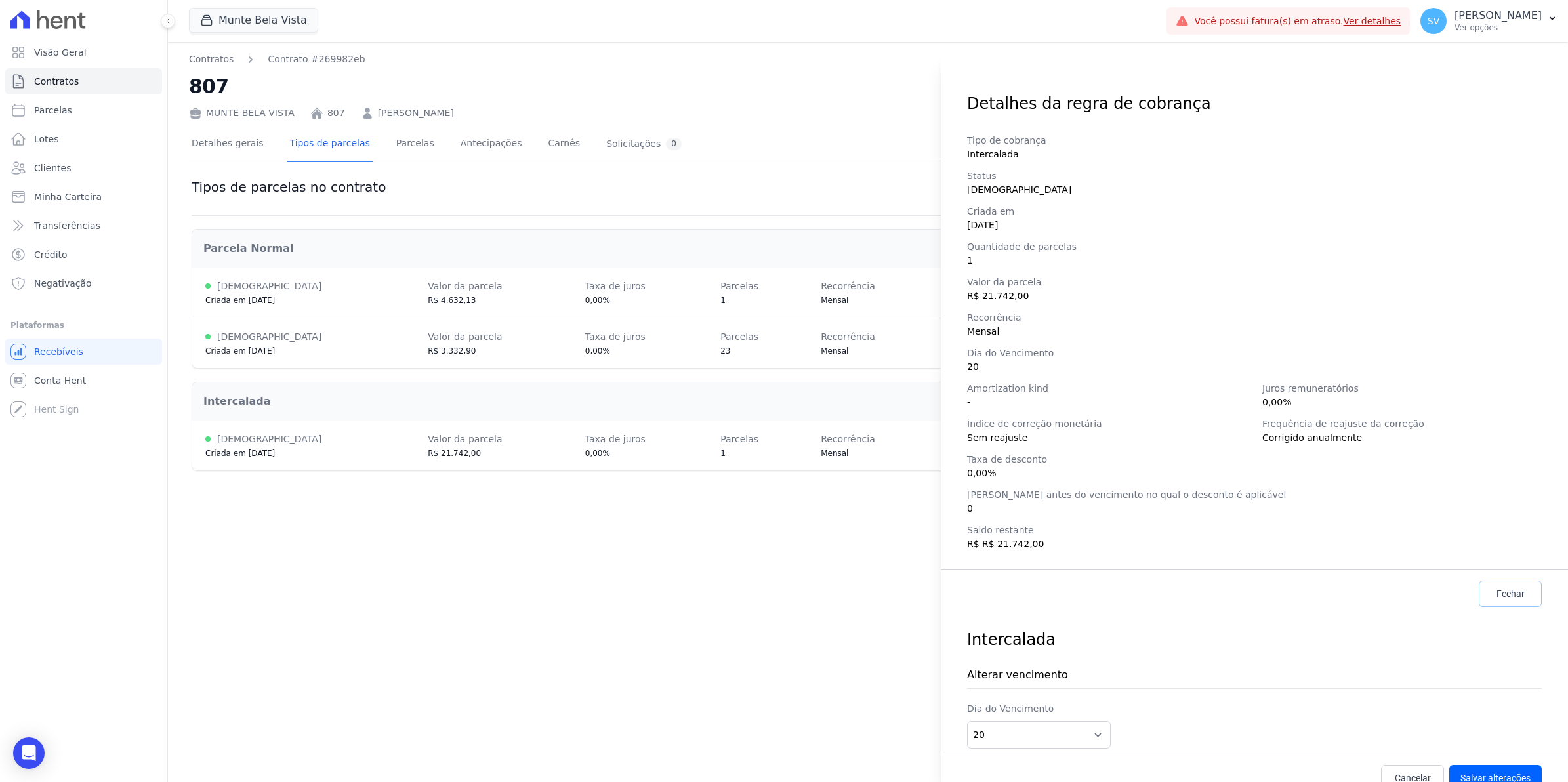
click at [1517, 595] on link "Fechar" at bounding box center [1510, 593] width 63 height 26
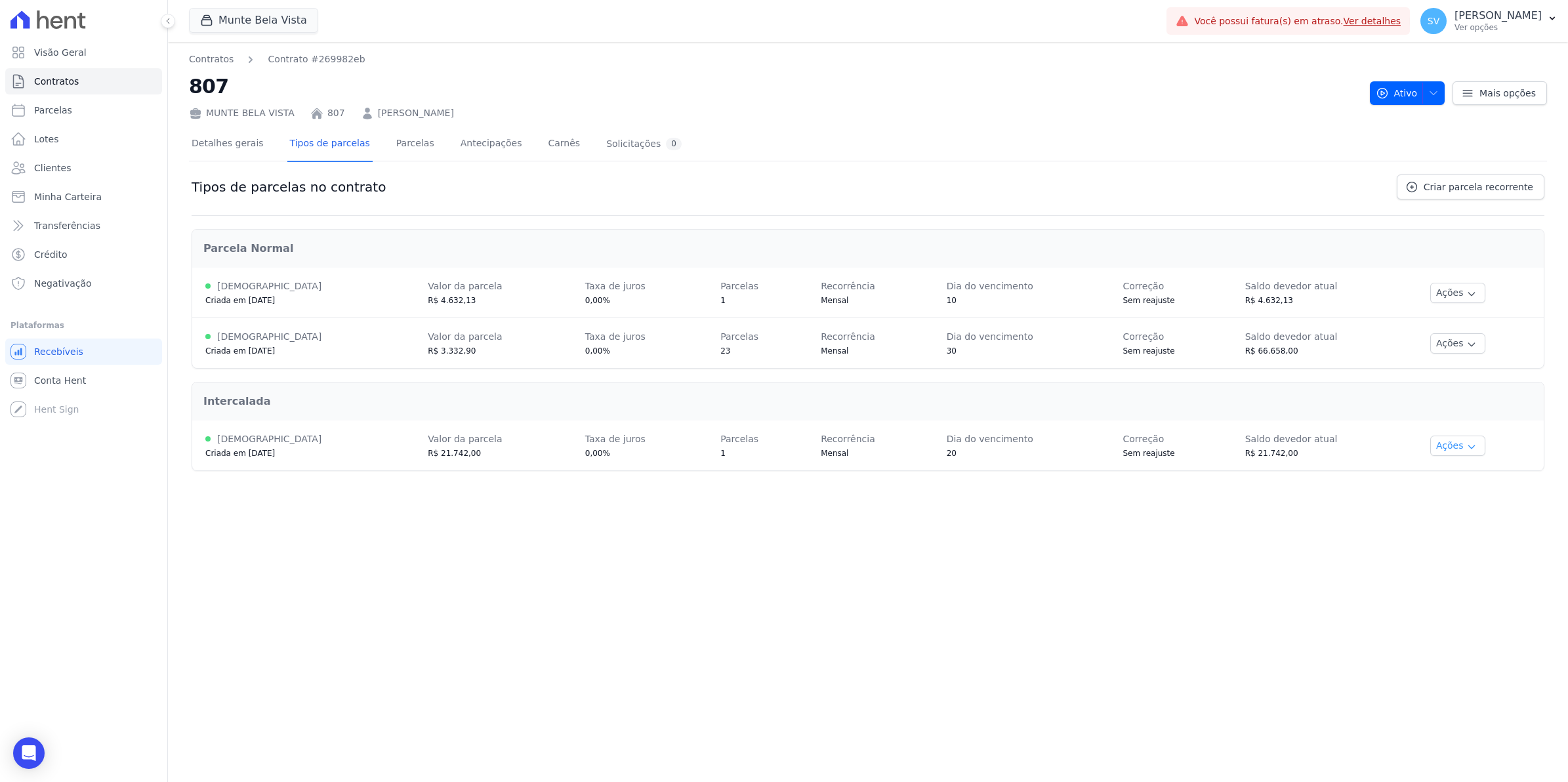
click at [1460, 436] on button "Ações" at bounding box center [1457, 445] width 55 height 20
click at [1461, 513] on link "Renegociar" at bounding box center [1474, 512] width 101 height 15
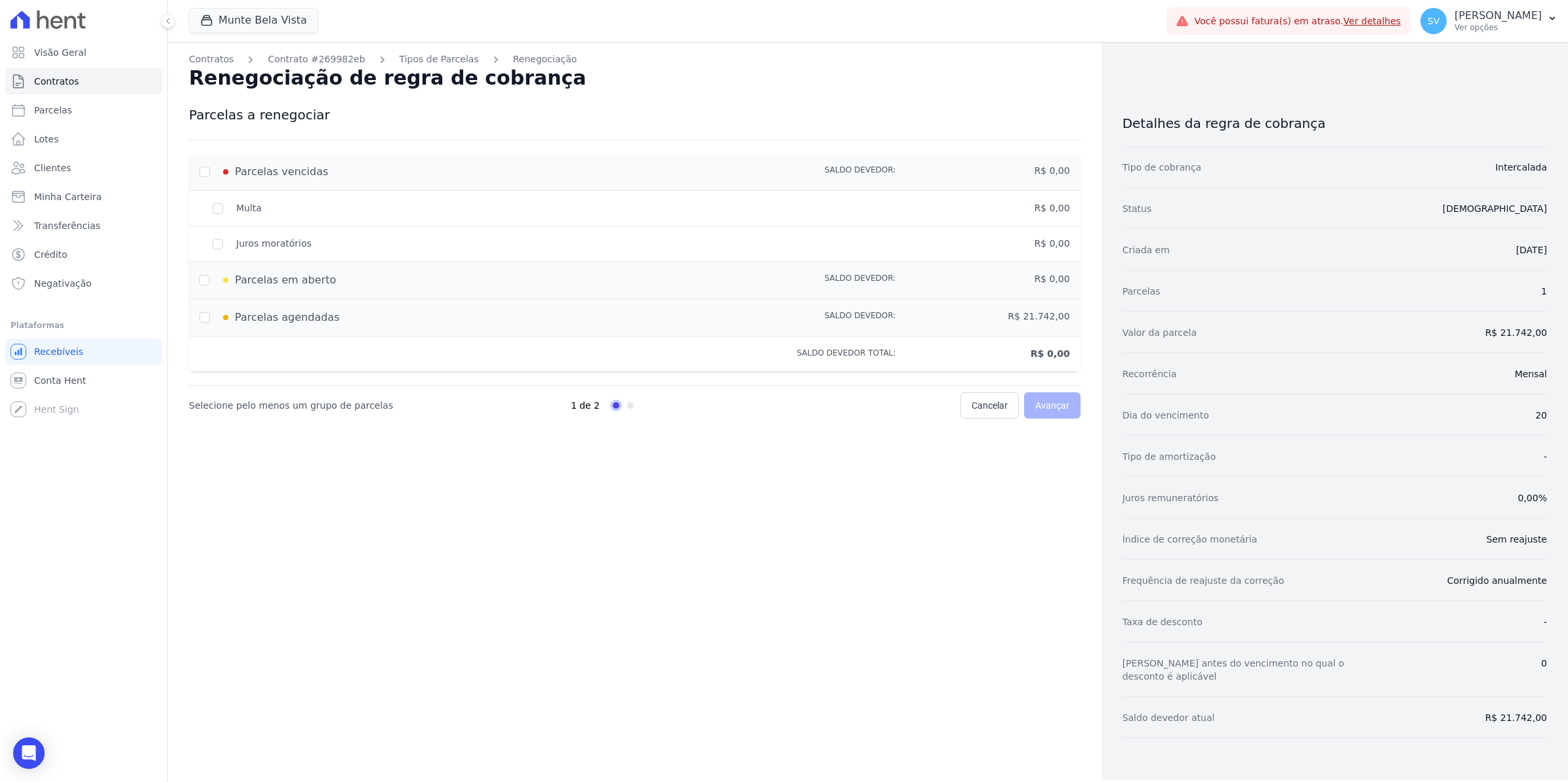
click at [585, 110] on div "Contratos Contrato #269982eb Tipos de Parcelas Renegociação Renegociação de reg…" at bounding box center [635, 411] width 933 height 738
click at [203, 170] on div "Parcelas vencidas" at bounding box center [460, 172] width 522 height 15
click at [205, 170] on div "Parcelas vencidas" at bounding box center [460, 172] width 522 height 15
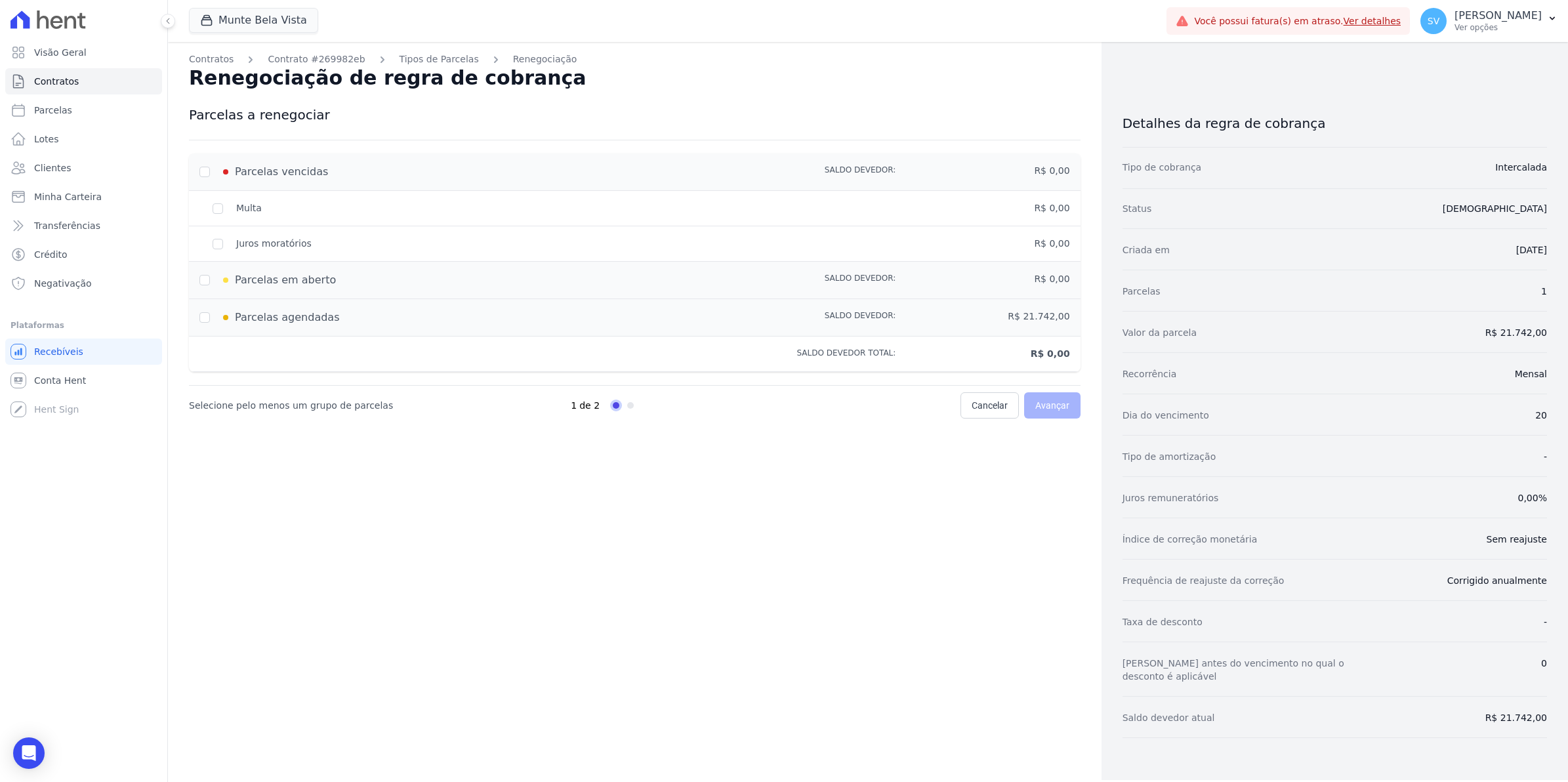
click at [205, 170] on div "Parcelas vencidas" at bounding box center [460, 172] width 522 height 15
drag, startPoint x: 205, startPoint y: 170, endPoint x: 215, endPoint y: 237, distance: 67.7
click at [215, 237] on div "Juros moratórios" at bounding box center [460, 244] width 522 height 14
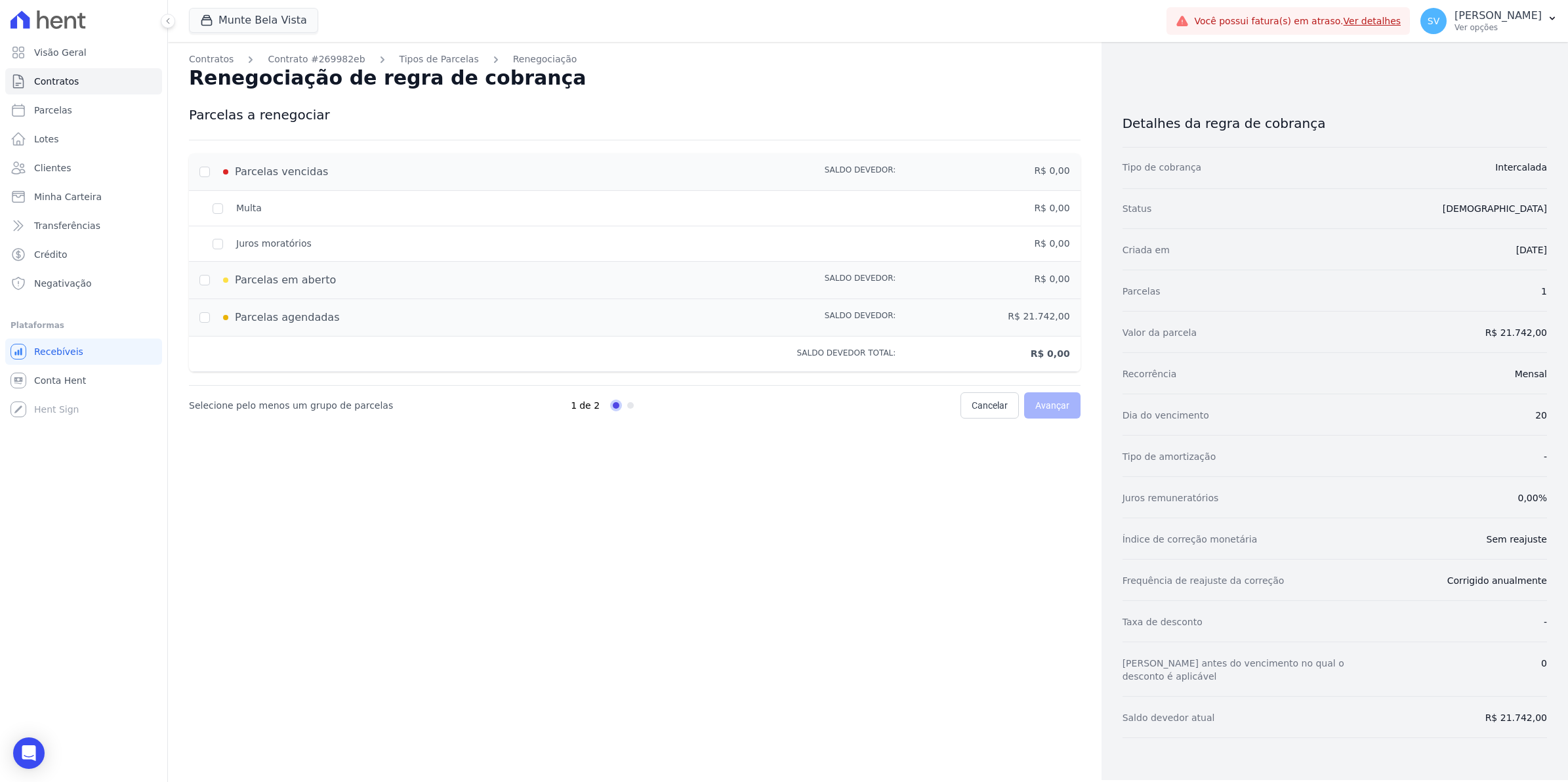
click at [215, 237] on div "Juros moratórios" at bounding box center [460, 244] width 522 height 14
drag, startPoint x: 215, startPoint y: 237, endPoint x: 214, endPoint y: 220, distance: 17.0
click at [214, 213] on div "Multa" at bounding box center [460, 208] width 522 height 14
click at [204, 279] on div "Parcelas em aberto" at bounding box center [460, 280] width 522 height 15
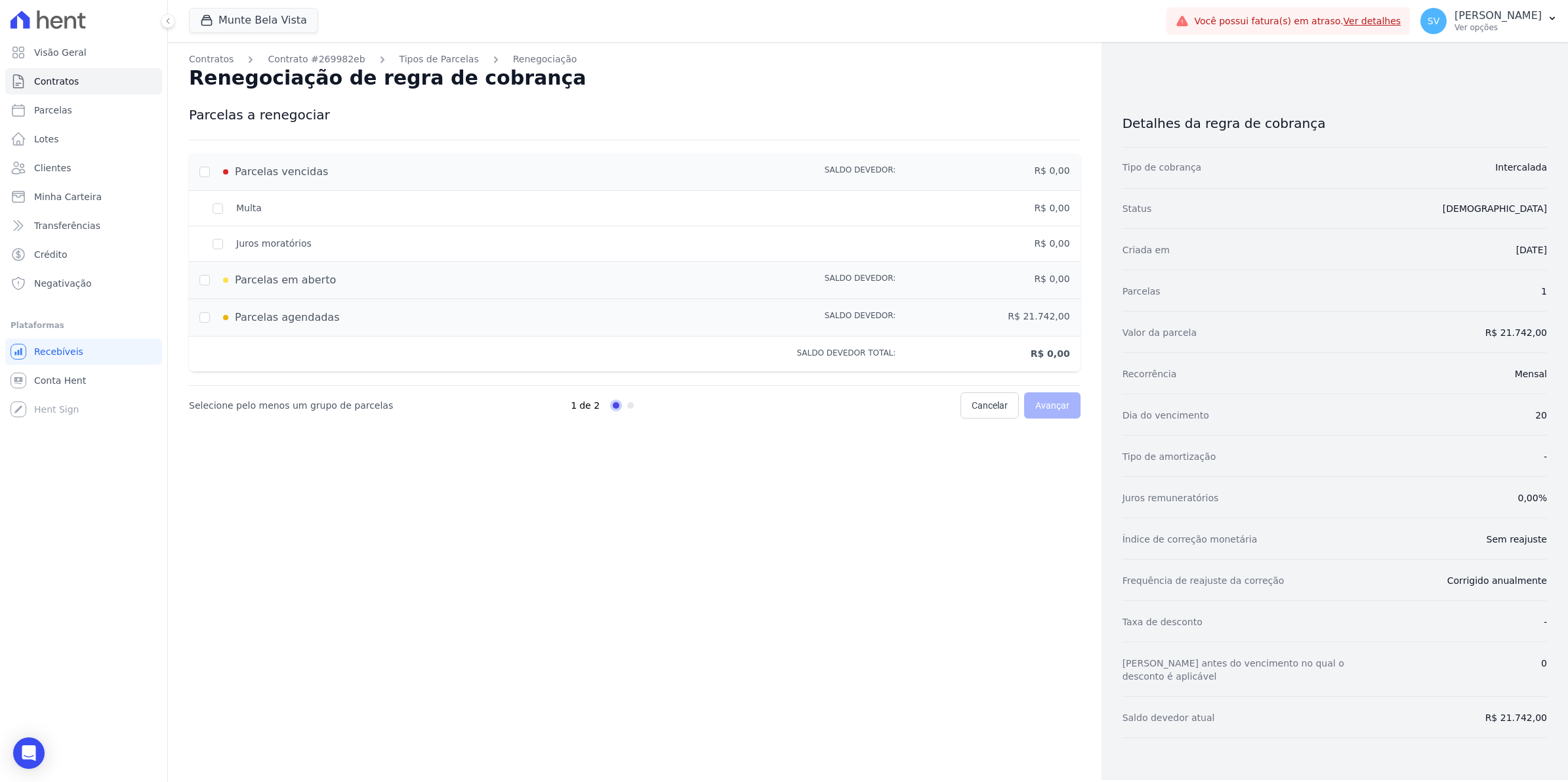
click at [204, 279] on div "Parcelas em aberto" at bounding box center [460, 280] width 522 height 15
drag, startPoint x: 204, startPoint y: 279, endPoint x: 208, endPoint y: 330, distance: 51.2
click at [208, 330] on div "Parcelas agendadas Saldo devedor: R$ 21.742,00" at bounding box center [634, 318] width 891 height 37
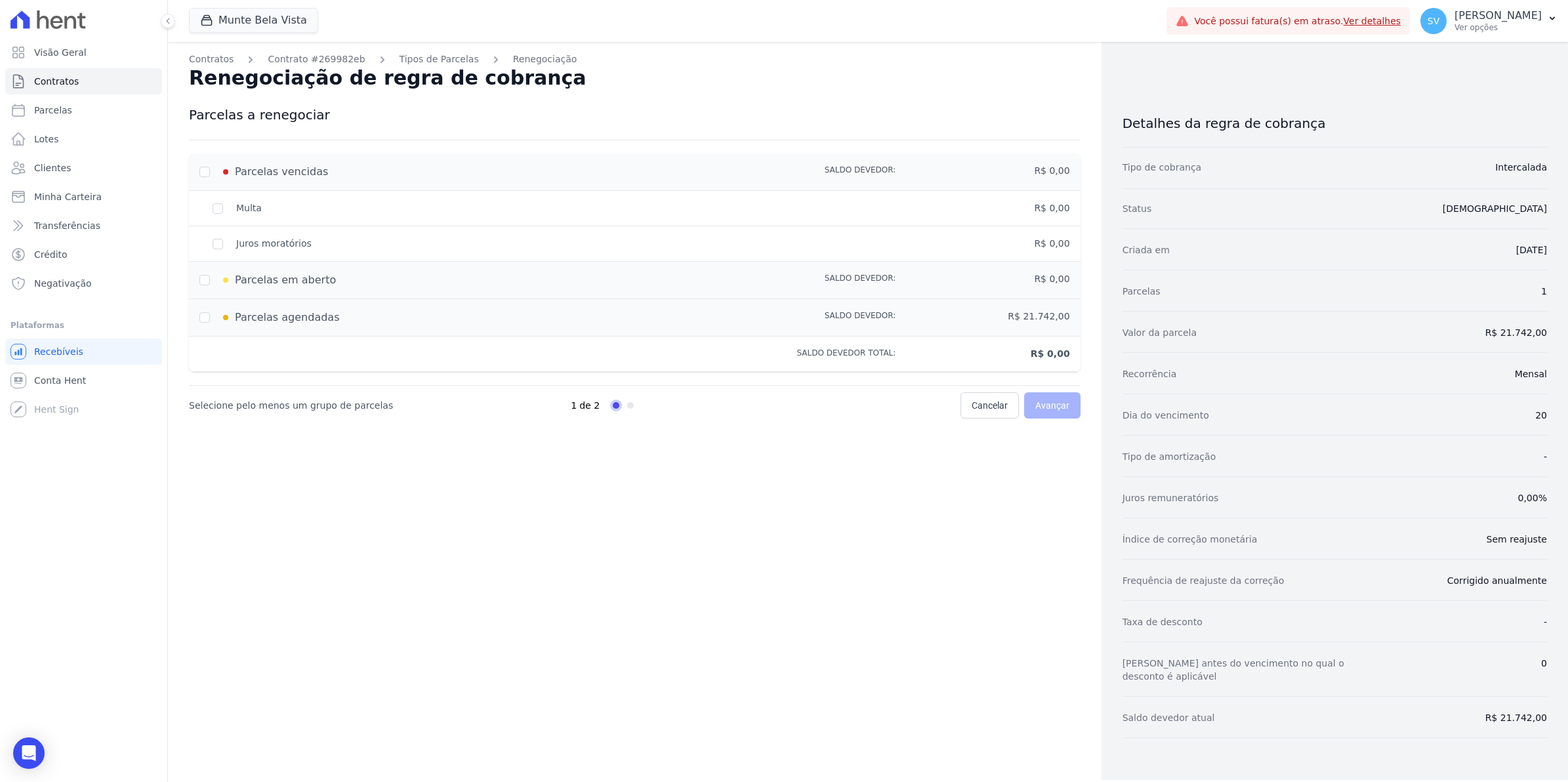
click at [208, 330] on div "Parcelas agendadas Saldo devedor: R$ 21.742,00" at bounding box center [634, 318] width 891 height 37
click at [1053, 201] on span "R$ 0,00" at bounding box center [1051, 208] width 36 height 14
click at [1013, 287] on div "R$ 0,00" at bounding box center [982, 280] width 174 height 15
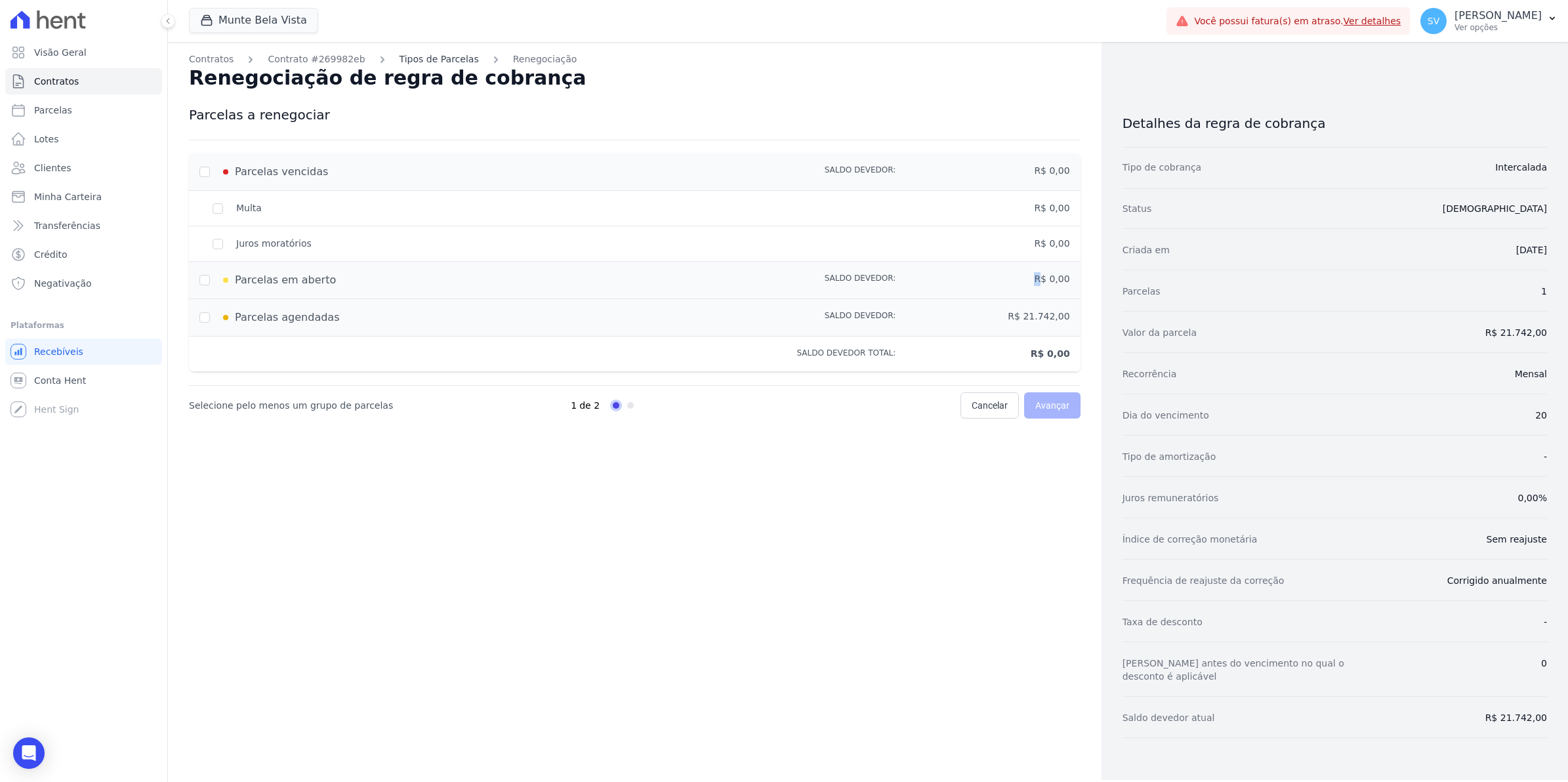
click at [440, 62] on link "Tipos de Parcelas" at bounding box center [439, 60] width 79 height 14
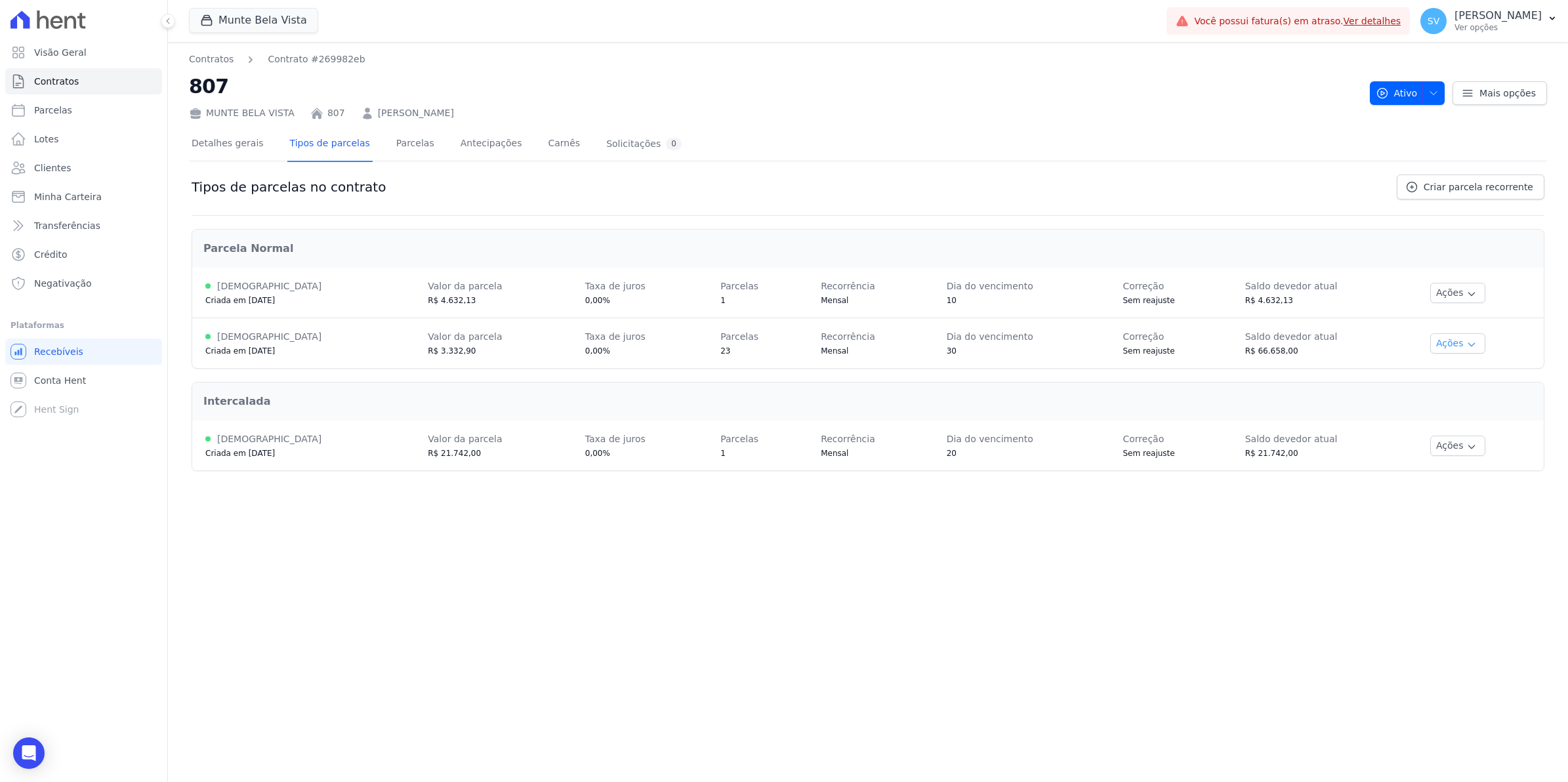
click at [1461, 344] on button "Ações" at bounding box center [1457, 343] width 55 height 20
click at [1461, 409] on link "Renegociar" at bounding box center [1474, 410] width 101 height 15
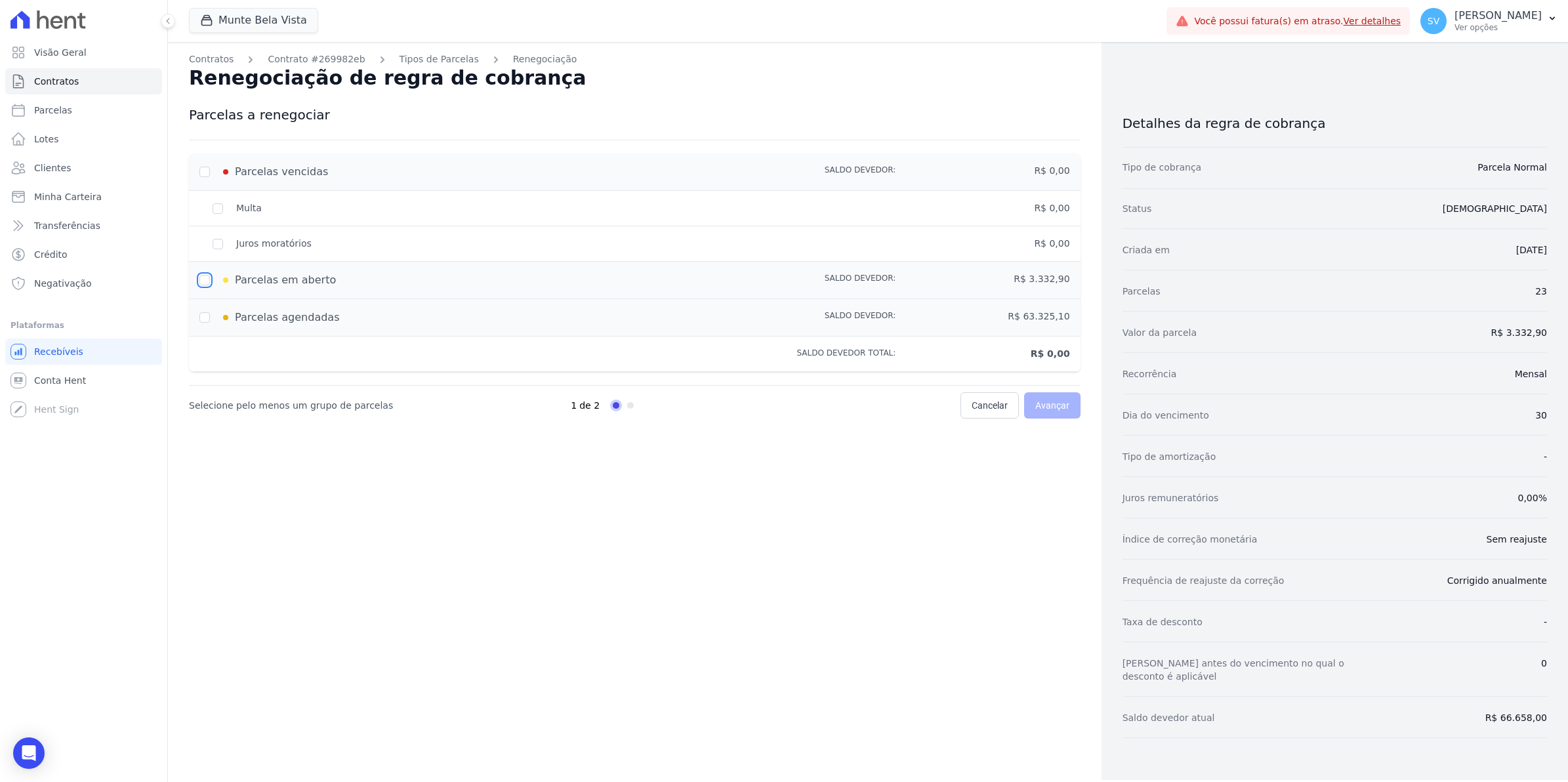
click at [205, 280] on input "checkbox" at bounding box center [204, 280] width 11 height 11
checkbox input "false"
click at [204, 174] on div "Parcelas vencidas" at bounding box center [460, 172] width 522 height 15
click at [428, 56] on link "Tipos de Parcelas" at bounding box center [439, 60] width 79 height 14
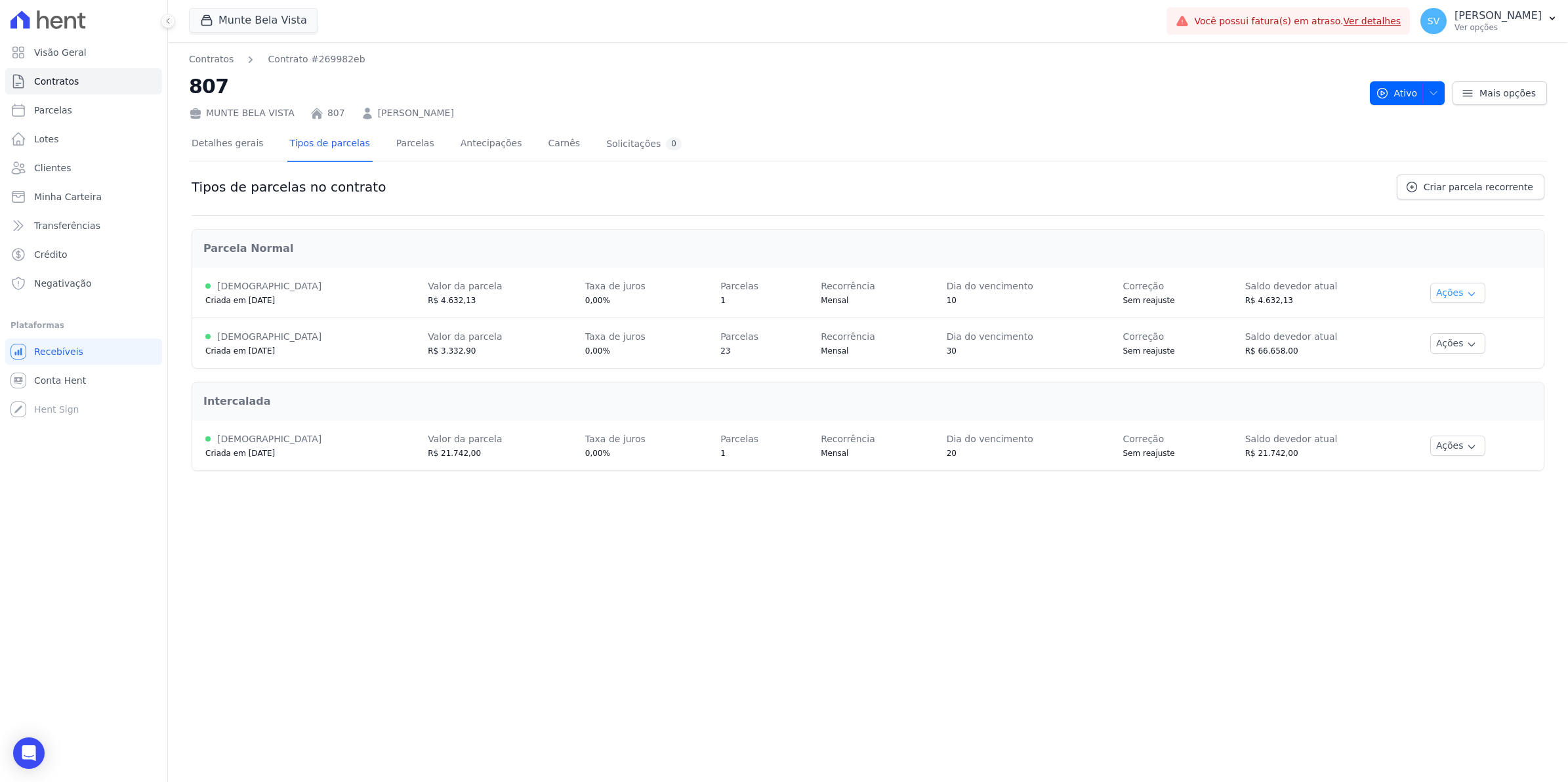
click at [1468, 293] on icon "button" at bounding box center [1471, 294] width 6 height 4
click at [1463, 355] on link "Renegociar" at bounding box center [1474, 359] width 101 height 15
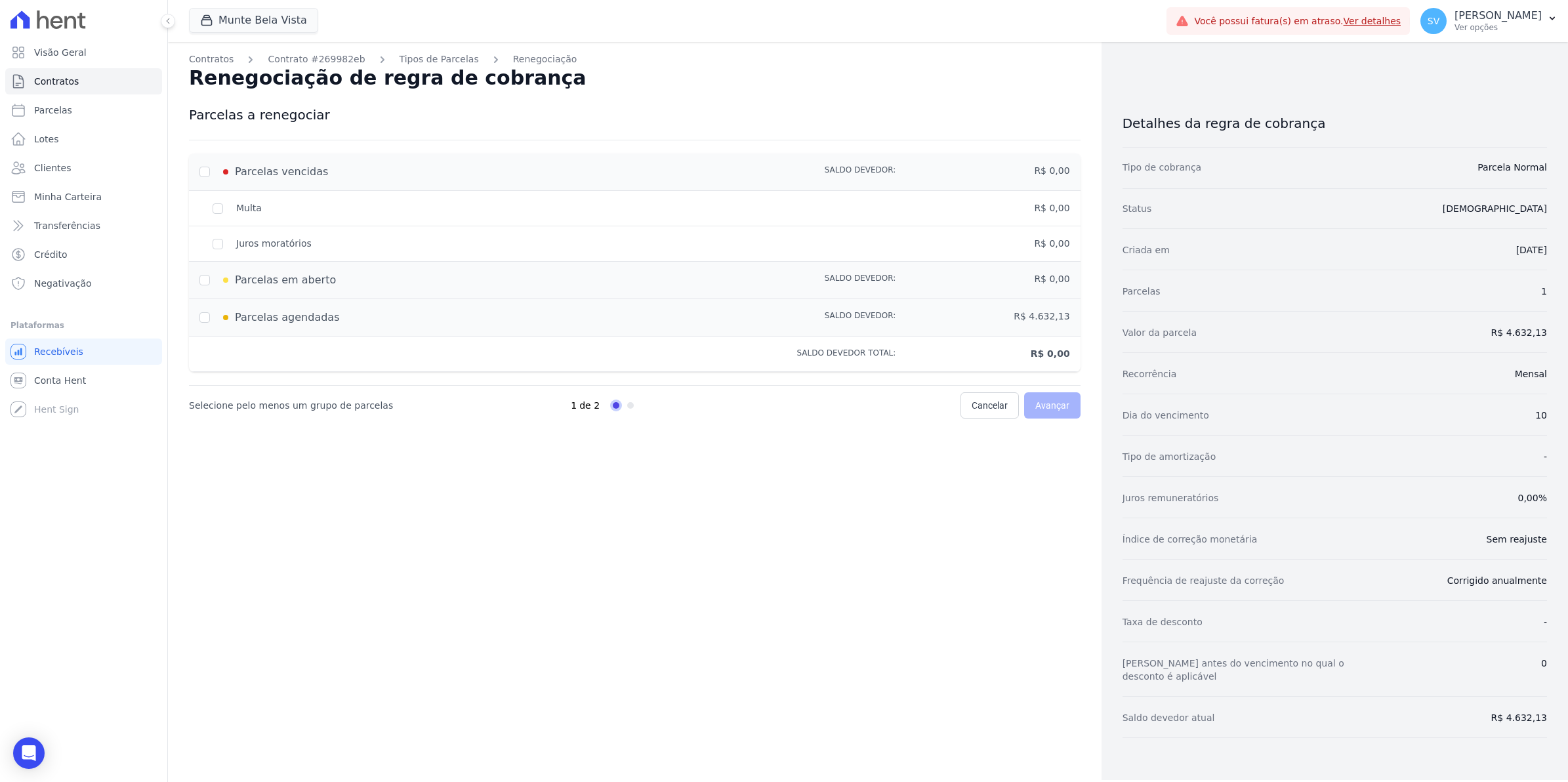
click at [205, 283] on div "Parcelas em aberto" at bounding box center [460, 280] width 522 height 15
drag, startPoint x: 205, startPoint y: 283, endPoint x: 228, endPoint y: 211, distance: 75.6
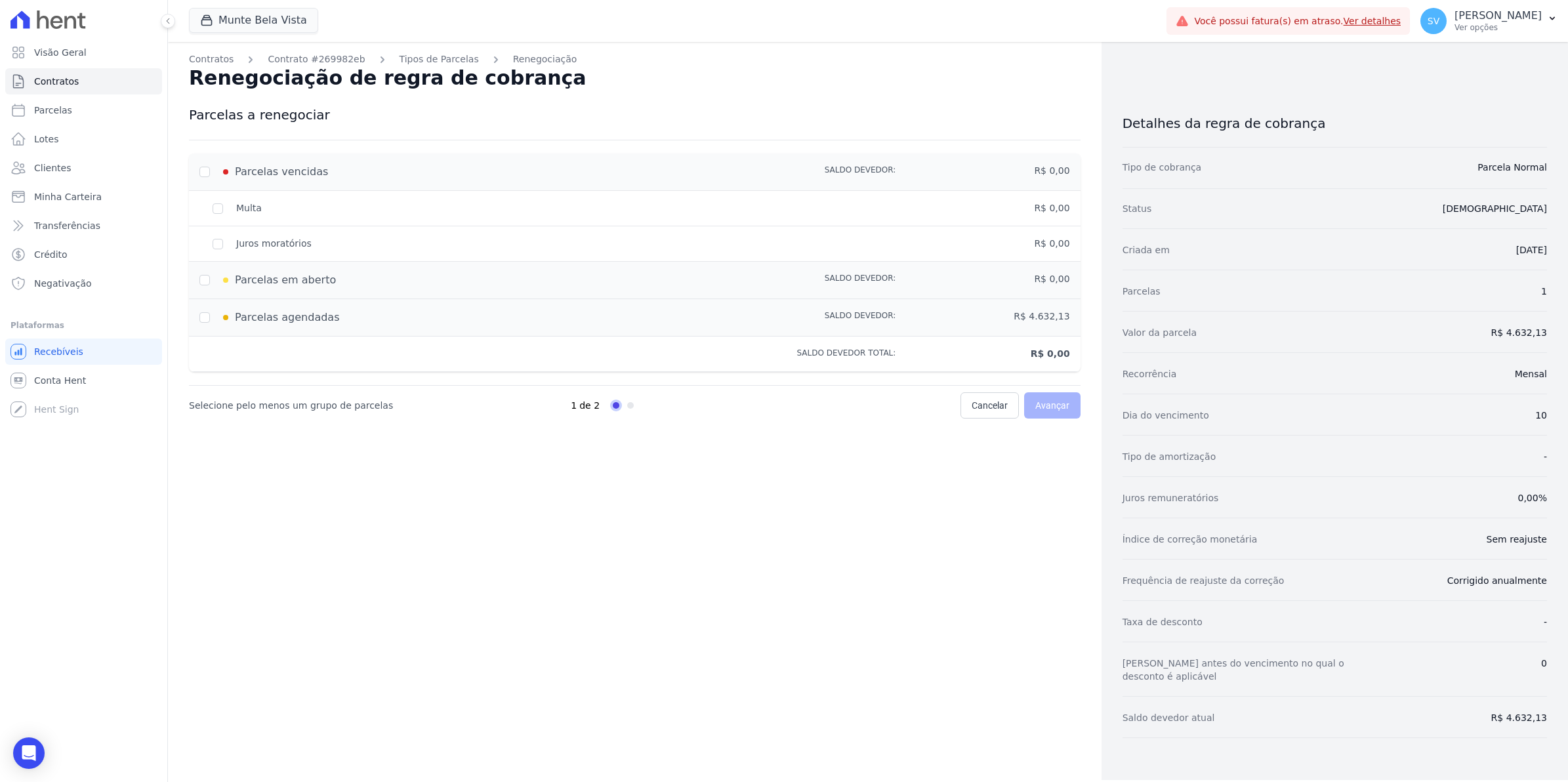
click at [228, 211] on div "Multa" at bounding box center [460, 208] width 522 height 14
click at [215, 204] on div "Multa" at bounding box center [460, 208] width 522 height 14
drag, startPoint x: 215, startPoint y: 204, endPoint x: 201, endPoint y: 168, distance: 38.6
click at [201, 168] on div "Parcelas vencidas" at bounding box center [460, 172] width 522 height 15
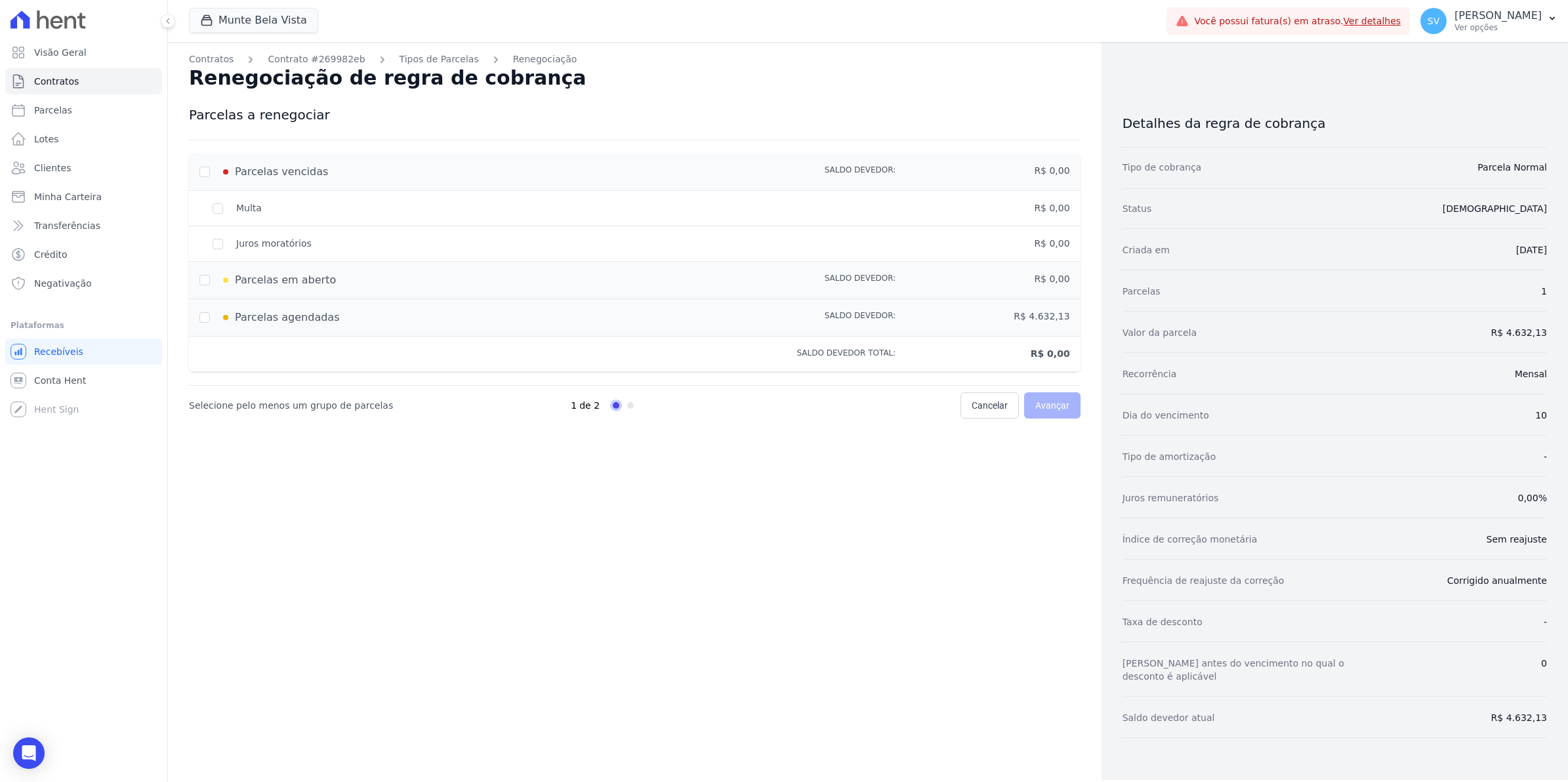
click at [201, 168] on div "Parcelas vencidas" at bounding box center [460, 172] width 522 height 15
click at [409, 53] on link "Tipos de Parcelas" at bounding box center [439, 60] width 79 height 14
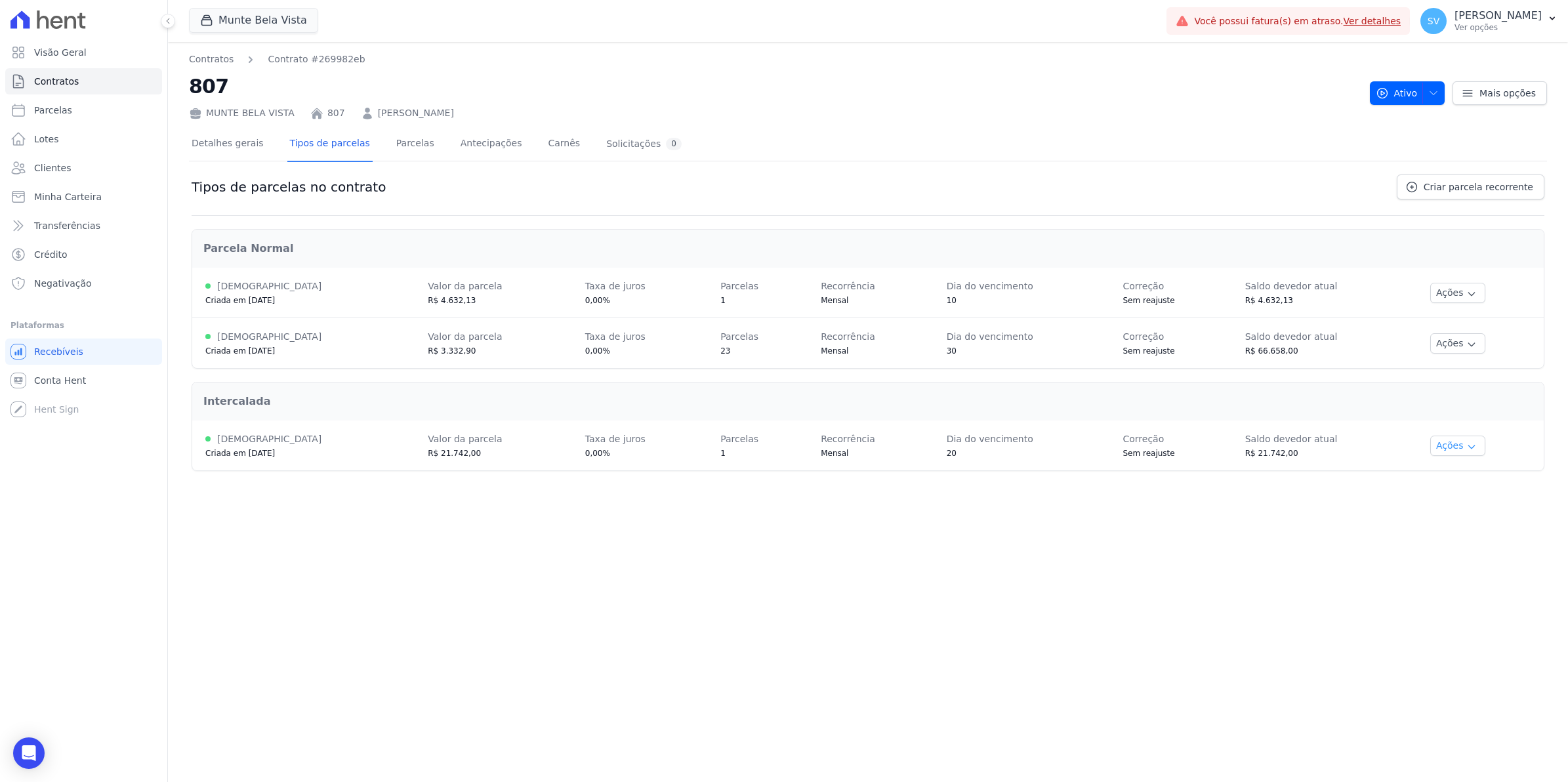
click at [1448, 452] on button "Ações" at bounding box center [1457, 445] width 55 height 20
click at [1454, 476] on span "Ver detalhes" at bounding box center [1474, 470] width 101 height 15
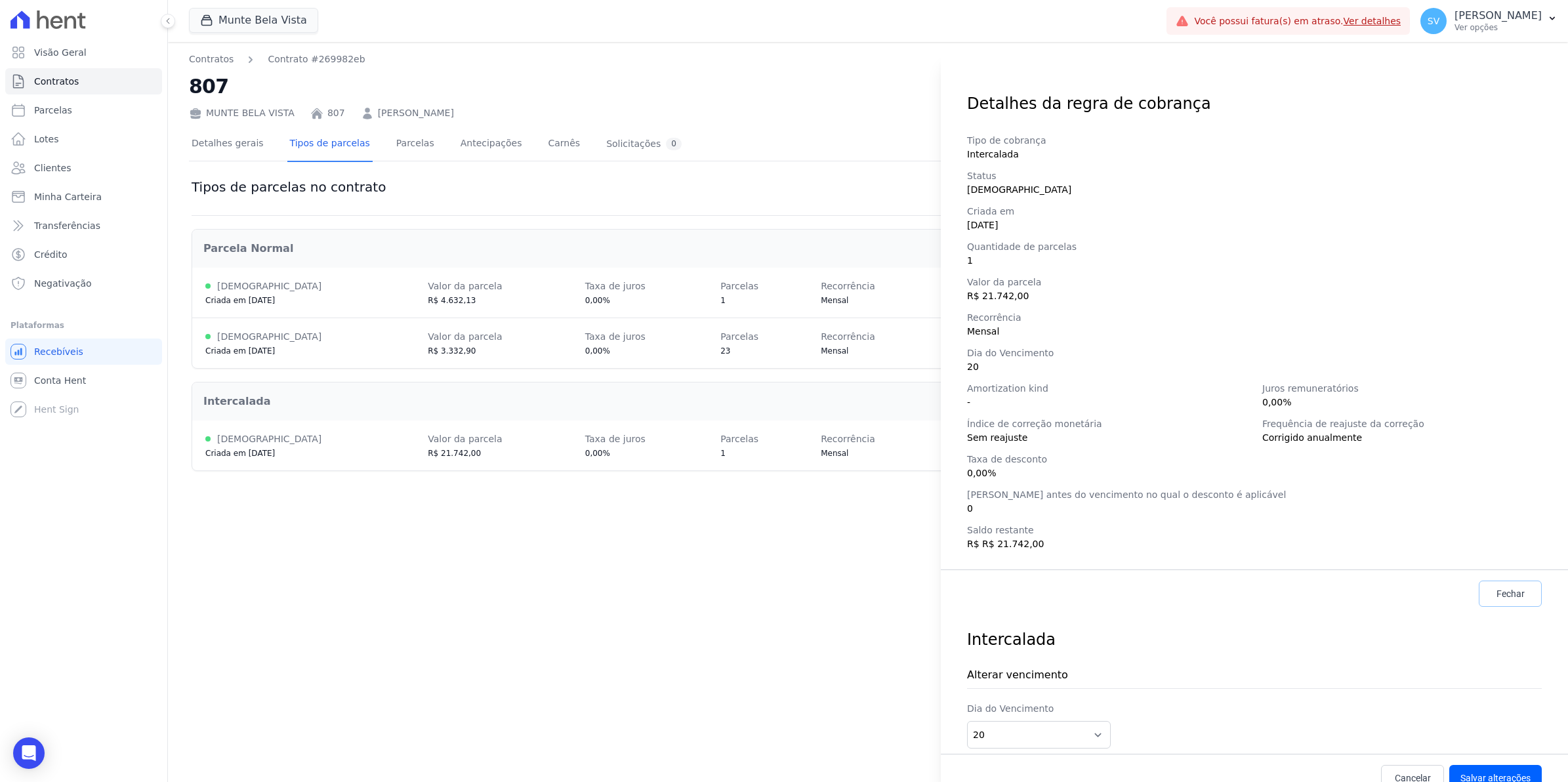
click at [1496, 591] on span "Fechar" at bounding box center [1510, 593] width 28 height 13
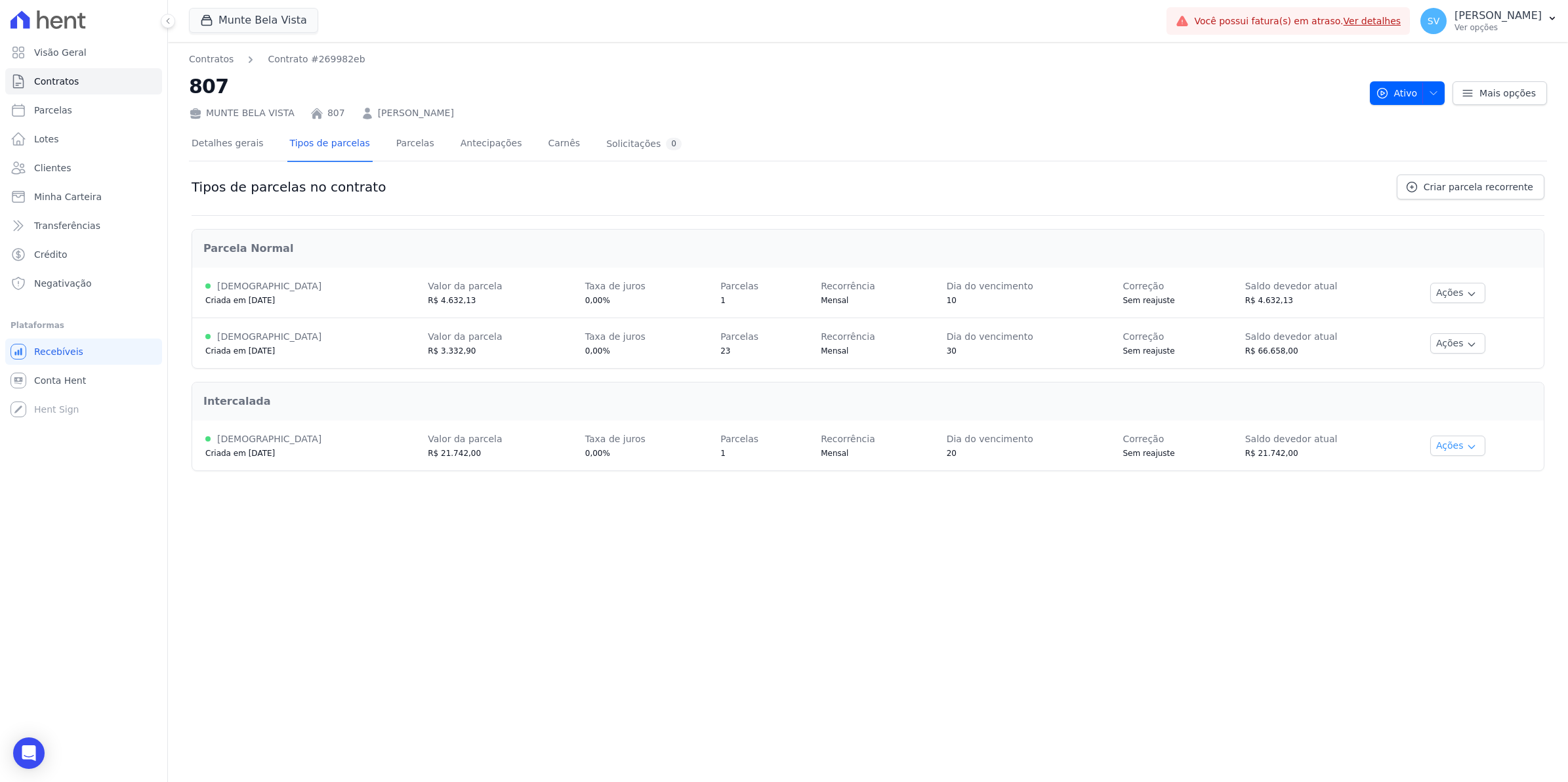
click at [1463, 445] on button "Ações" at bounding box center [1457, 445] width 55 height 20
click at [1447, 515] on link "Renegociar" at bounding box center [1474, 512] width 101 height 15
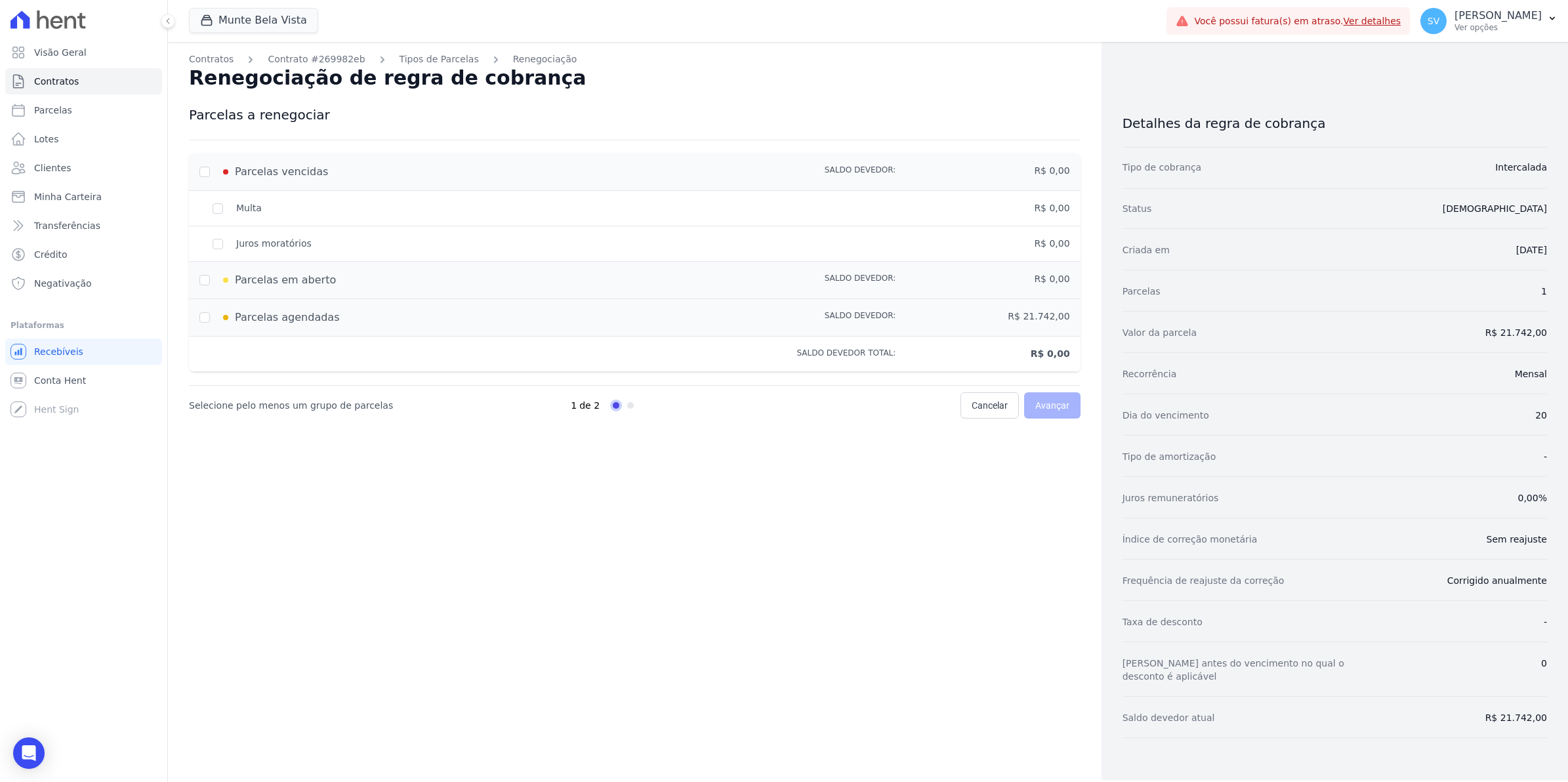
click at [201, 283] on div "Parcelas em aberto" at bounding box center [460, 280] width 522 height 15
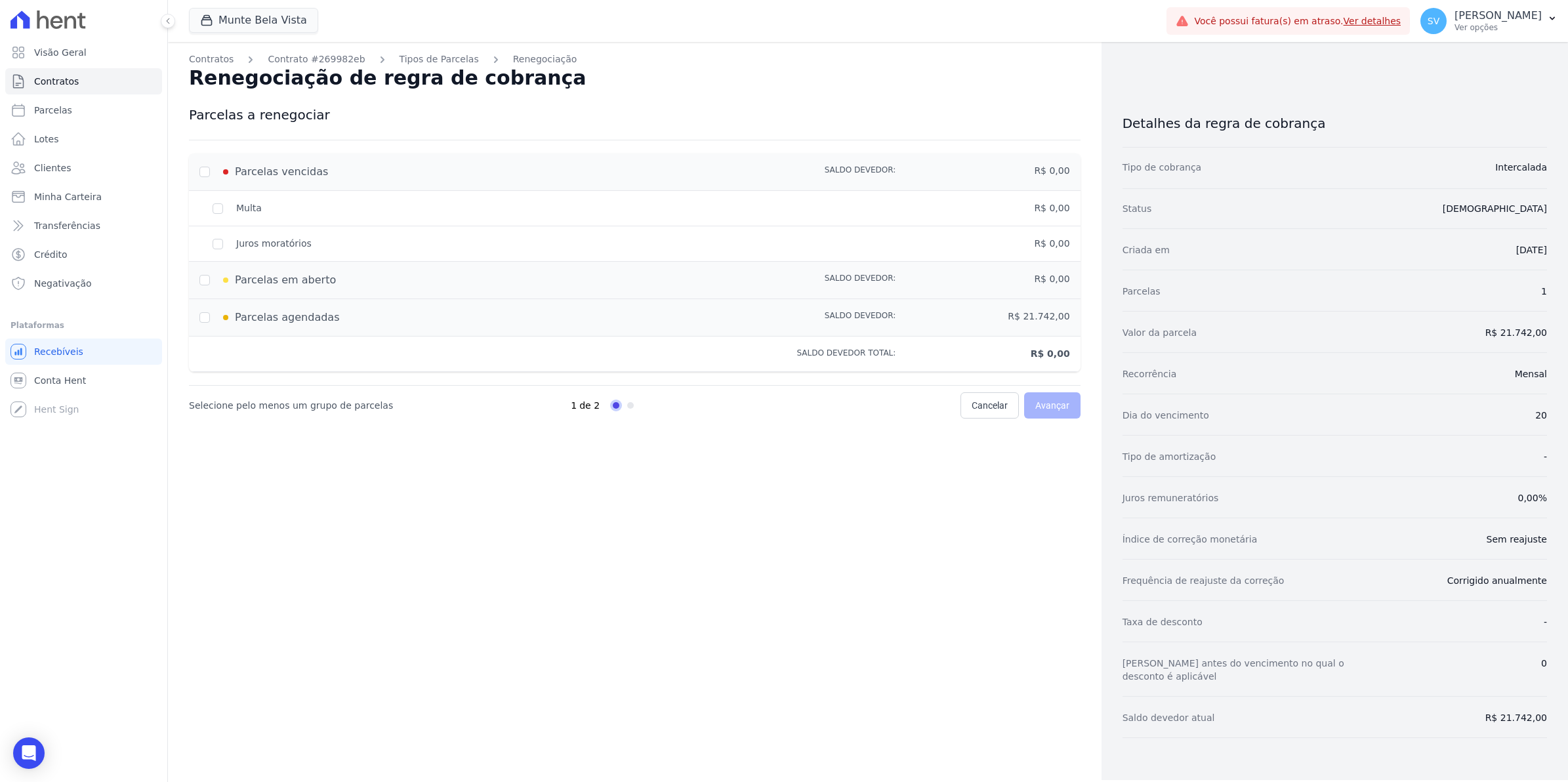
click at [201, 283] on div "Parcelas em aberto" at bounding box center [460, 280] width 522 height 15
drag, startPoint x: 201, startPoint y: 283, endPoint x: 391, endPoint y: 247, distance: 193.4
click at [402, 245] on div "Juros moratórios" at bounding box center [460, 244] width 522 height 14
click at [218, 245] on div "Juros moratórios" at bounding box center [460, 244] width 522 height 14
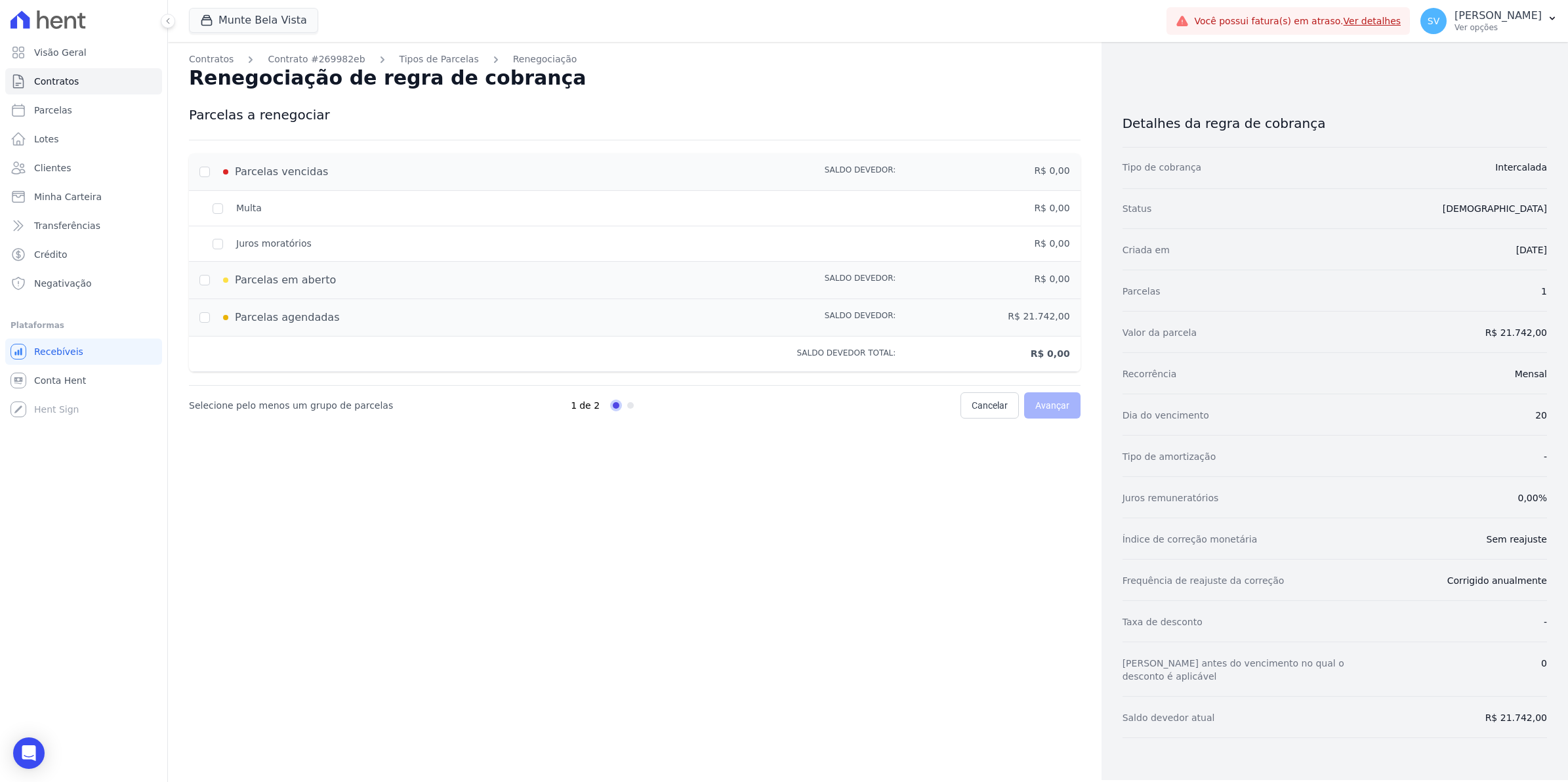
click at [218, 245] on div "Juros moratórios" at bounding box center [460, 244] width 522 height 14
drag, startPoint x: 218, startPoint y: 245, endPoint x: 217, endPoint y: 204, distance: 41.0
click at [217, 204] on div "Multa" at bounding box center [460, 208] width 522 height 14
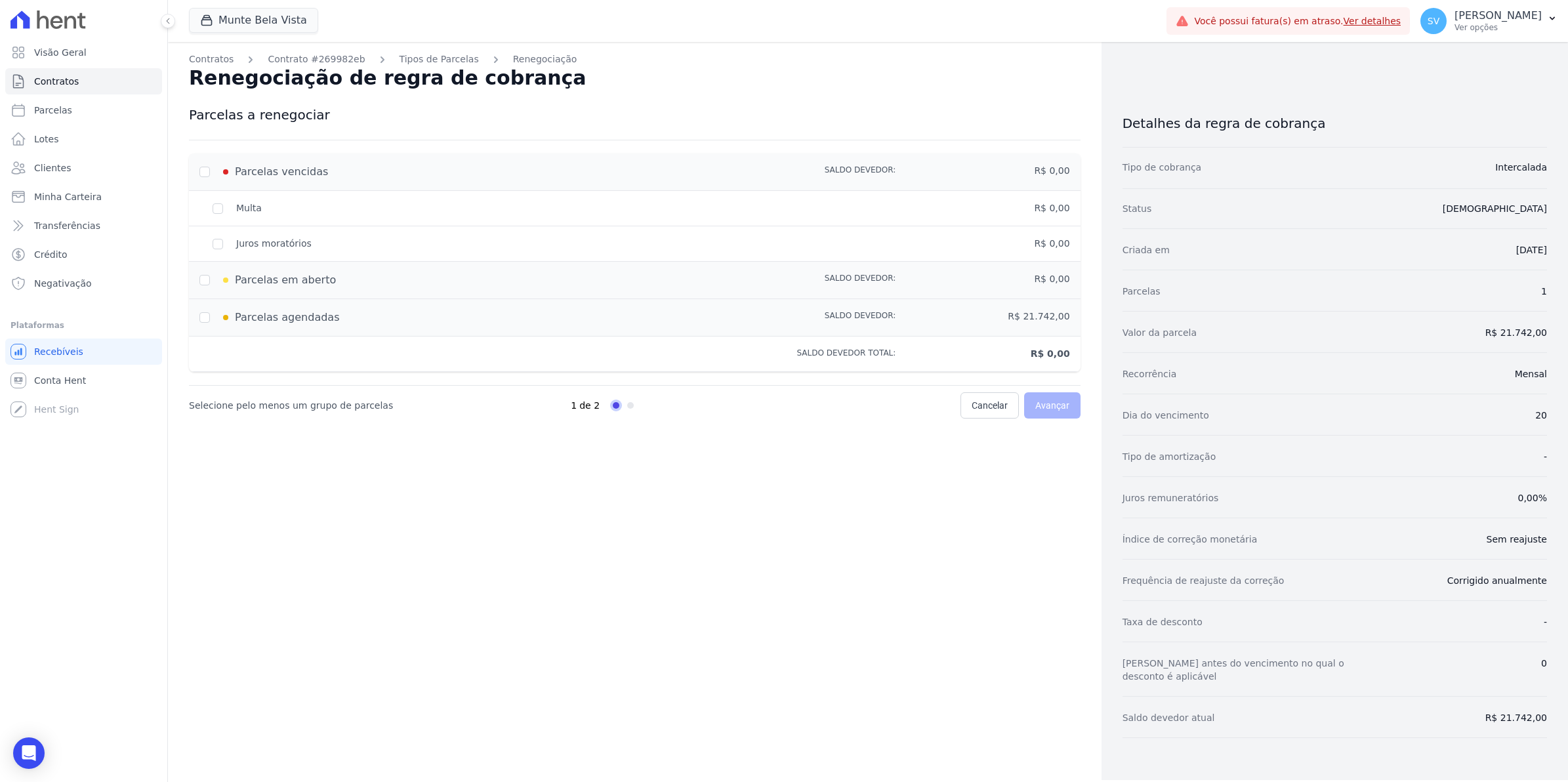
click at [218, 204] on div "Multa" at bounding box center [460, 208] width 522 height 14
drag, startPoint x: 218, startPoint y: 204, endPoint x: 203, endPoint y: 169, distance: 38.1
click at [203, 169] on div "Parcelas vencidas" at bounding box center [460, 172] width 522 height 15
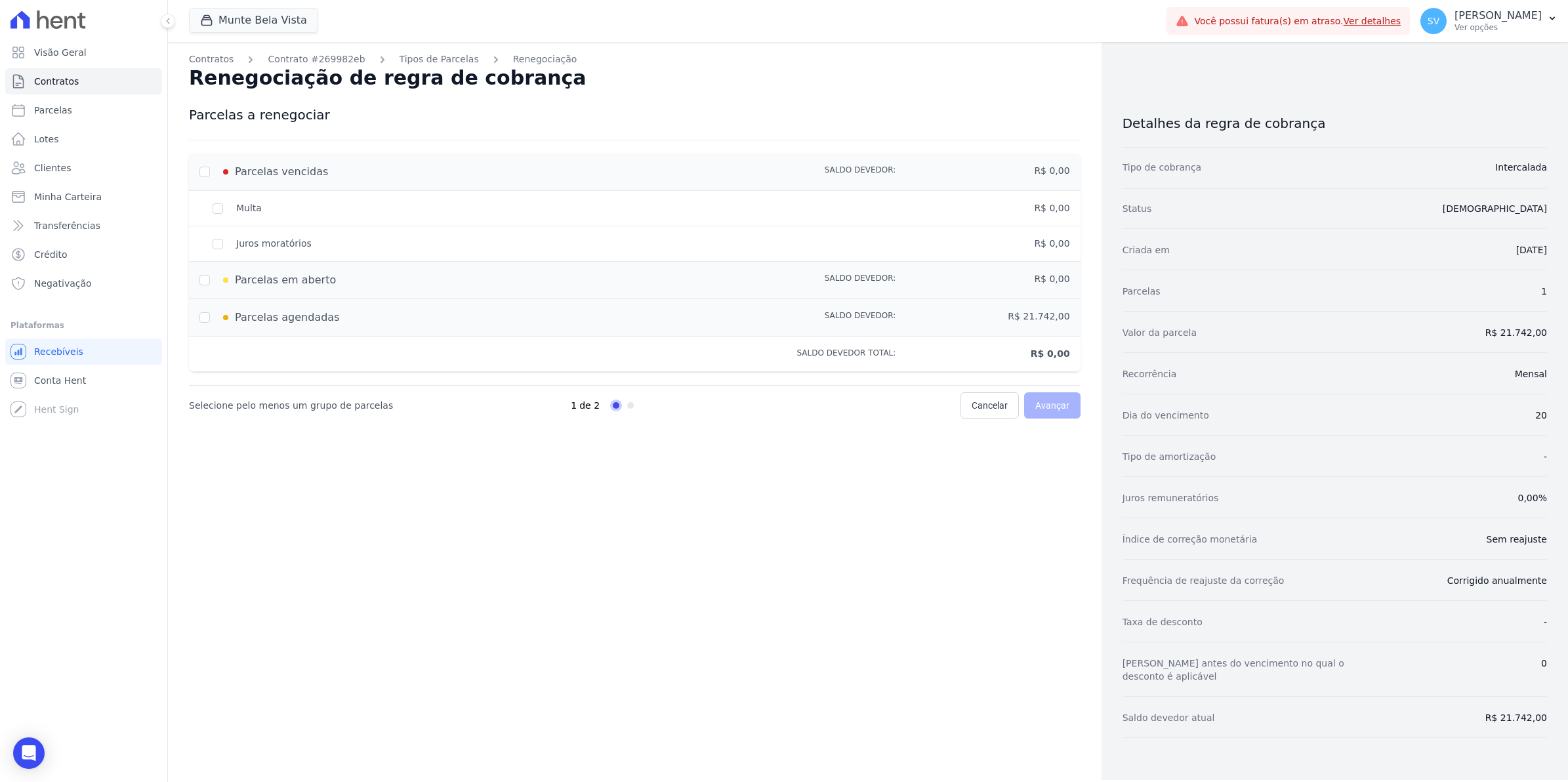
click at [211, 322] on div "Parcelas agendadas" at bounding box center [460, 318] width 522 height 15
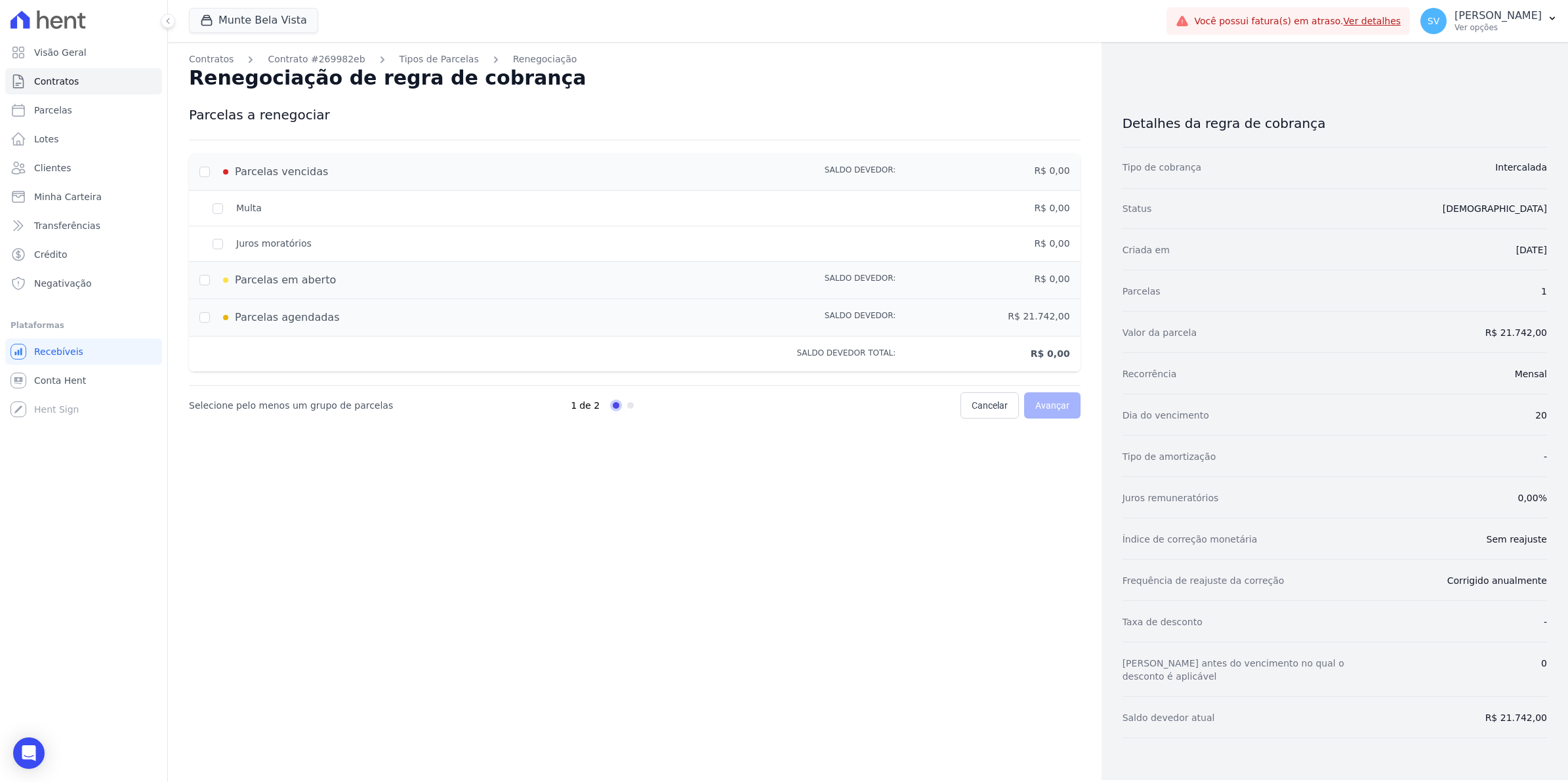
drag, startPoint x: 211, startPoint y: 322, endPoint x: 208, endPoint y: 284, distance: 38.1
click at [208, 284] on div "Parcelas em aberto" at bounding box center [460, 280] width 522 height 15
click at [433, 59] on link "Tipos de Parcelas" at bounding box center [439, 60] width 79 height 14
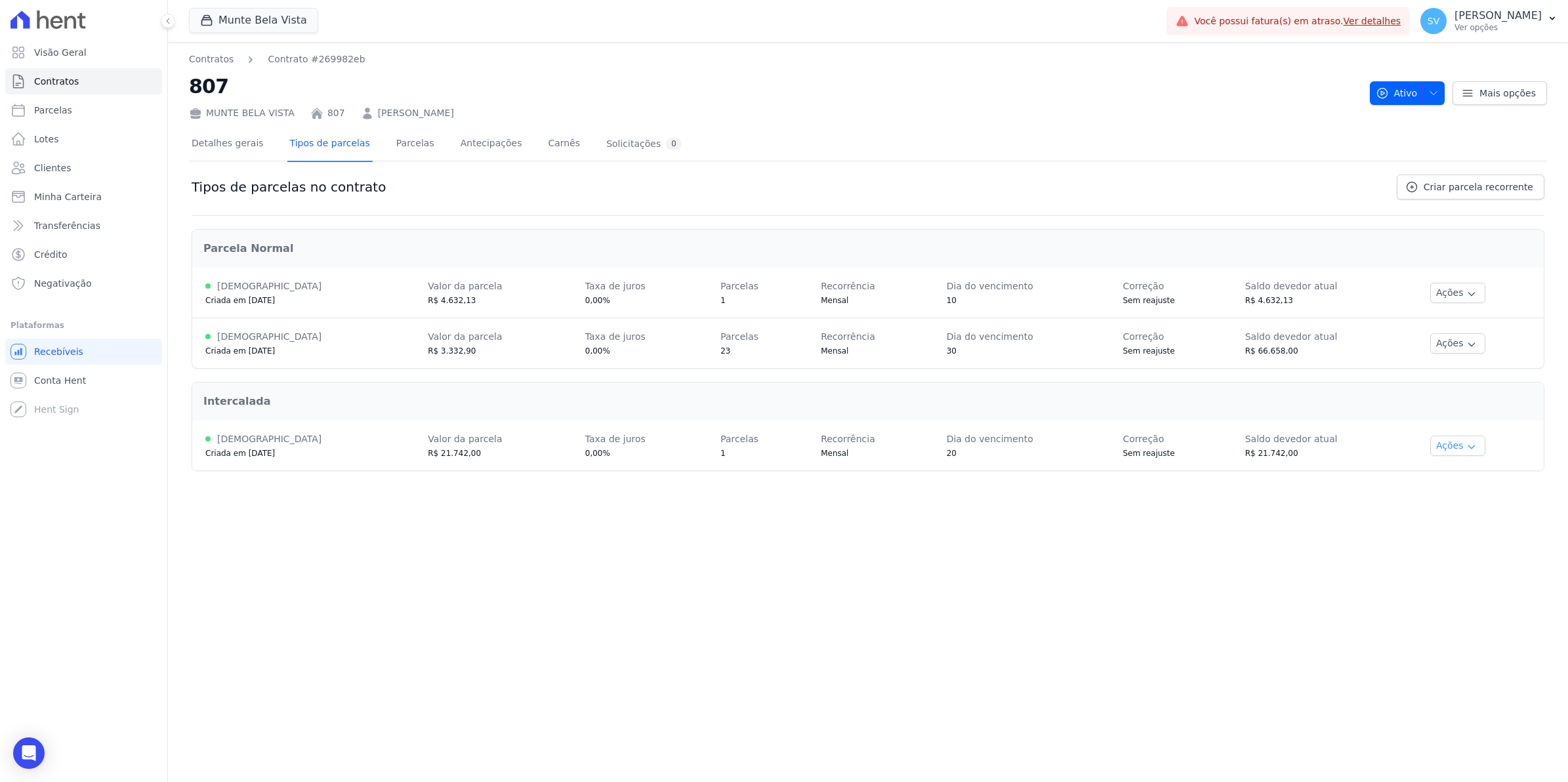
click at [1466, 450] on icon "button" at bounding box center [1471, 447] width 11 height 11
click at [1468, 494] on span "Alterar vencimento" at bounding box center [1474, 491] width 101 height 15
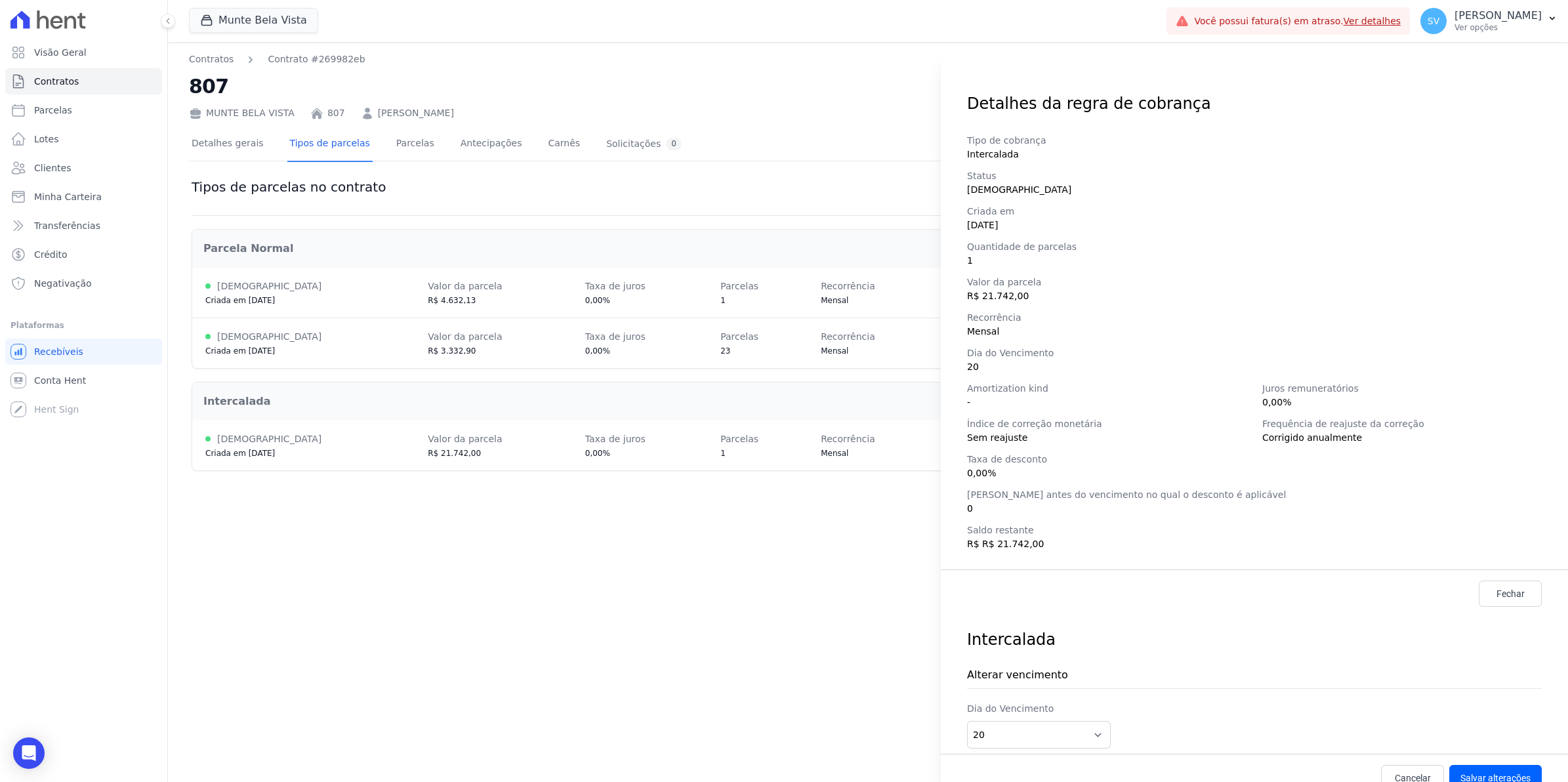
click at [886, 559] on div "Detalhes da regra de cobrança Tipo de cobrança Intercalada Status [DEMOGRAPHIC_…" at bounding box center [784, 391] width 1568 height 782
drag, startPoint x: 609, startPoint y: 110, endPoint x: 514, endPoint y: 20, distance: 130.9
click at [607, 109] on div "Detalhes da regra de cobrança Tipo de cobrança Intercalada Status [DEMOGRAPHIC_…" at bounding box center [784, 391] width 1568 height 782
drag, startPoint x: 405, startPoint y: 607, endPoint x: 403, endPoint y: 270, distance: 337.0
click at [405, 584] on div "Detalhes da regra de cobrança Tipo de cobrança Intercalada Status [DEMOGRAPHIC_…" at bounding box center [784, 391] width 1568 height 782
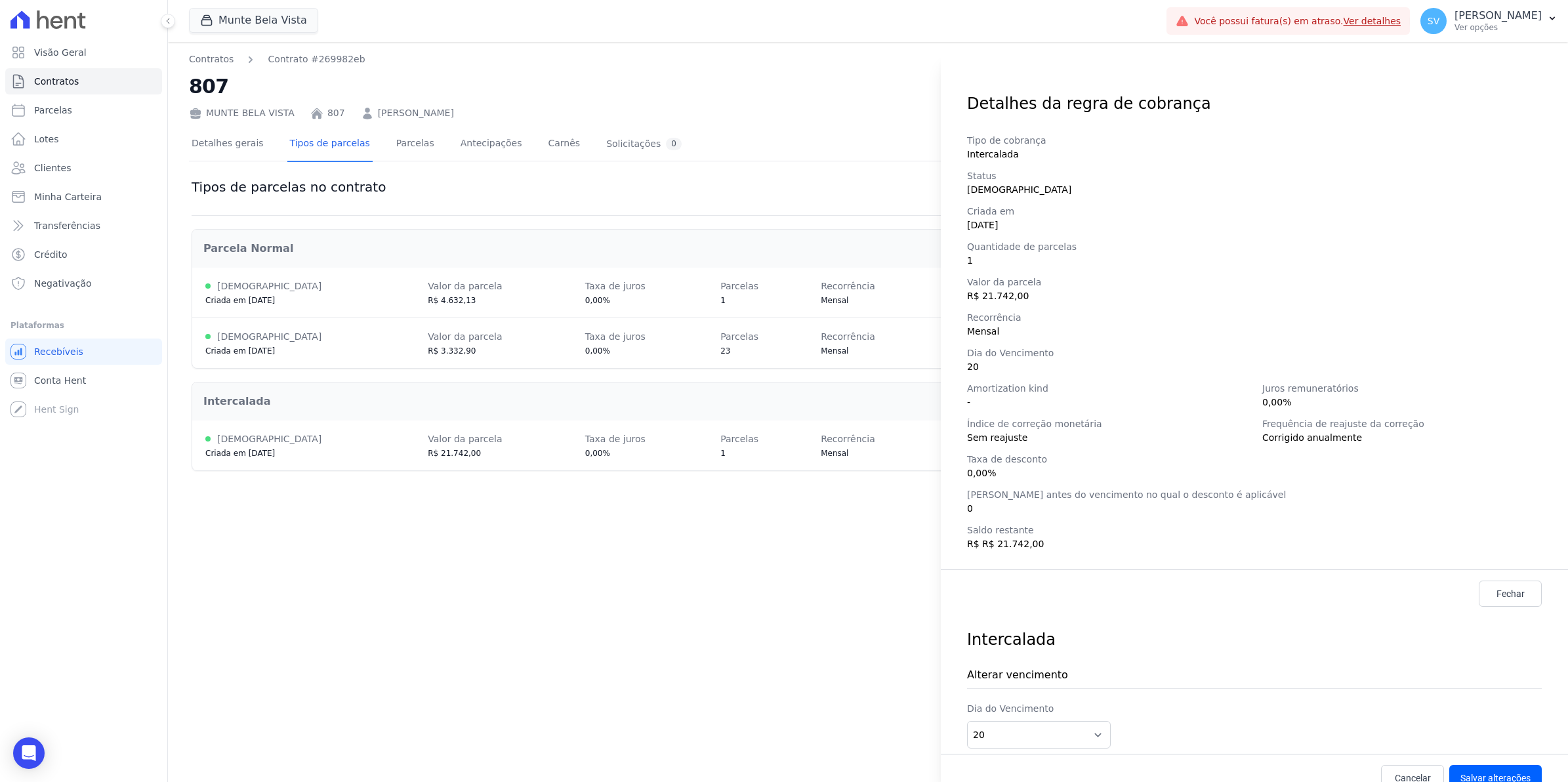
click at [399, 145] on div "Detalhes da regra de cobrança Tipo de cobrança Intercalada Status [DEMOGRAPHIC_…" at bounding box center [784, 391] width 1568 height 782
click at [405, 142] on div "Detalhes da regra de cobrança Tipo de cobrança Intercalada Status [DEMOGRAPHIC_…" at bounding box center [784, 391] width 1568 height 782
drag, startPoint x: 729, startPoint y: 615, endPoint x: 1257, endPoint y: 708, distance: 536.1
click at [738, 619] on div "Detalhes da regra de cobrança Tipo de cobrança Intercalada Status [DEMOGRAPHIC_…" at bounding box center [784, 391] width 1568 height 782
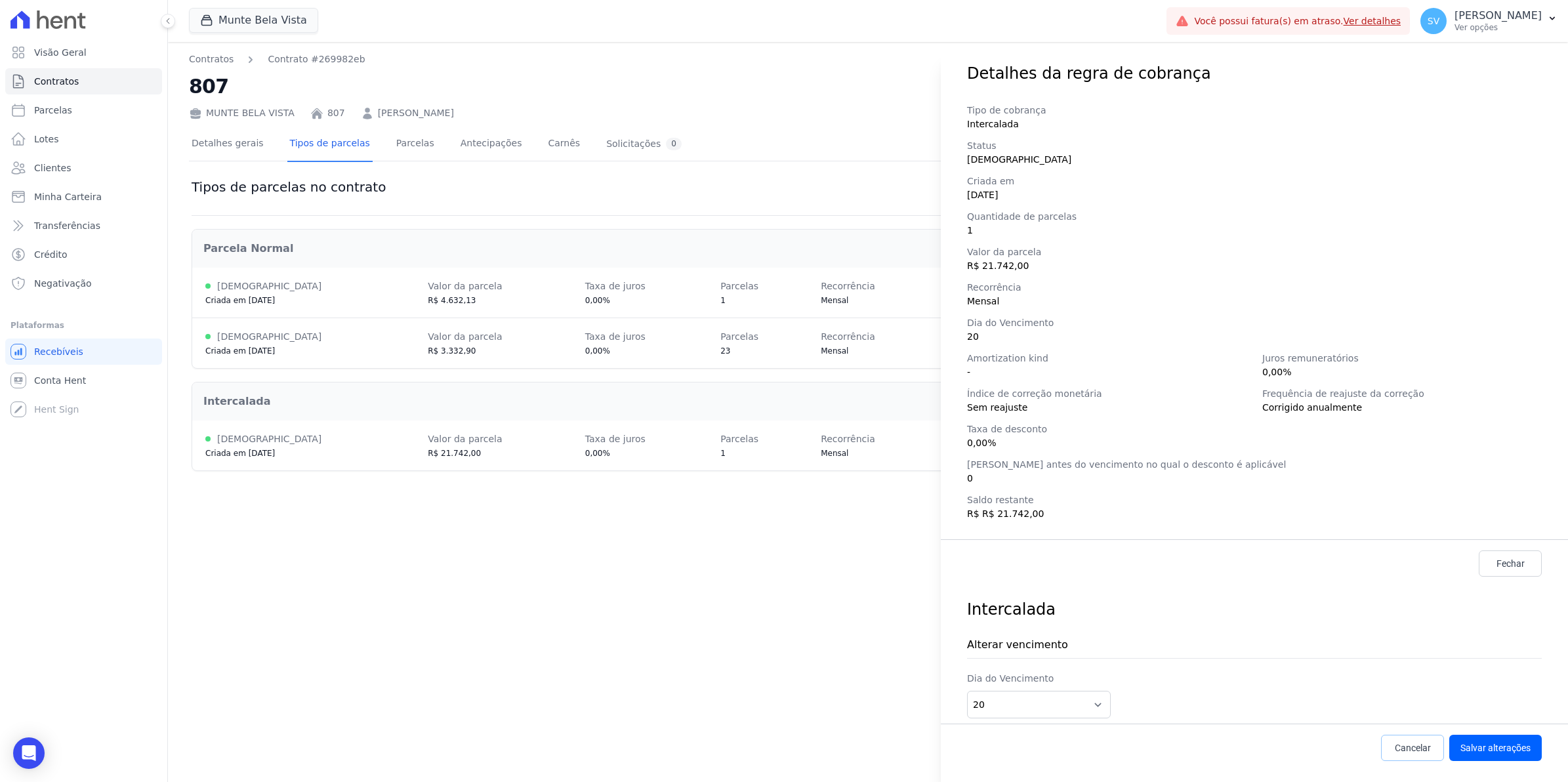
click at [1400, 742] on span "Cancelar" at bounding box center [1412, 748] width 36 height 13
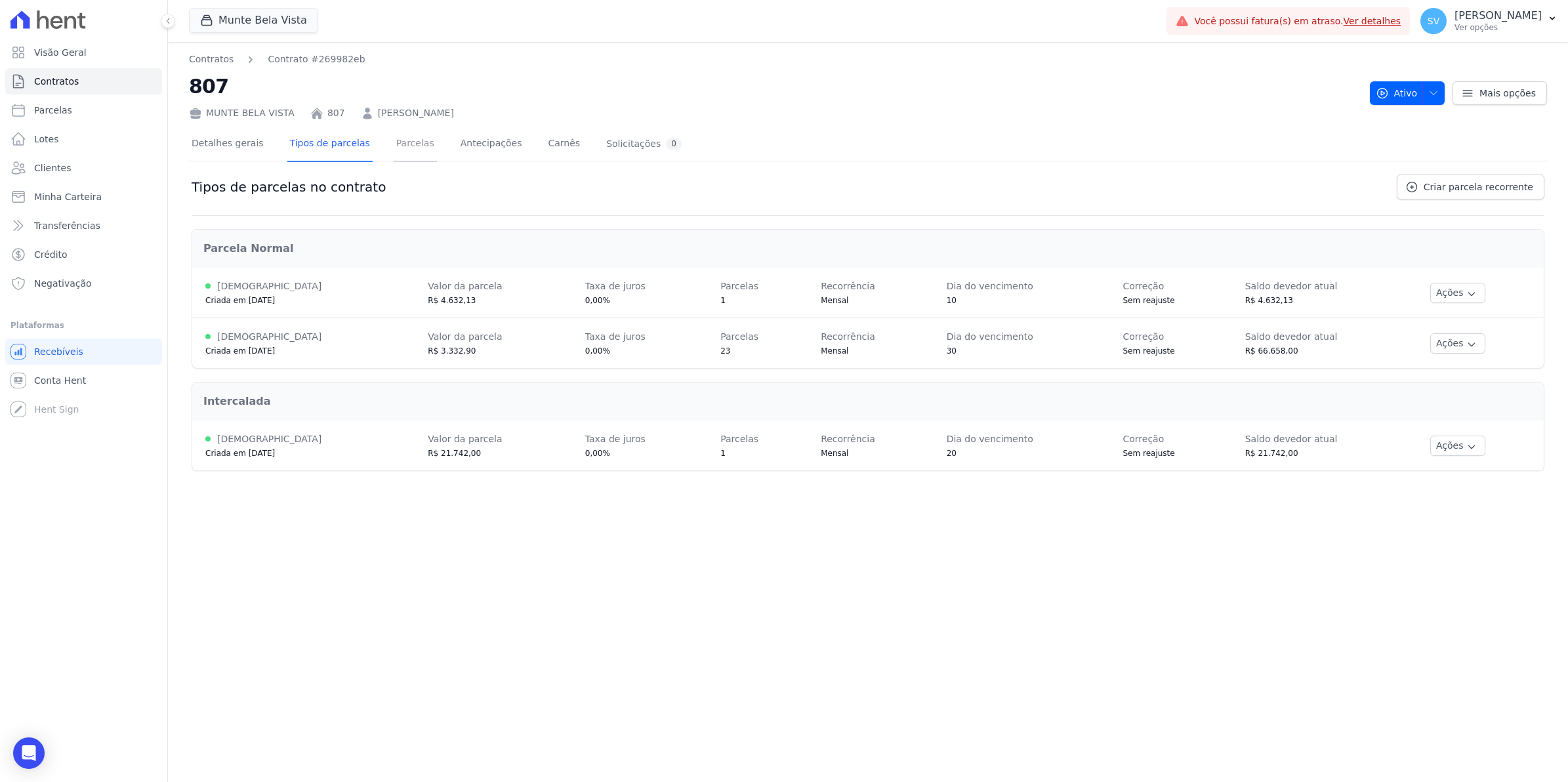
click at [407, 142] on link "Parcelas" at bounding box center [415, 144] width 43 height 35
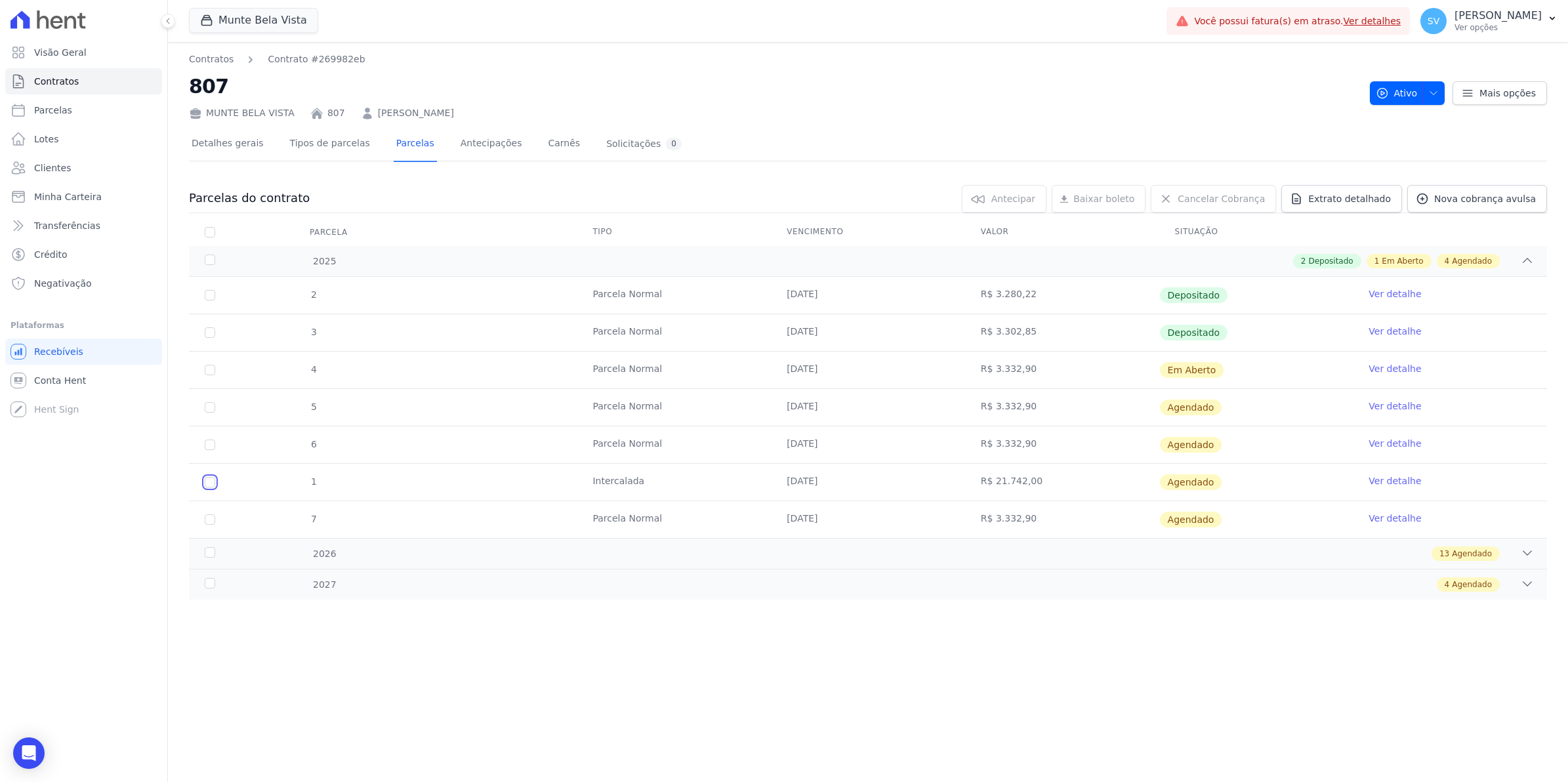
click at [210, 412] on input "checkbox" at bounding box center [210, 407] width 11 height 11
checkbox input "true"
click at [1398, 480] on link "Ver detalhe" at bounding box center [1395, 480] width 53 height 13
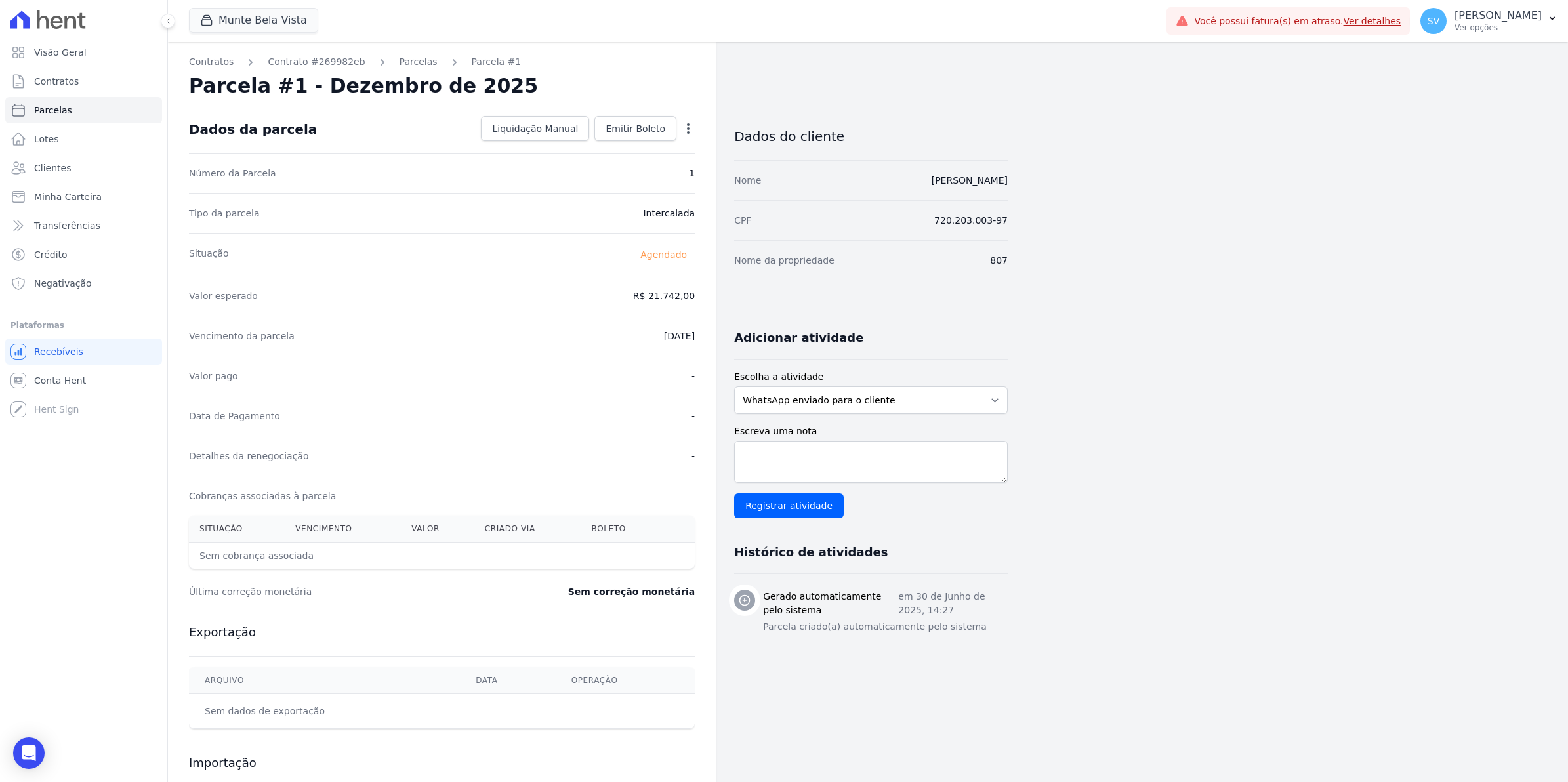
click at [686, 129] on icon "button" at bounding box center [688, 128] width 13 height 13
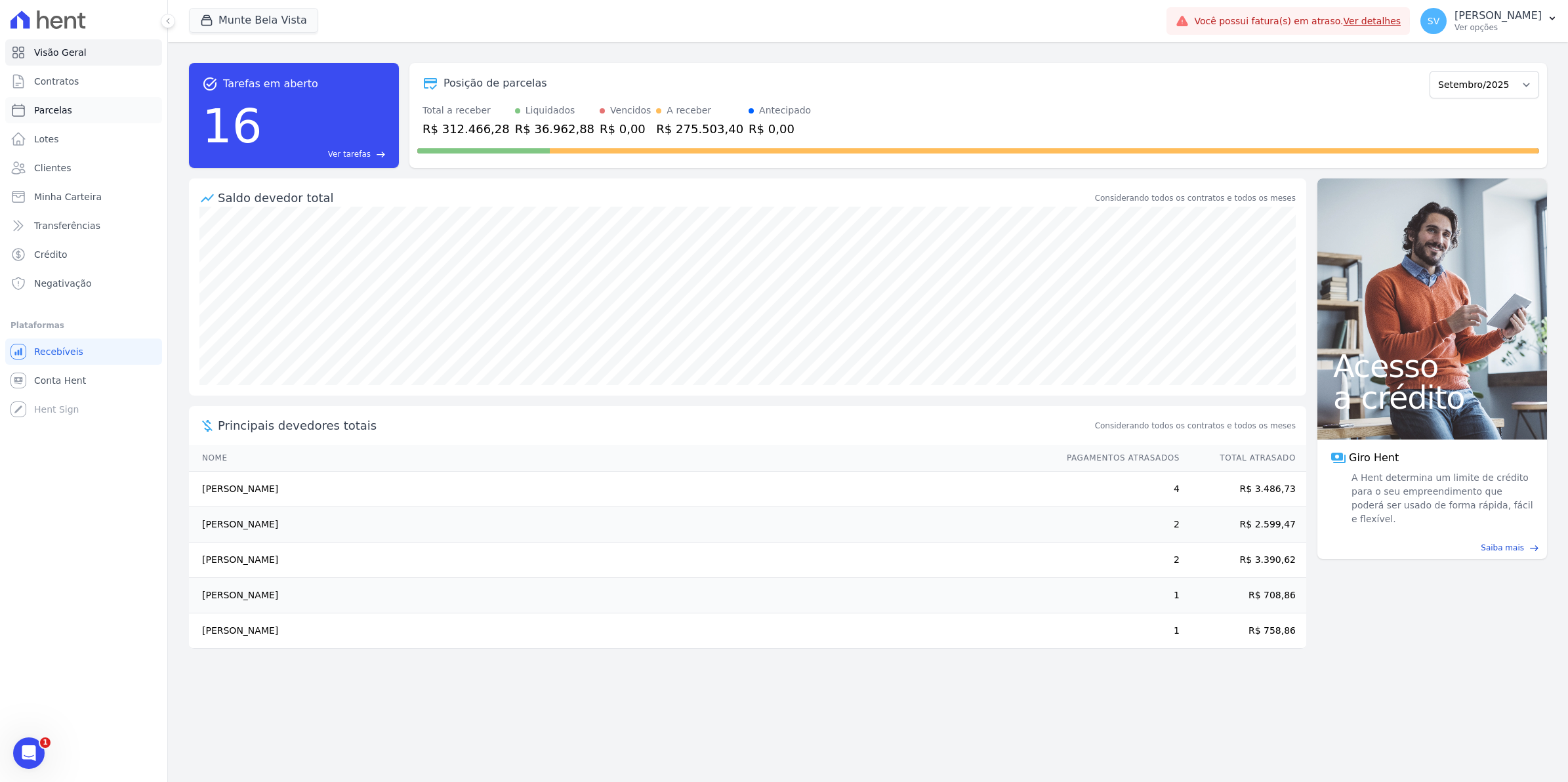
click at [69, 98] on link "Parcelas" at bounding box center [83, 109] width 157 height 26
select select
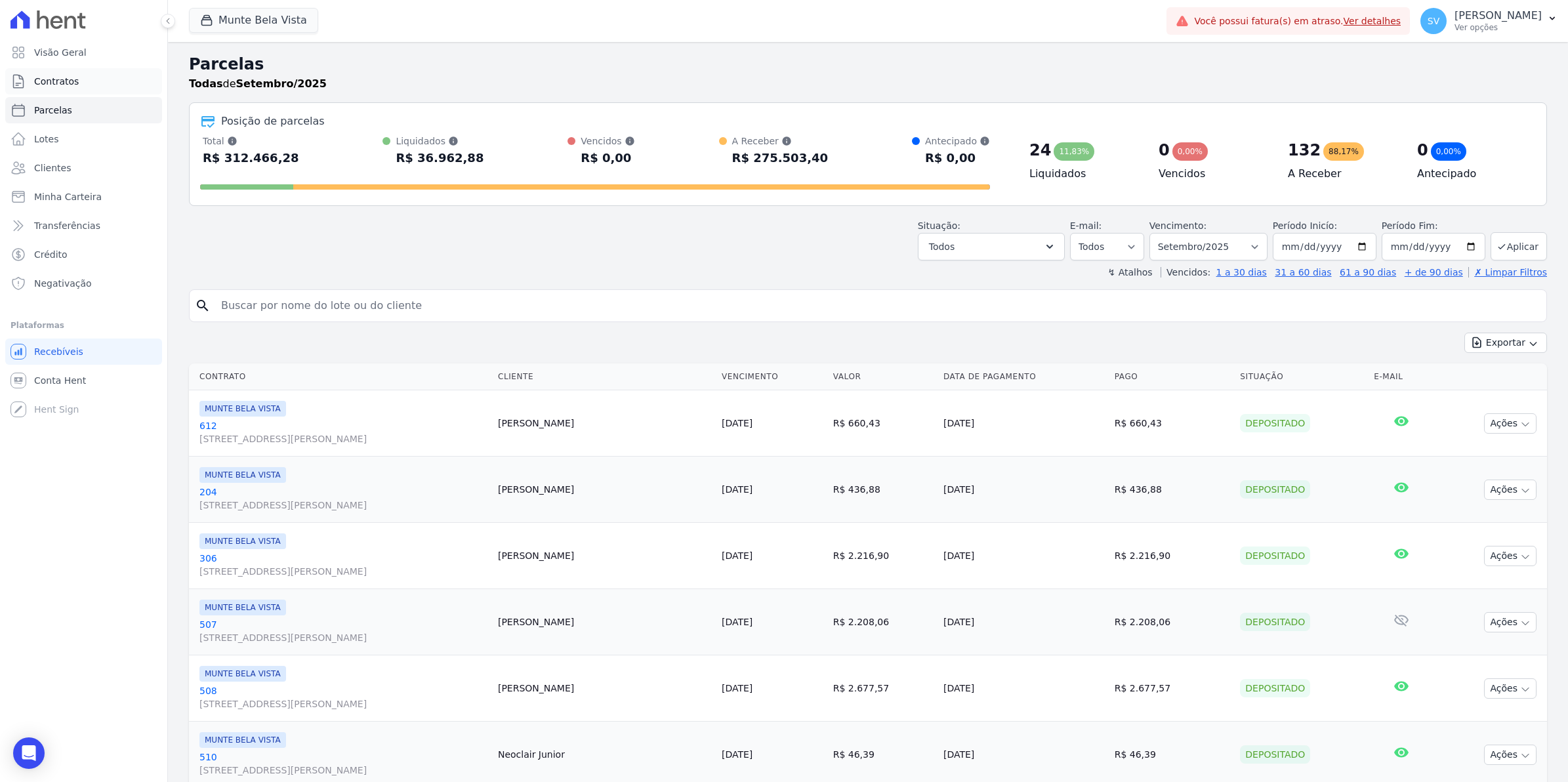
click at [66, 76] on span "Contratos" at bounding box center [57, 81] width 45 height 13
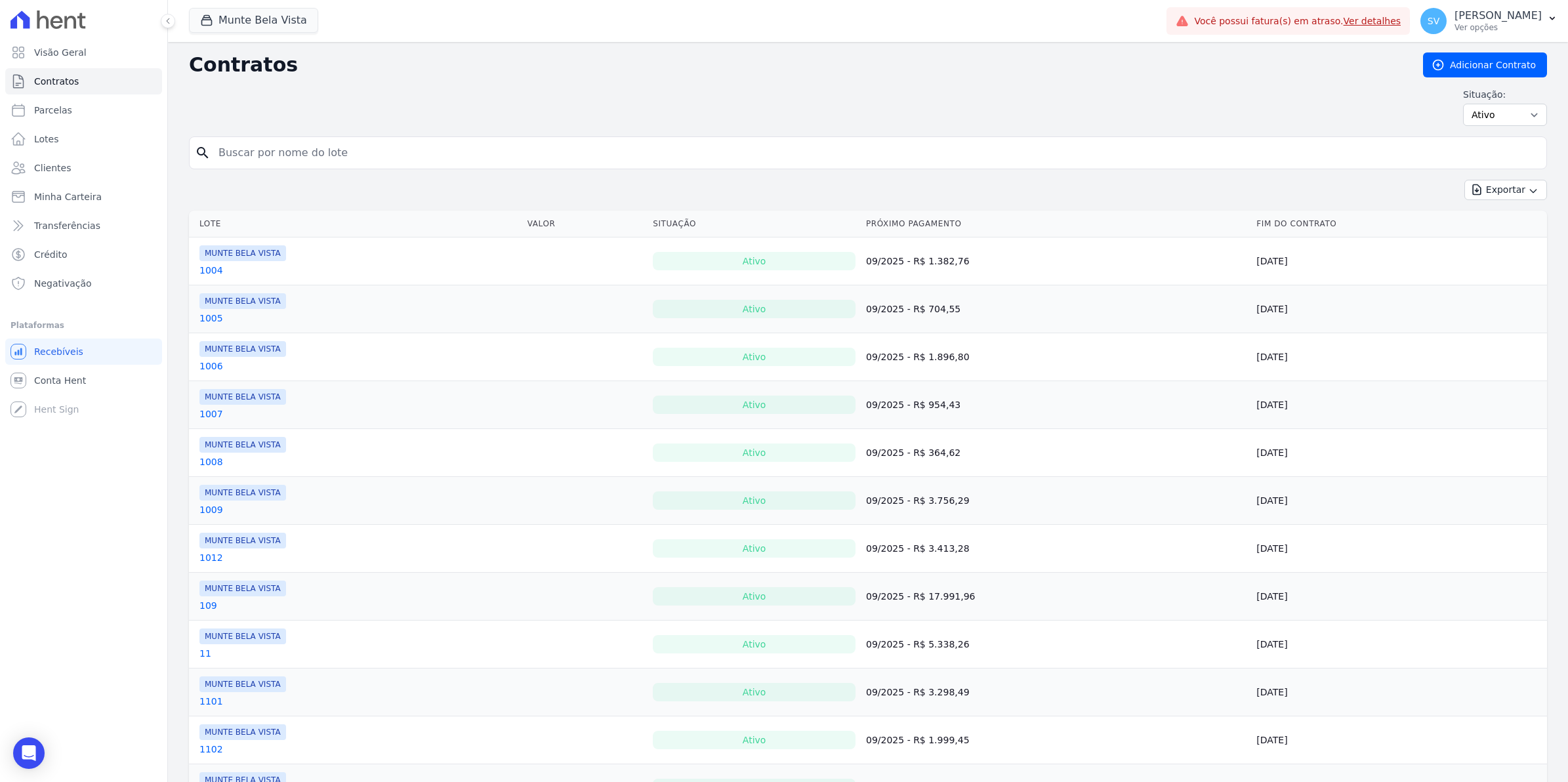
click at [294, 303] on td "MUNTE BELA VISTA 1005" at bounding box center [355, 309] width 333 height 47
click at [268, 163] on input "search" at bounding box center [875, 152] width 1330 height 26
type input "807"
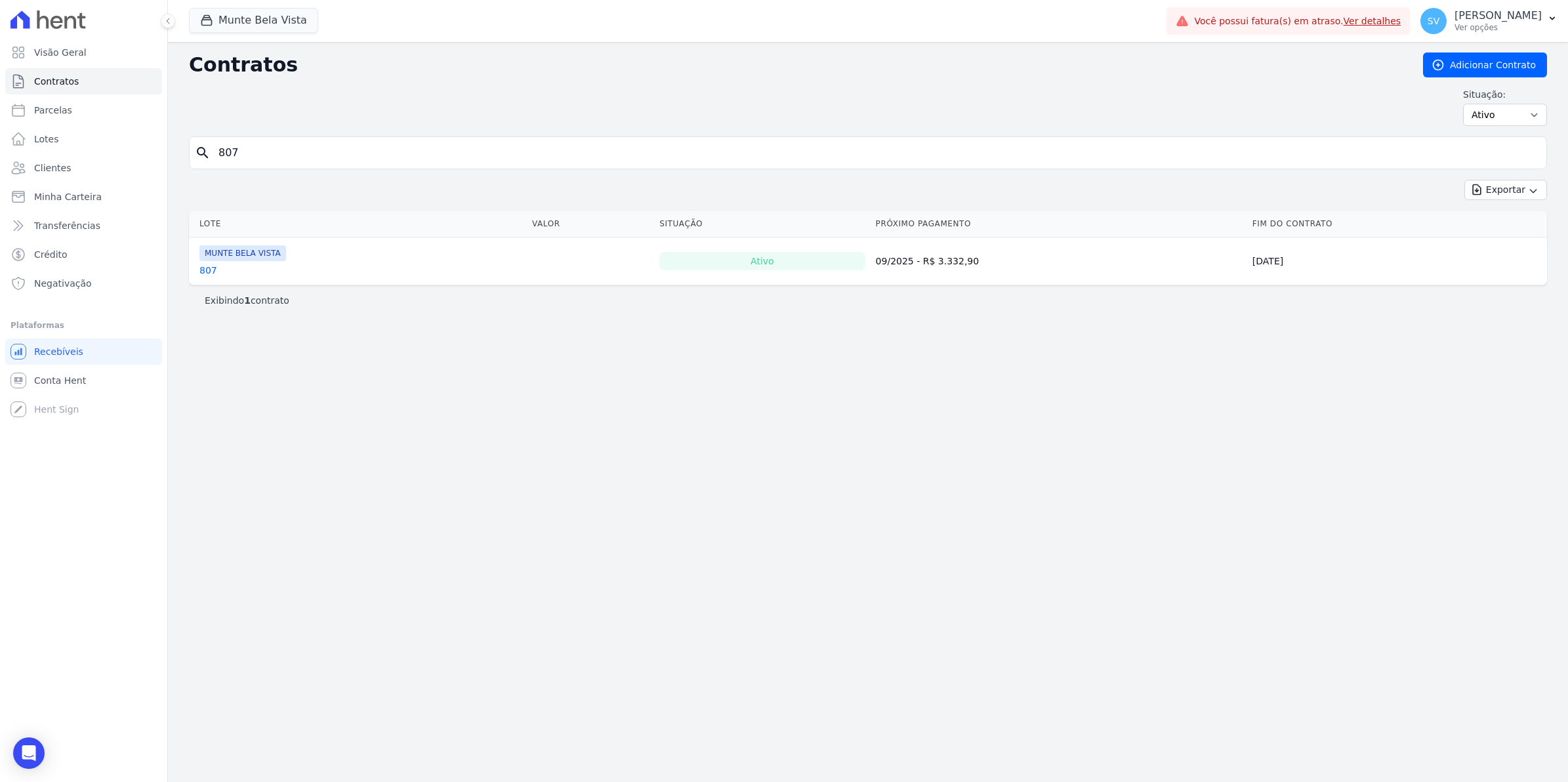
click at [208, 268] on link "807" at bounding box center [208, 270] width 18 height 13
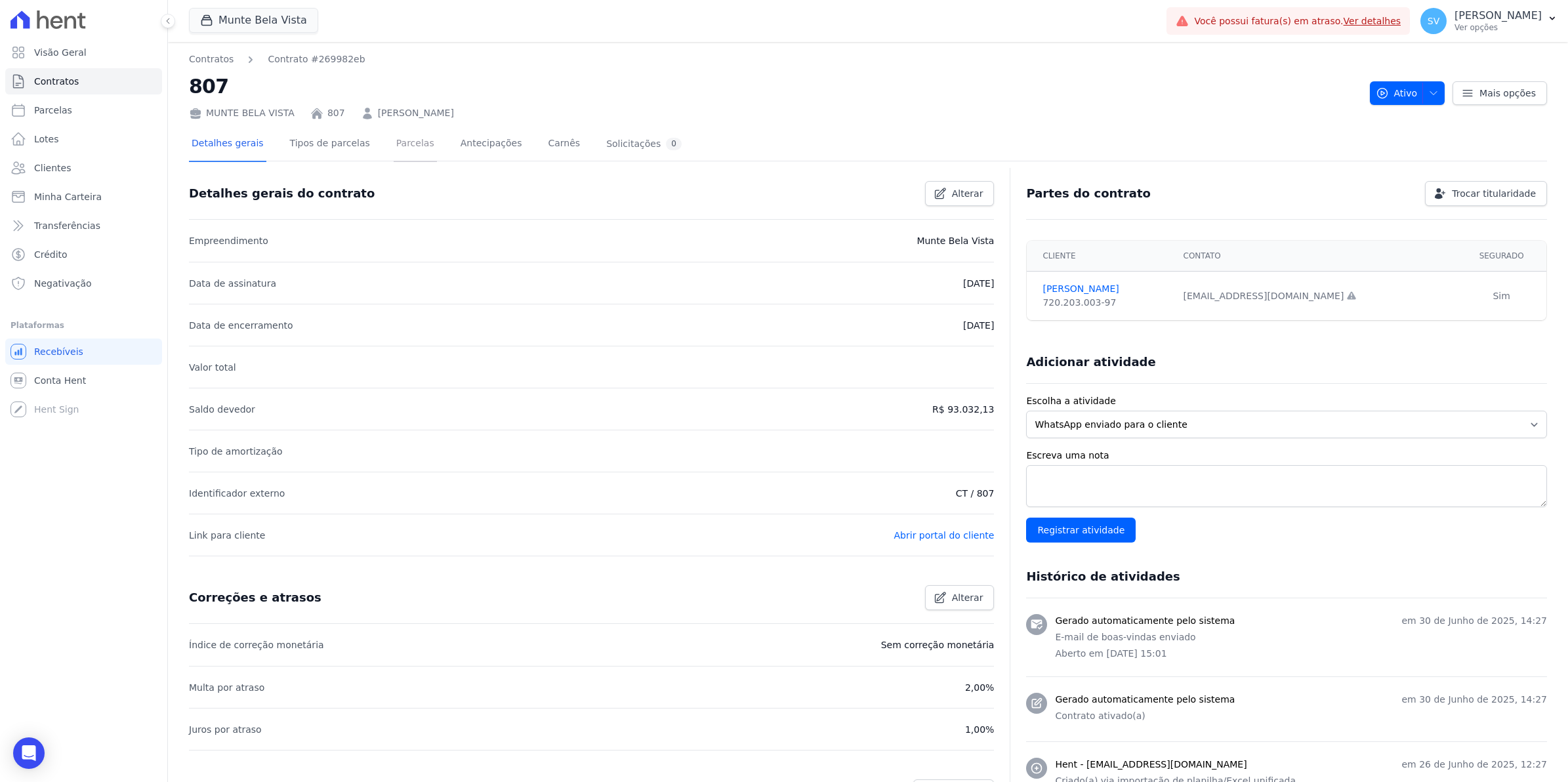
click at [402, 147] on link "Parcelas" at bounding box center [415, 144] width 43 height 35
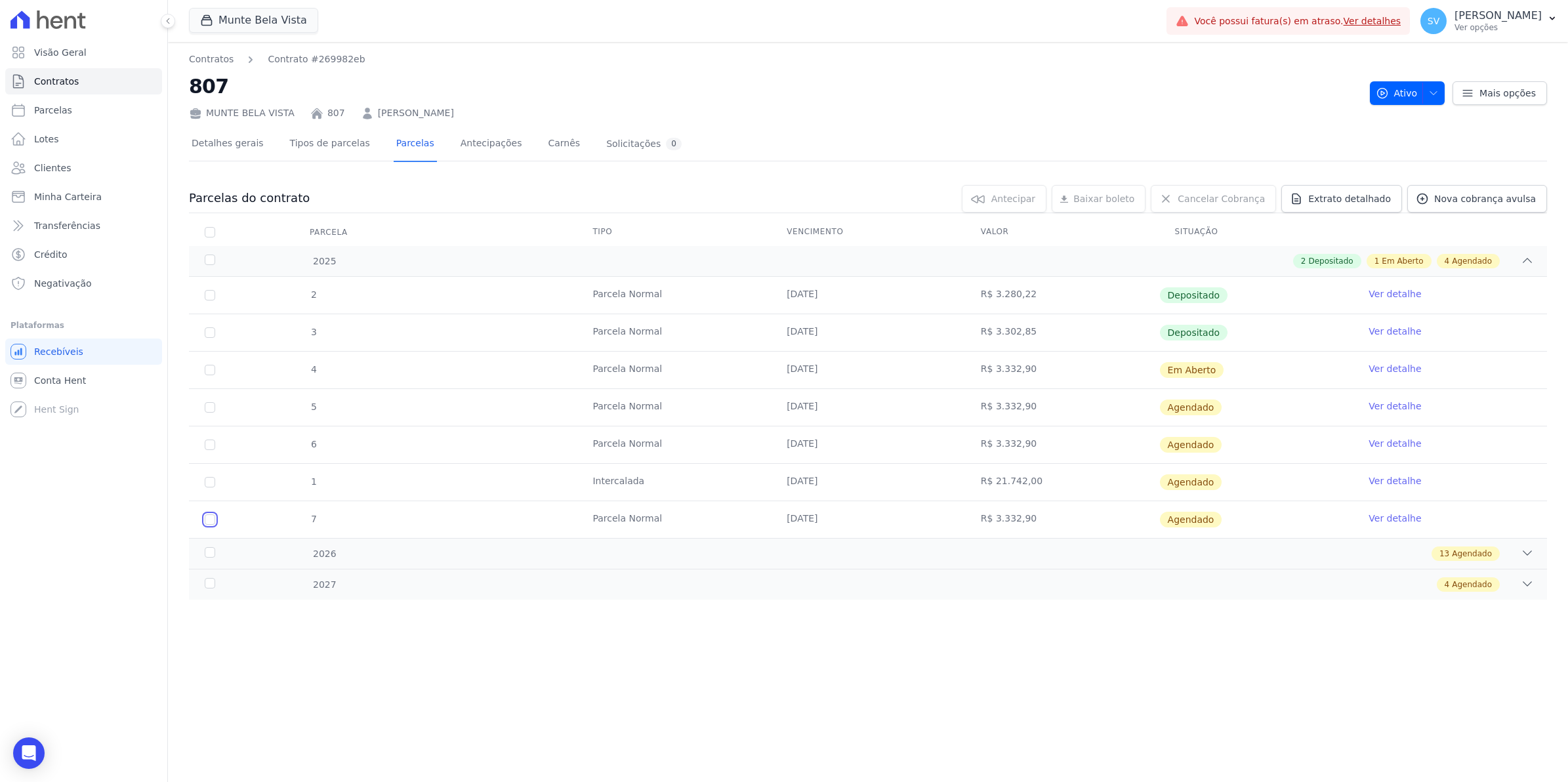
click at [209, 412] on input "checkbox" at bounding box center [210, 407] width 11 height 11
checkbox input "true"
click at [1388, 517] on link "Ver detalhe" at bounding box center [1395, 518] width 53 height 13
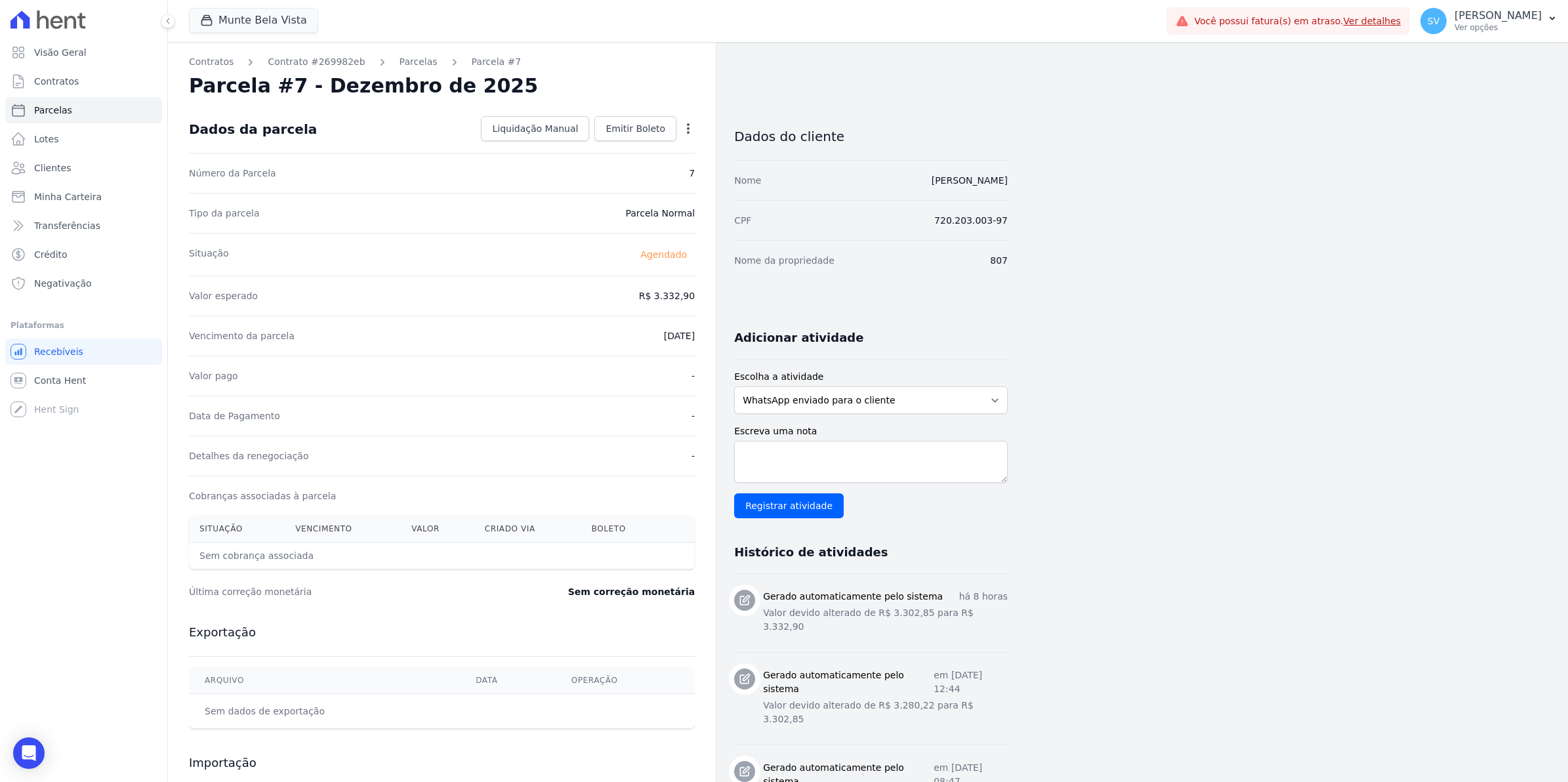
click at [687, 133] on icon "button" at bounding box center [688, 128] width 13 height 13
click at [687, 135] on link "Alterar" at bounding box center [632, 147] width 116 height 24
click at [407, 60] on link "Parcelas" at bounding box center [419, 62] width 38 height 14
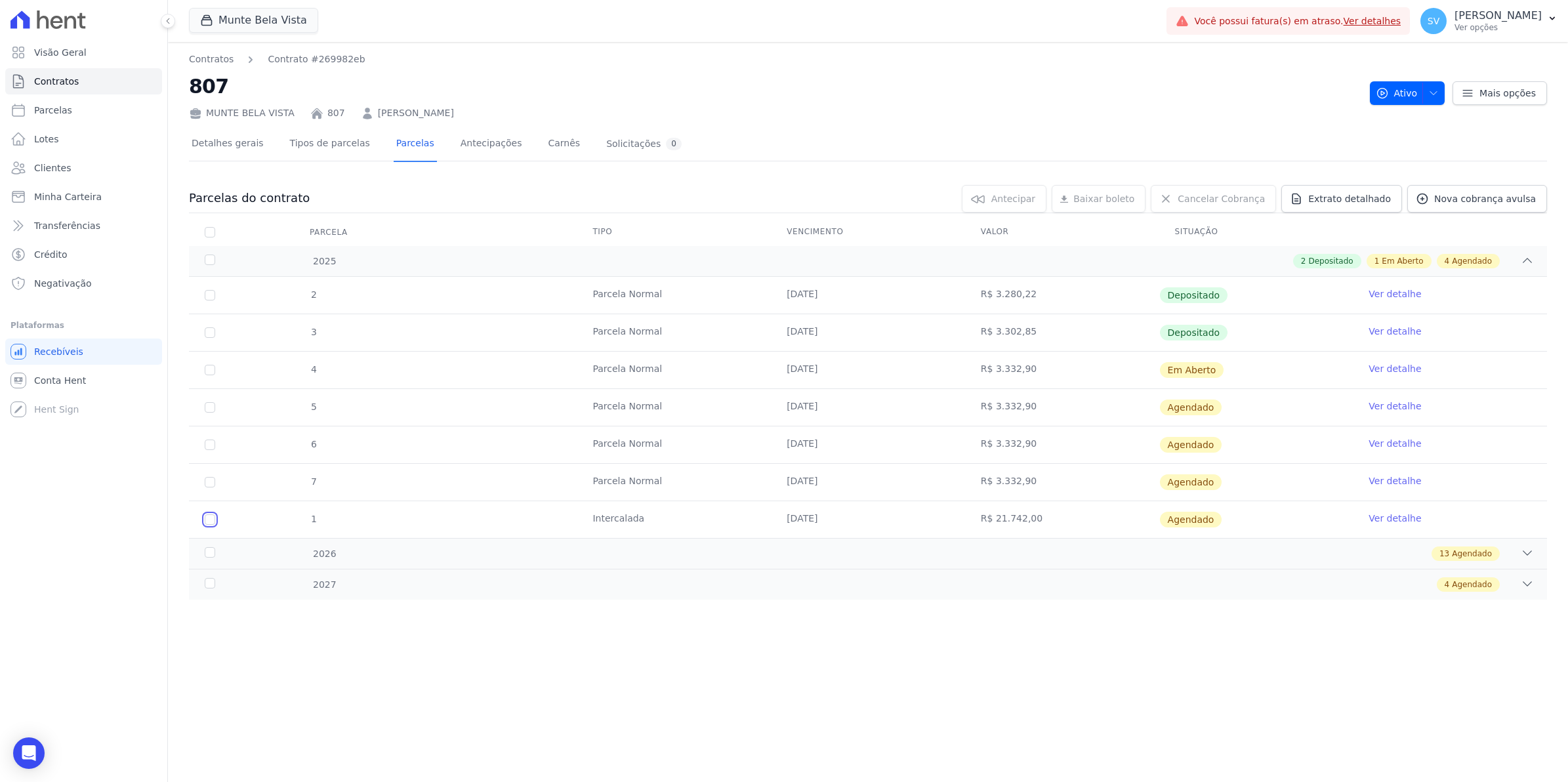
click at [211, 412] on input "checkbox" at bounding box center [210, 407] width 11 height 11
checkbox input "true"
click at [1391, 520] on link "Ver detalhe" at bounding box center [1395, 518] width 53 height 13
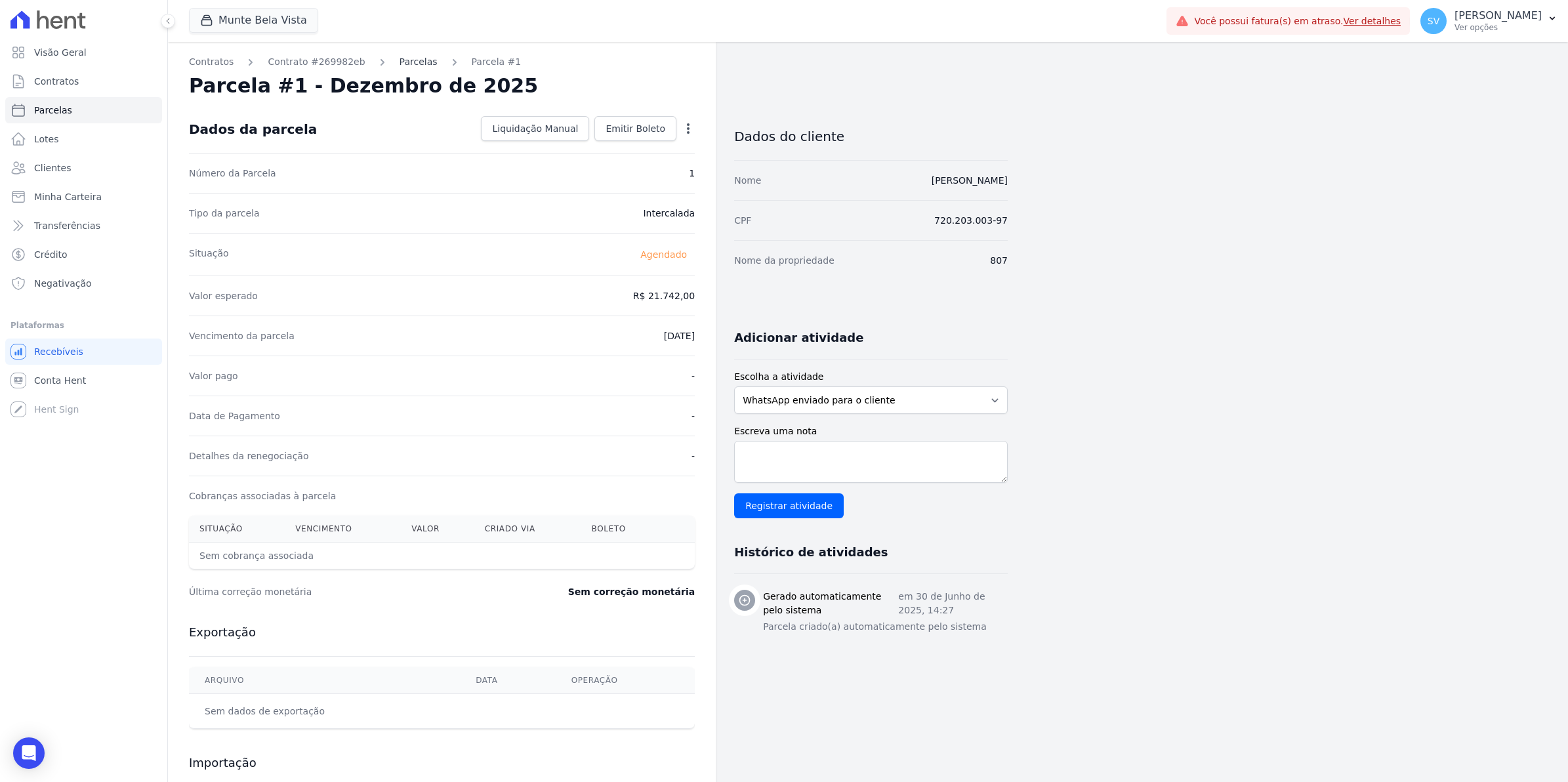
click at [413, 62] on link "Parcelas" at bounding box center [419, 62] width 38 height 14
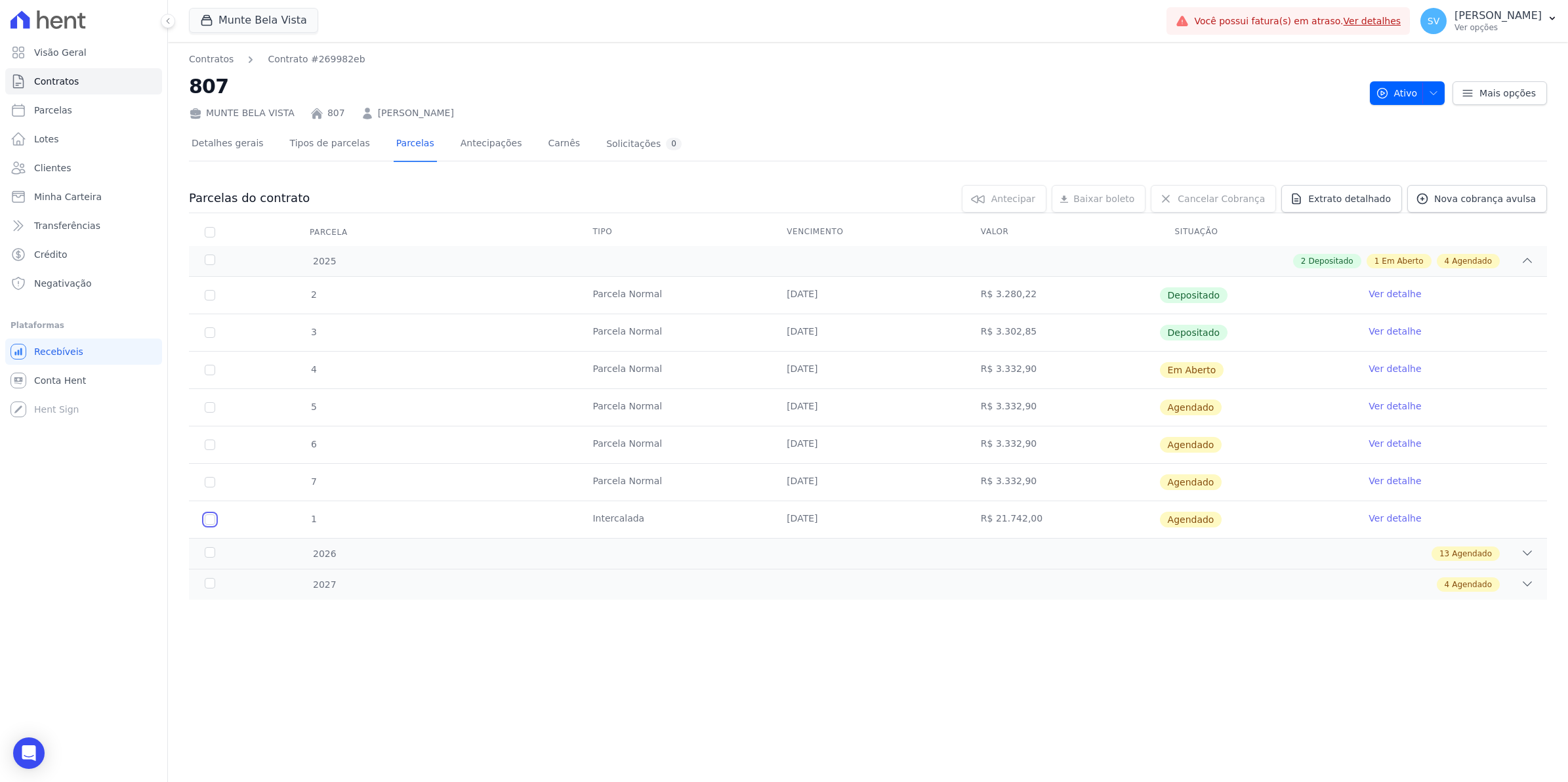
click at [211, 412] on input "checkbox" at bounding box center [210, 407] width 11 height 11
checkbox input "true"
click at [326, 138] on link "Tipos de parcelas" at bounding box center [330, 144] width 86 height 35
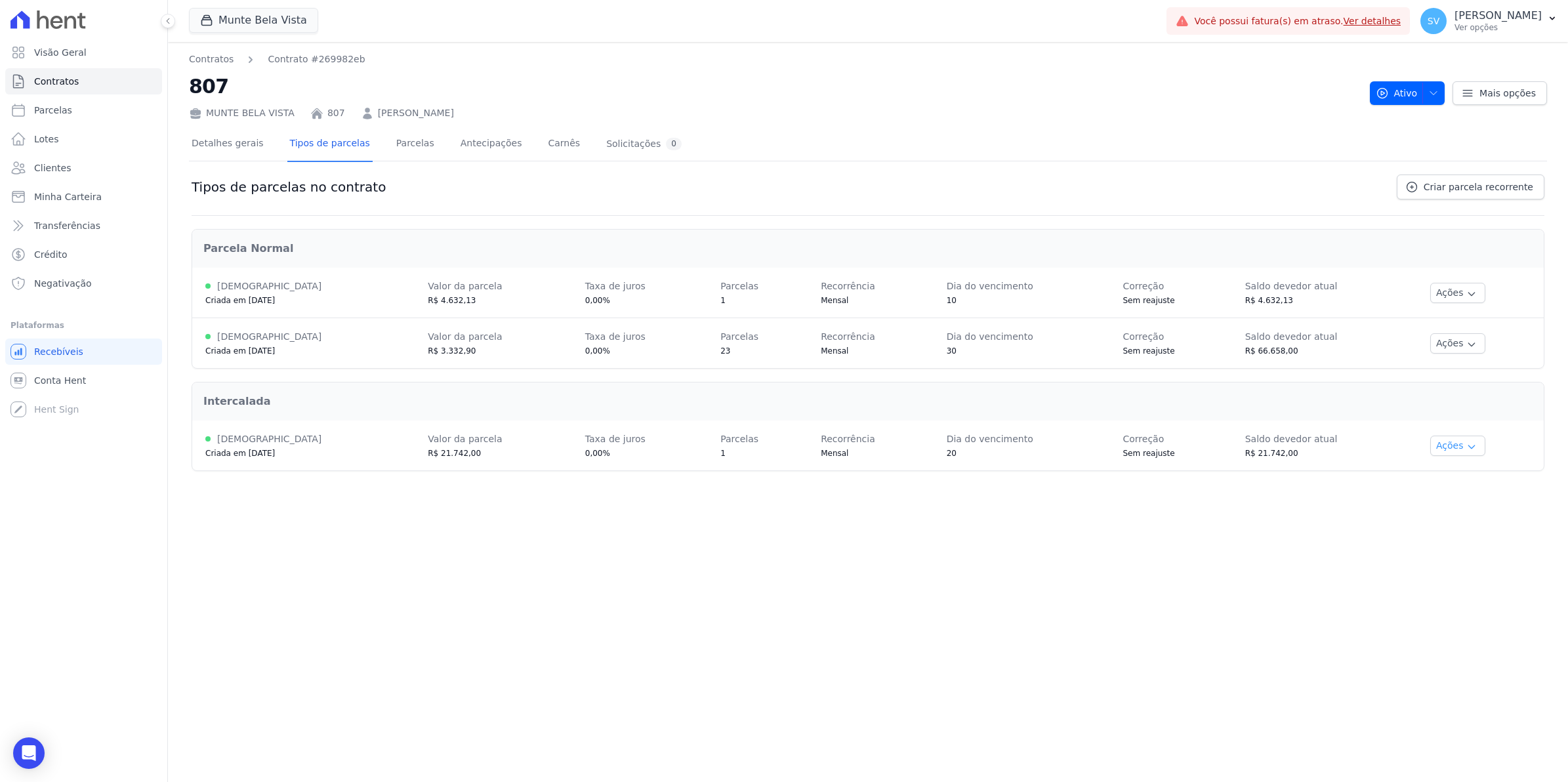
click at [1466, 443] on icon "button" at bounding box center [1471, 447] width 11 height 11
click at [1459, 515] on link "Renegociar" at bounding box center [1474, 512] width 101 height 15
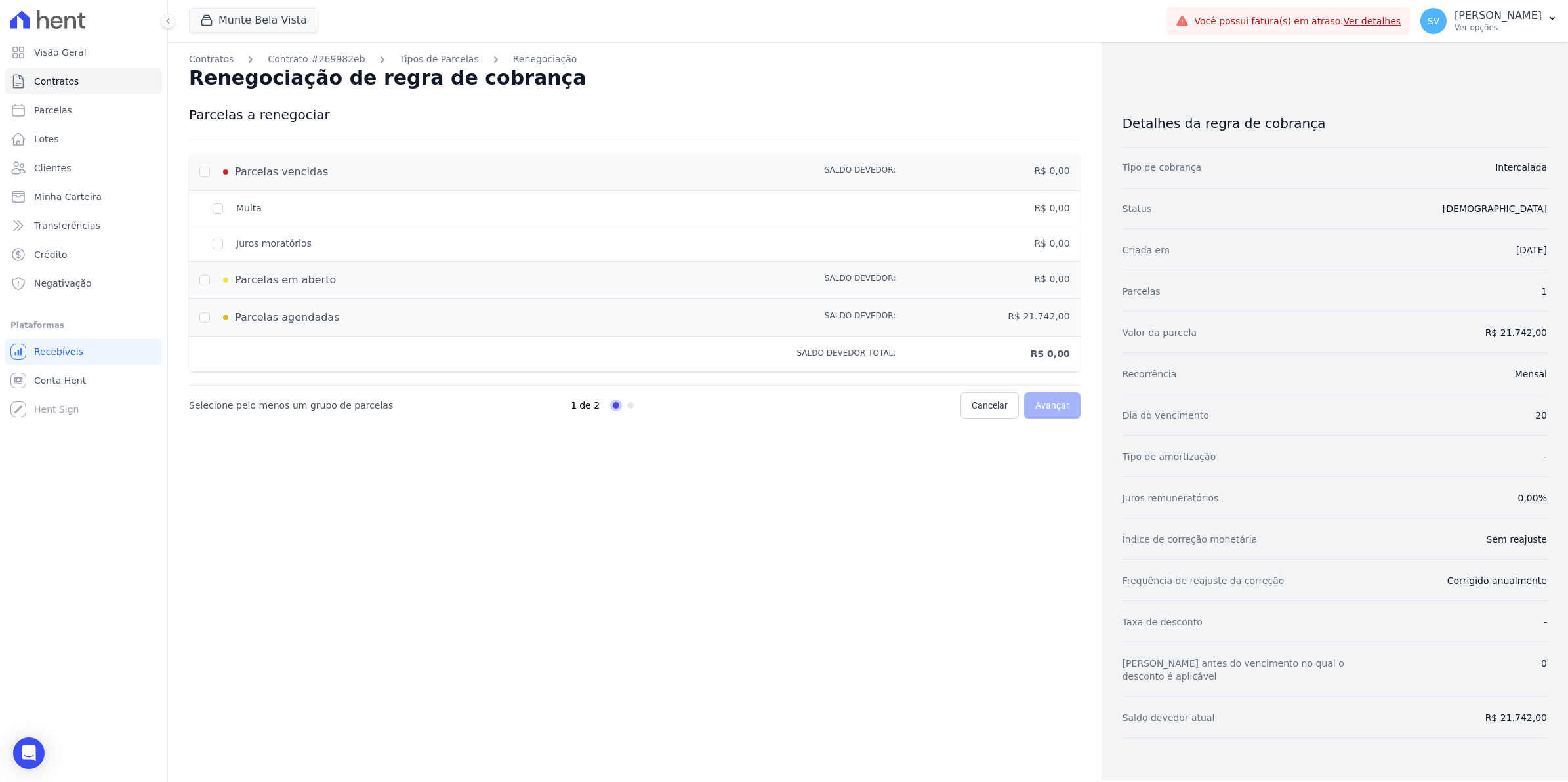
drag, startPoint x: 991, startPoint y: 534, endPoint x: 982, endPoint y: 532, distance: 9.2
click at [988, 534] on div "Contratos Contrato #269982eb Tipos de Parcelas Renegociação Renegociação de reg…" at bounding box center [635, 411] width 933 height 738
click at [270, 405] on span "Selecione pelo menos um grupo de parcelas" at bounding box center [290, 406] width 204 height 14
click at [199, 315] on input "checkbox" at bounding box center [204, 317] width 11 height 11
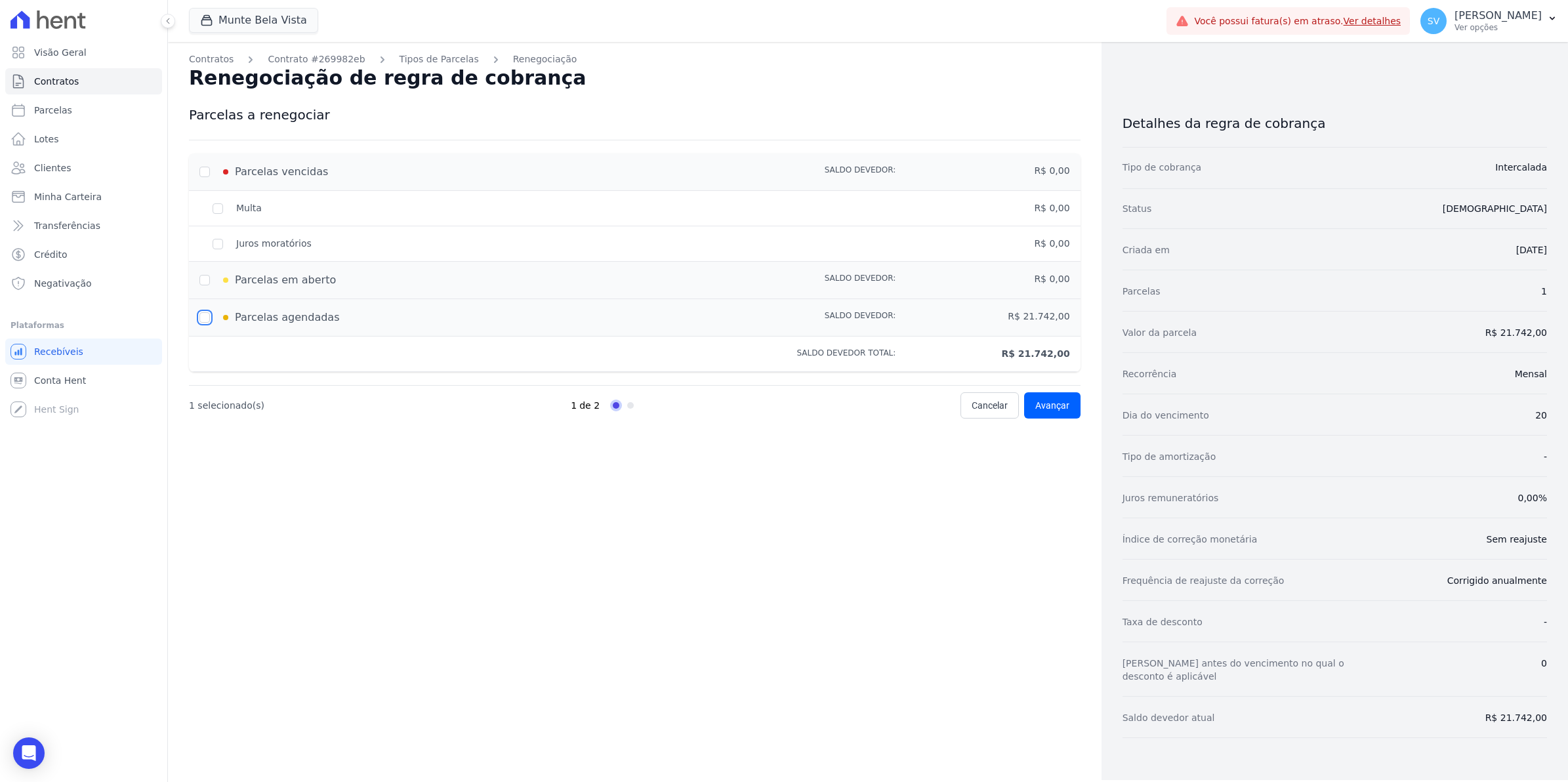
click at [199, 315] on input "checkbox" at bounding box center [204, 317] width 11 height 11
checkbox input "true"
click at [1057, 407] on span "Avançar" at bounding box center [1052, 405] width 34 height 13
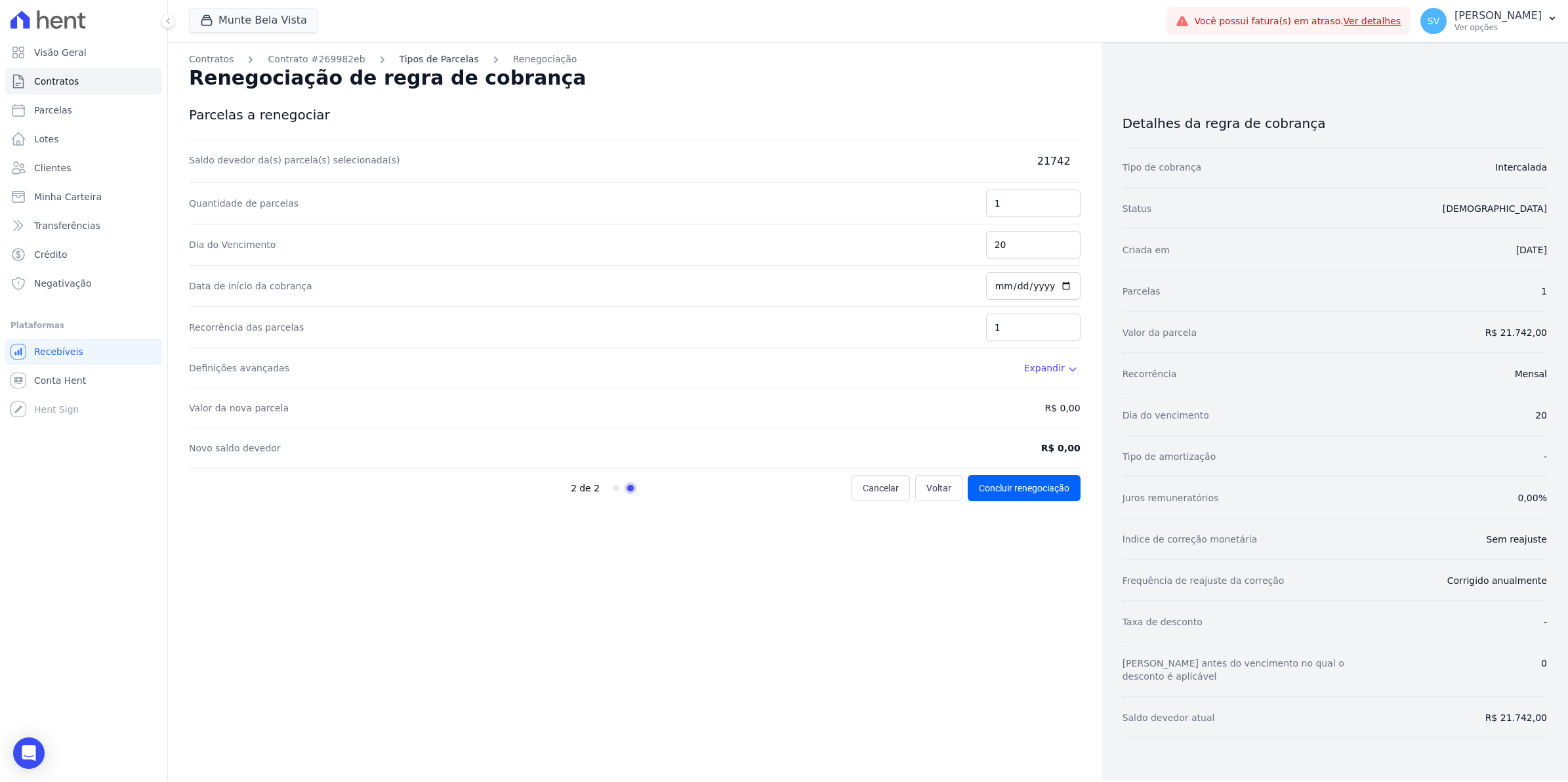
click at [433, 58] on link "Tipos de Parcelas" at bounding box center [439, 60] width 79 height 14
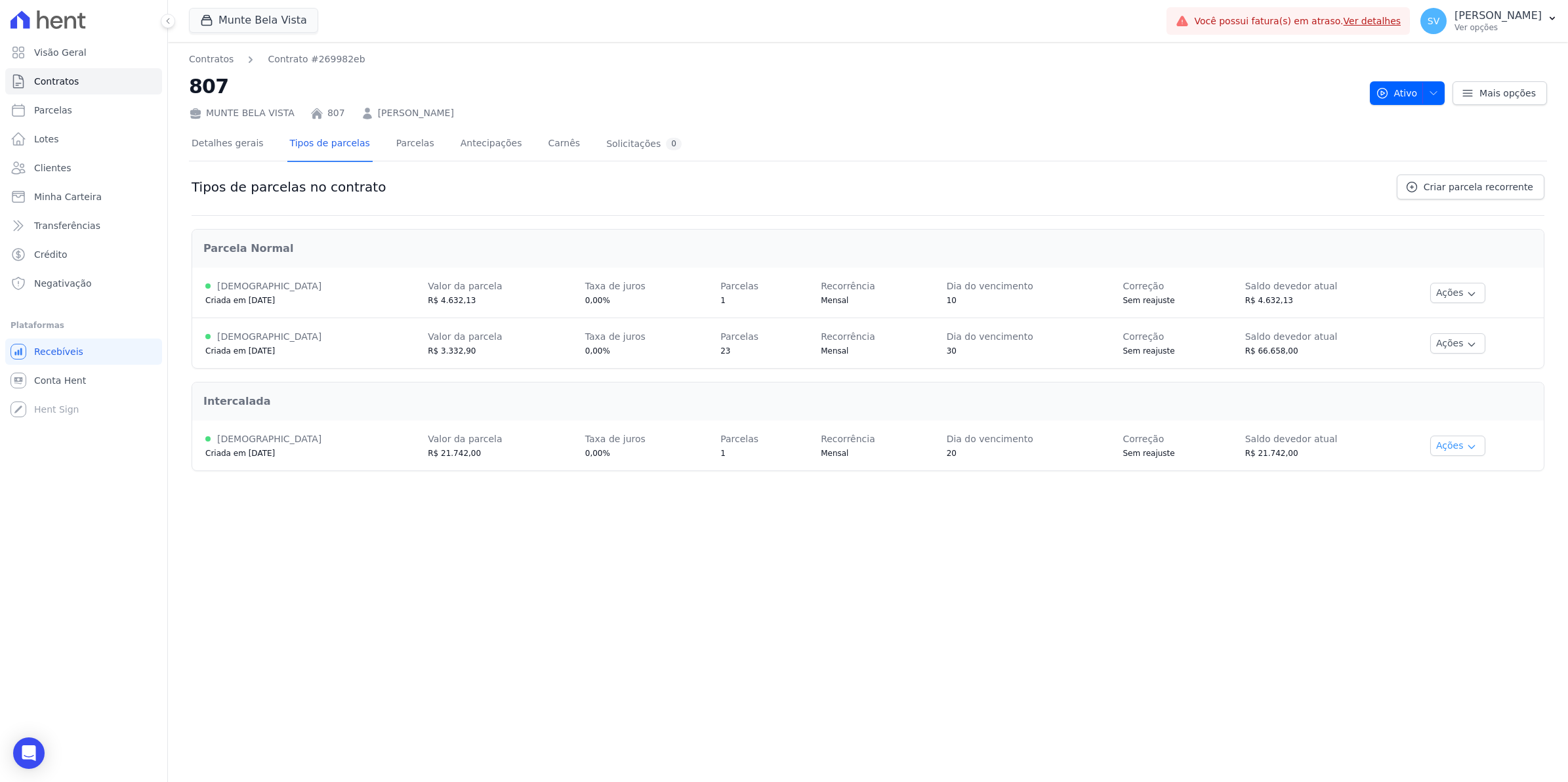
click at [1466, 445] on icon "button" at bounding box center [1471, 447] width 11 height 11
click at [1468, 514] on link "Renegociar" at bounding box center [1474, 512] width 101 height 15
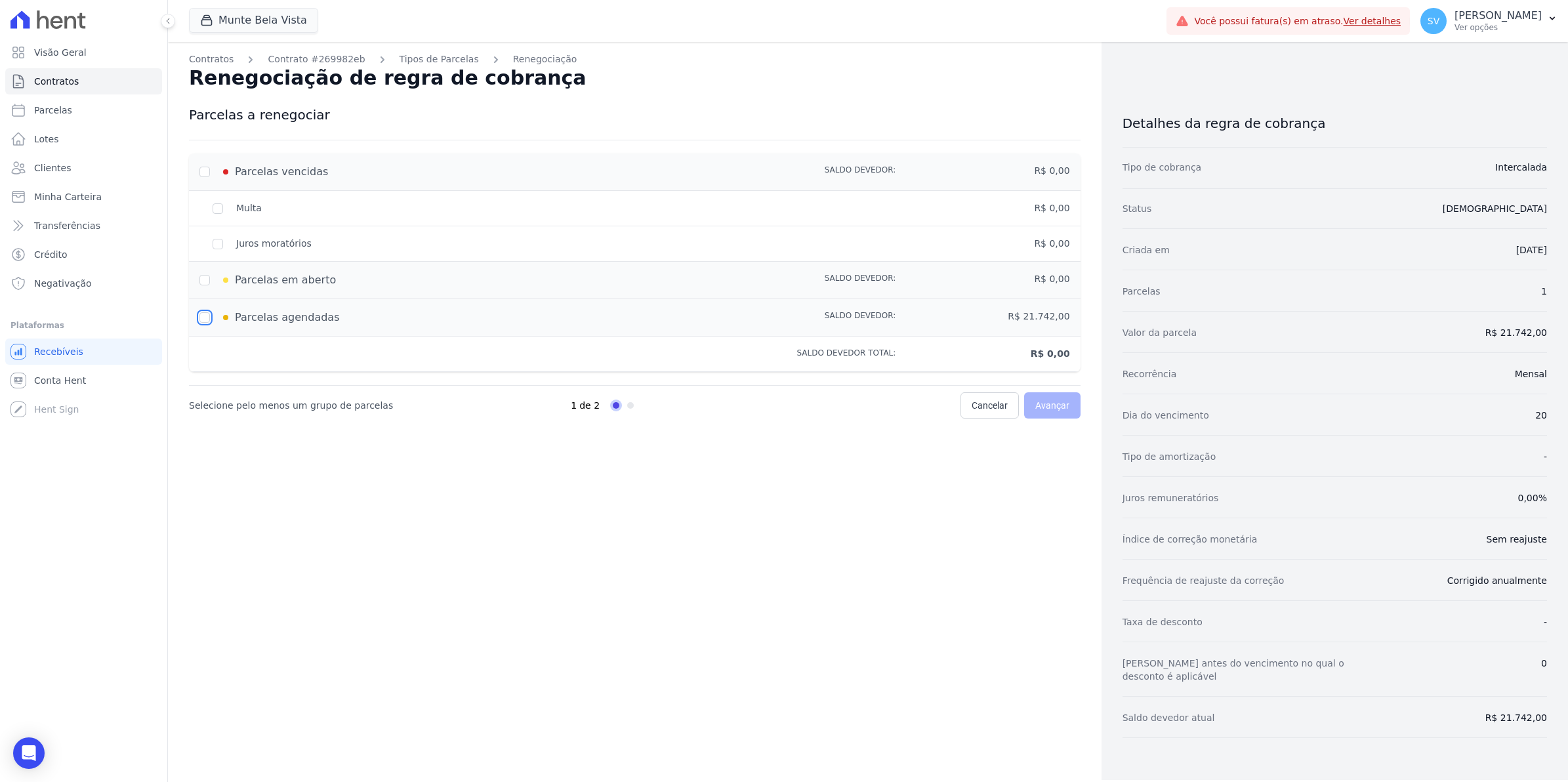
click at [204, 317] on input "checkbox" at bounding box center [204, 317] width 11 height 11
checkbox input "true"
click at [1060, 407] on span "Avançar" at bounding box center [1052, 405] width 34 height 13
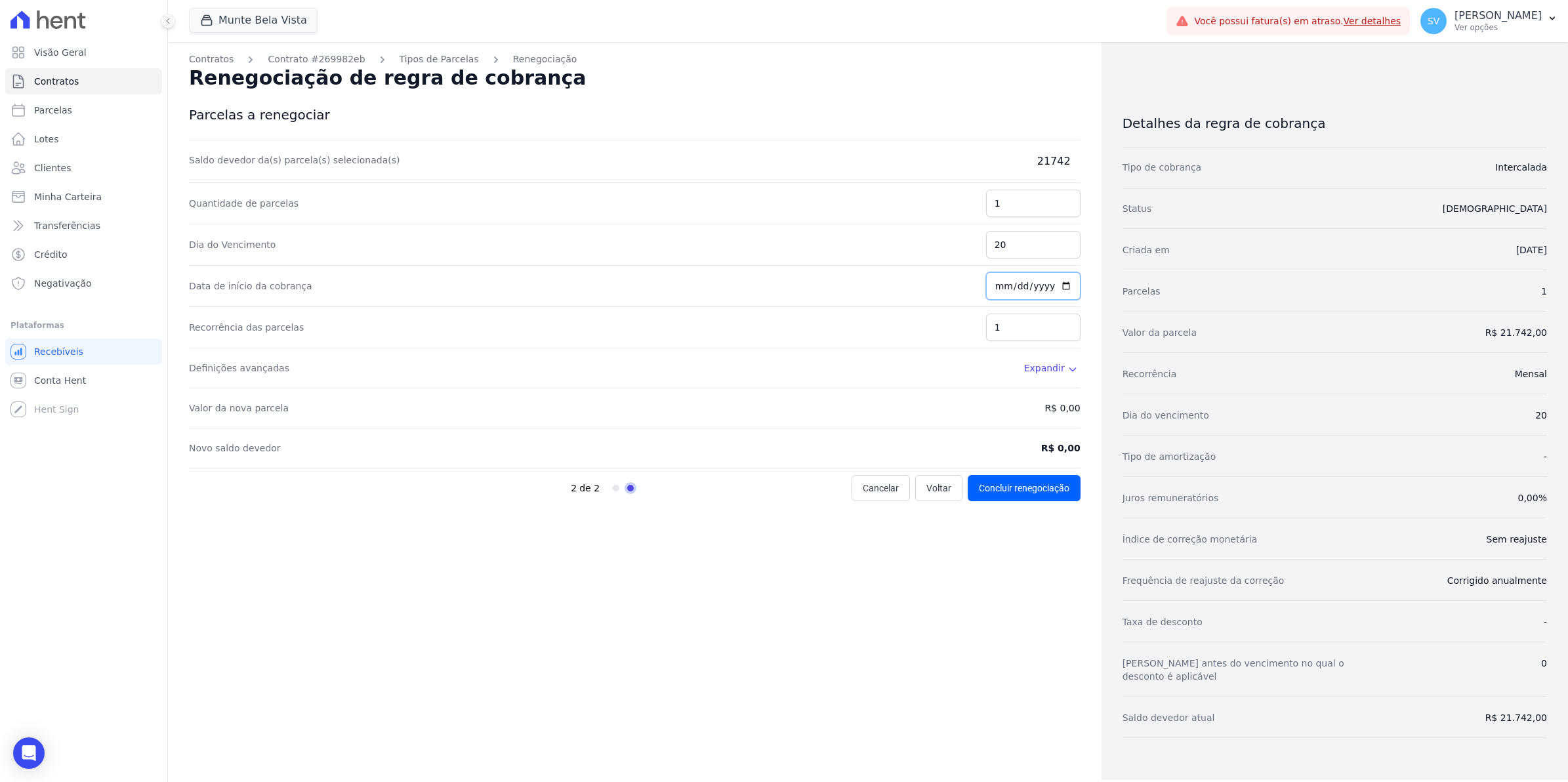
click at [992, 290] on input "[DATE]" at bounding box center [1033, 285] width 95 height 27
click at [1003, 284] on input "[DATE]" at bounding box center [1033, 285] width 95 height 27
type input "[DATE]"
click at [1003, 335] on input "1" at bounding box center [1033, 327] width 95 height 27
type input "2"
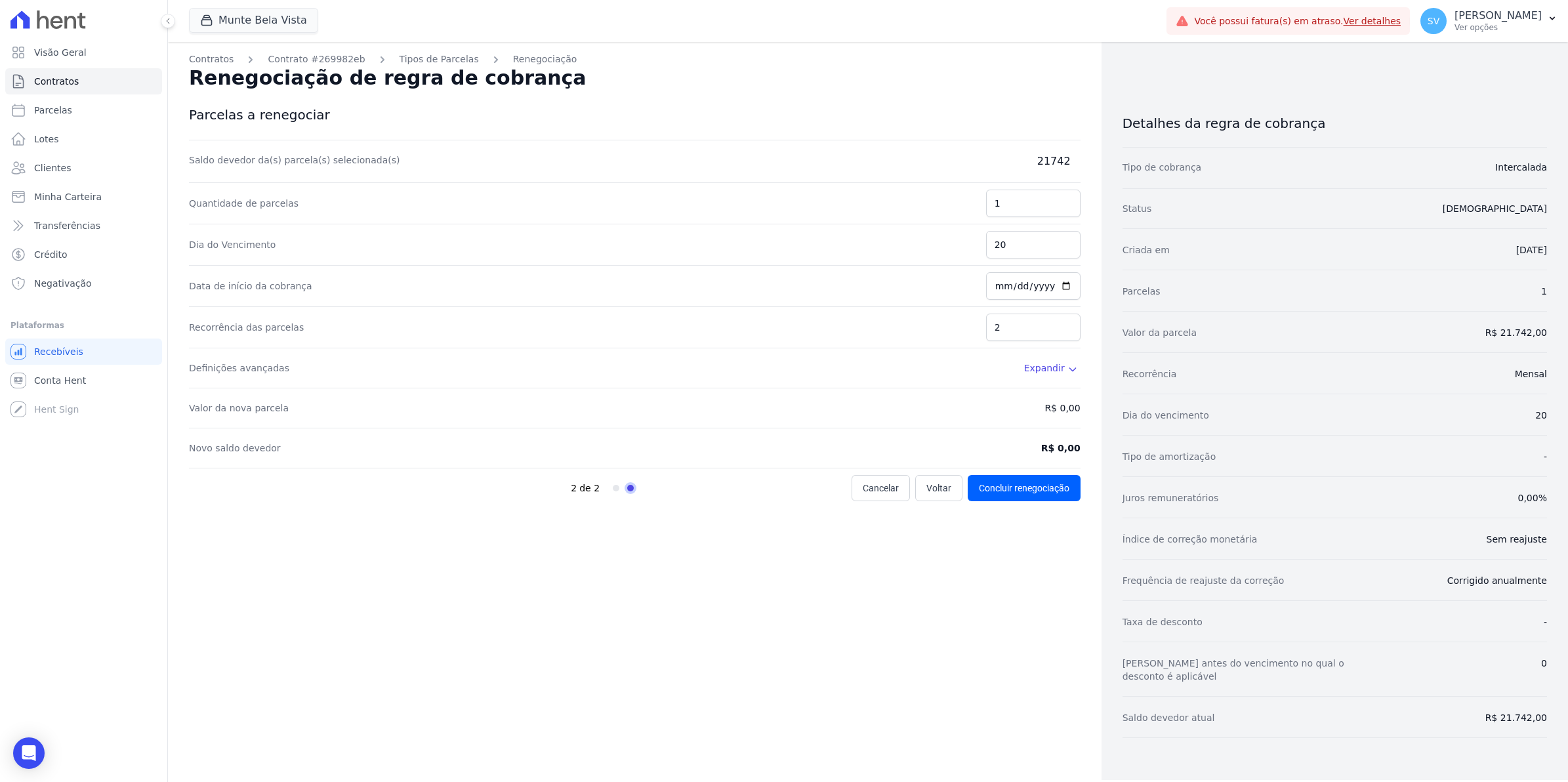
click at [1068, 368] on icon at bounding box center [1072, 369] width 11 height 11
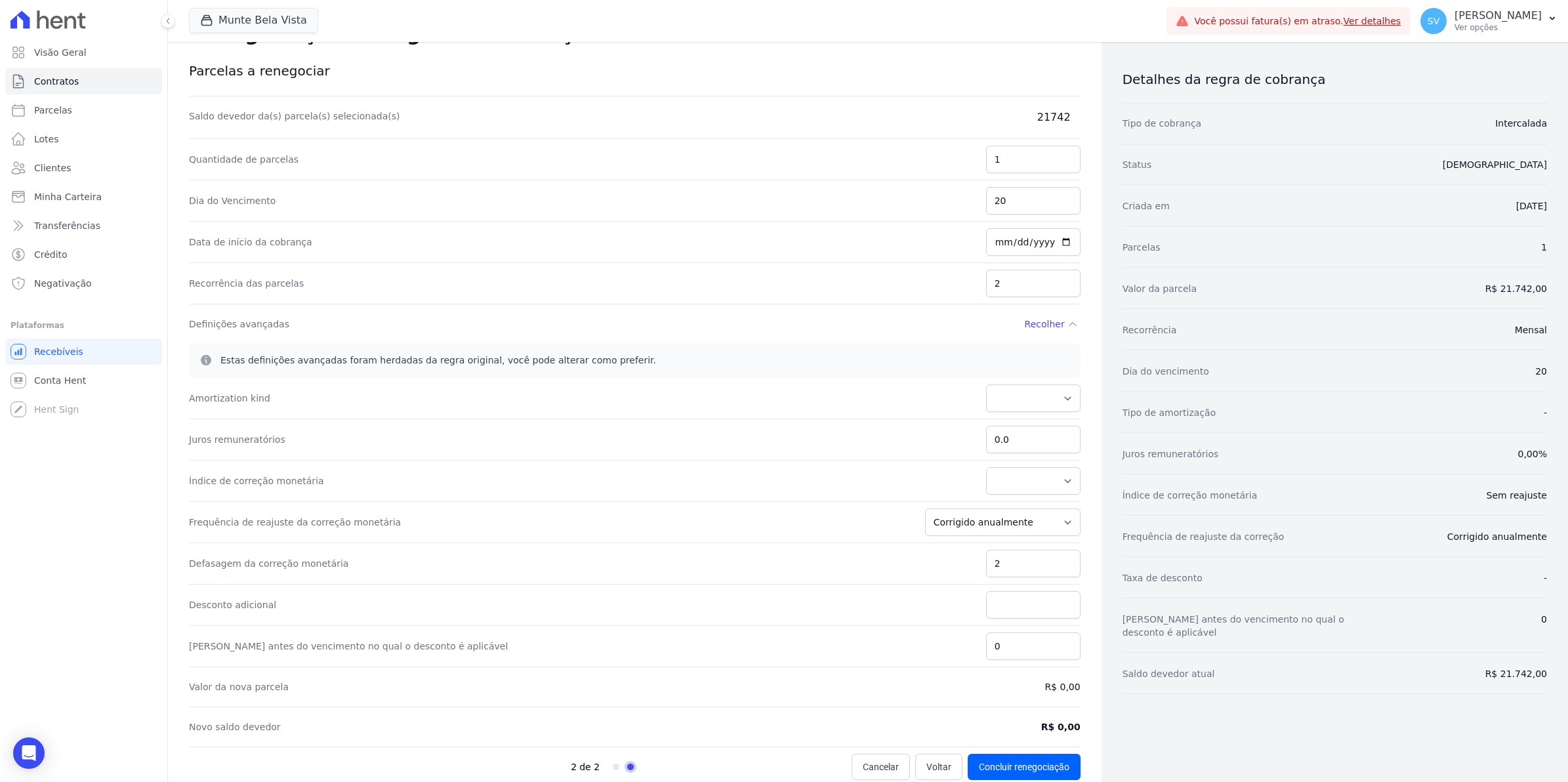
scroll to position [65, 0]
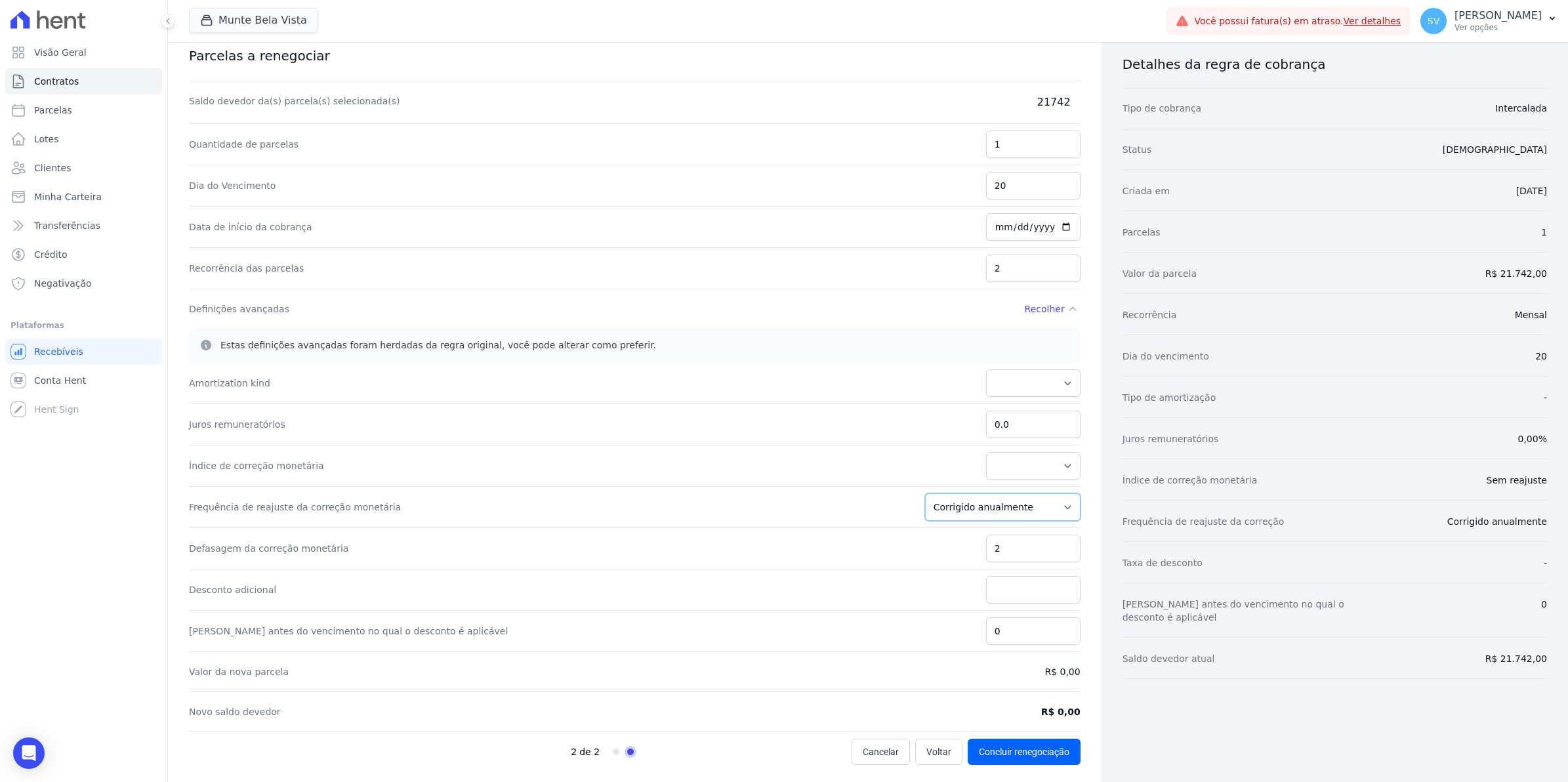
click at [1064, 506] on select "Corrigido semestralmente Corrigido mensalmente Corrigido anualmente" at bounding box center [1003, 507] width 156 height 27
select select "monthly"
click at [931, 494] on select "Corrigido semestralmente Corrigido mensalmente Corrigido anualmente" at bounding box center [1003, 507] width 156 height 27
click at [998, 142] on input "1" at bounding box center [1033, 144] width 95 height 27
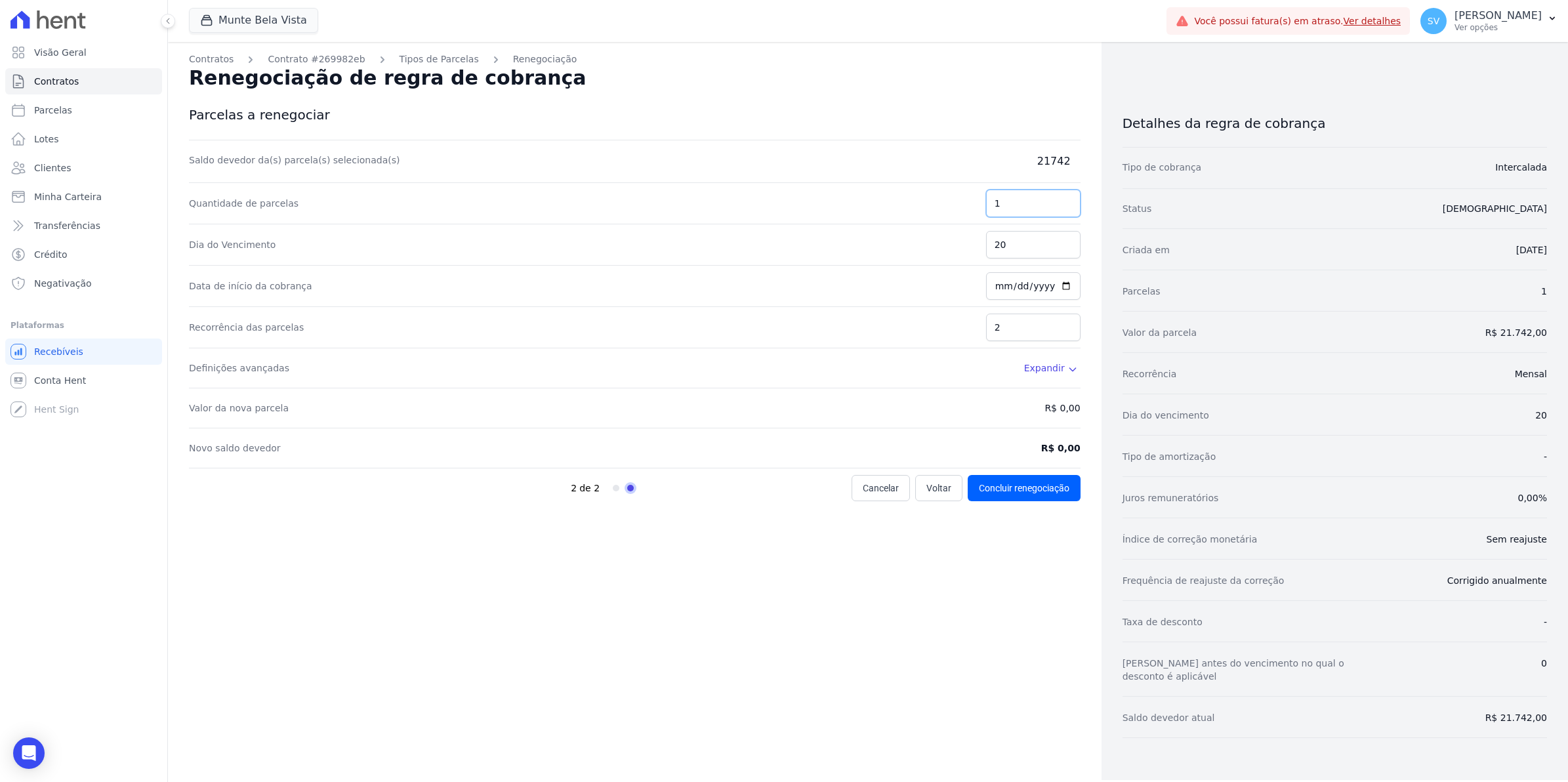
scroll to position [0, 0]
click at [1065, 208] on input "1" at bounding box center [1033, 203] width 95 height 27
type input "2"
click at [1065, 202] on input "2" at bounding box center [1033, 203] width 95 height 27
click at [1044, 487] on button "Concluir renegociação" at bounding box center [1024, 487] width 113 height 26
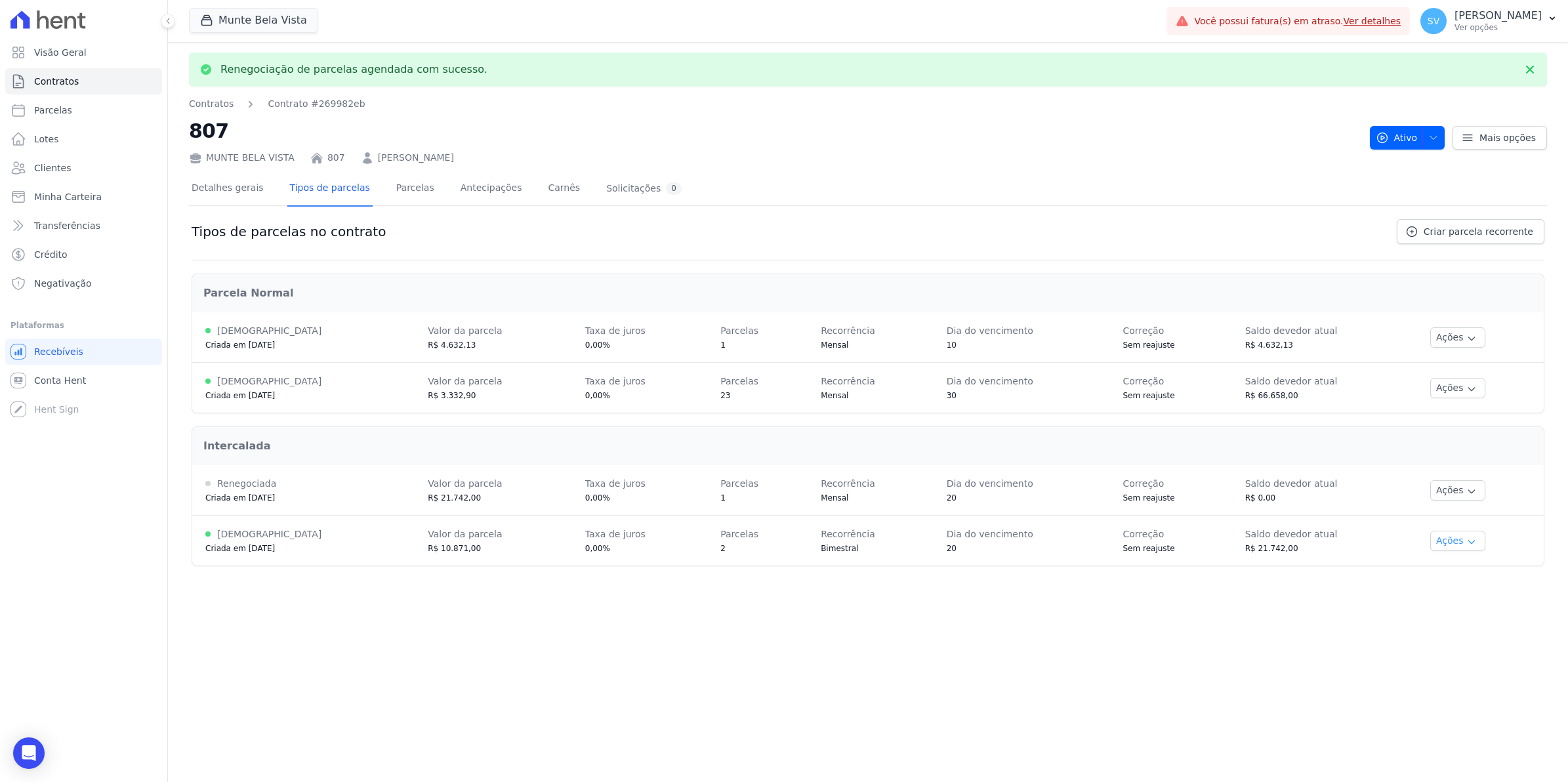
click at [1450, 541] on button "Ações" at bounding box center [1457, 541] width 55 height 20
click at [1463, 566] on span "Ver detalhes" at bounding box center [1474, 565] width 101 height 15
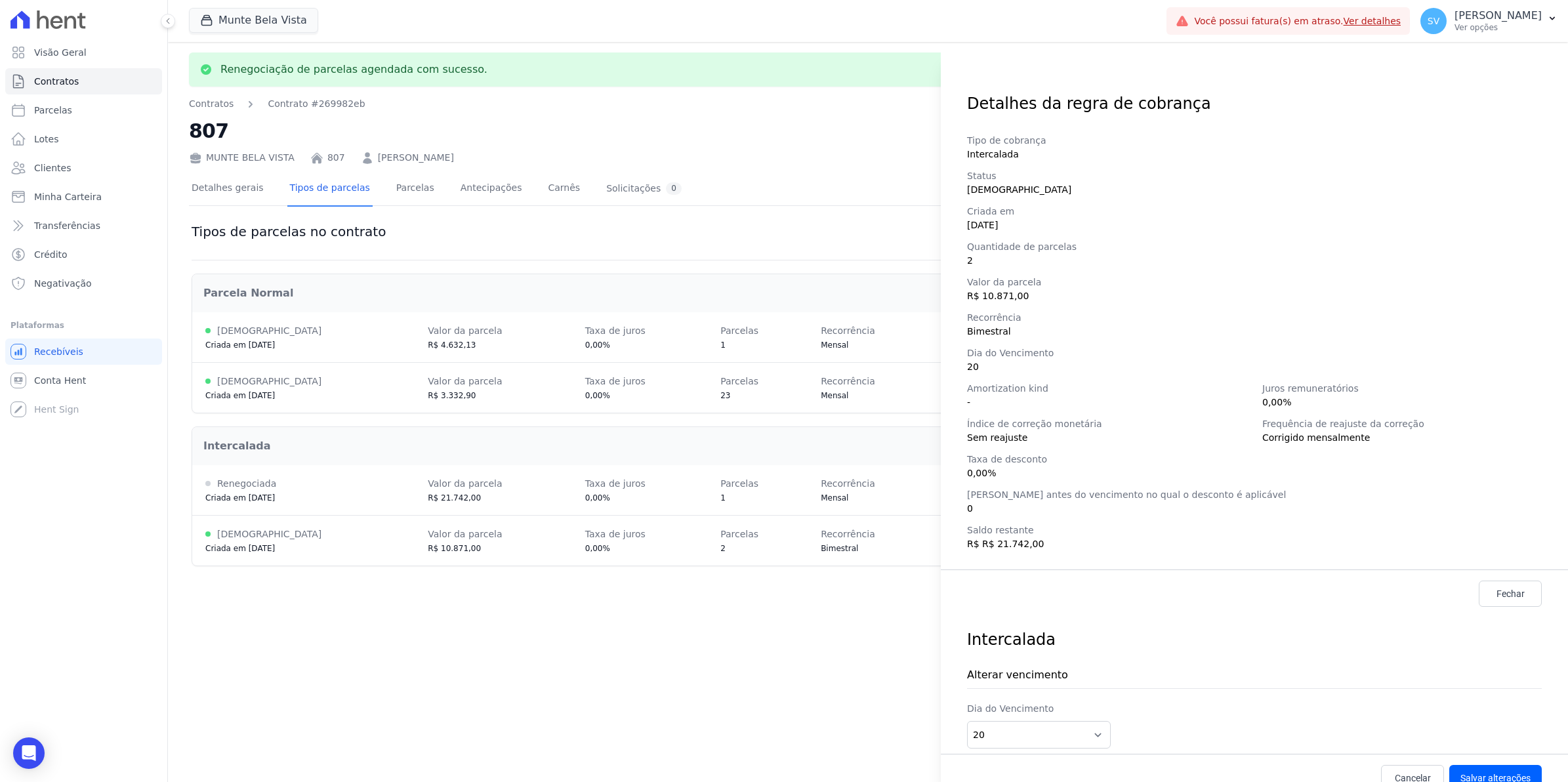
click at [792, 677] on div "Detalhes da regra de cobrança Tipo de cobrança Intercalada Status Ativa Criada …" at bounding box center [784, 391] width 1568 height 782
click at [388, 190] on div "Detalhes da regra de cobrança Tipo de cobrança Intercalada Status Ativa Criada …" at bounding box center [784, 391] width 1568 height 782
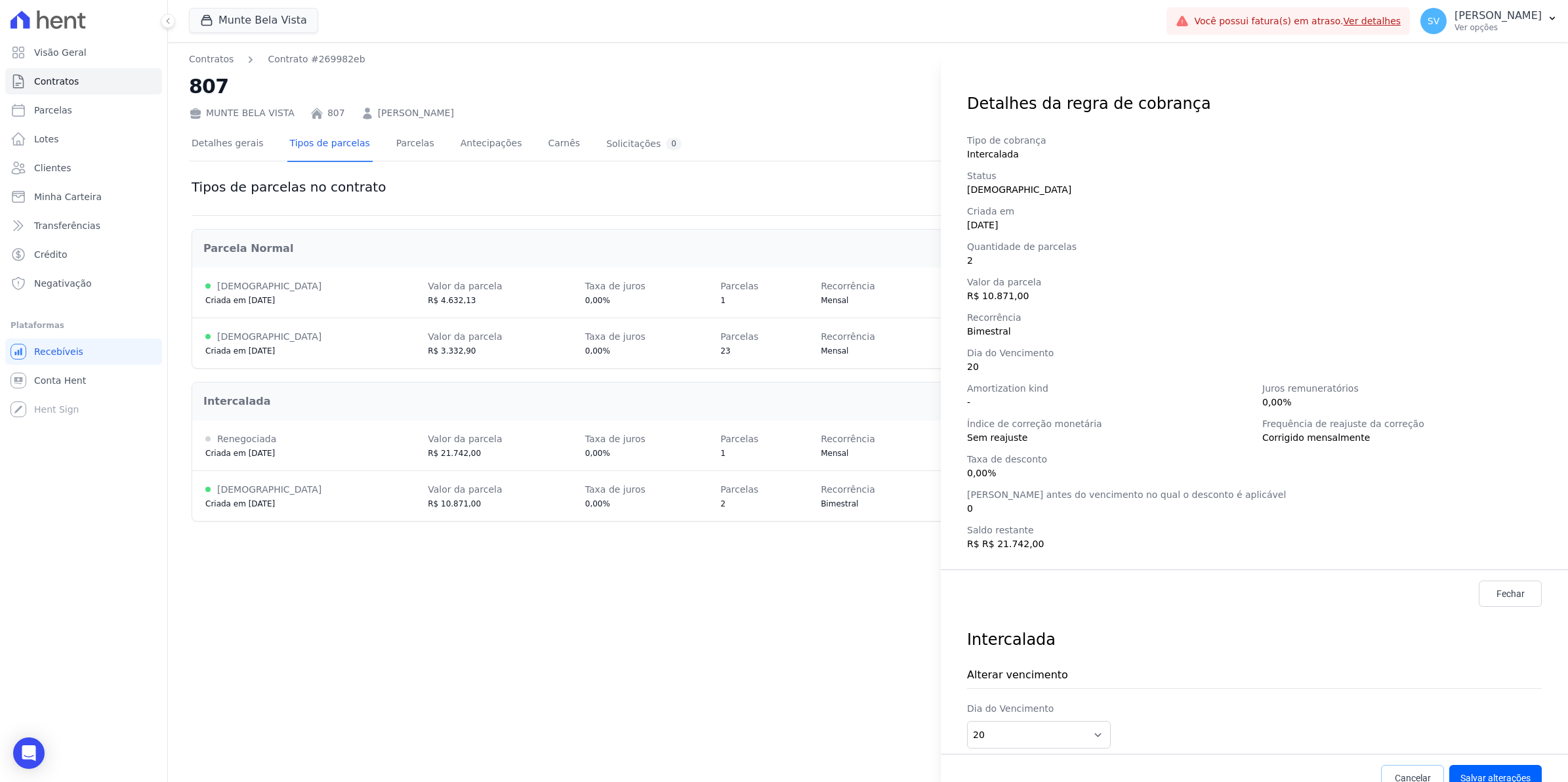
click at [1399, 775] on span "Cancelar" at bounding box center [1412, 778] width 36 height 13
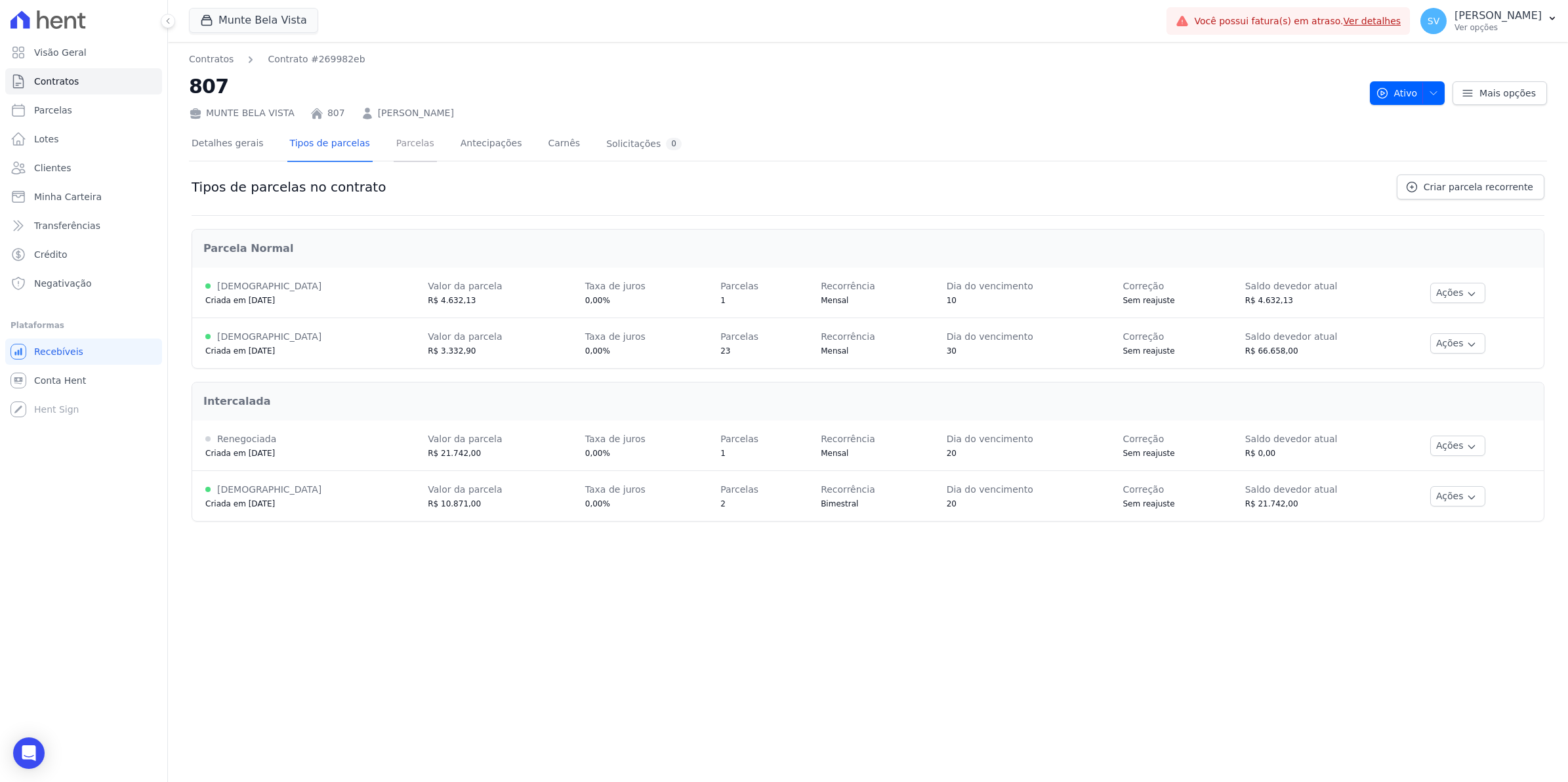
click at [402, 147] on link "Parcelas" at bounding box center [415, 144] width 43 height 35
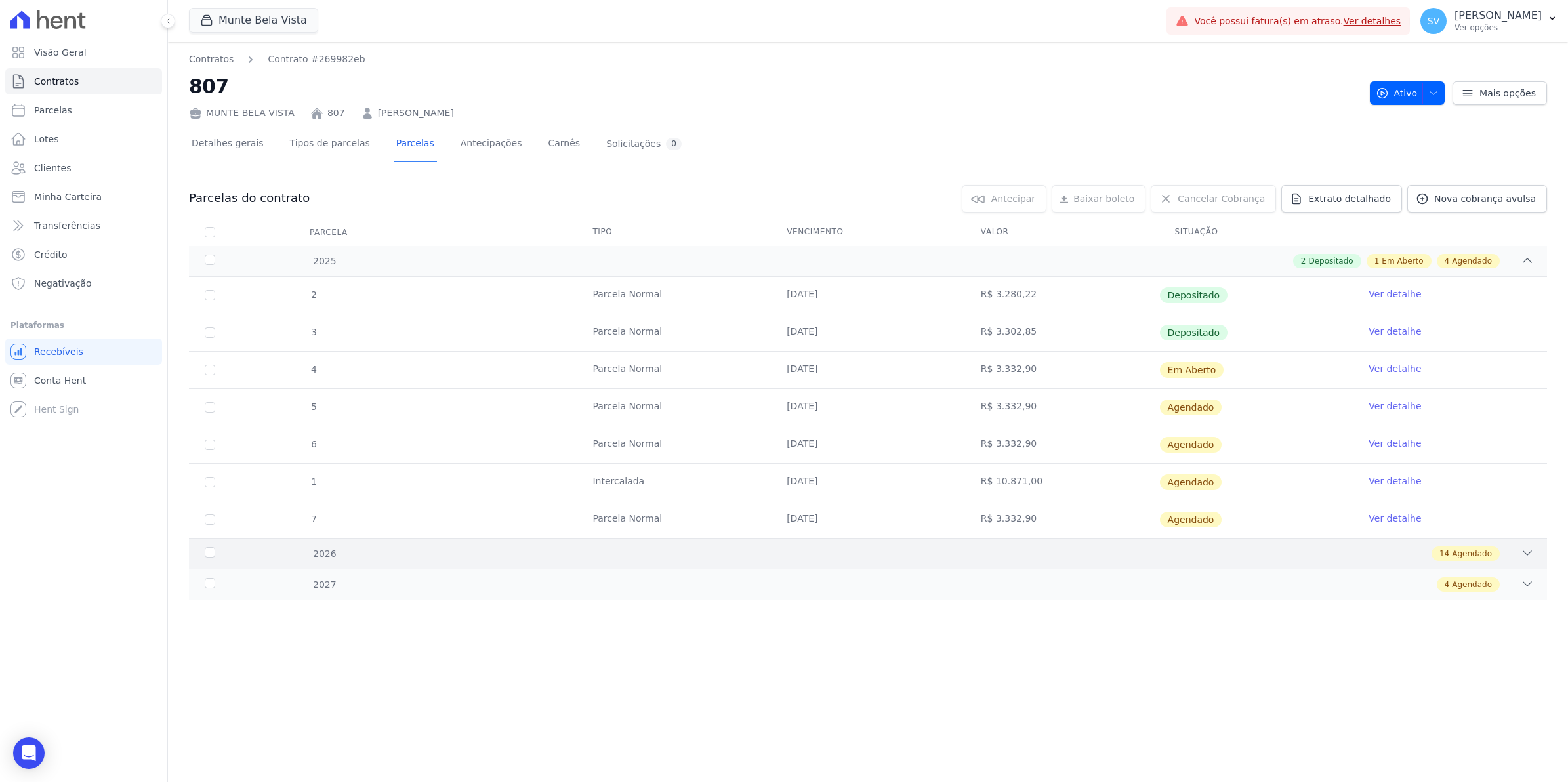
click at [1522, 552] on icon at bounding box center [1527, 553] width 13 height 13
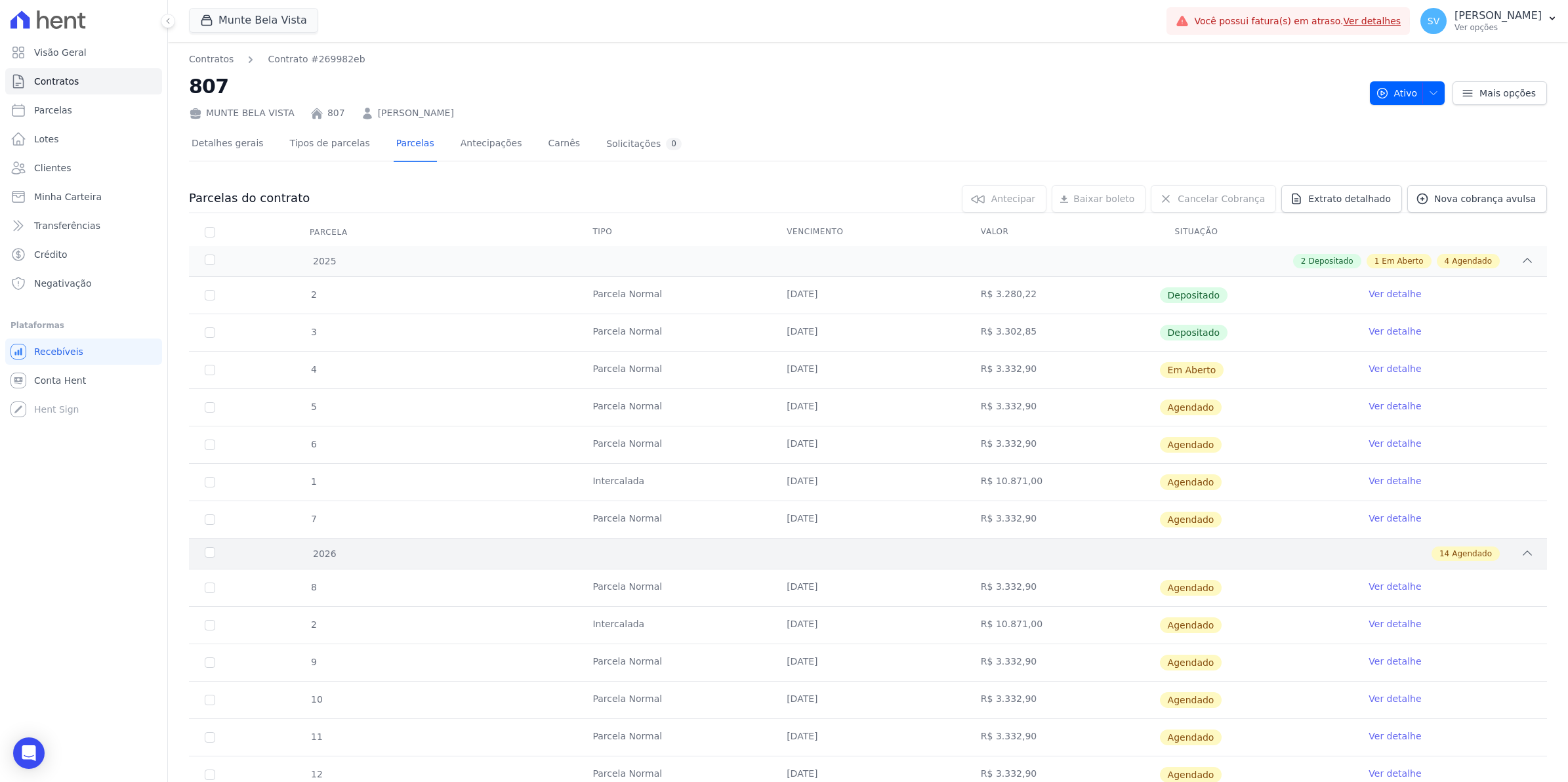
scroll to position [82, 0]
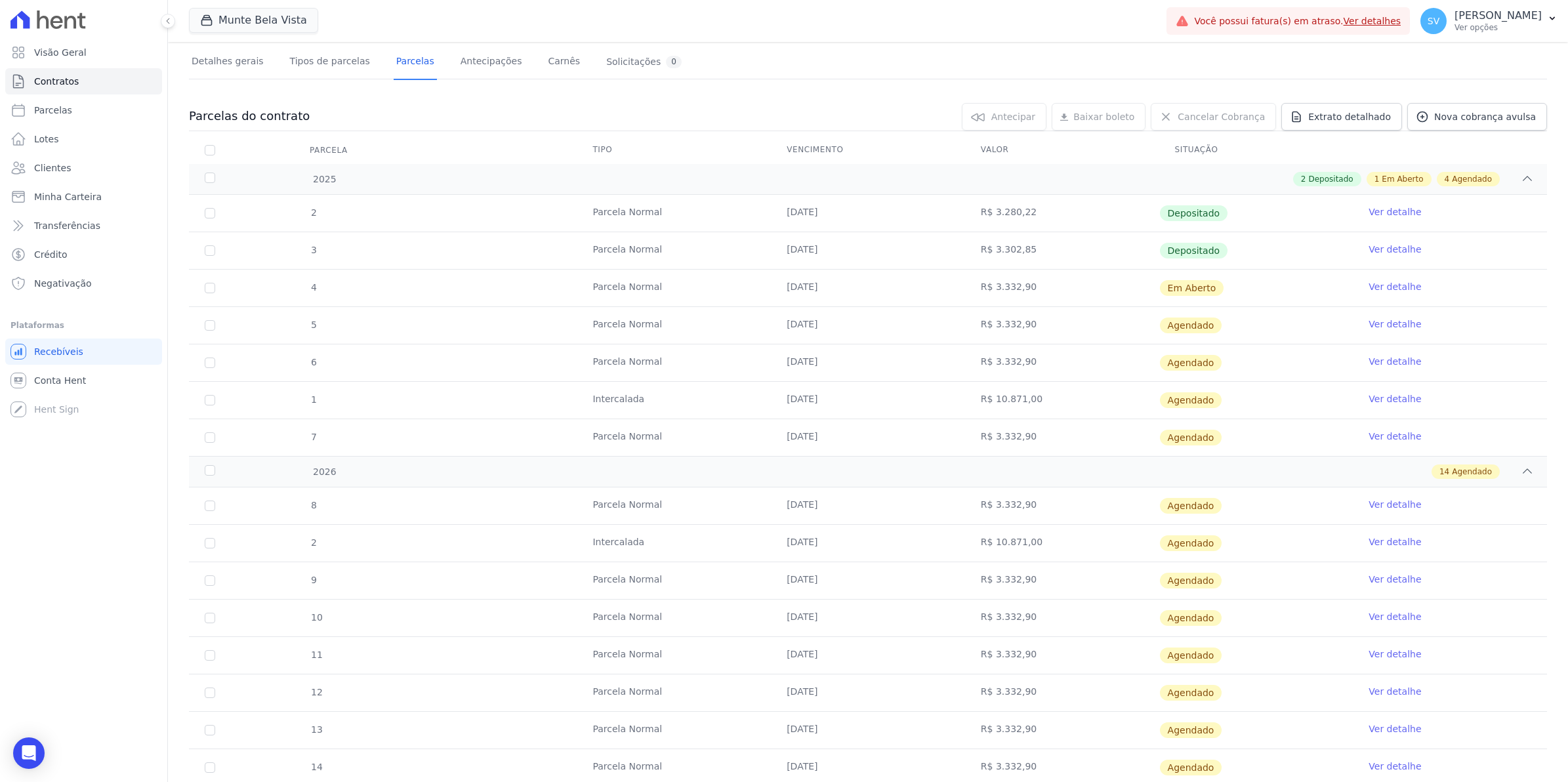
drag, startPoint x: 785, startPoint y: 548, endPoint x: 878, endPoint y: 550, distance: 93.0
click at [878, 550] on td "20/02/2026" at bounding box center [867, 543] width 194 height 36
click at [1379, 544] on link "Ver detalhe" at bounding box center [1395, 541] width 53 height 13
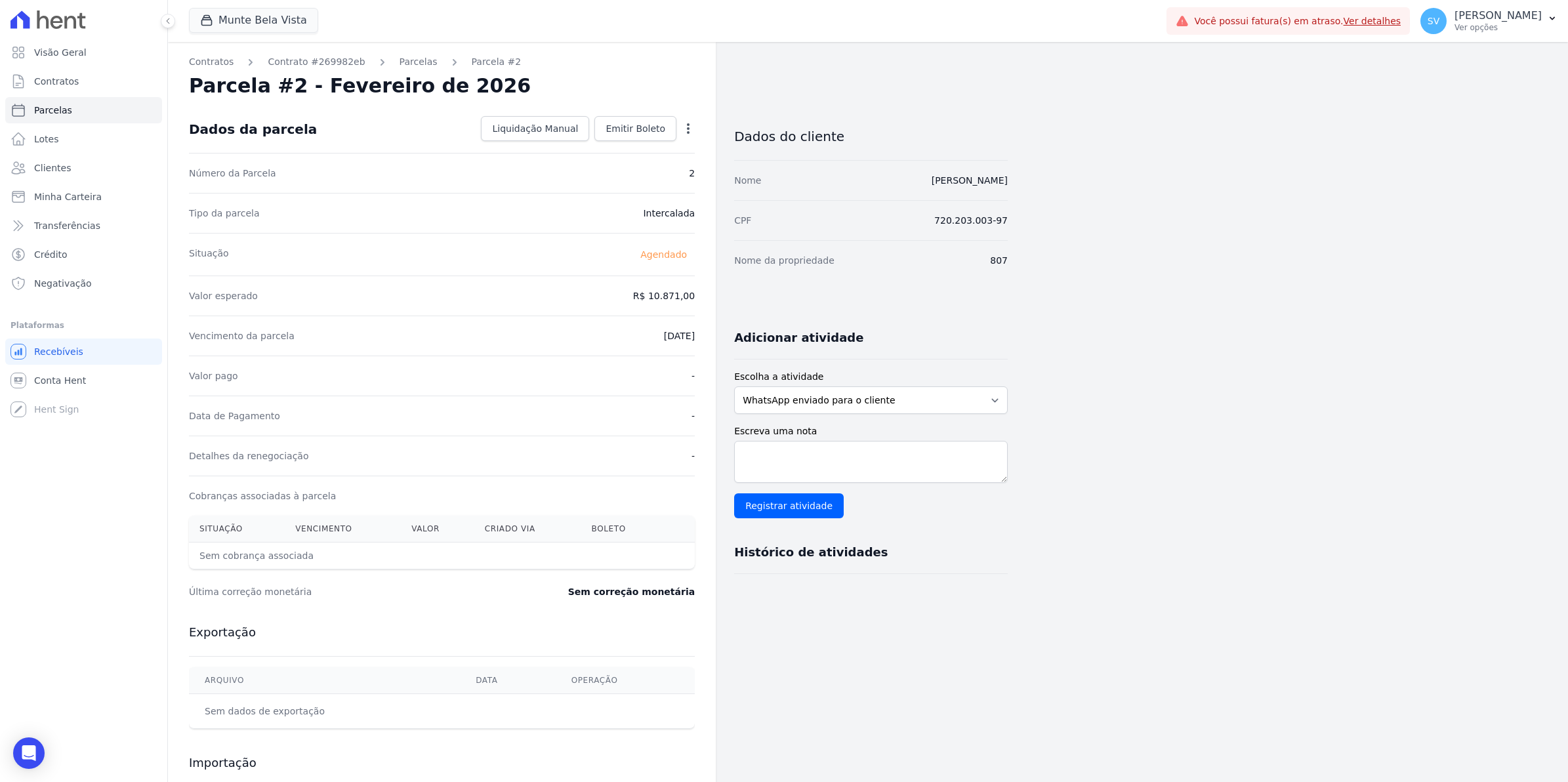
click at [687, 135] on div "Open options" at bounding box center [688, 130] width 13 height 16
click at [686, 131] on icon "button" at bounding box center [688, 128] width 13 height 13
click at [641, 151] on link "Alterar" at bounding box center [632, 147] width 116 height 24
drag, startPoint x: 626, startPoint y: 333, endPoint x: 645, endPoint y: 349, distance: 24.8
click at [628, 335] on input "2026-02-20" at bounding box center [643, 334] width 104 height 27
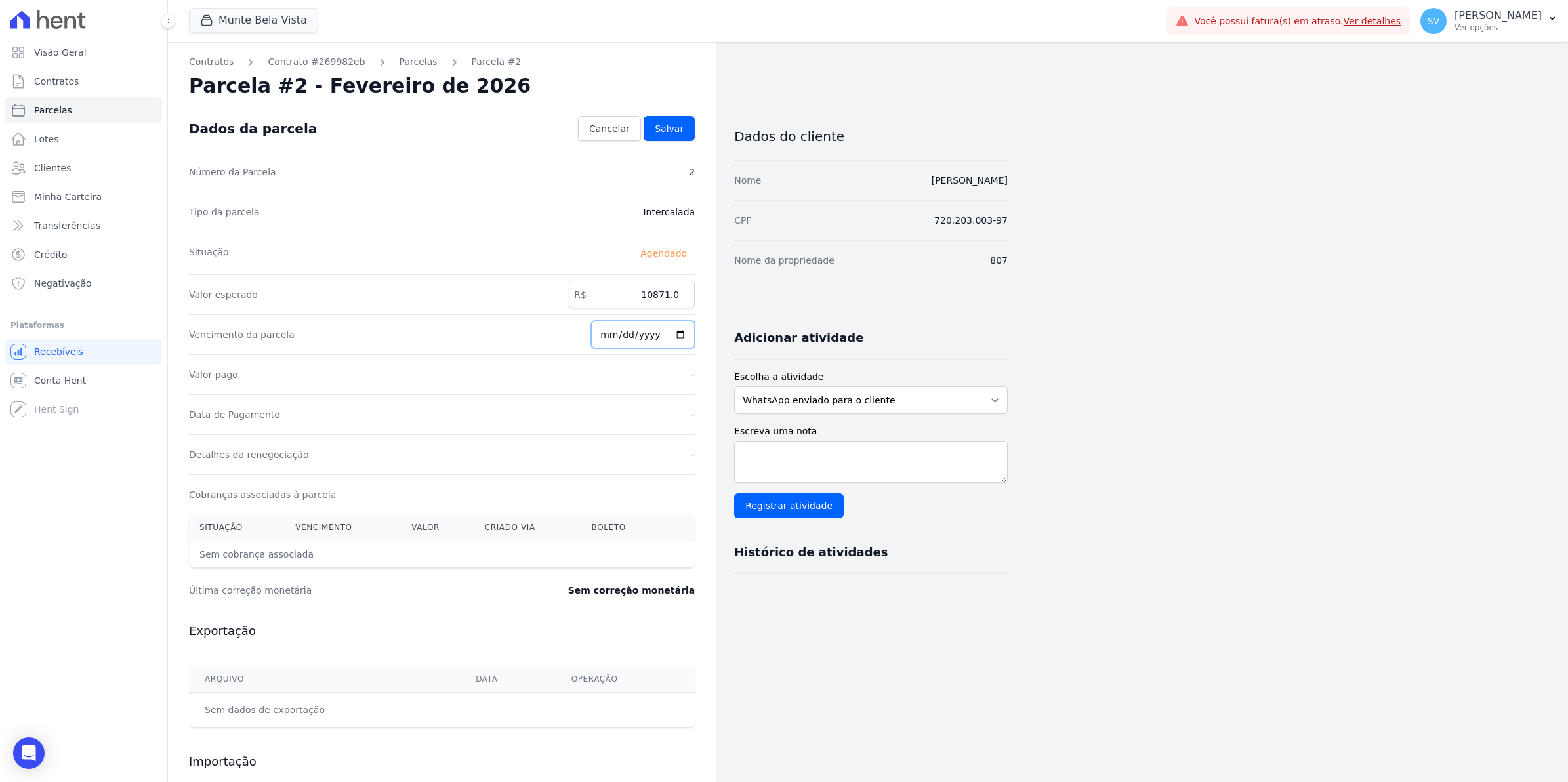
type input "2026-01-20"
click at [658, 122] on span "Salvar" at bounding box center [669, 128] width 29 height 13
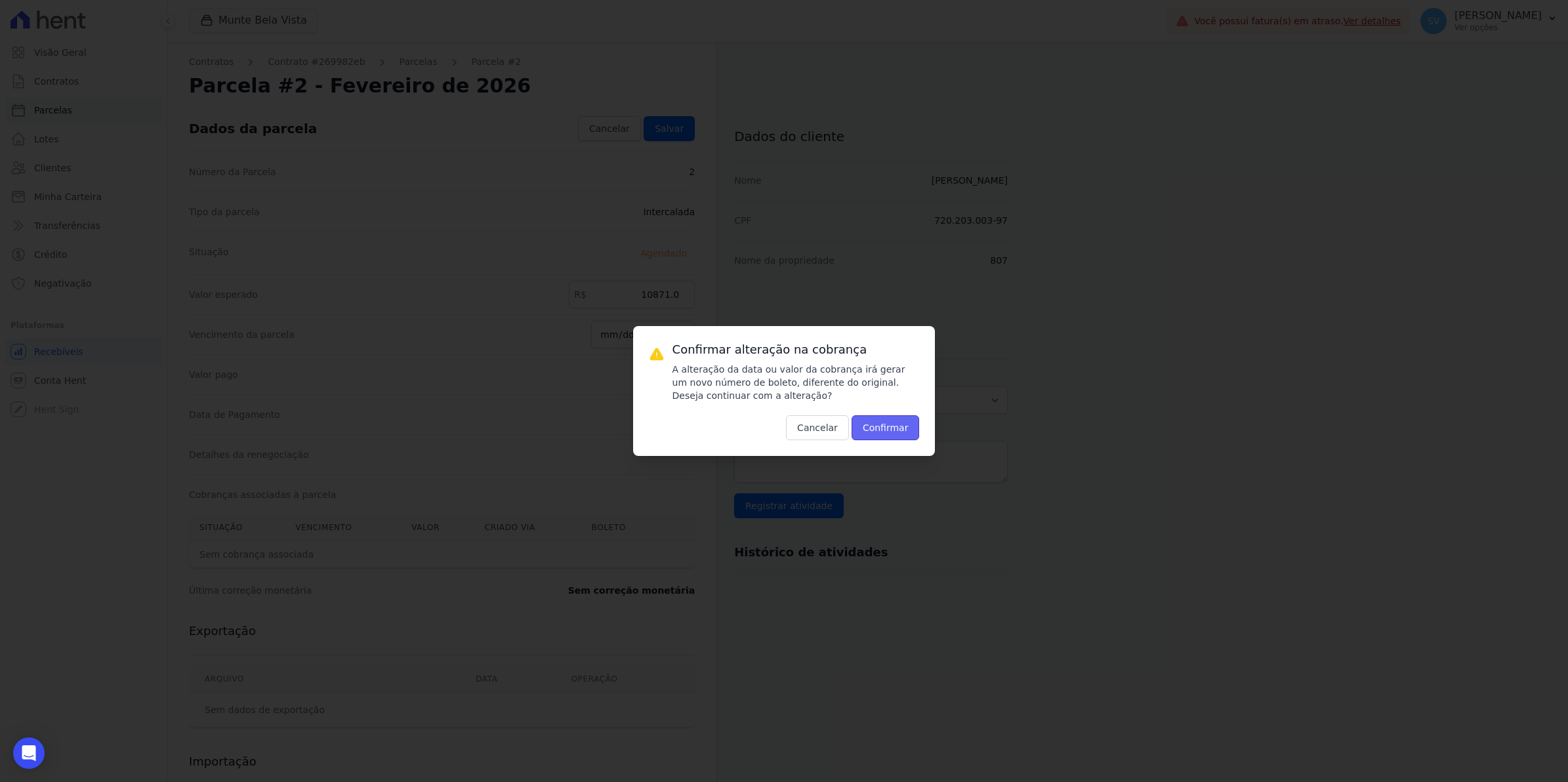
click at [891, 423] on button "Confirmar" at bounding box center [885, 428] width 68 height 25
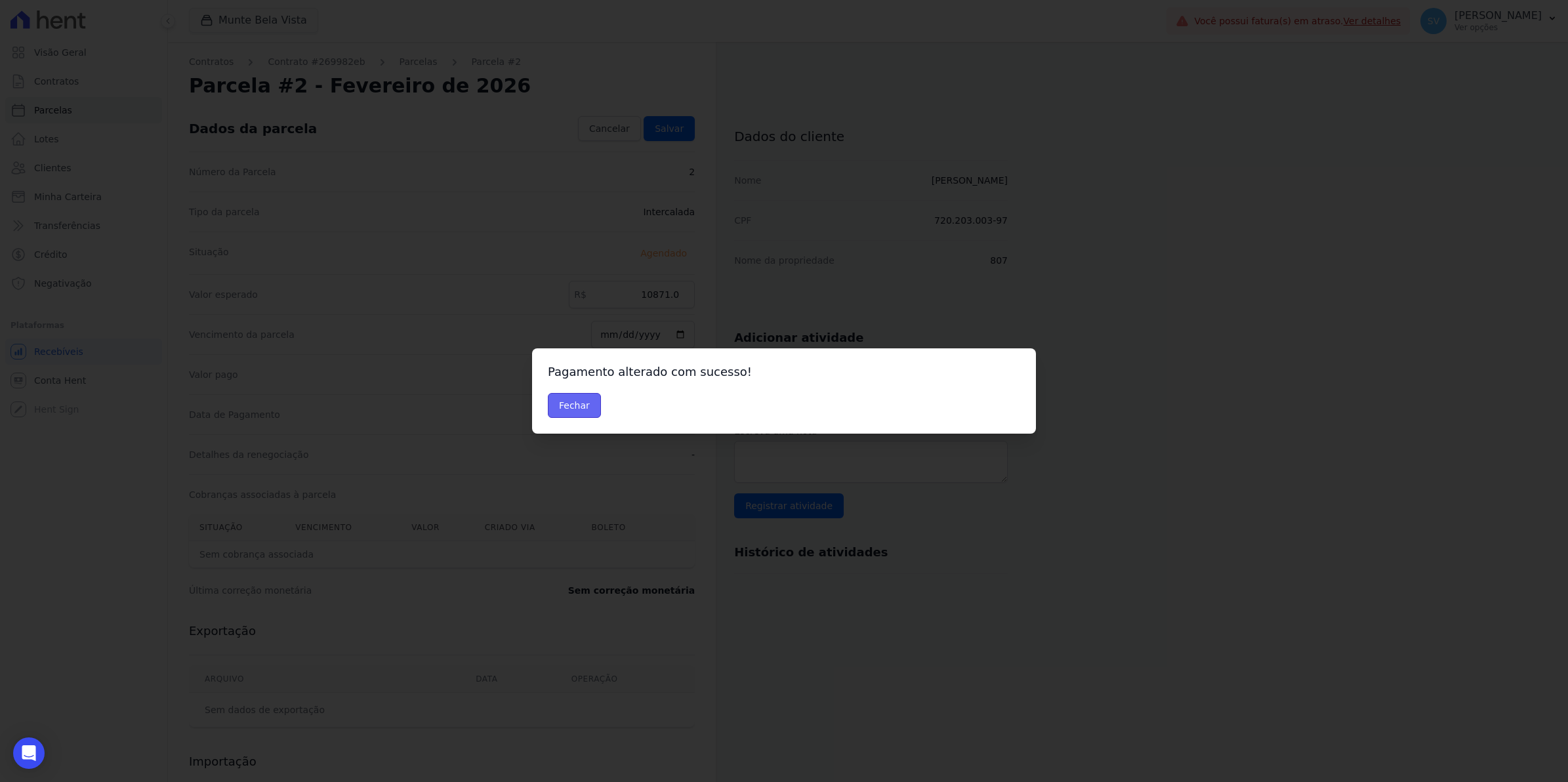
click at [552, 407] on button "Fechar" at bounding box center [574, 405] width 53 height 25
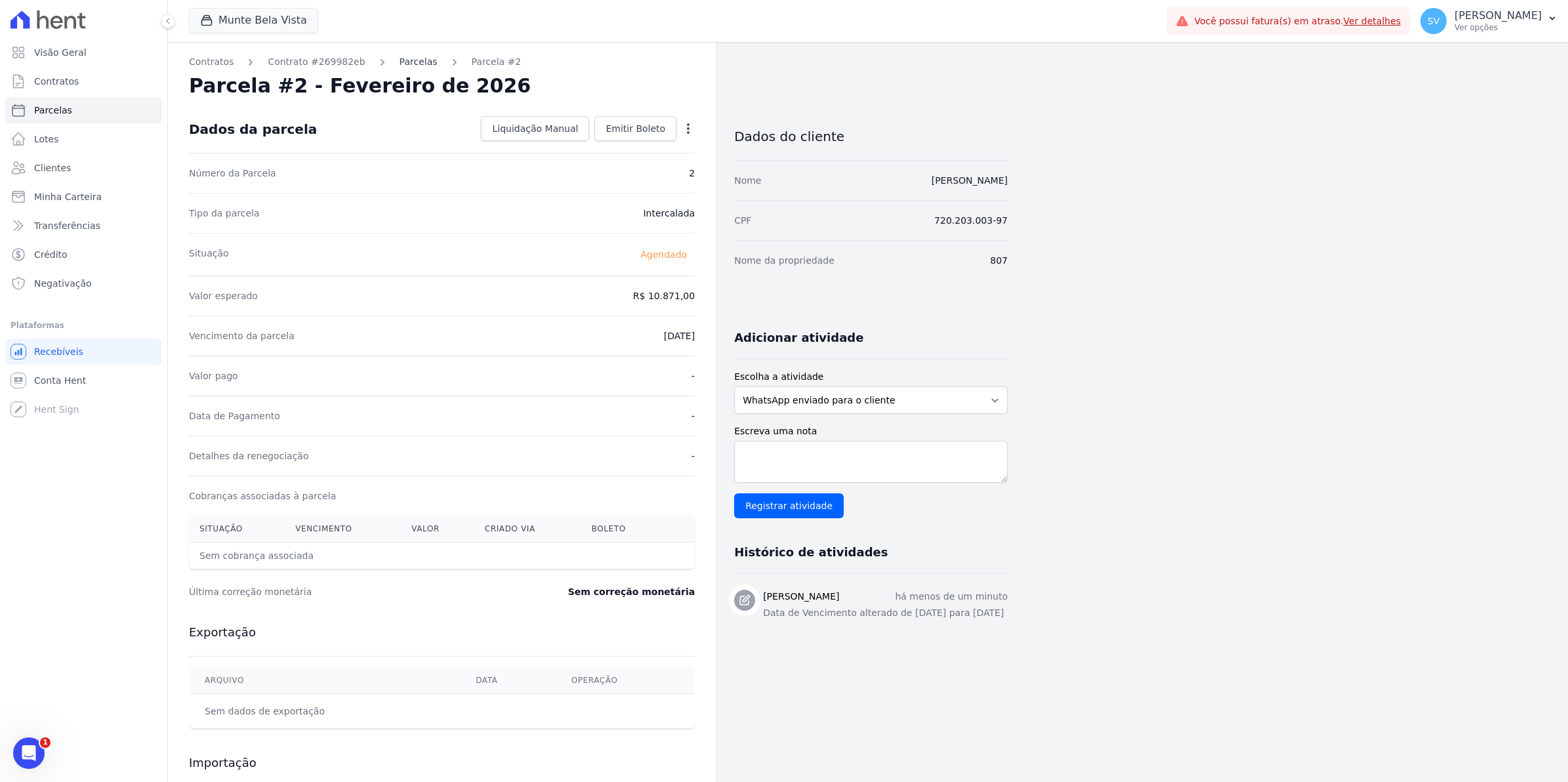
click at [407, 60] on link "Parcelas" at bounding box center [419, 62] width 38 height 14
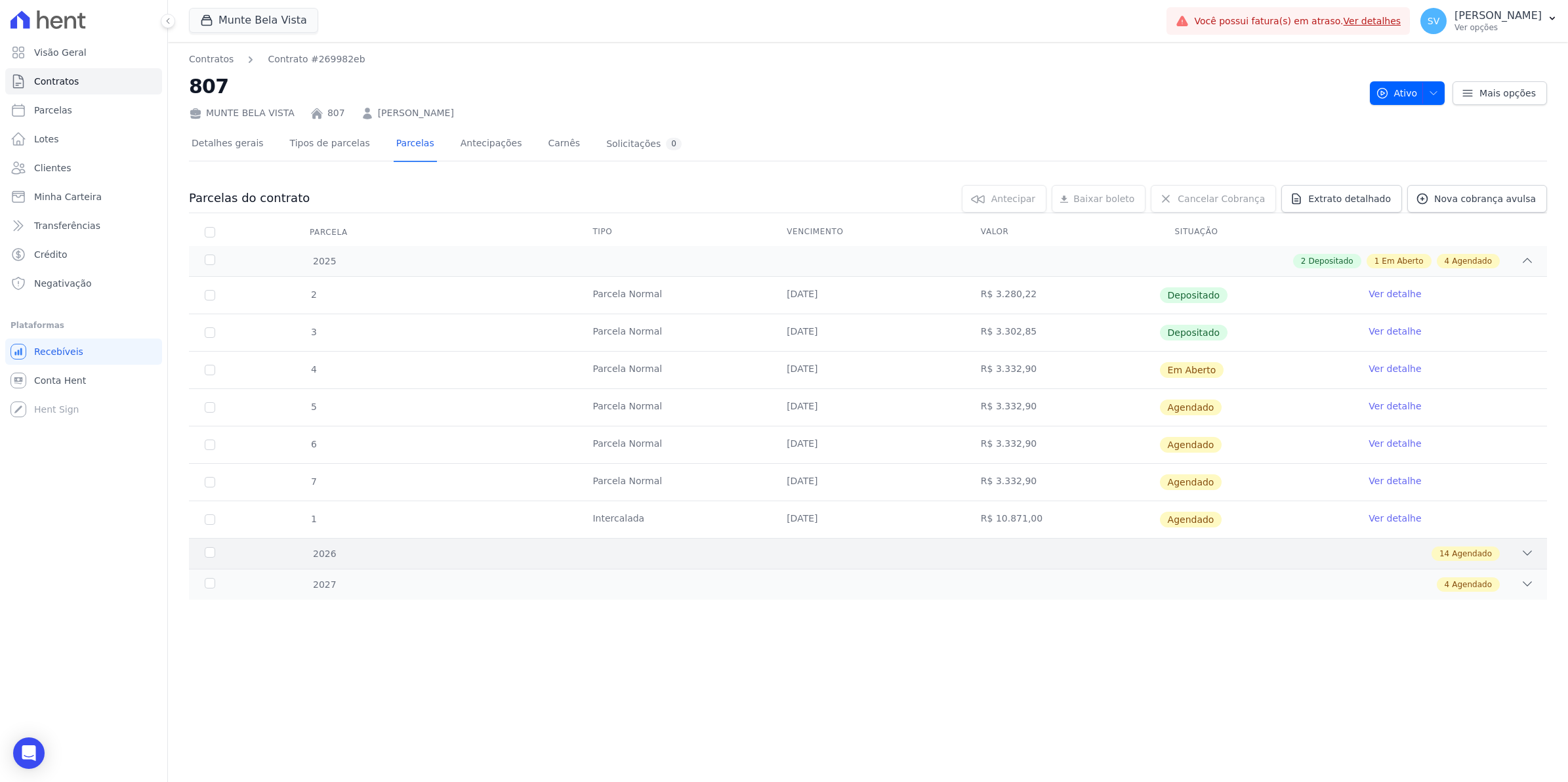
click at [1529, 555] on icon at bounding box center [1527, 553] width 13 height 13
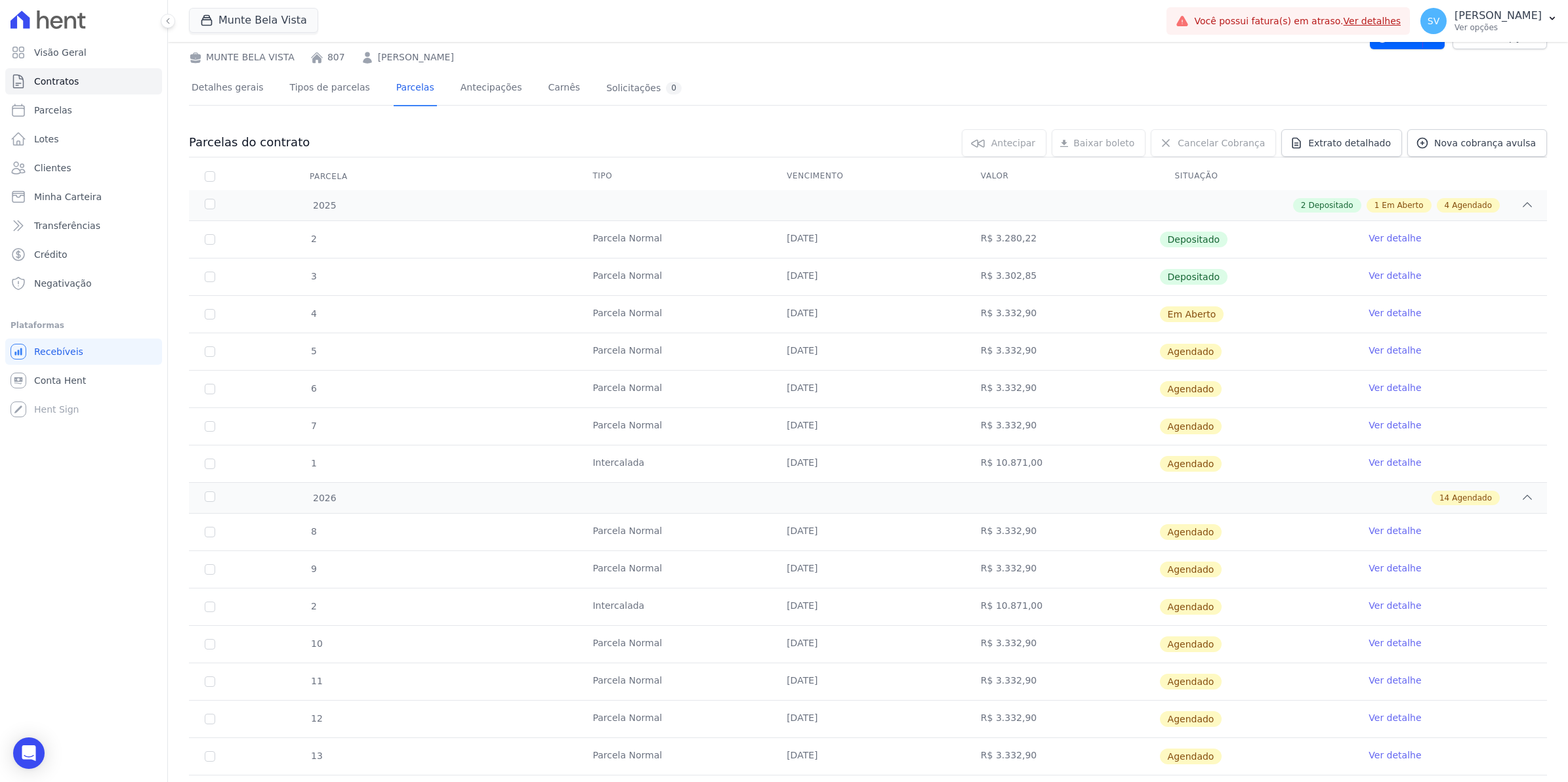
scroll to position [82, 0]
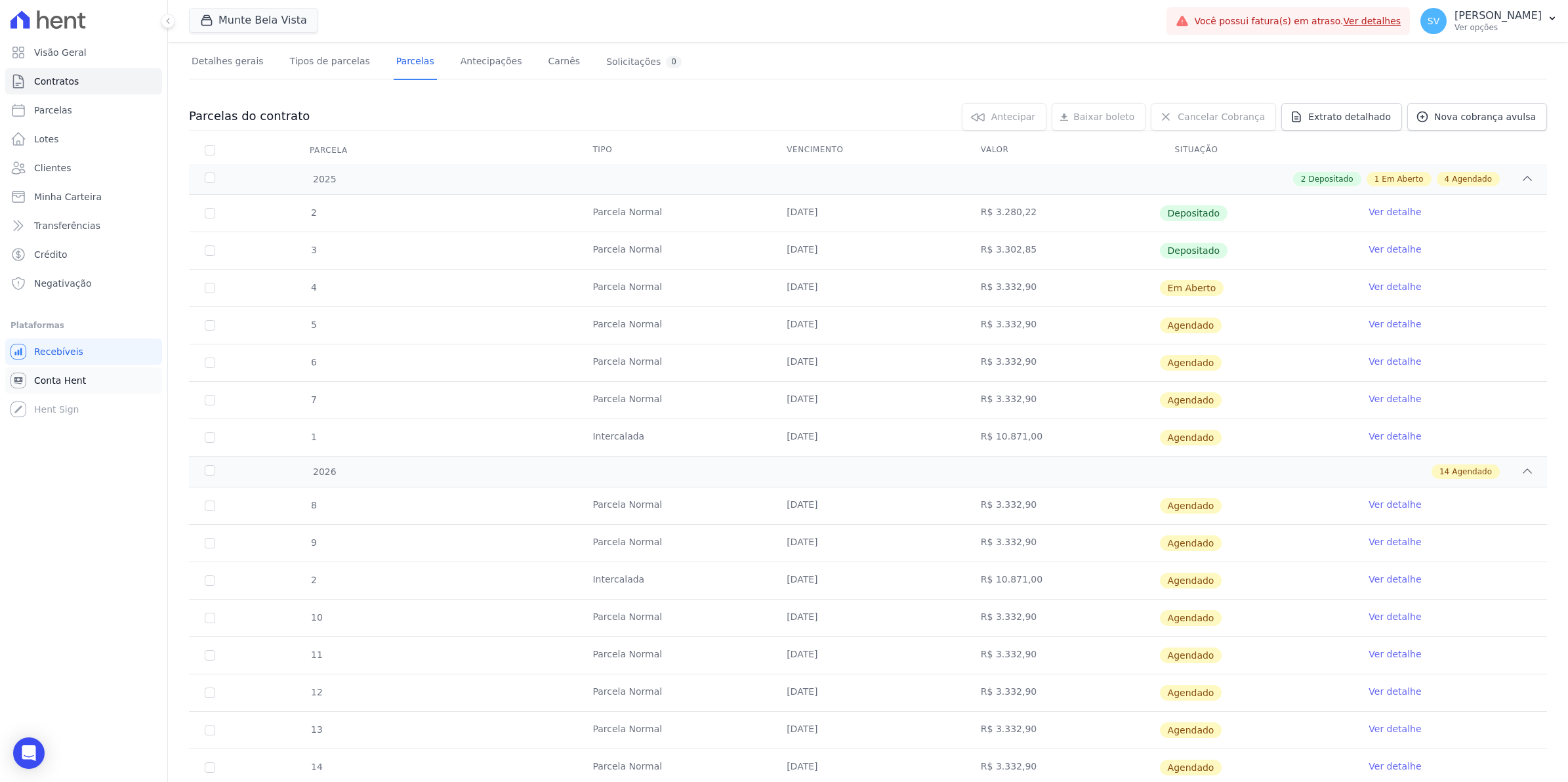
click at [74, 386] on span "Conta Hent" at bounding box center [60, 380] width 52 height 13
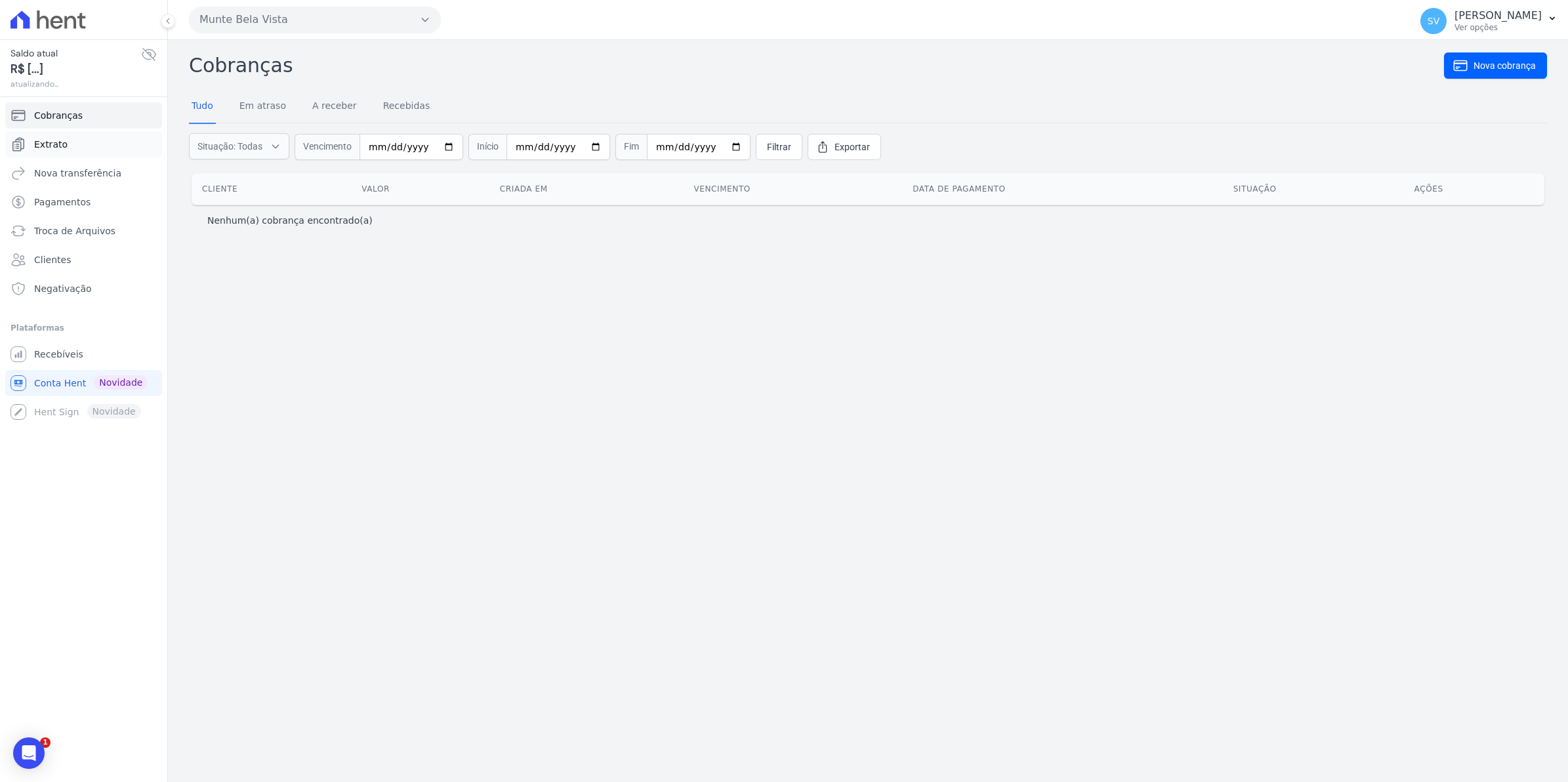
click at [55, 144] on span "Extrato" at bounding box center [51, 144] width 34 height 13
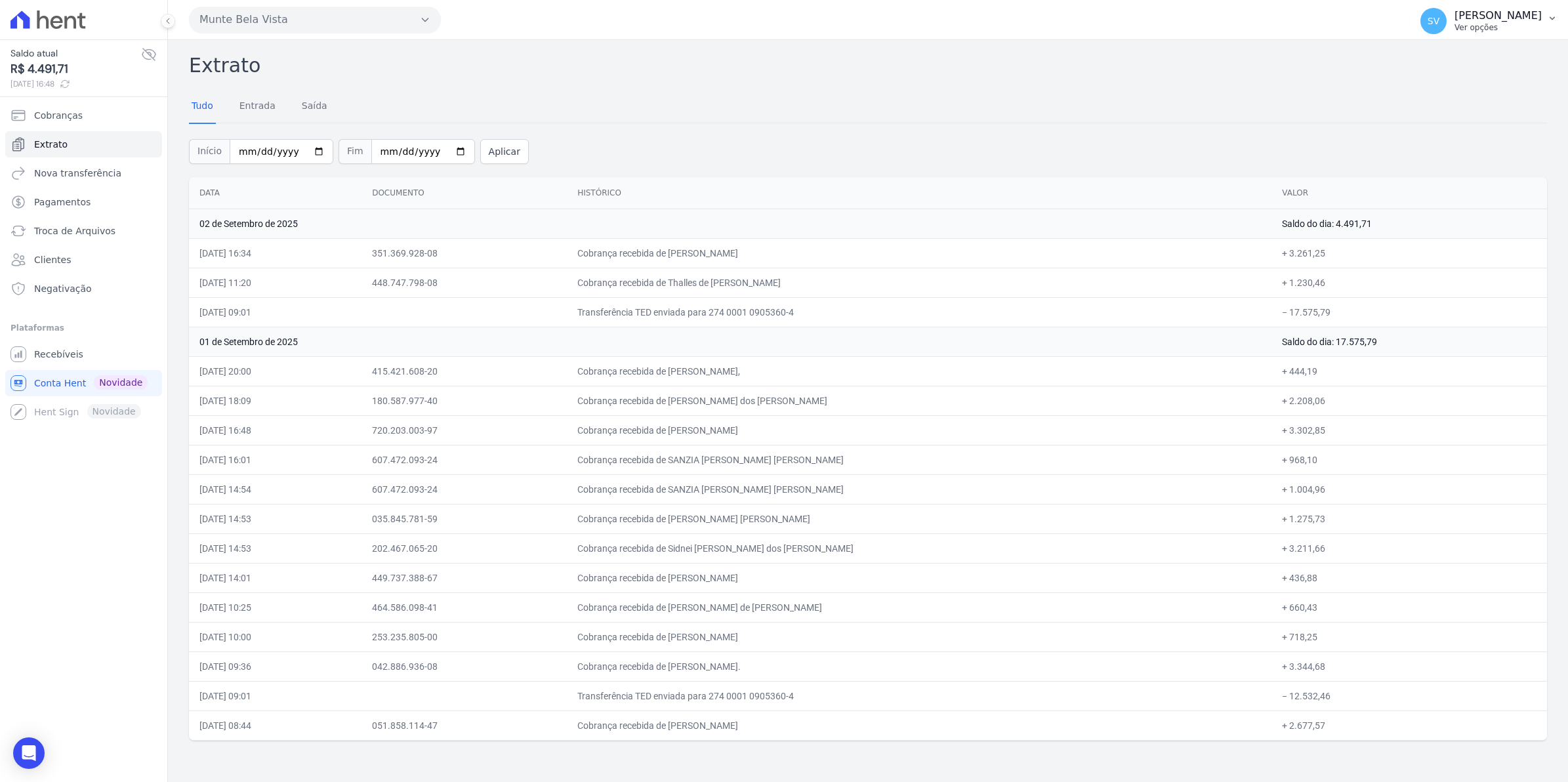
click at [1440, 24] on span "SV" at bounding box center [1433, 20] width 12 height 9
click at [50, 360] on span "Recebíveis" at bounding box center [59, 354] width 49 height 13
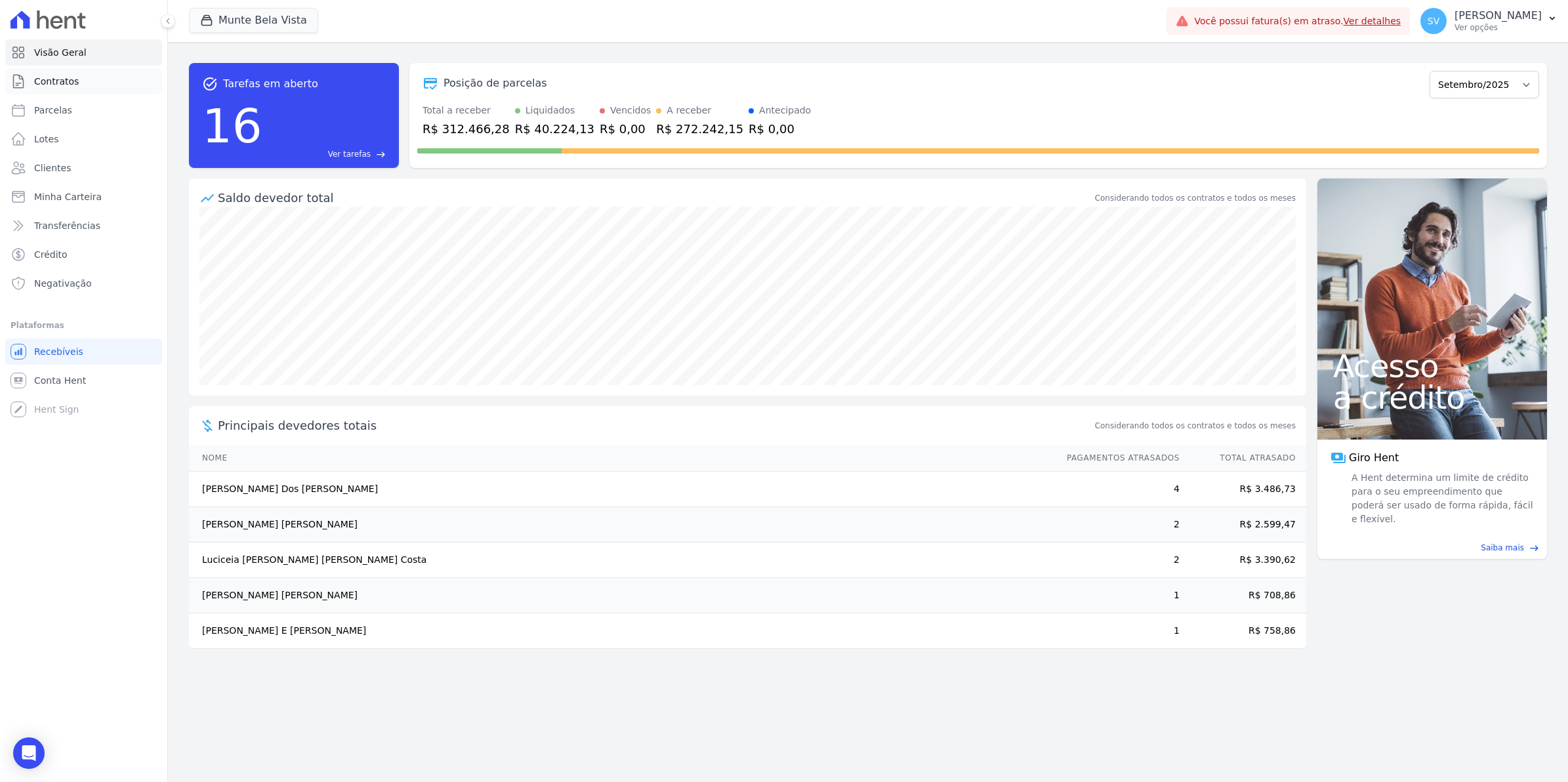
click at [34, 83] on span "Contratos" at bounding box center [57, 81] width 45 height 13
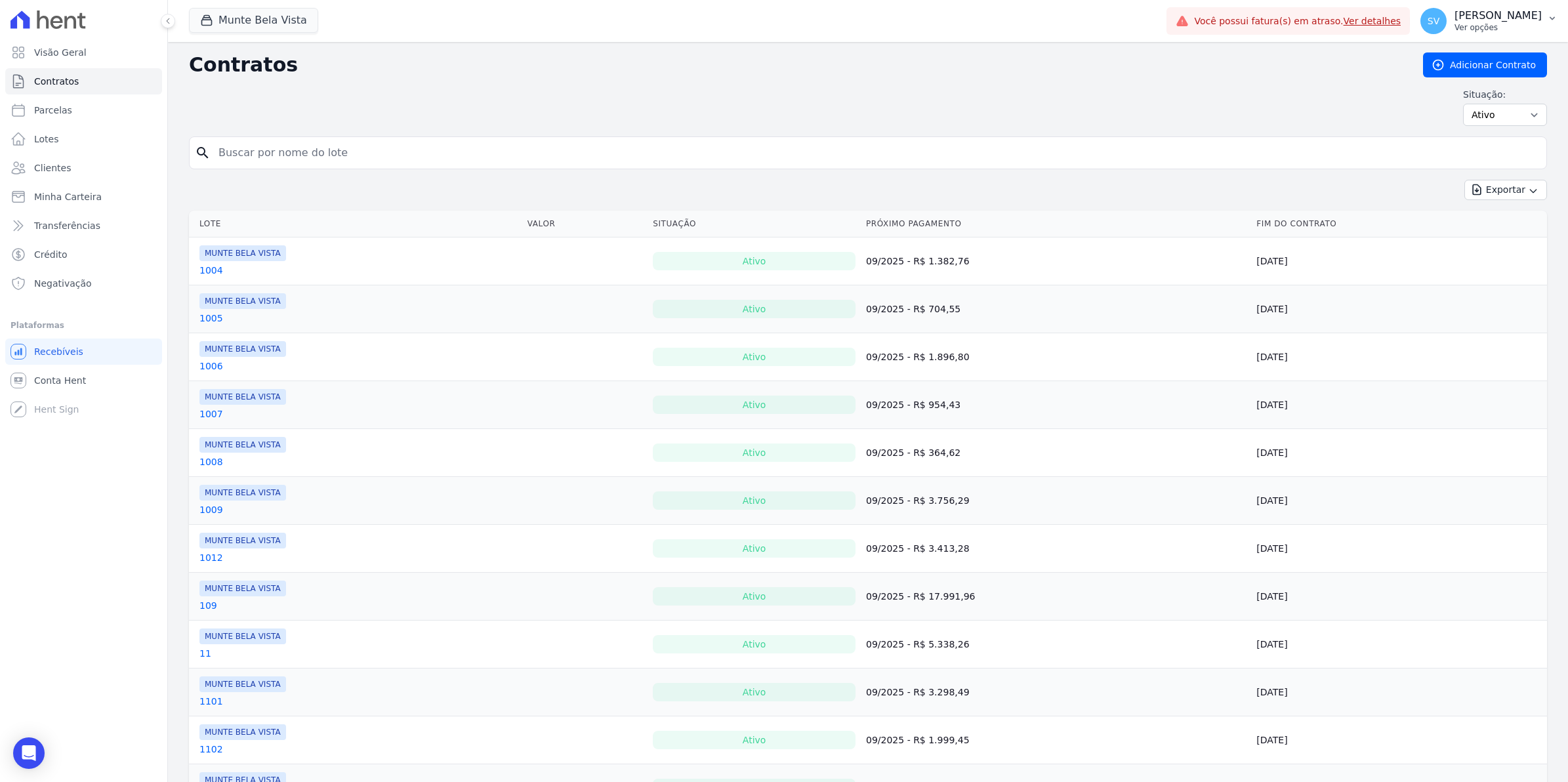
click at [1447, 27] on span "SV" at bounding box center [1433, 20] width 26 height 26
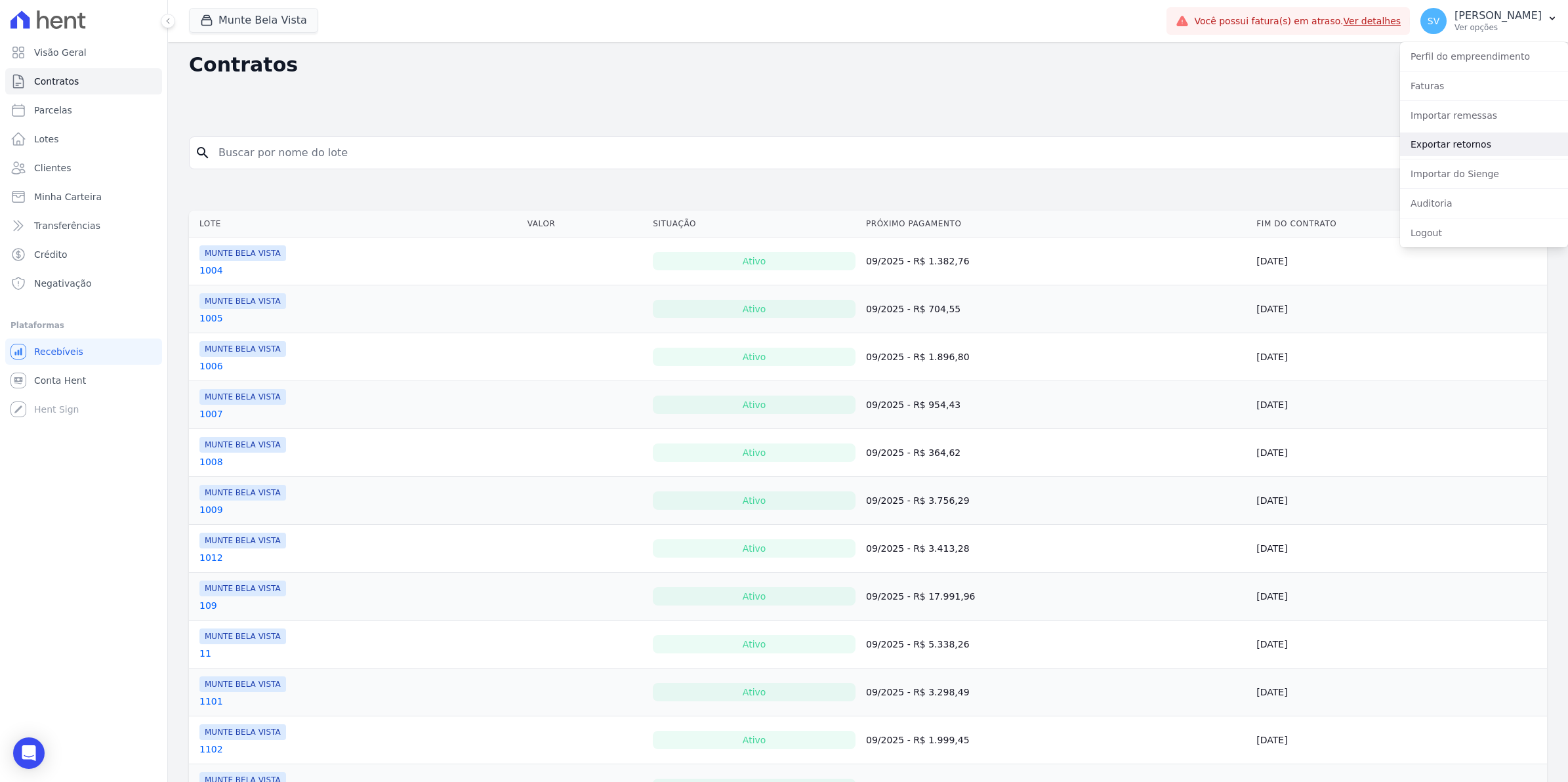
click at [1450, 138] on link "Exportar retornos" at bounding box center [1484, 144] width 168 height 24
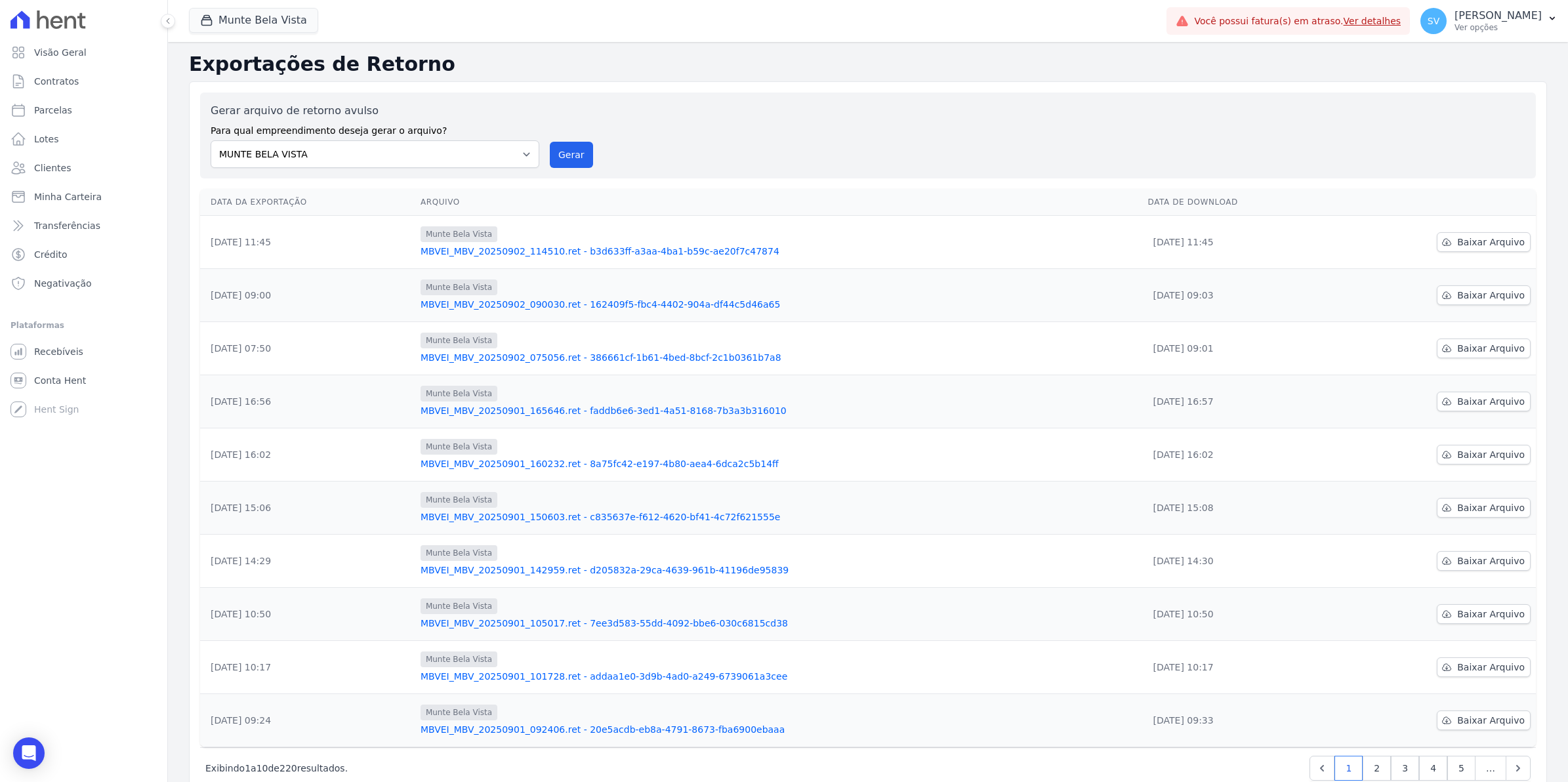
click at [549, 141] on div "Gerar arquivo de retorno avulso Para qual empreendimento deseja gerar o arquivo…" at bounding box center [867, 135] width 1315 height 65
click at [559, 149] on button "Gerar" at bounding box center [572, 154] width 43 height 26
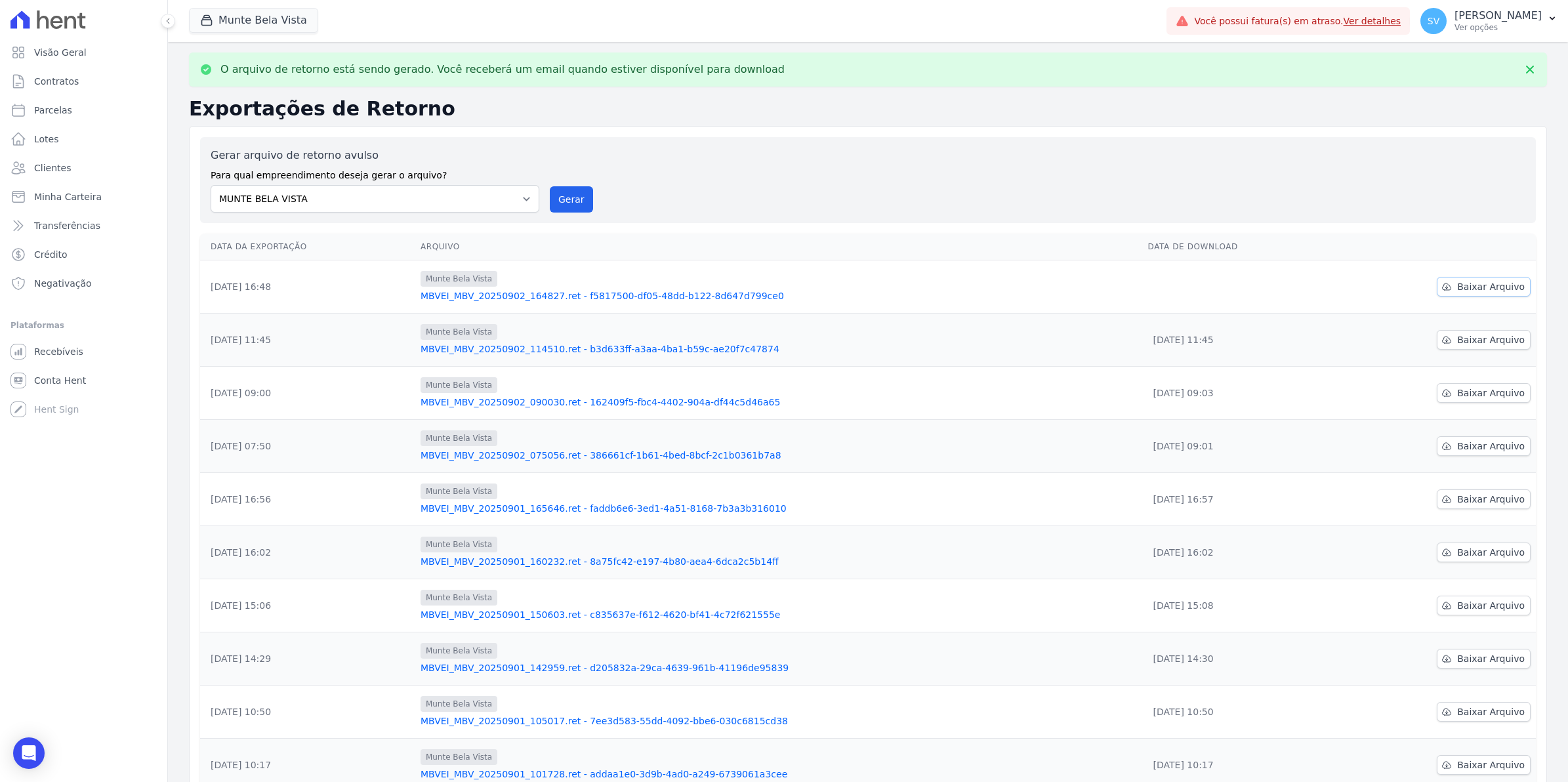
click at [1464, 289] on span "Baixar Arquivo" at bounding box center [1491, 286] width 67 height 13
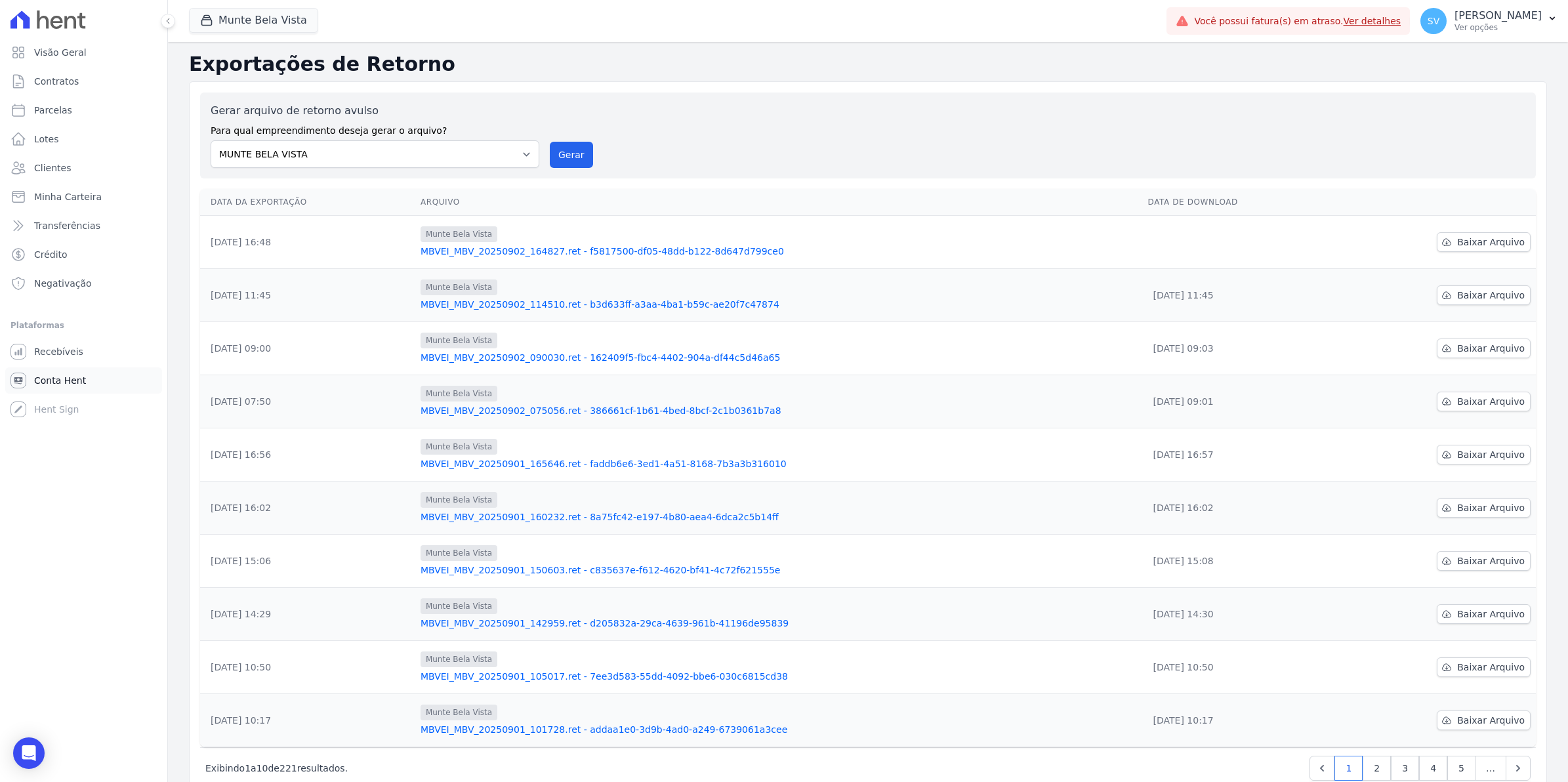
click at [51, 379] on span "Conta Hent" at bounding box center [60, 380] width 52 height 13
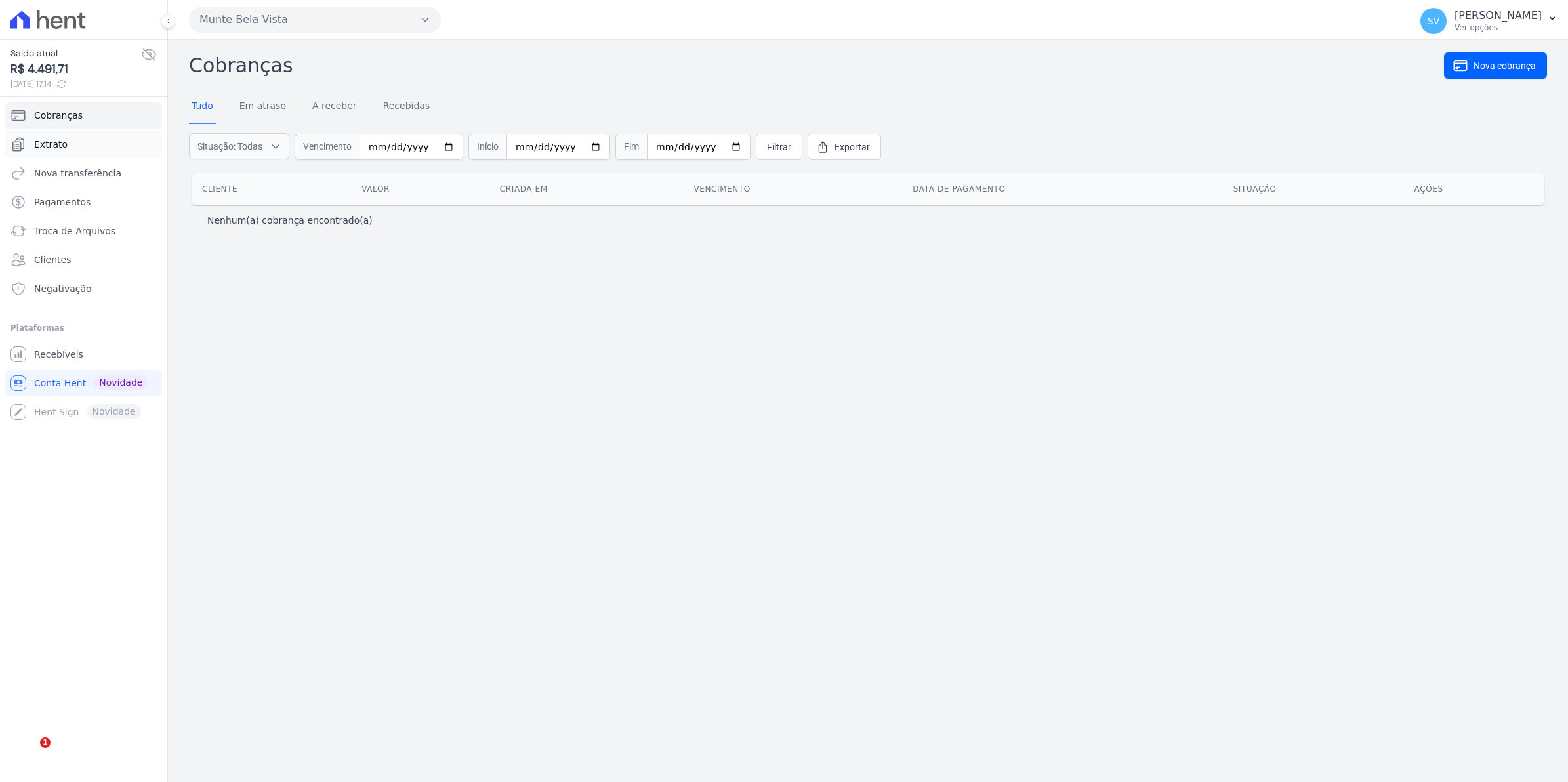
click at [41, 143] on span "Extrato" at bounding box center [51, 144] width 34 height 13
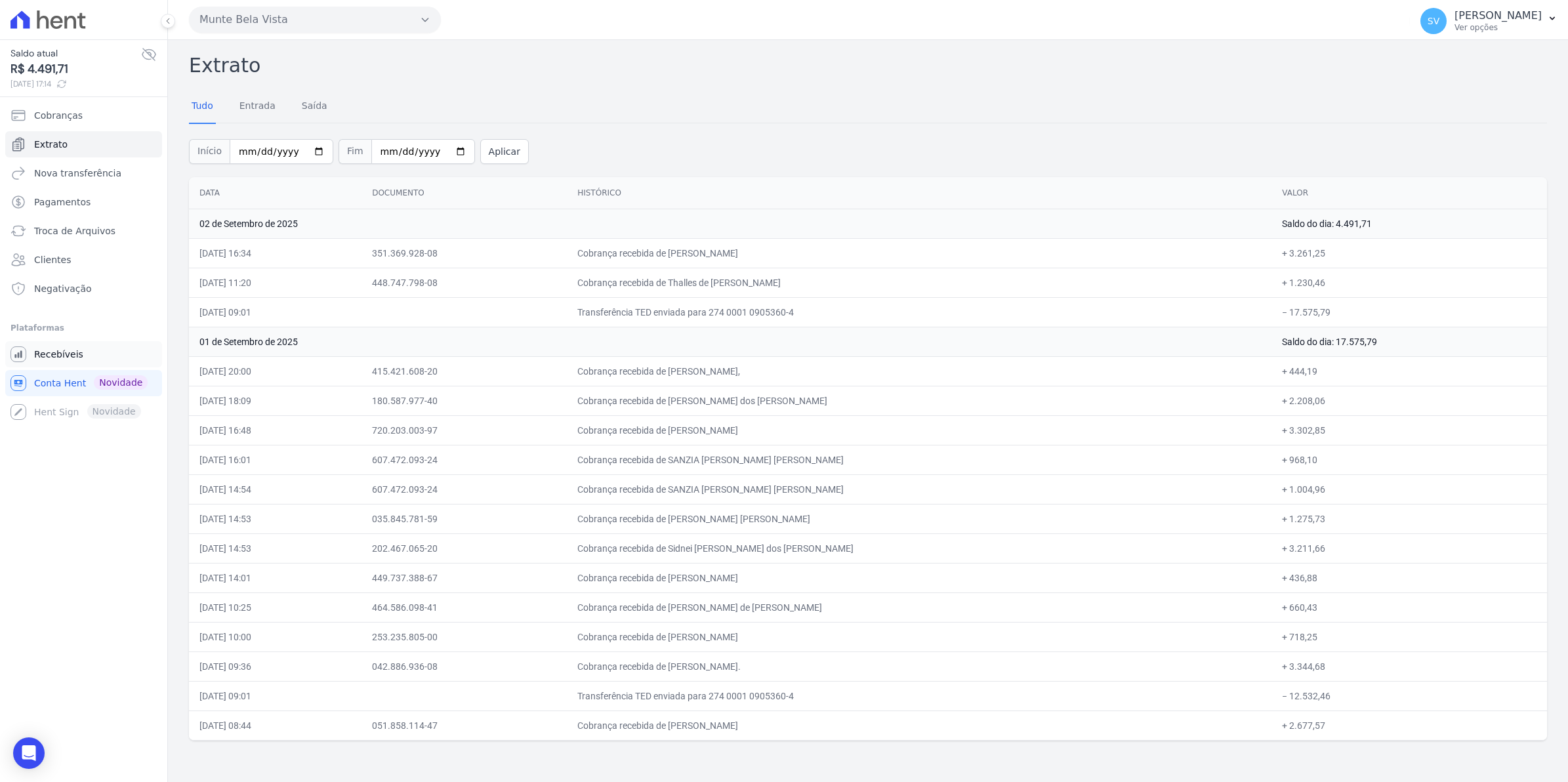
click at [79, 356] on link "Recebíveis" at bounding box center [83, 353] width 157 height 26
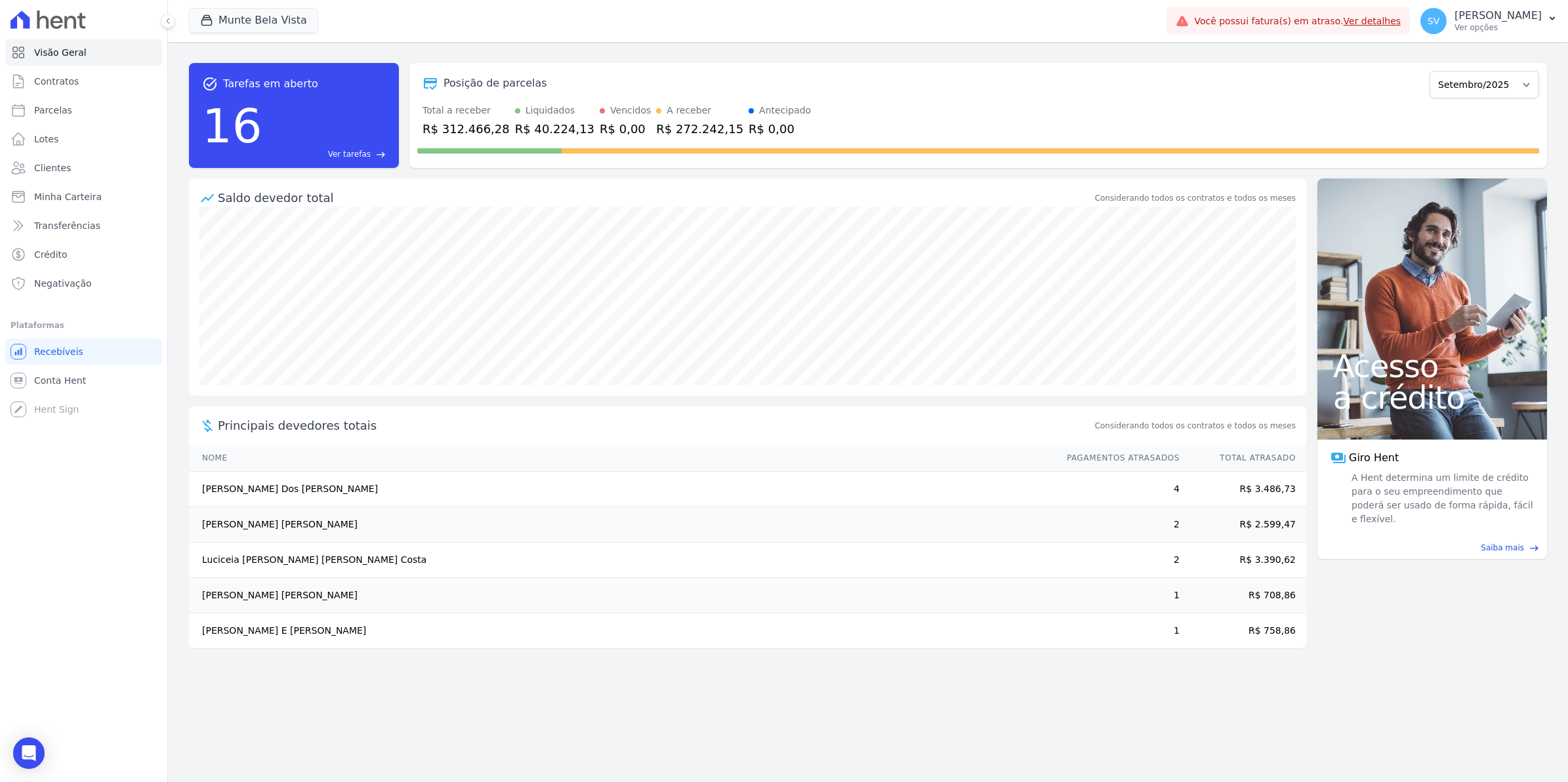
drag, startPoint x: 223, startPoint y: 486, endPoint x: 433, endPoint y: 514, distance: 211.9
click at [433, 514] on tbody "[PERSON_NAME] 4 R$ 3.486,73 [PERSON_NAME] 2 R$ 2.599,47 [PERSON_NAME] 2 R$ 3.39…" at bounding box center [747, 560] width 1117 height 177
drag, startPoint x: 228, startPoint y: 562, endPoint x: 500, endPoint y: 569, distance: 272.1
click at [500, 569] on td "[PERSON_NAME]" at bounding box center [621, 560] width 865 height 36
